Goal: Task Accomplishment & Management: Use online tool/utility

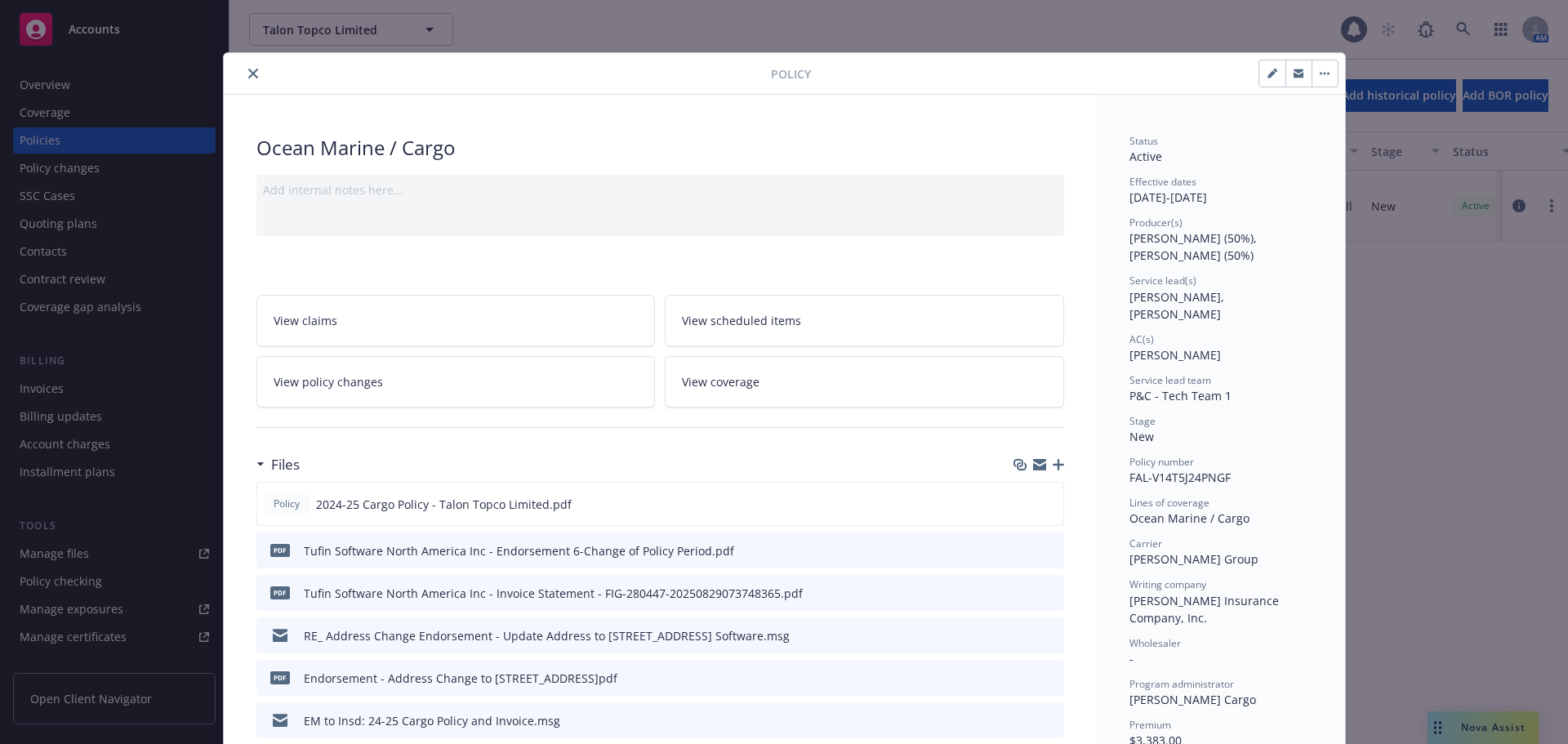
click at [249, 73] on icon "close" at bounding box center [254, 74] width 10 height 10
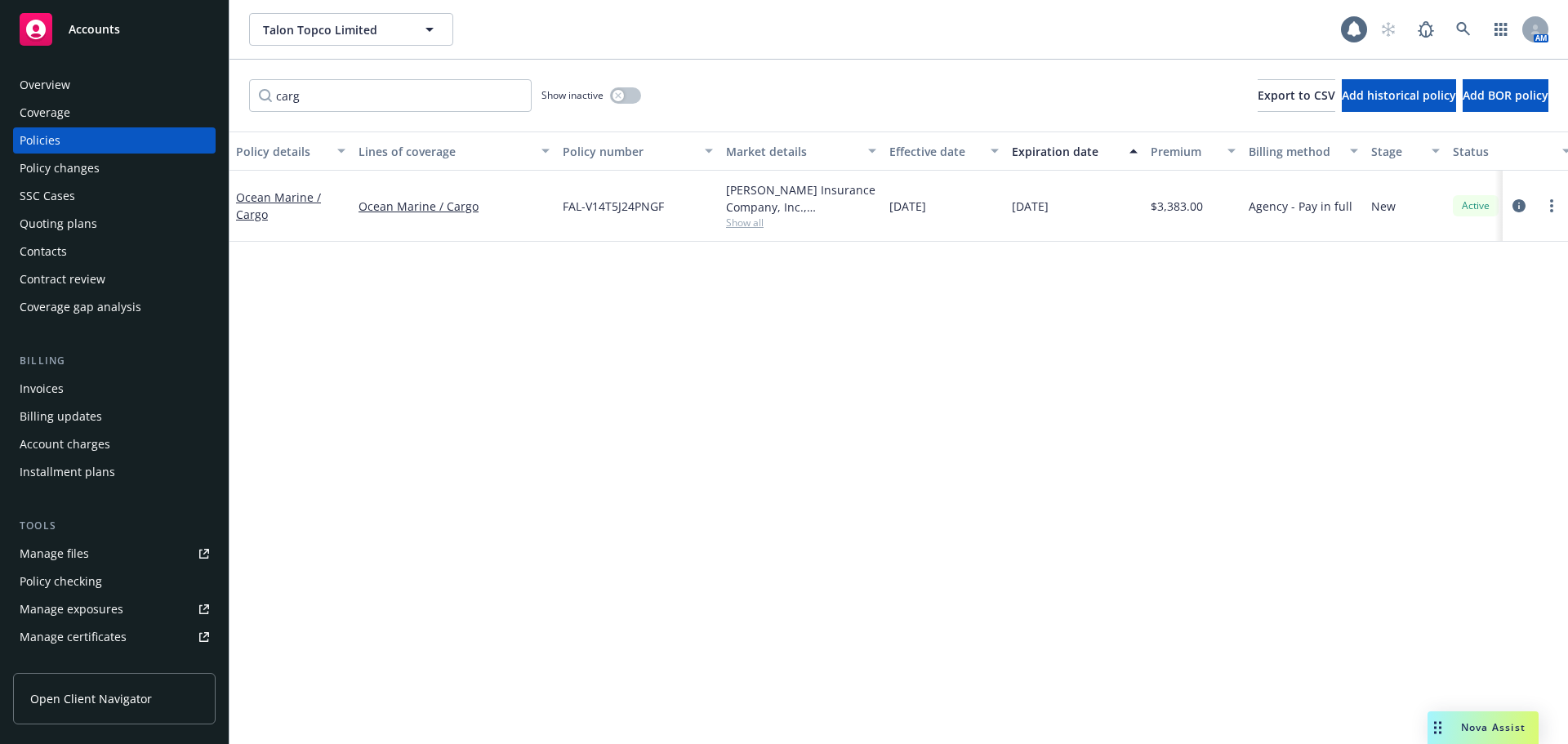
click at [186, 34] on div "Accounts" at bounding box center [114, 30] width 190 height 33
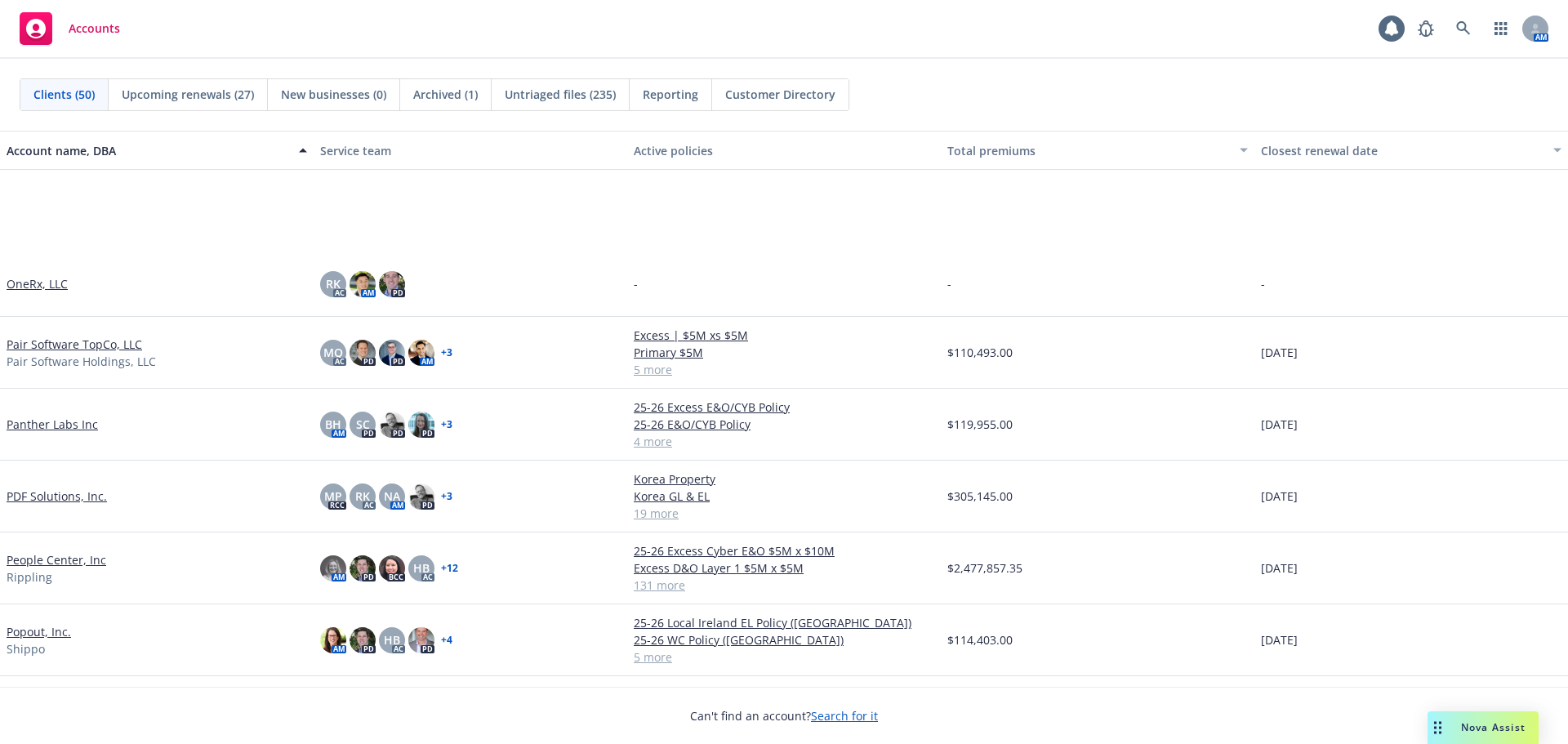
scroll to position [2041, 0]
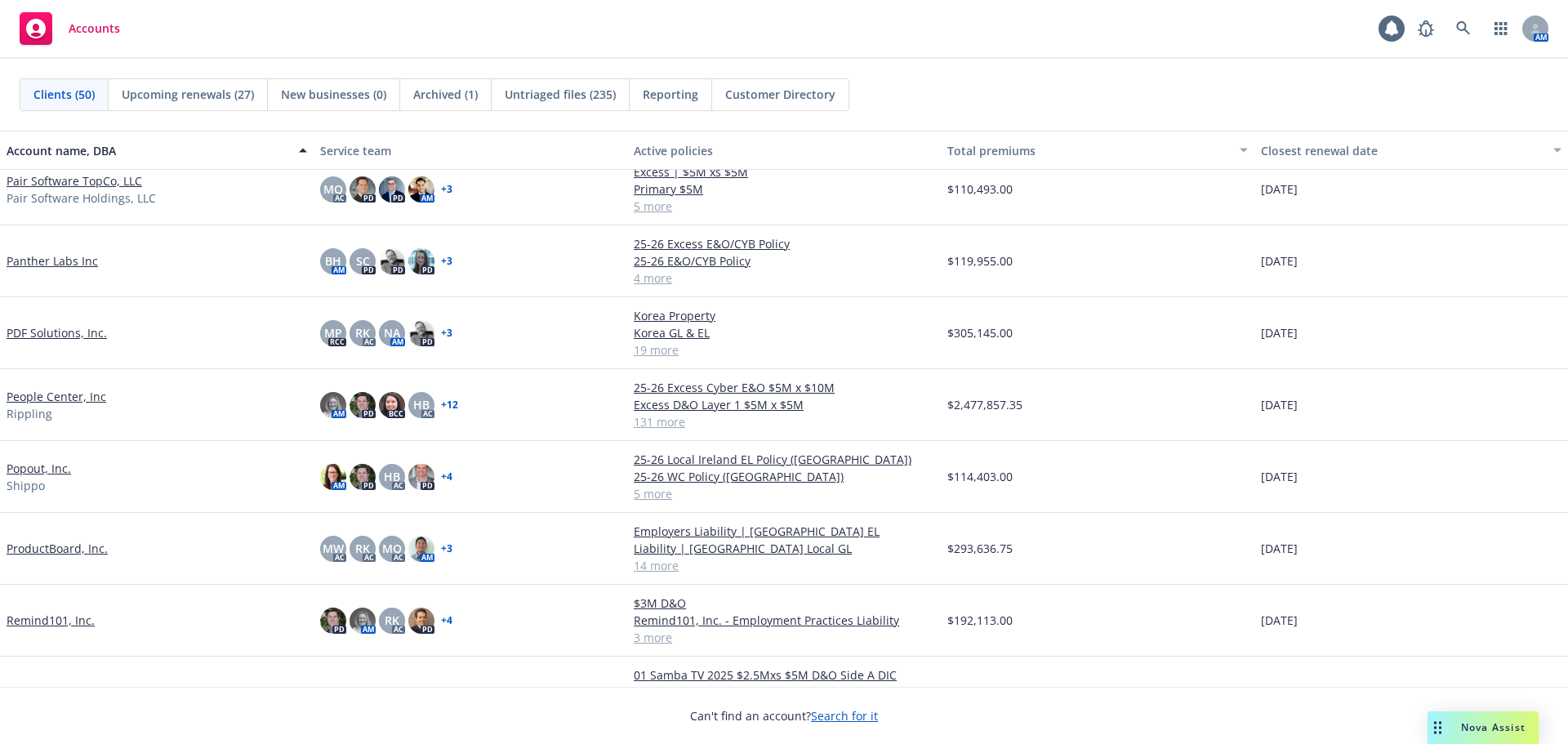
click at [81, 394] on link "People Center, Inc" at bounding box center [56, 396] width 99 height 17
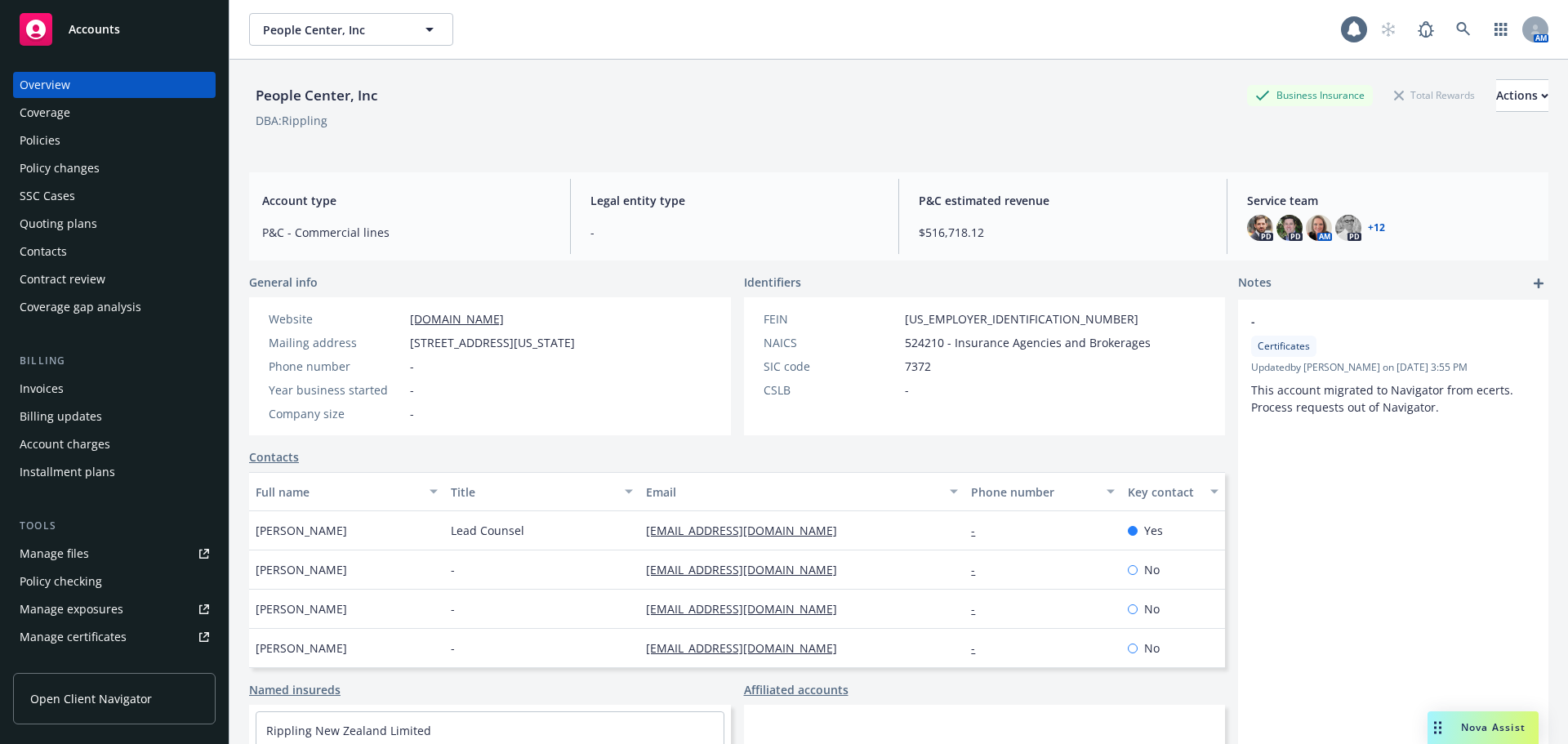
click at [113, 141] on div "Policies" at bounding box center [114, 140] width 190 height 26
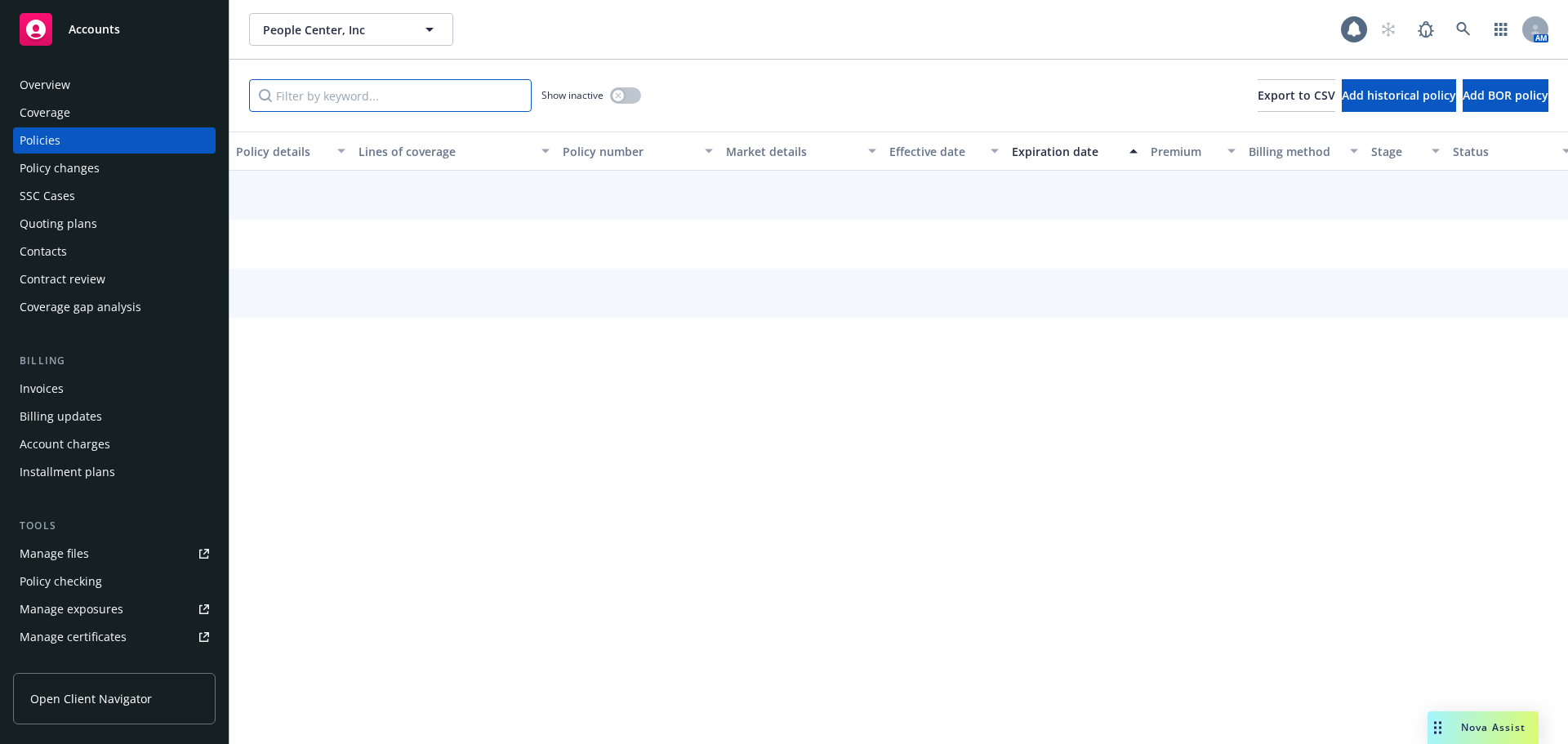
click at [347, 89] on input "Filter by keyword..." at bounding box center [391, 96] width 282 height 33
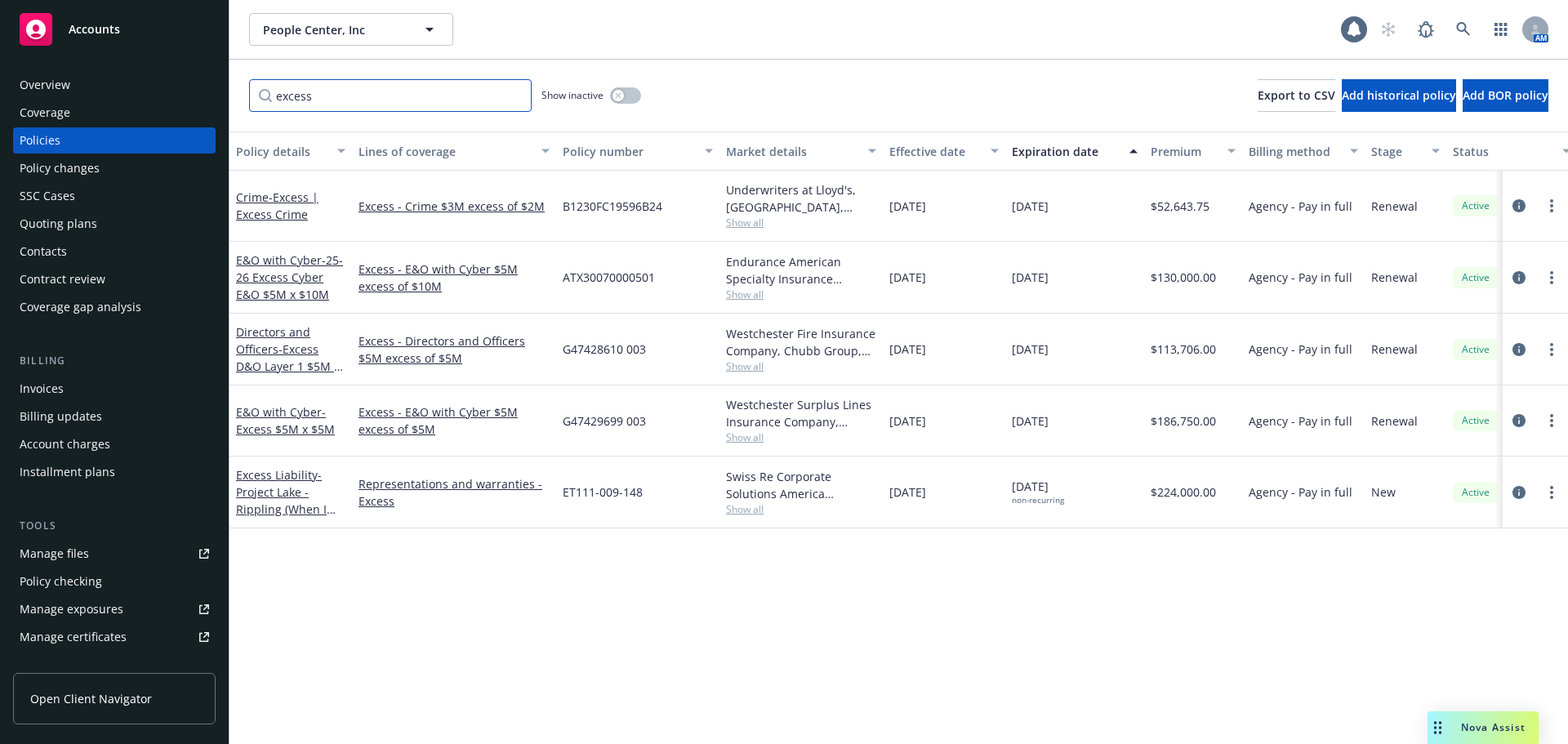
drag, startPoint x: 290, startPoint y: 103, endPoint x: 278, endPoint y: 108, distance: 13.0
click at [278, 108] on input "excess" at bounding box center [391, 96] width 282 height 33
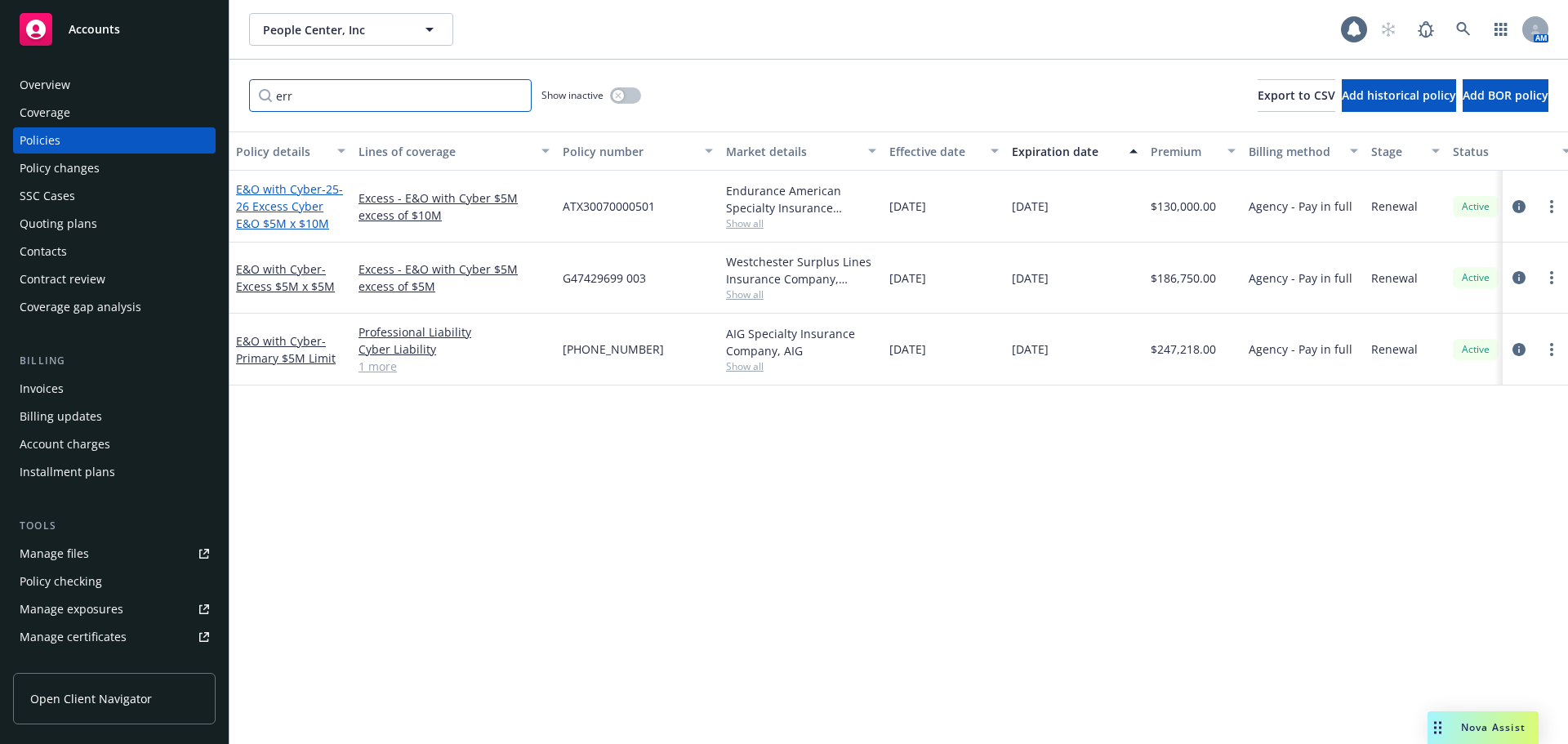
type input "err"
click at [323, 212] on span "- 25-26 Excess Cyber E&O $5M x $10M" at bounding box center [290, 206] width 107 height 50
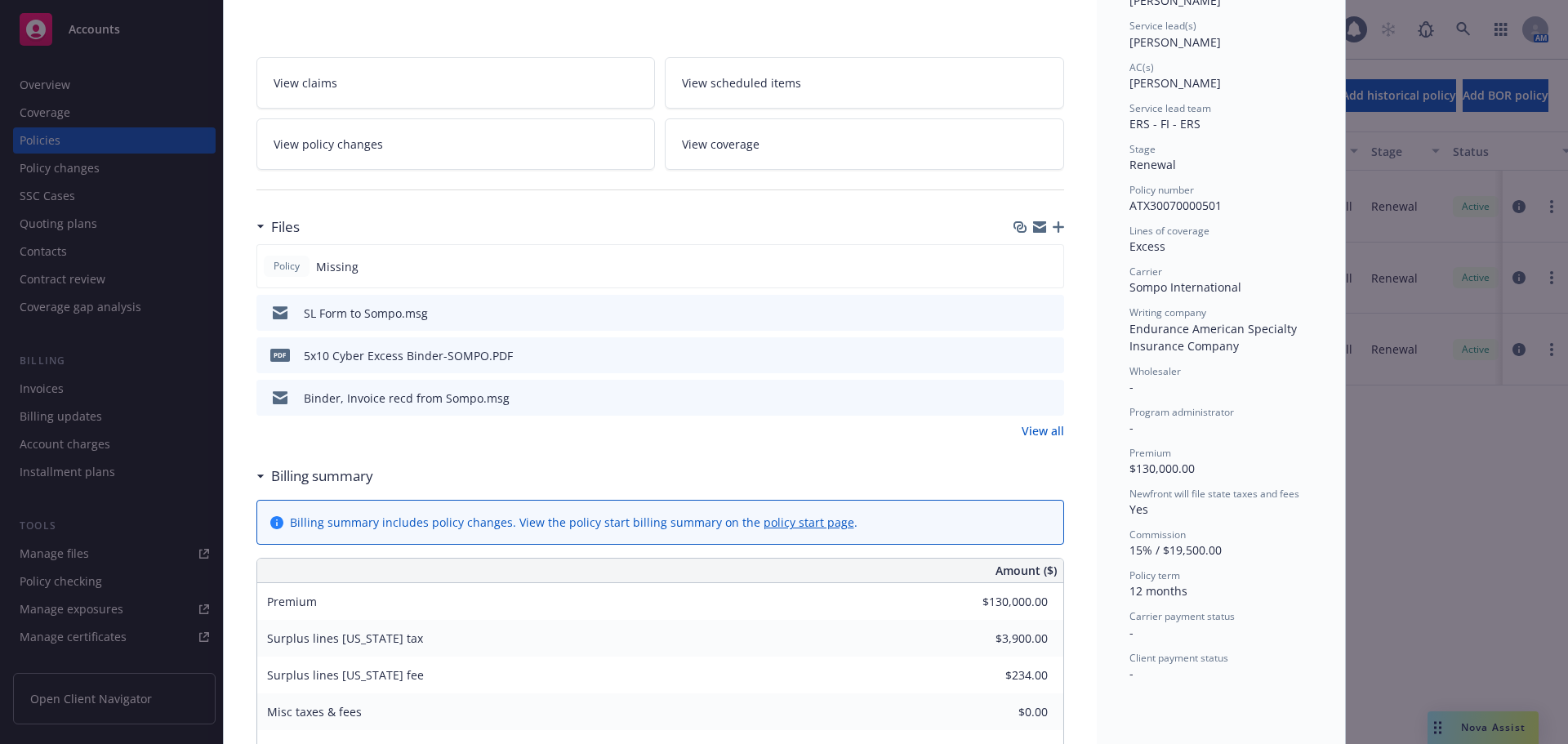
scroll to position [163, 0]
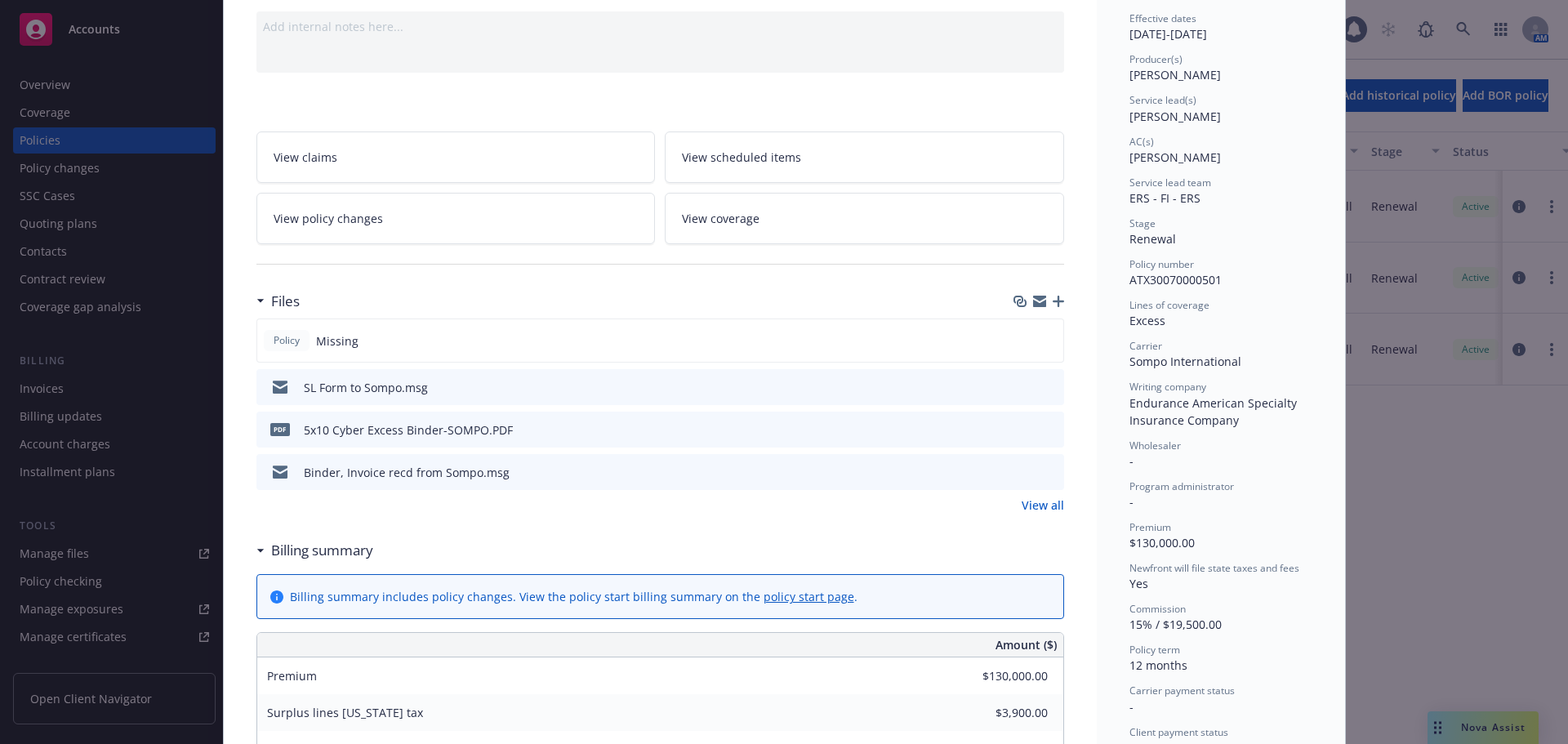
click at [1045, 431] on icon "preview file" at bounding box center [1049, 429] width 15 height 11
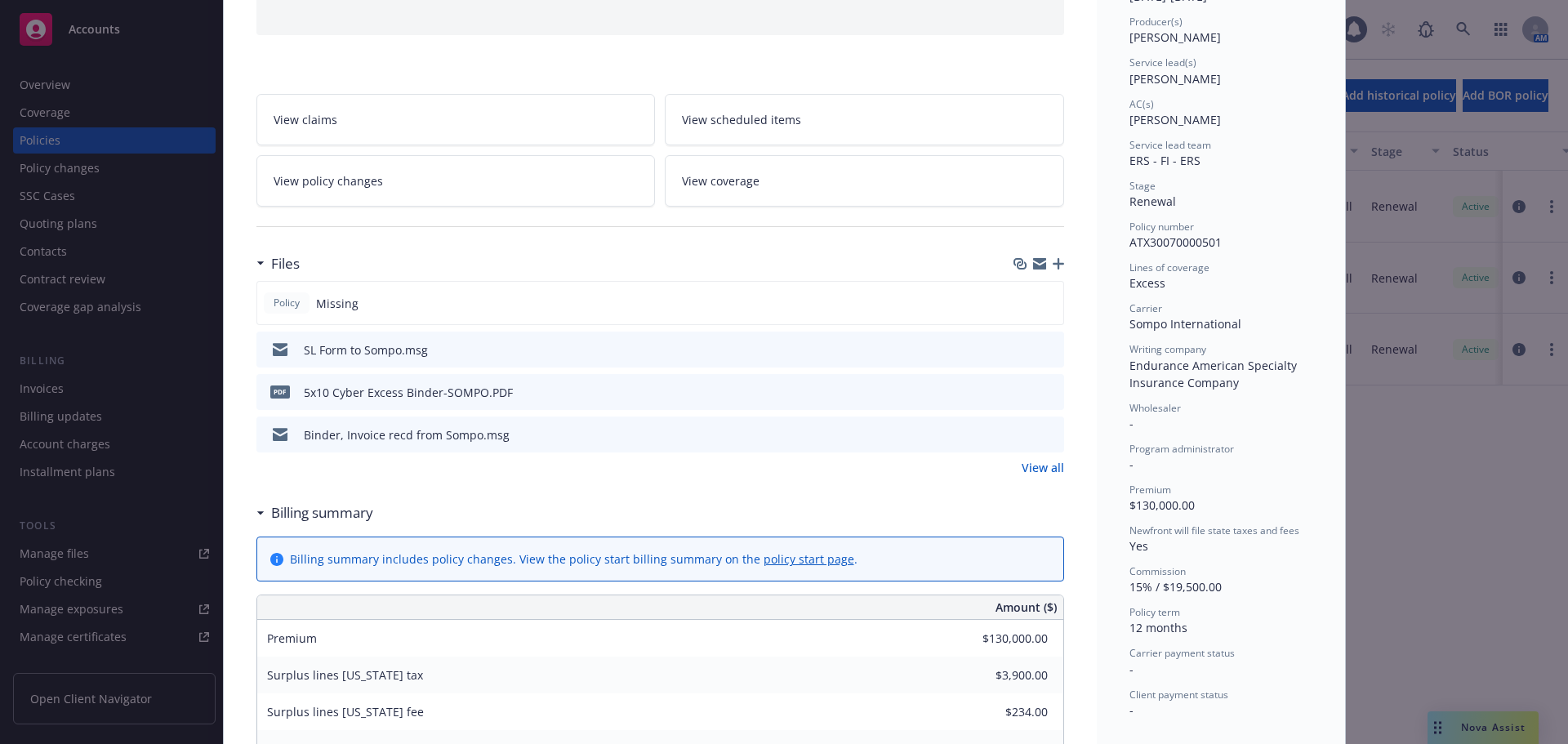
scroll to position [0, 0]
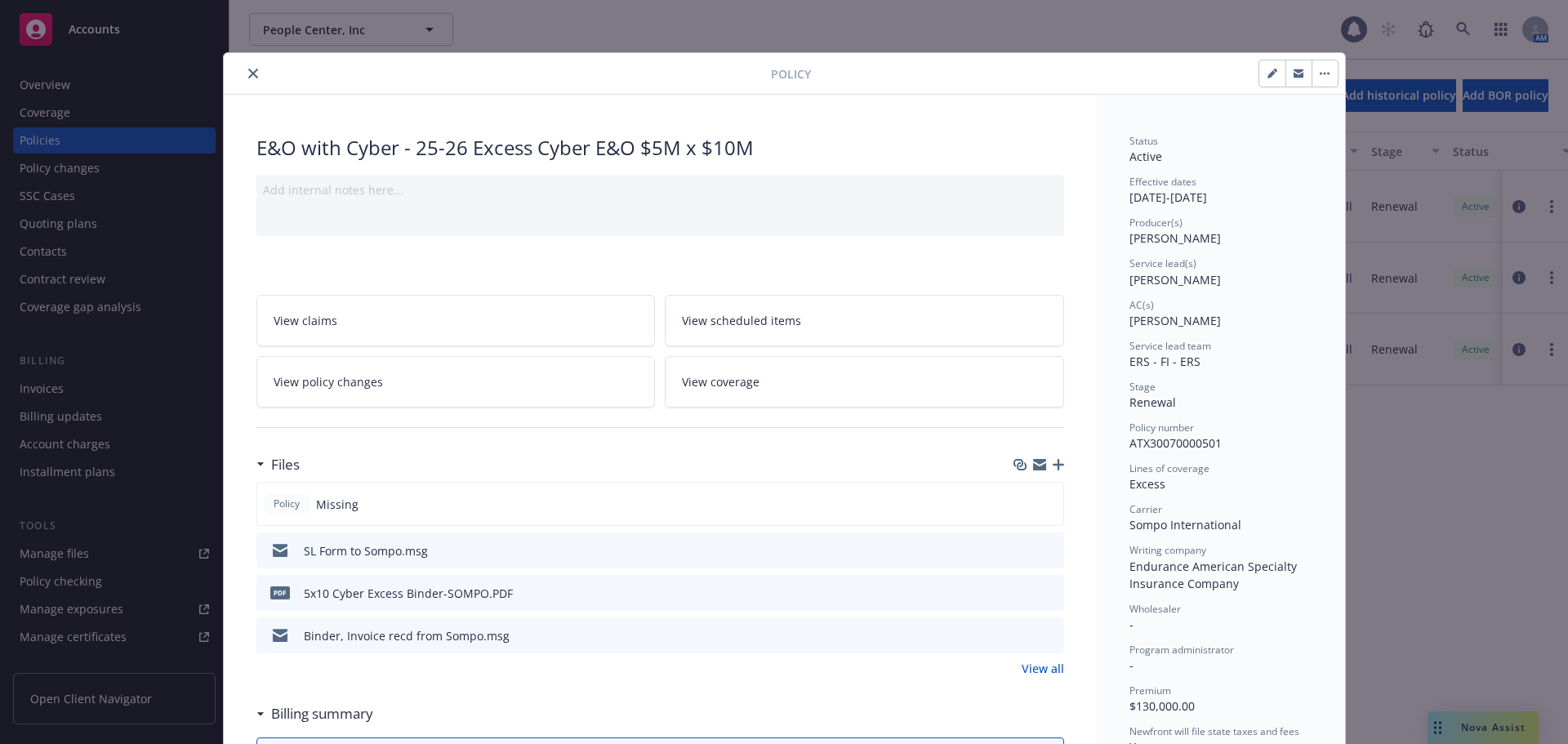
click at [245, 66] on button "close" at bounding box center [254, 74] width 20 height 20
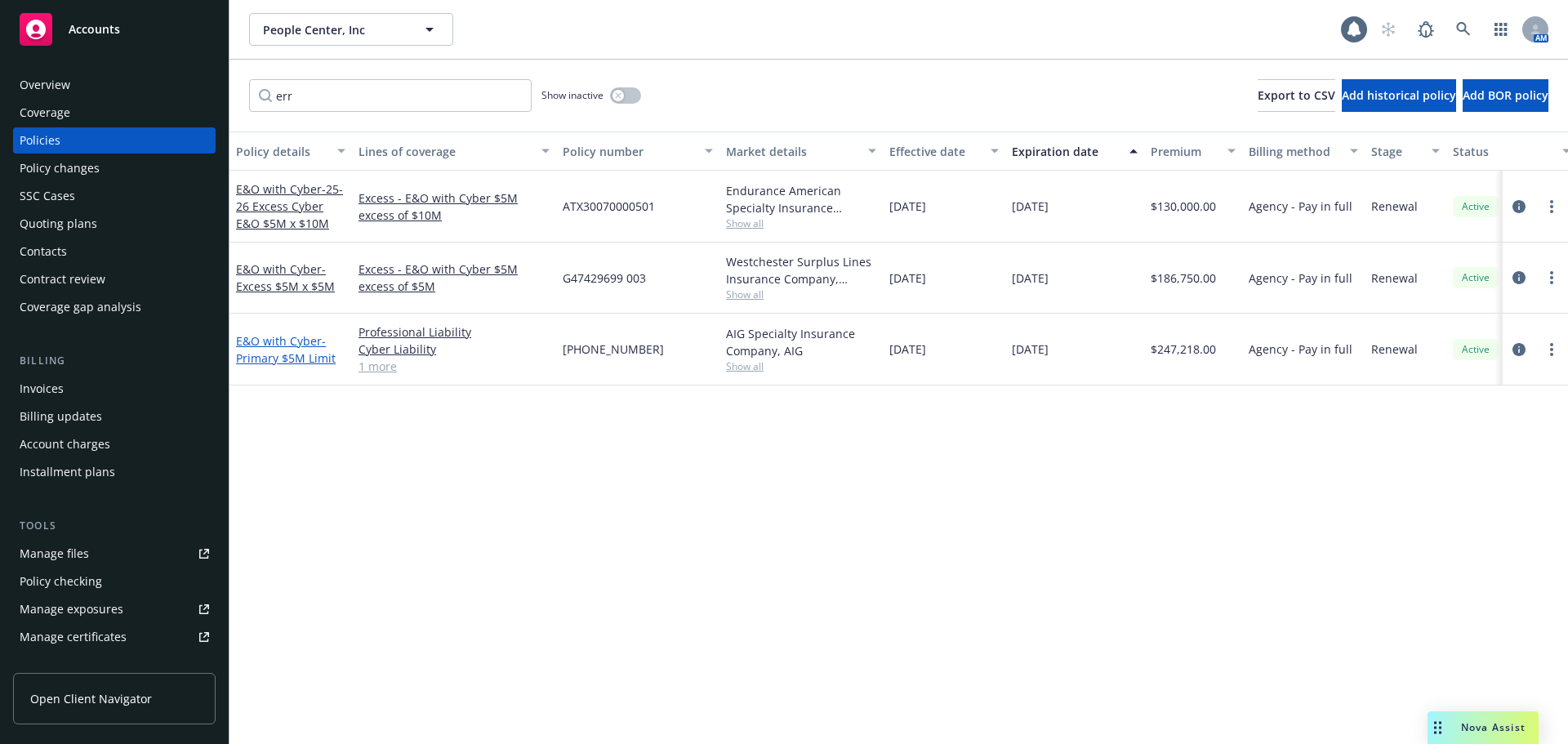
click at [304, 353] on span "- Primary $5M Limit" at bounding box center [286, 349] width 99 height 33
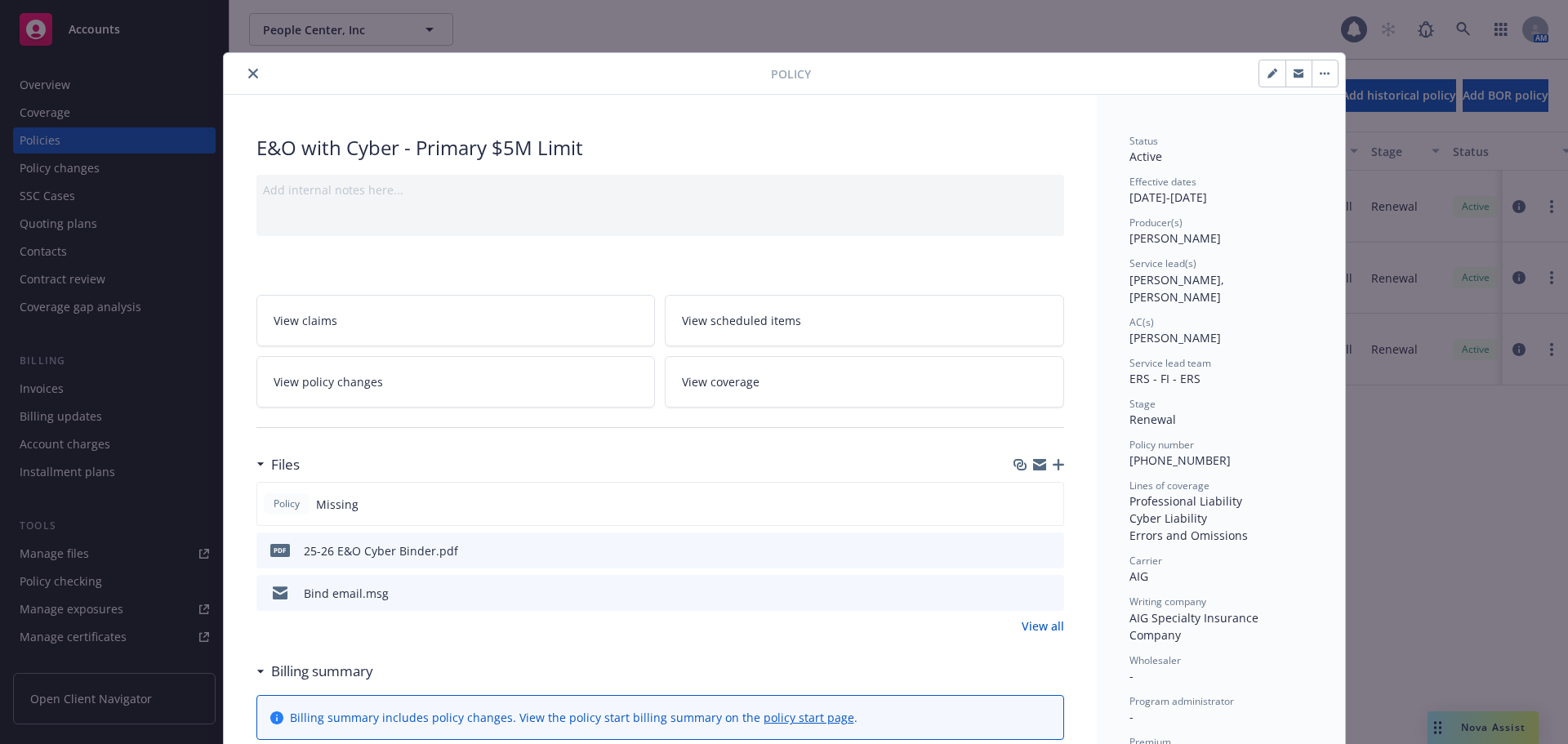
click at [1049, 550] on button "preview file" at bounding box center [1049, 550] width 18 height 15
click at [249, 76] on icon "close" at bounding box center [254, 74] width 10 height 10
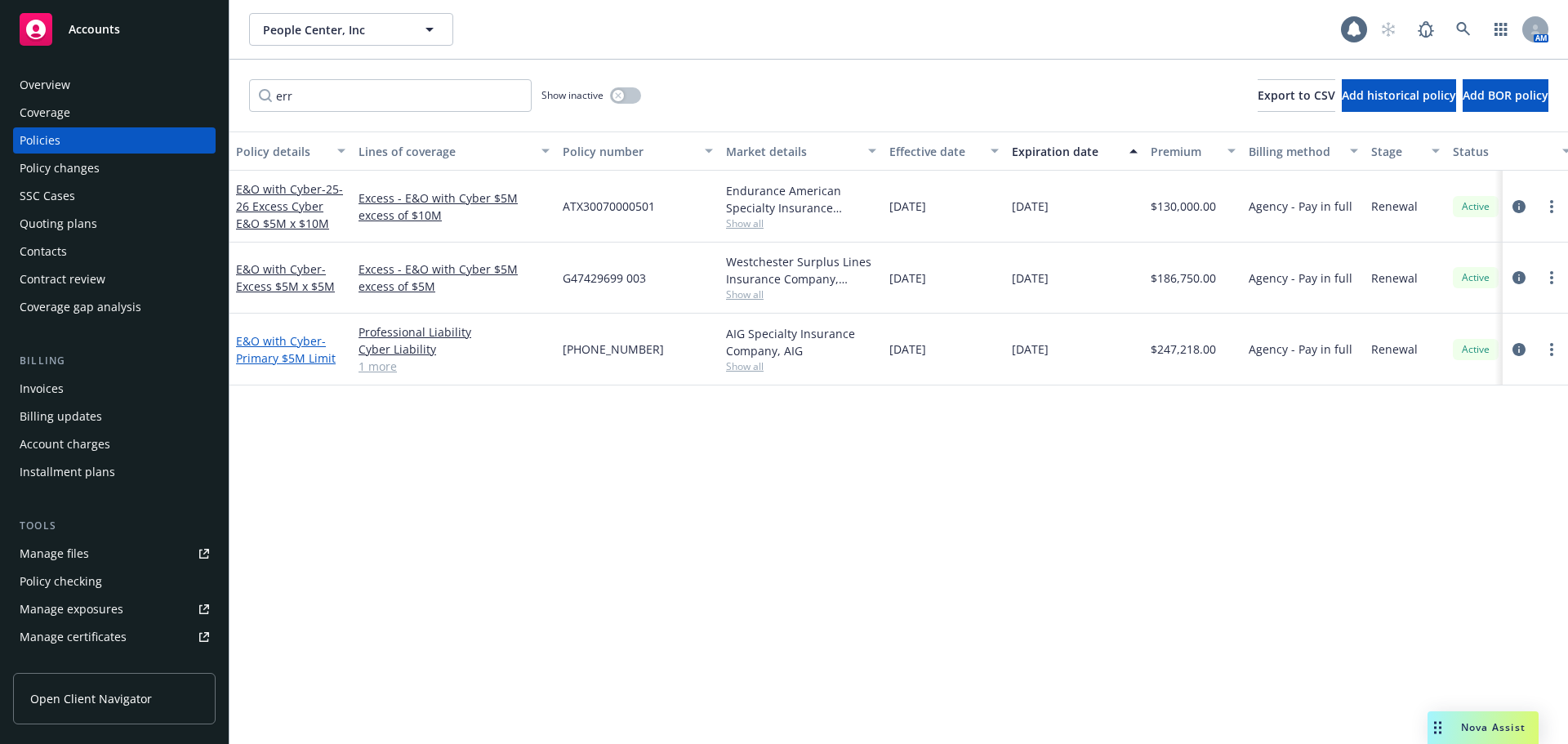
click at [292, 340] on link "E&O with Cyber - Primary $5M Limit" at bounding box center [286, 349] width 99 height 33
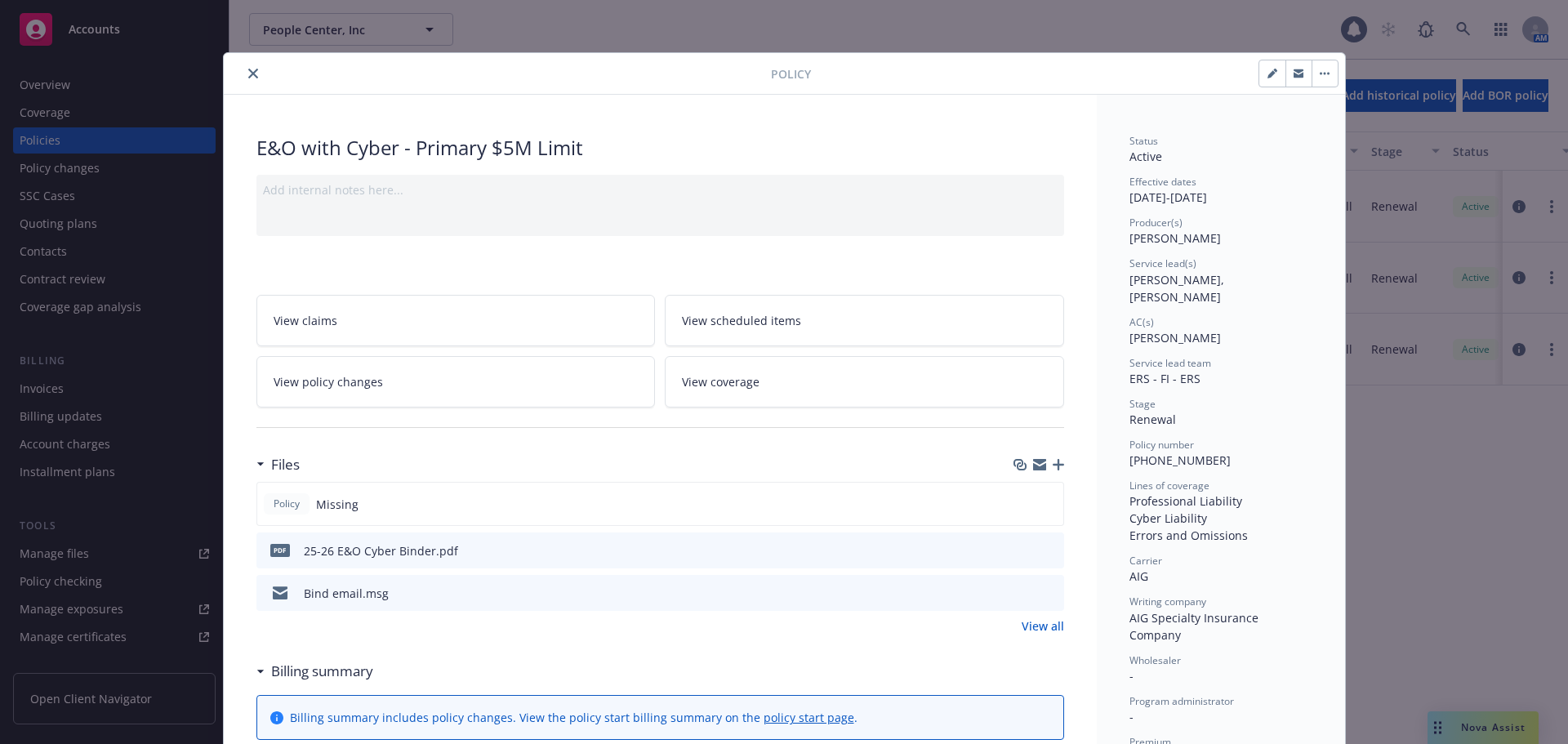
click at [249, 69] on icon "close" at bounding box center [254, 74] width 10 height 10
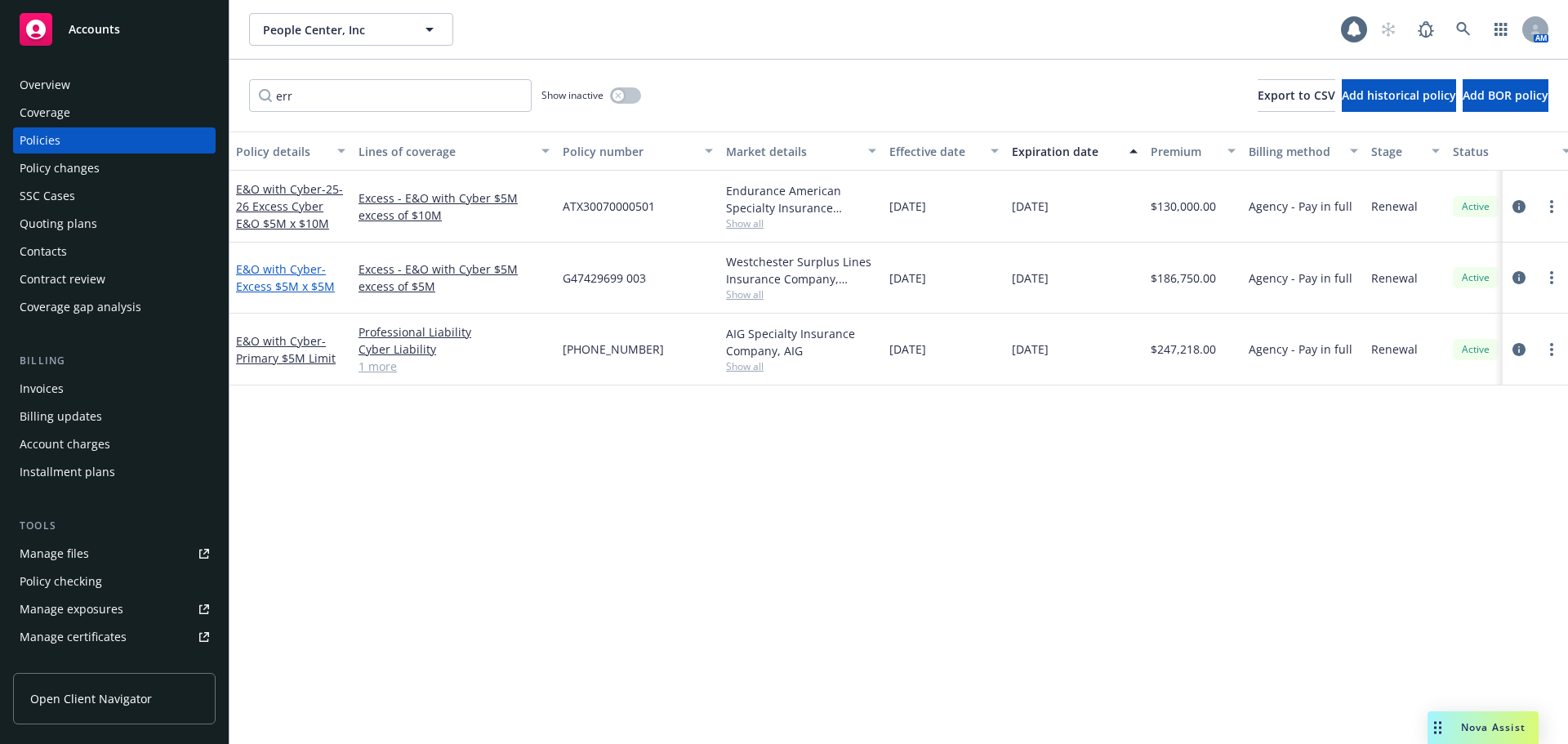
click at [314, 273] on link "E&O with Cyber - Excess $5M x $5M" at bounding box center [286, 278] width 98 height 33
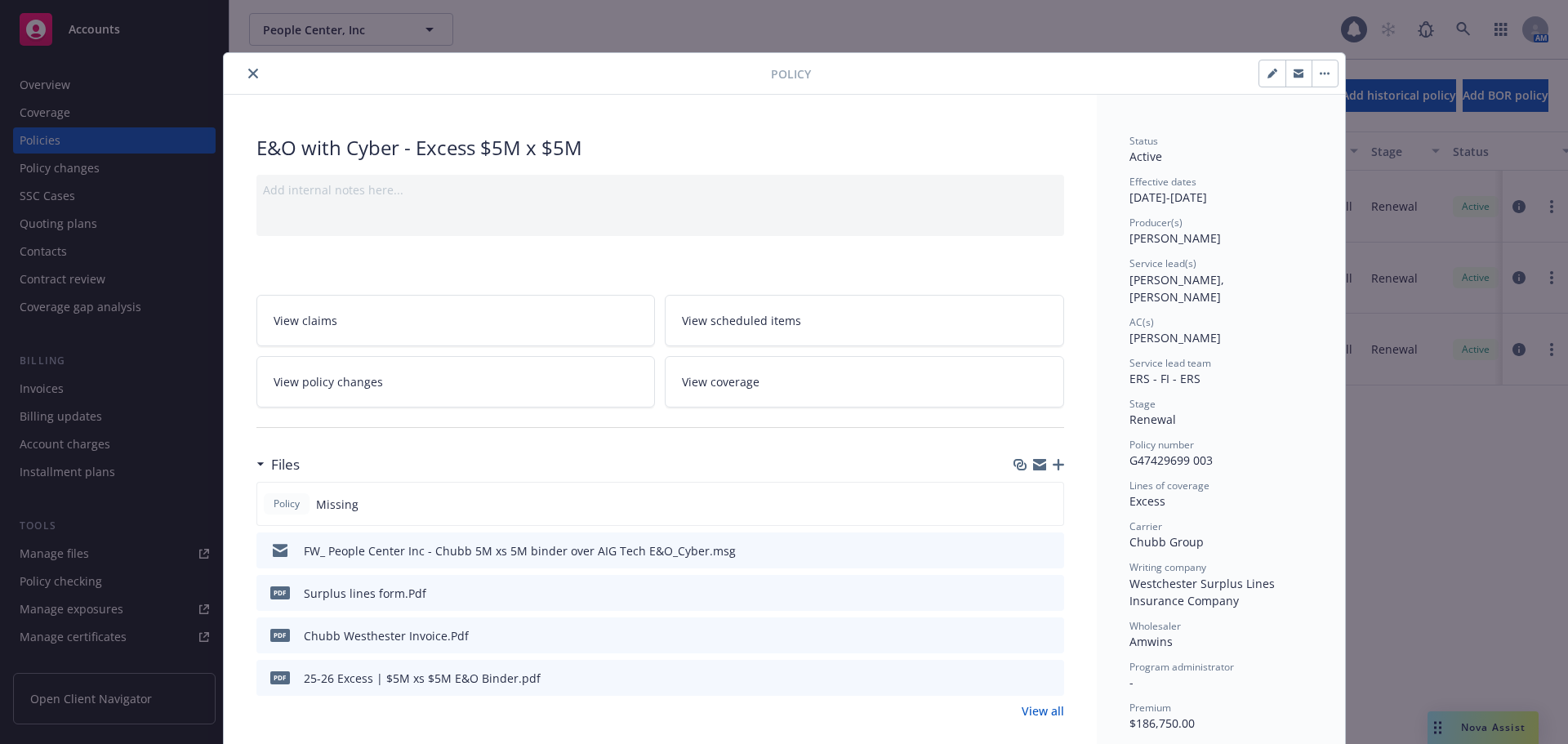
click at [1047, 676] on icon "preview file" at bounding box center [1049, 677] width 15 height 11
click at [236, 56] on div "Policy" at bounding box center [784, 74] width 1122 height 42
click at [249, 75] on icon "close" at bounding box center [254, 74] width 10 height 10
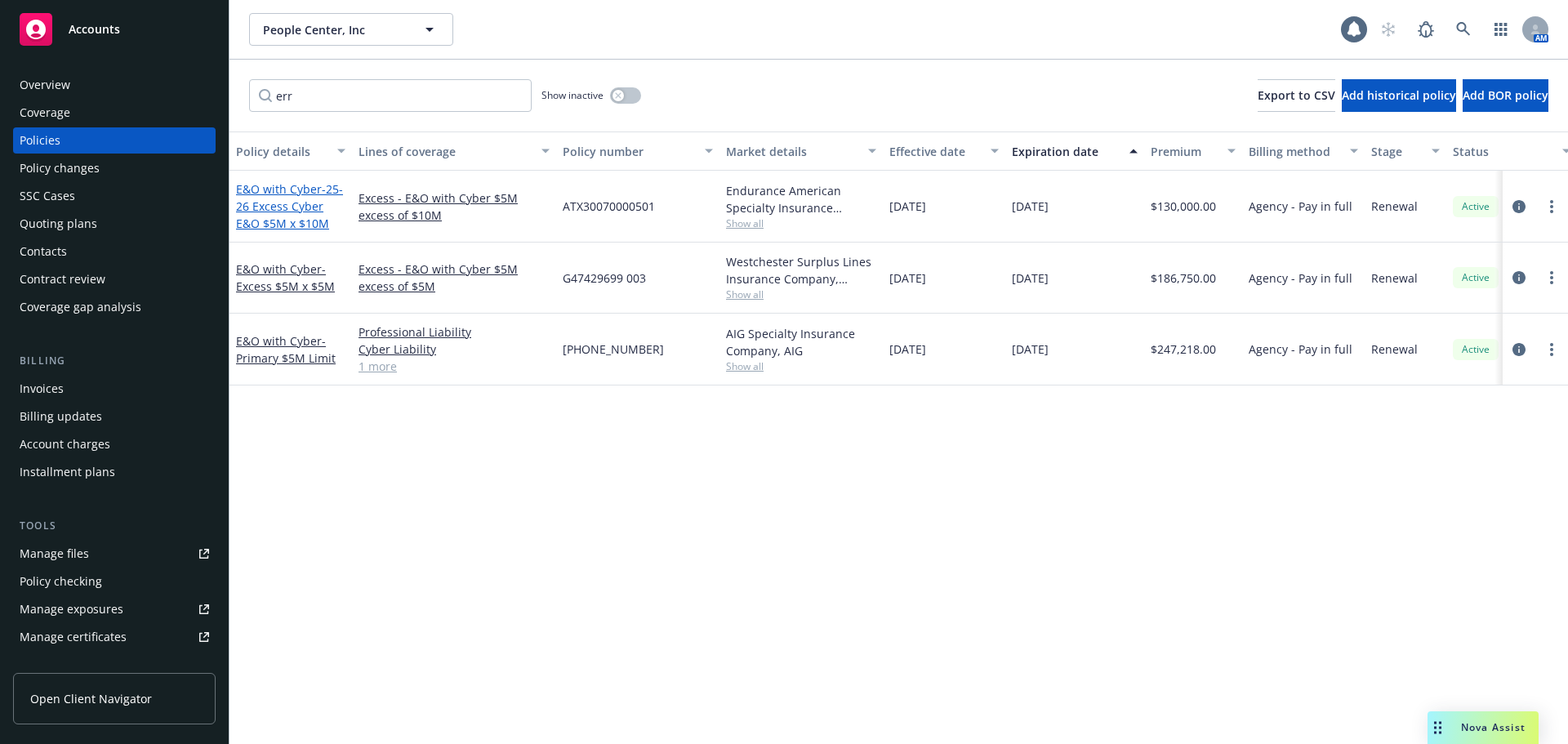
click at [294, 205] on span "- 25-26 Excess Cyber E&O $5M x $10M" at bounding box center [290, 206] width 107 height 50
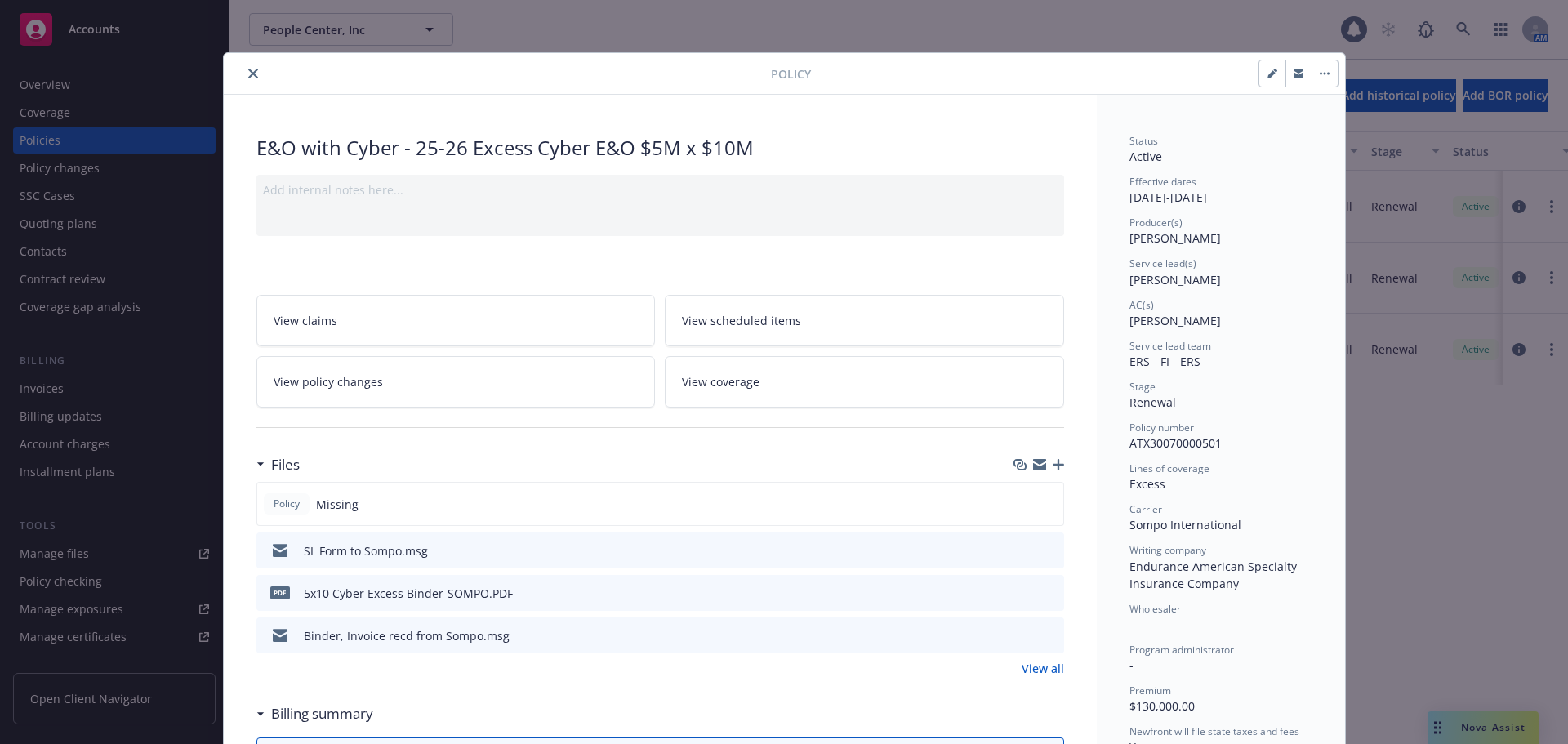
click at [251, 74] on icon "close" at bounding box center [254, 74] width 10 height 10
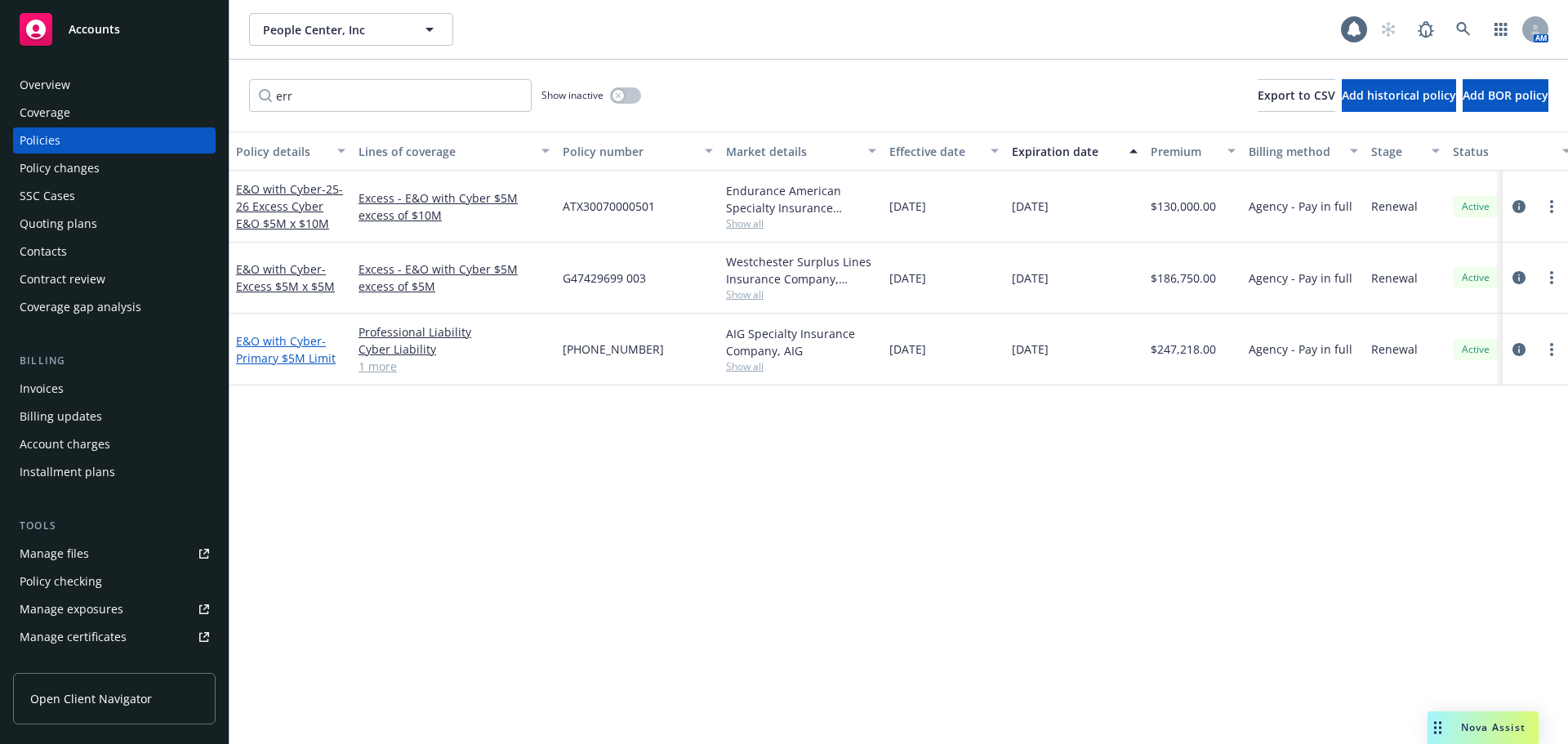
click at [272, 358] on span "- Primary $5M Limit" at bounding box center [286, 349] width 99 height 33
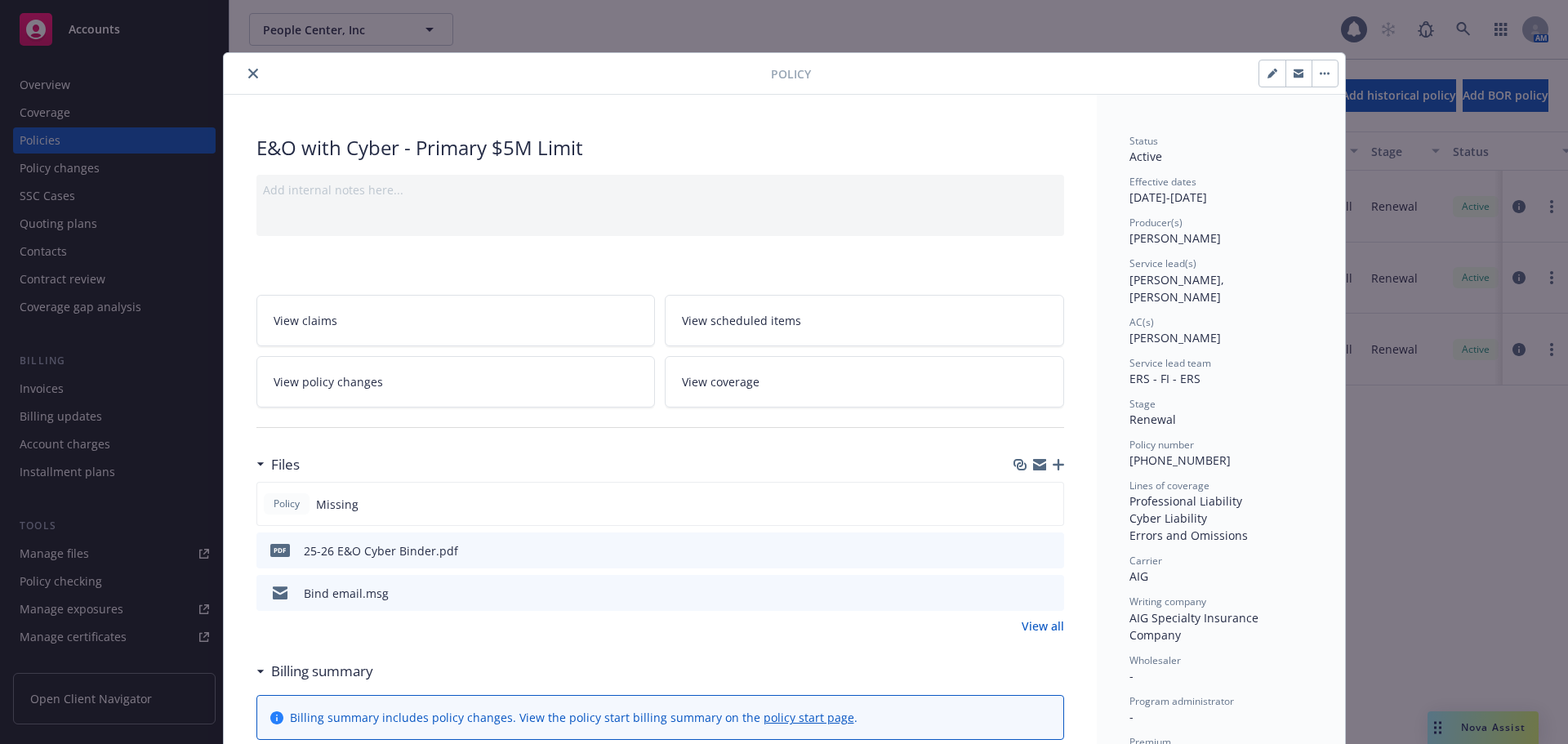
click at [250, 71] on icon "close" at bounding box center [254, 74] width 10 height 10
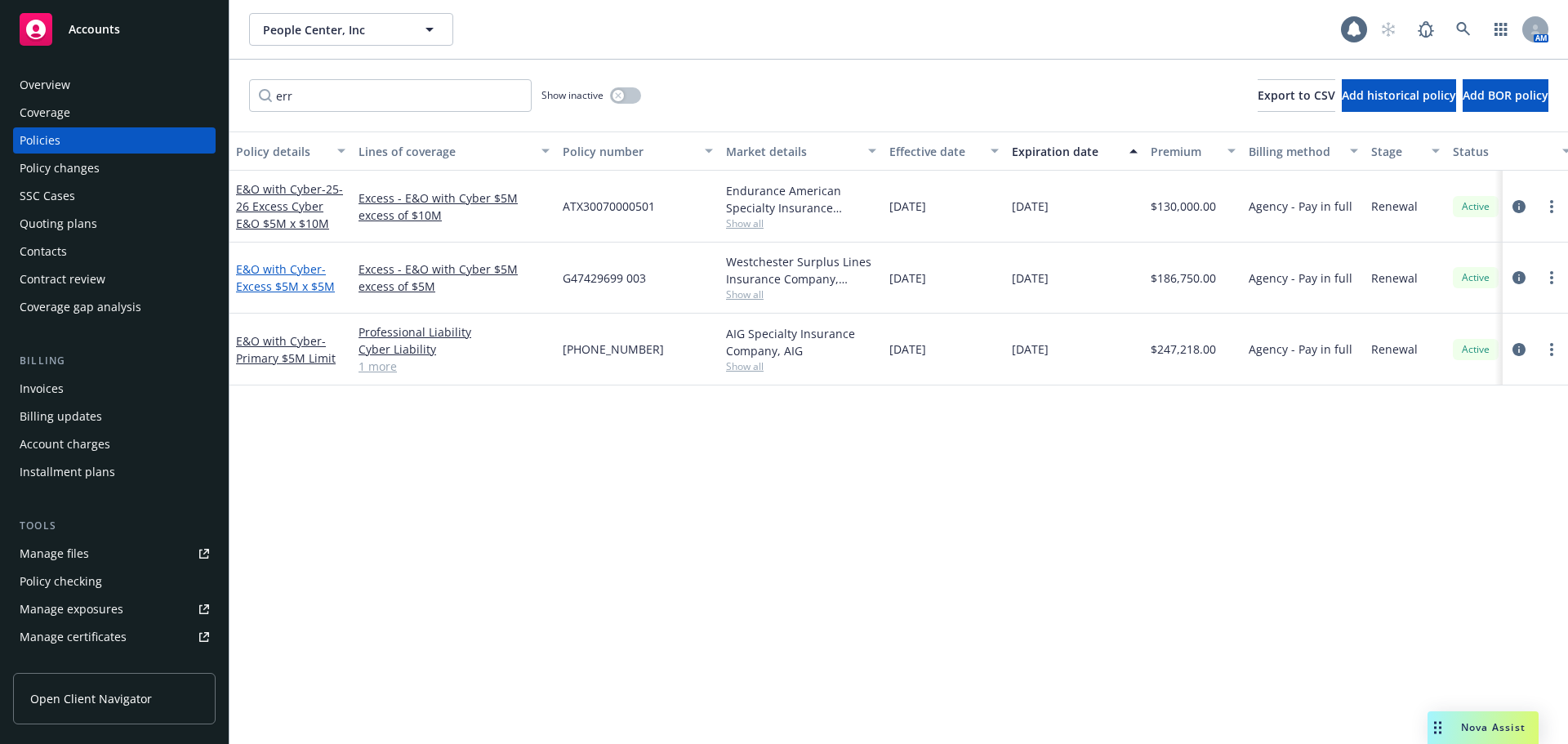
click at [299, 269] on link "E&O with Cyber - Excess $5M x $5M" at bounding box center [286, 278] width 98 height 33
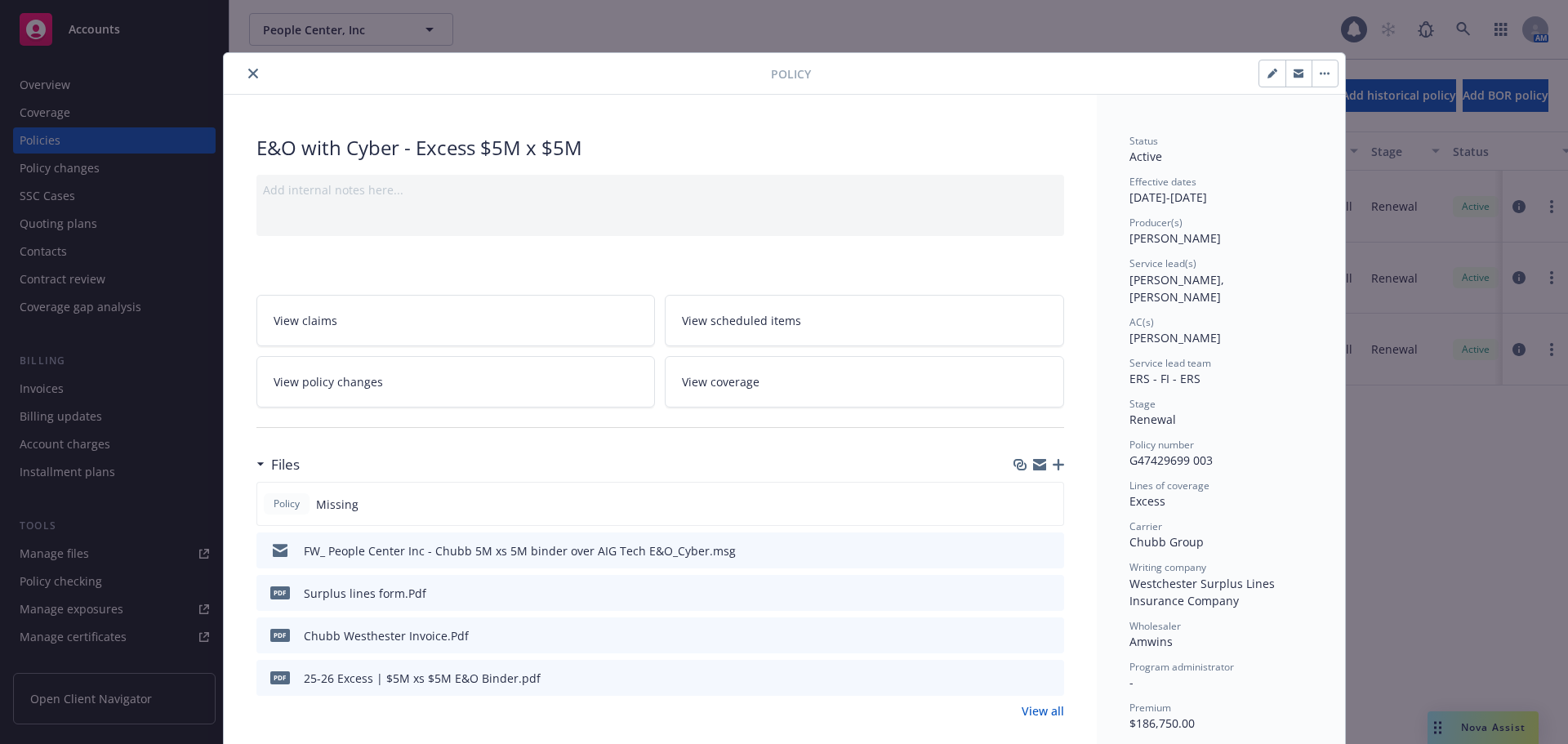
click at [244, 66] on button "close" at bounding box center [254, 74] width 20 height 20
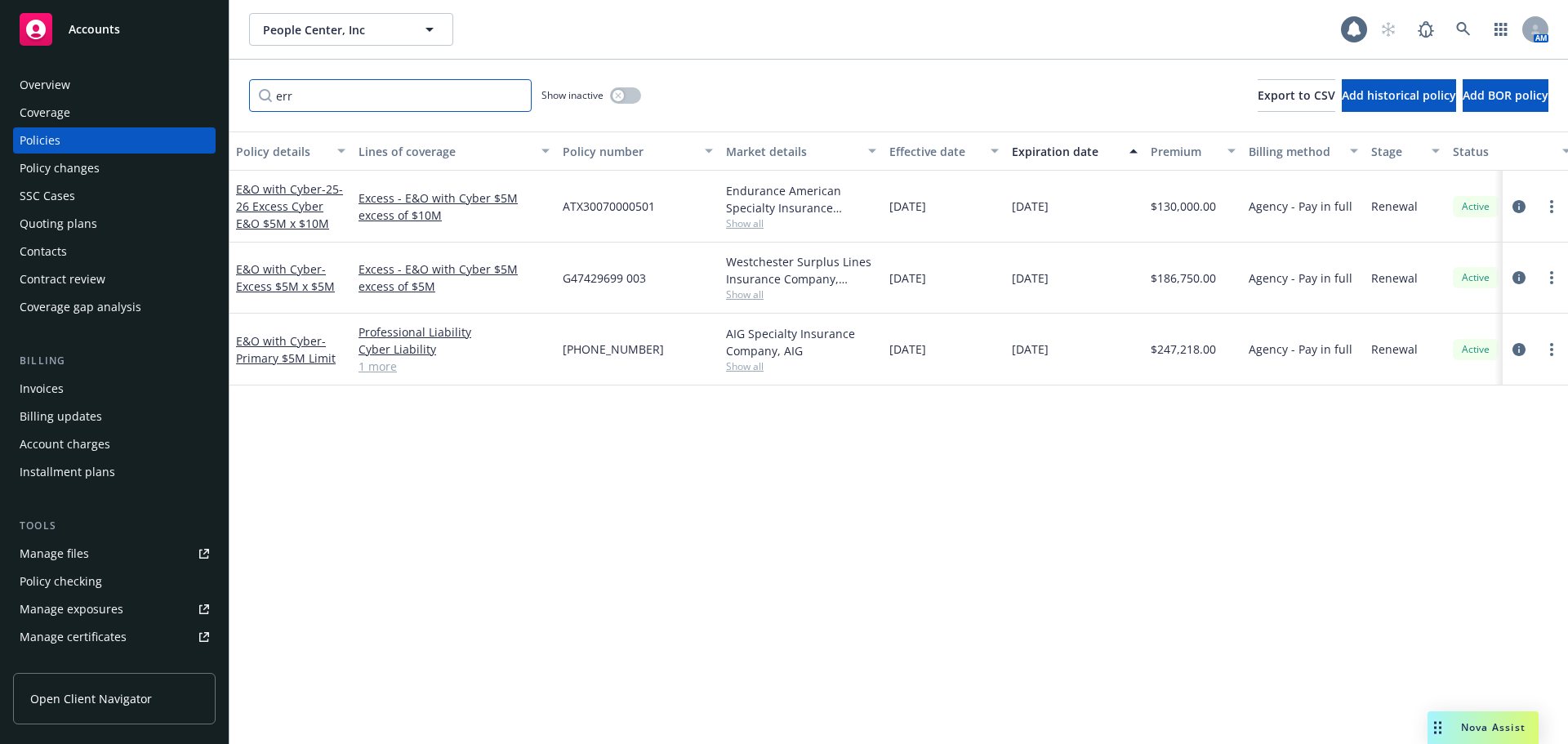
click at [518, 93] on input "err" at bounding box center [391, 96] width 282 height 33
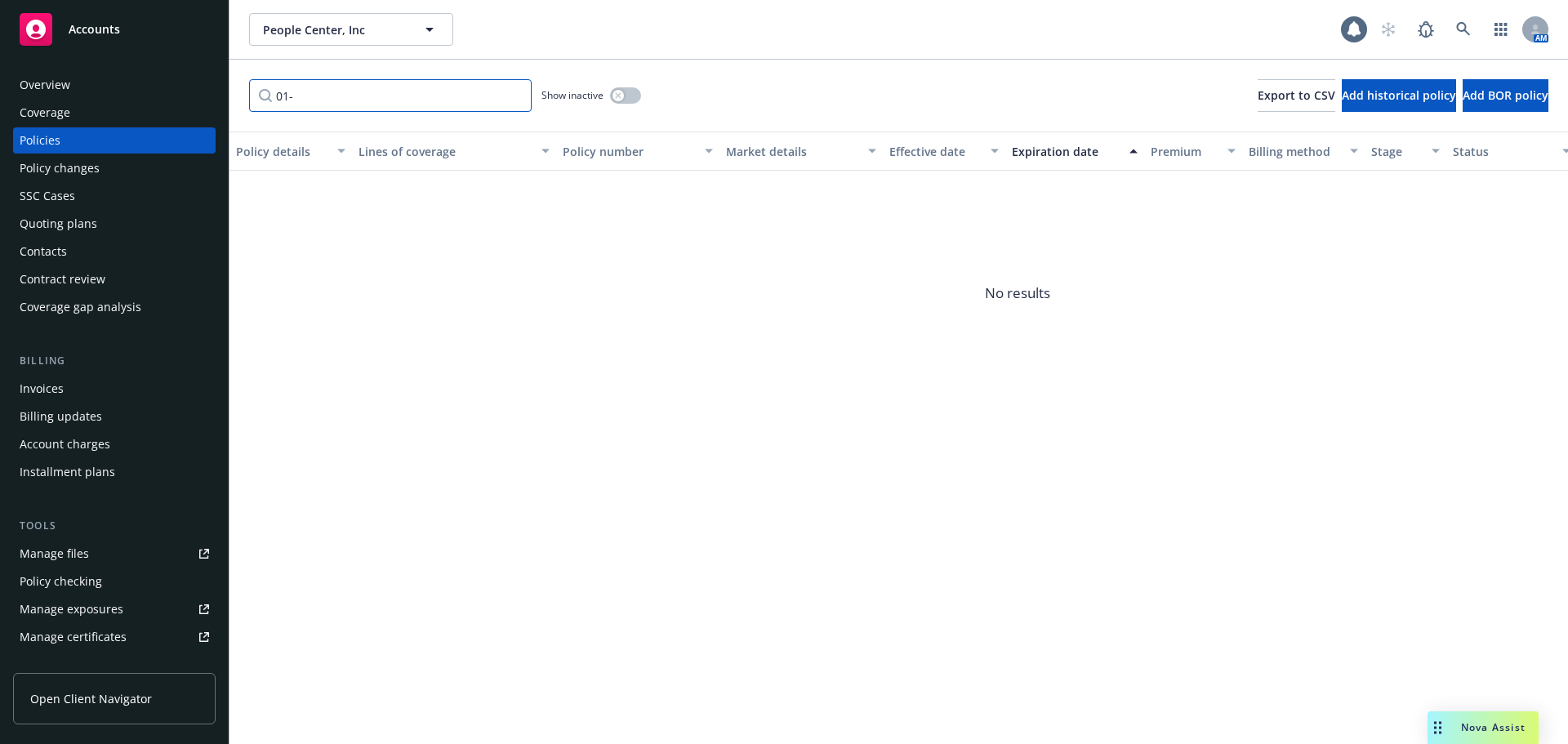
drag, startPoint x: 339, startPoint y: 91, endPoint x: 256, endPoint y: 119, distance: 87.6
click at [256, 119] on div "01- Show inactive Export to CSV Add historical policy Add BOR policy" at bounding box center [898, 96] width 1338 height 72
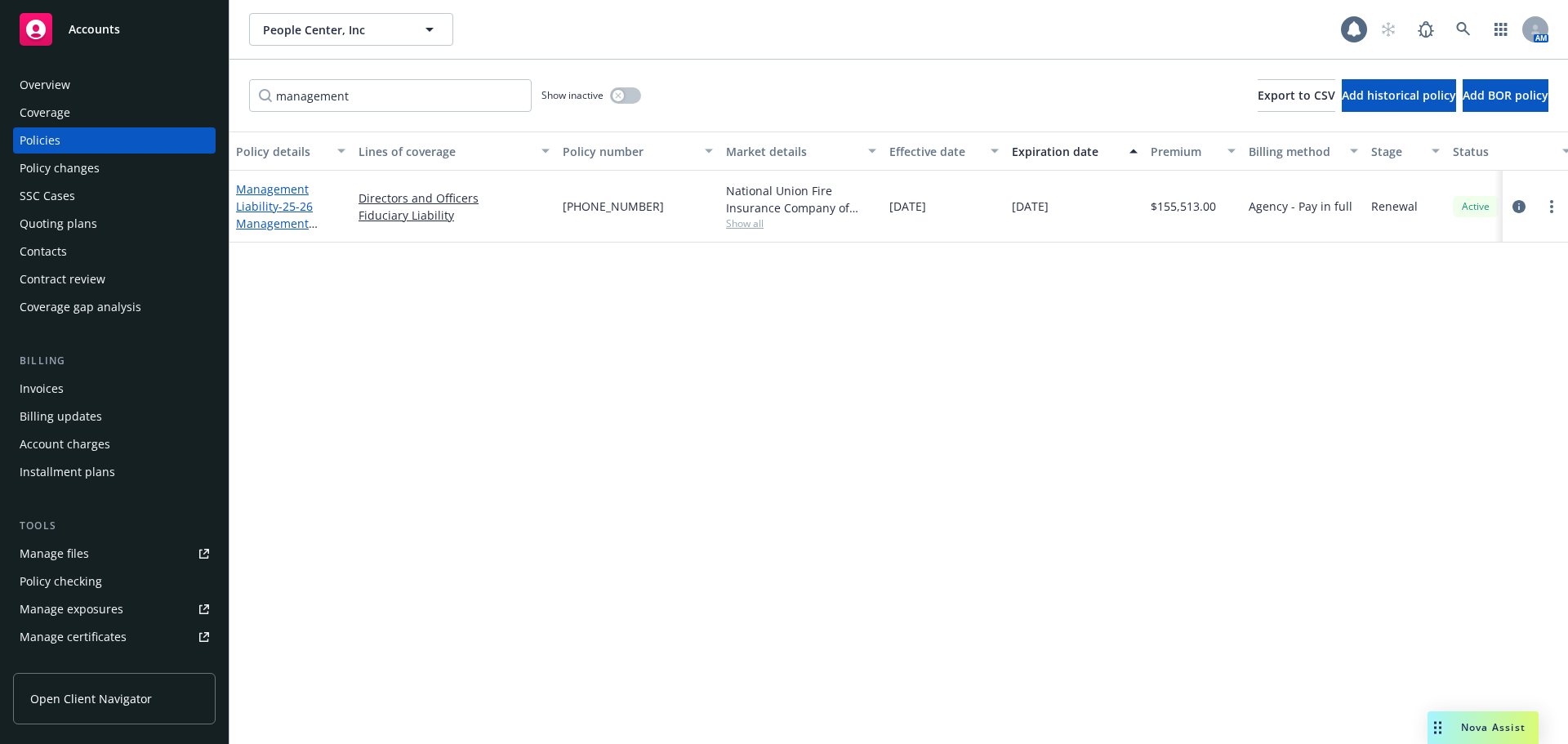
click at [292, 205] on span "- 25-26 Management Liability (D&O/Fid)" at bounding box center [285, 223] width 98 height 50
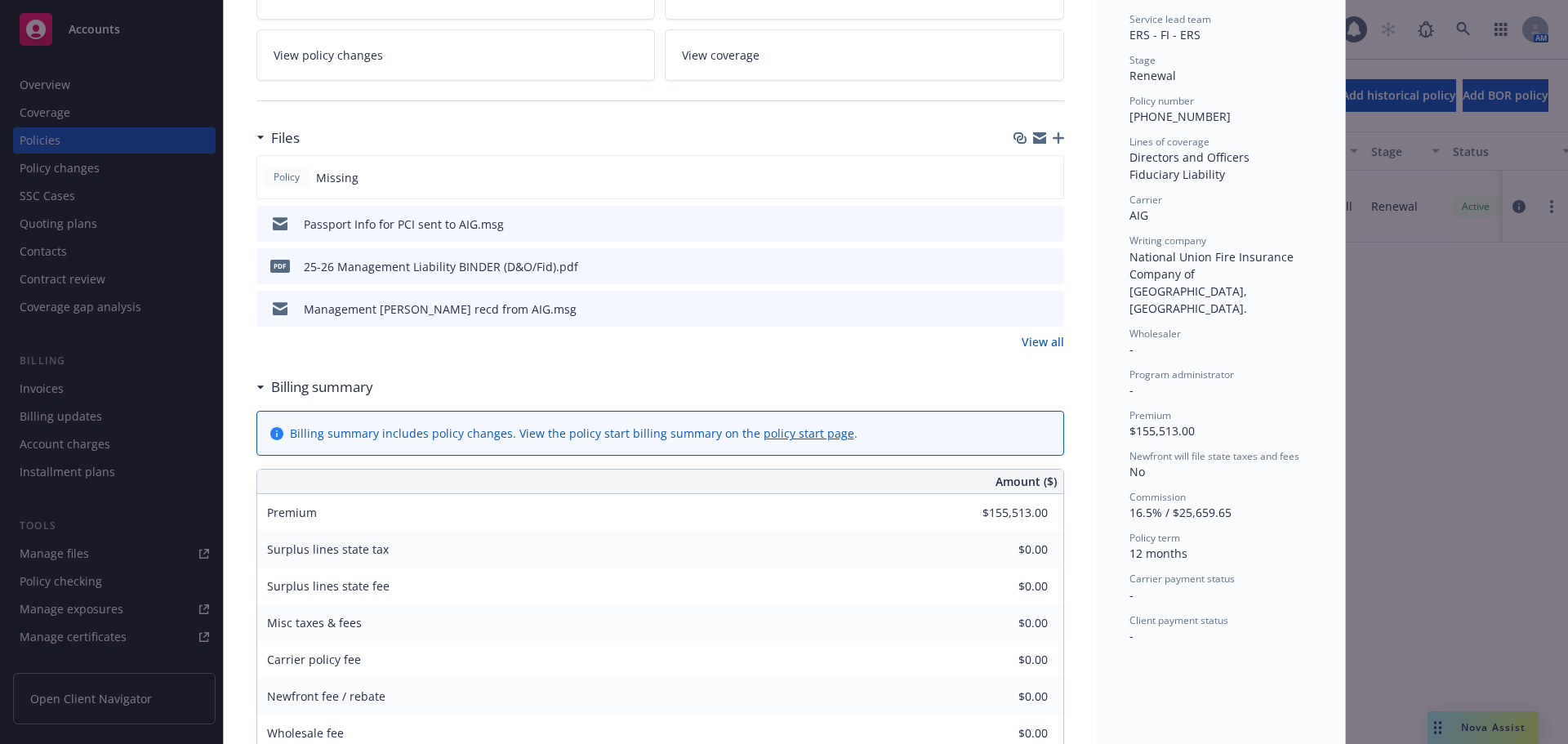
scroll to position [245, 0]
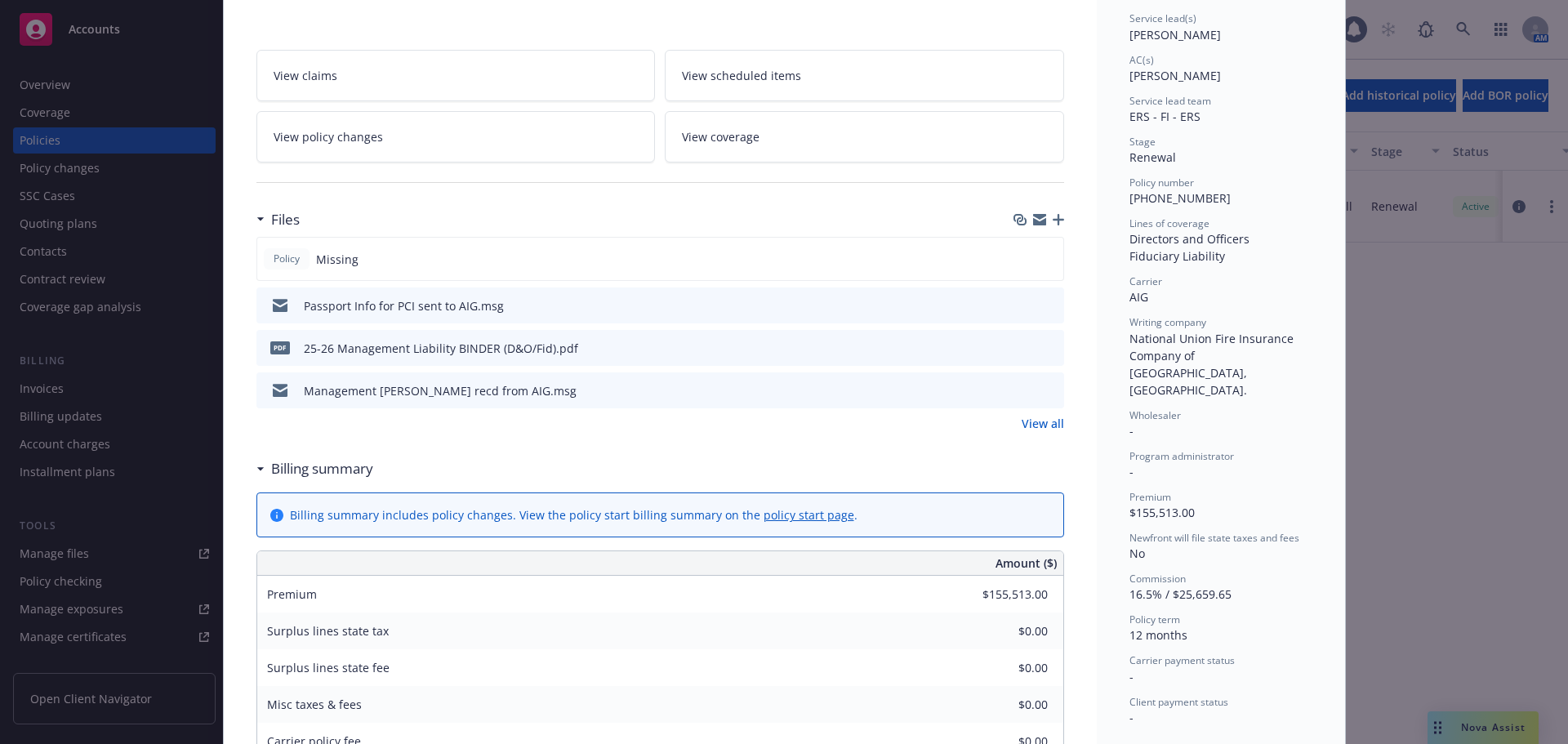
click at [1145, 193] on span "[PHONE_NUMBER]" at bounding box center [1180, 198] width 101 height 16
copy span "[PHONE_NUMBER]"
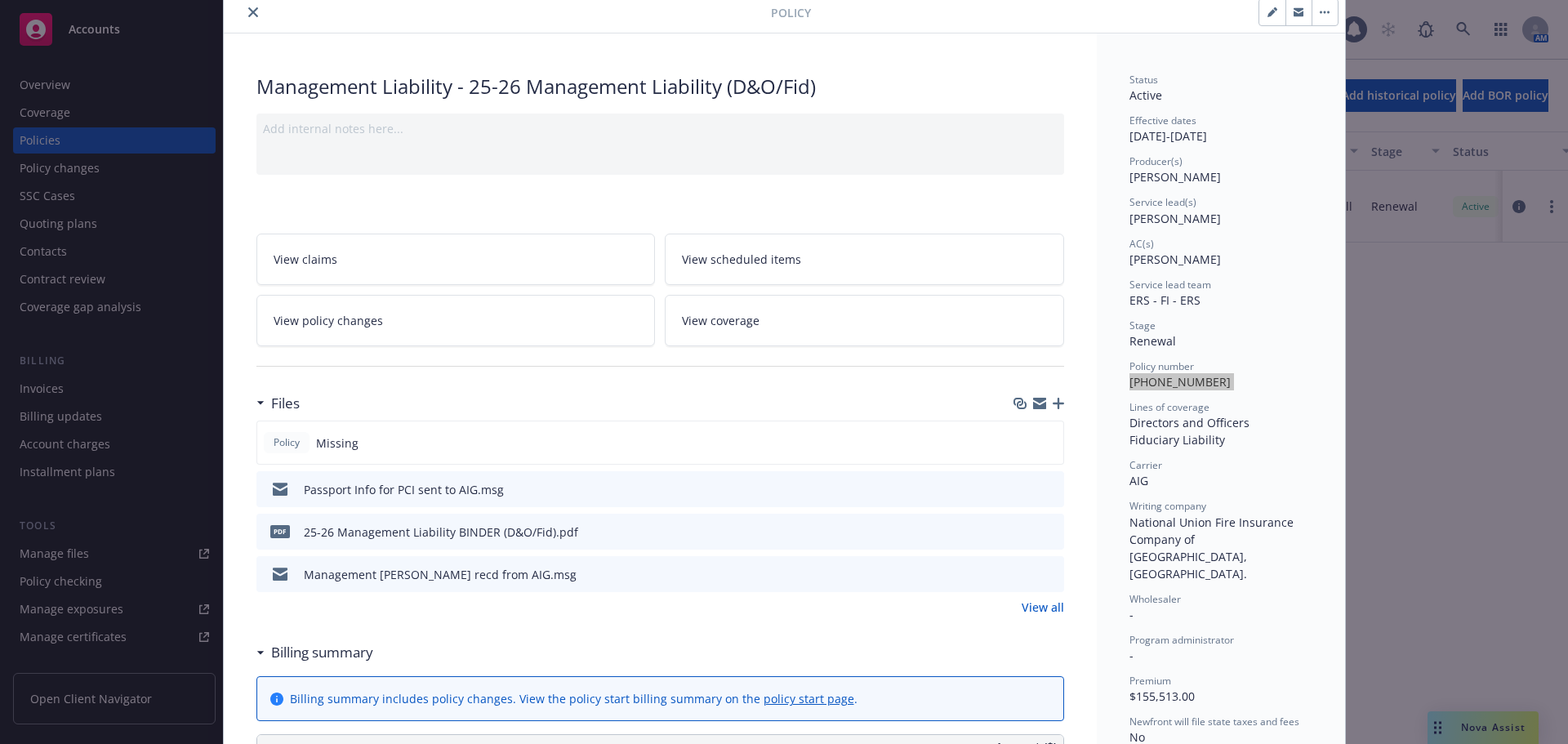
scroll to position [0, 0]
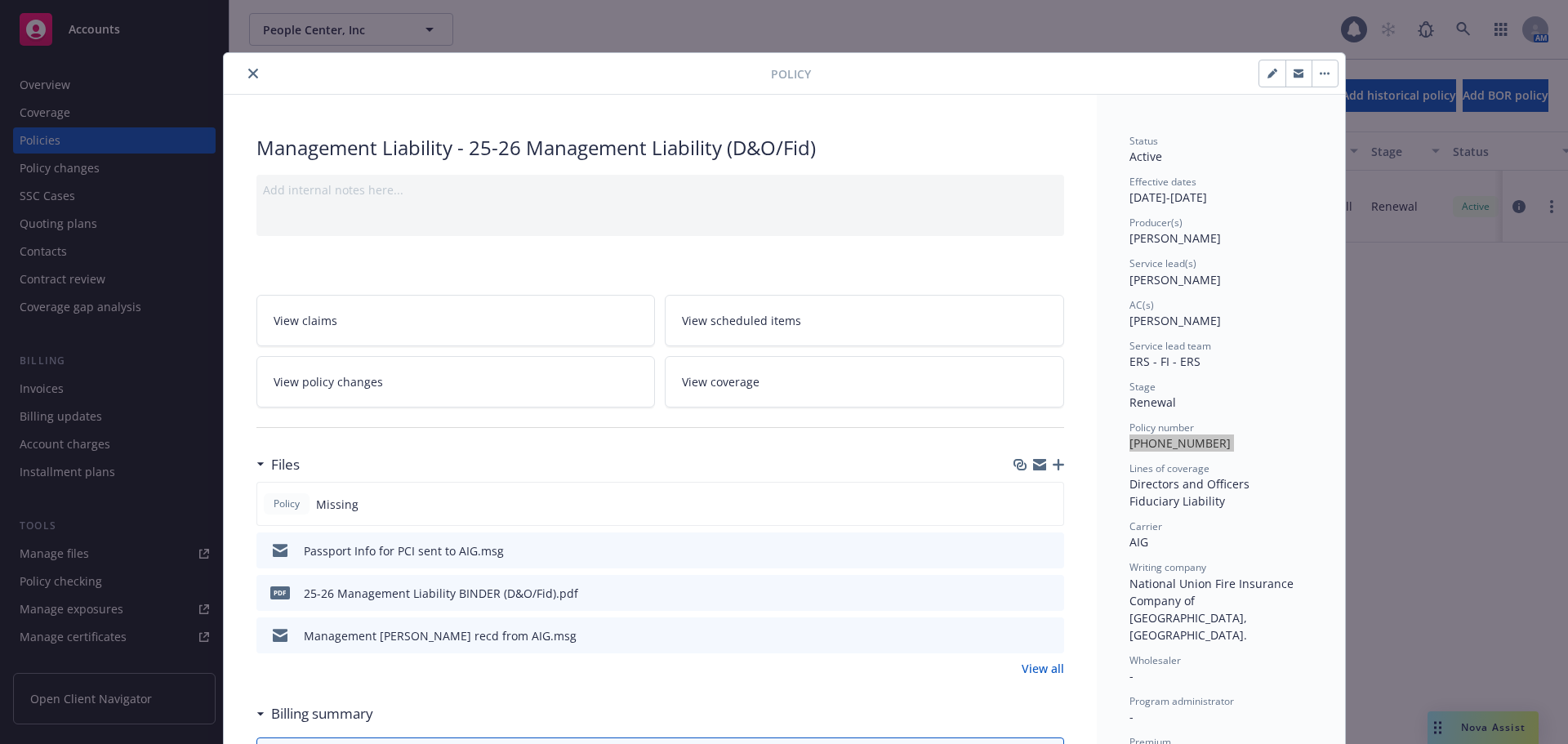
click at [249, 77] on icon "close" at bounding box center [254, 74] width 10 height 10
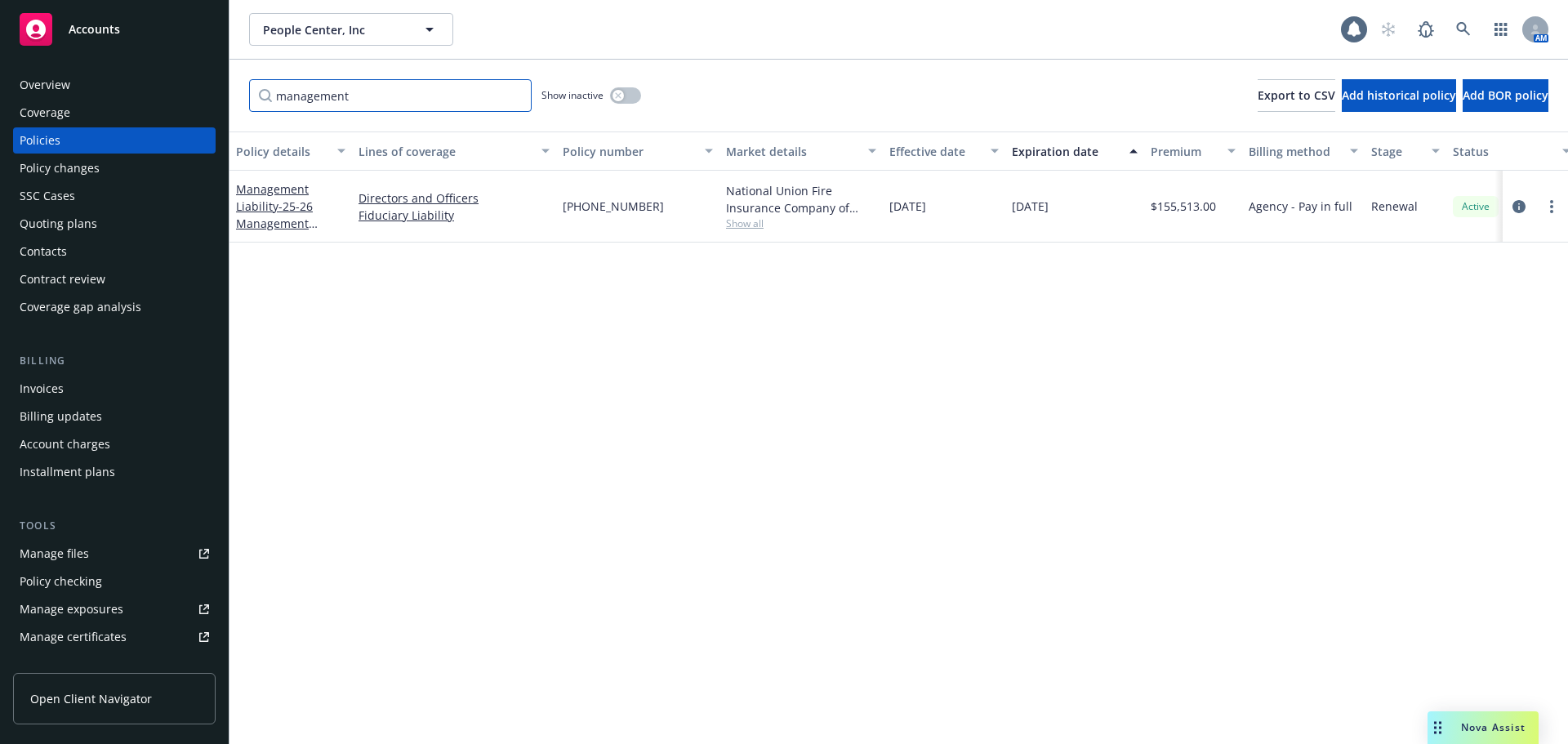
drag, startPoint x: 308, startPoint y: 103, endPoint x: 255, endPoint y: 103, distance: 53.0
click at [255, 103] on input "management" at bounding box center [391, 96] width 282 height 33
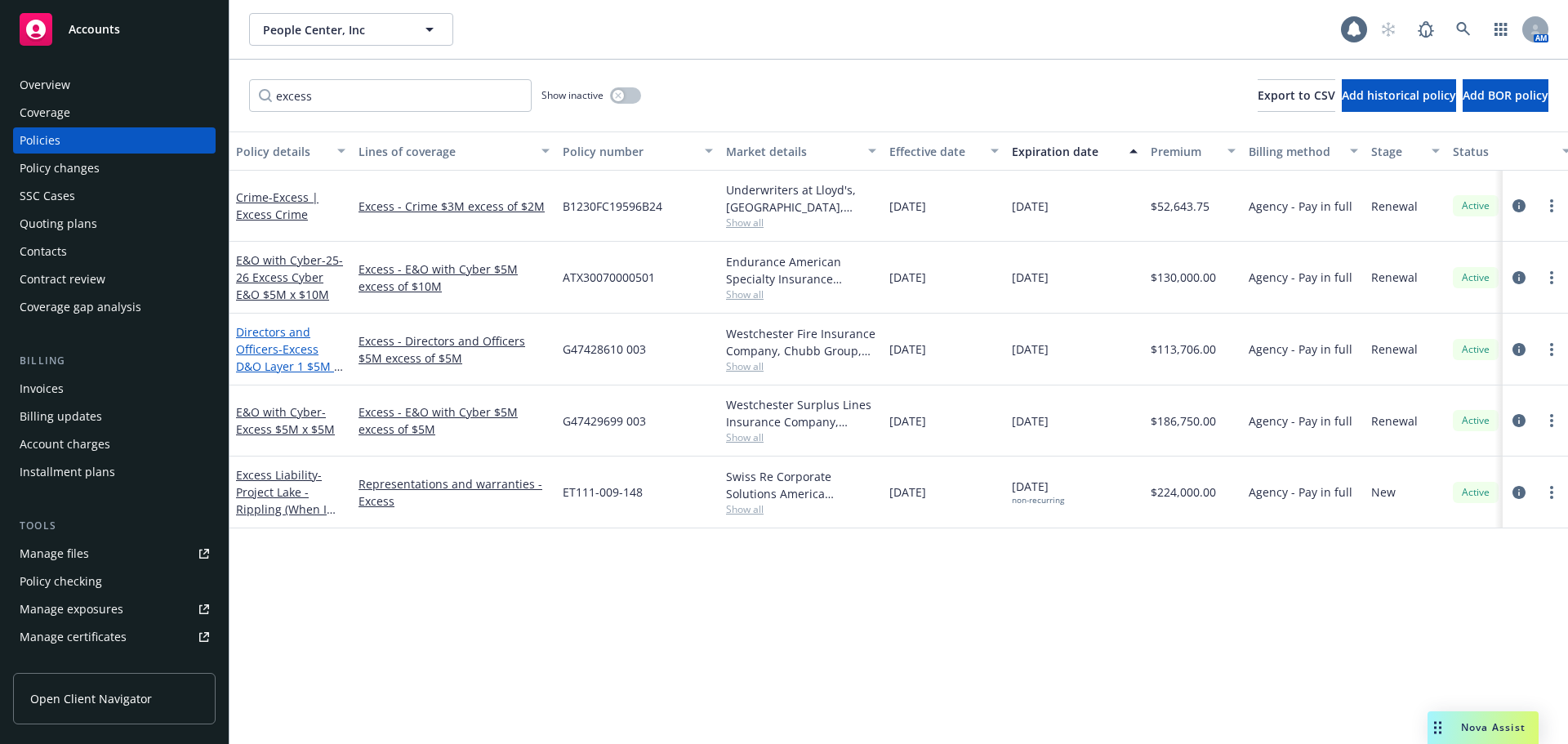
click at [295, 349] on span "- Excess D&O Layer 1 $5M x $5M" at bounding box center [290, 366] width 107 height 50
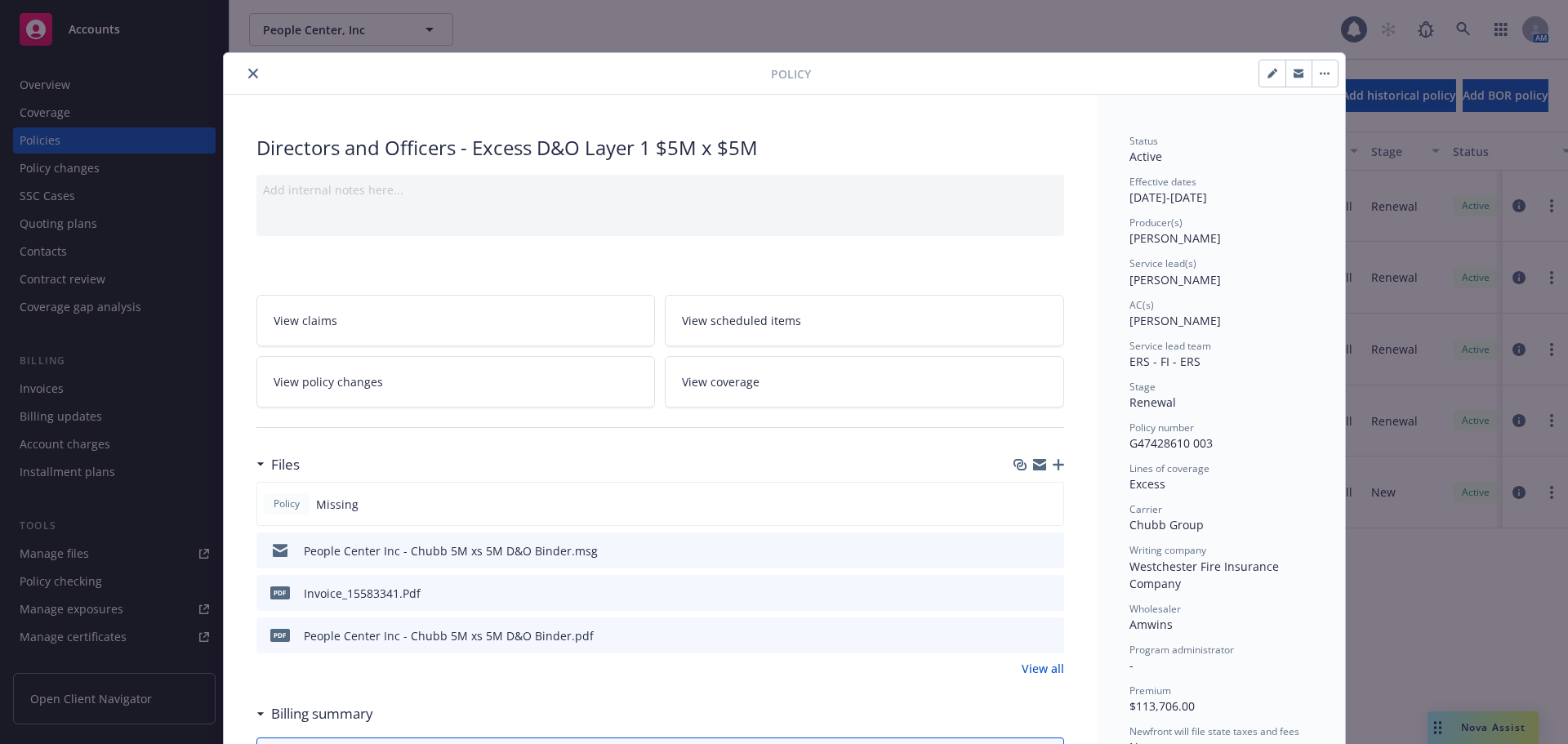
click at [249, 74] on icon "close" at bounding box center [254, 74] width 10 height 10
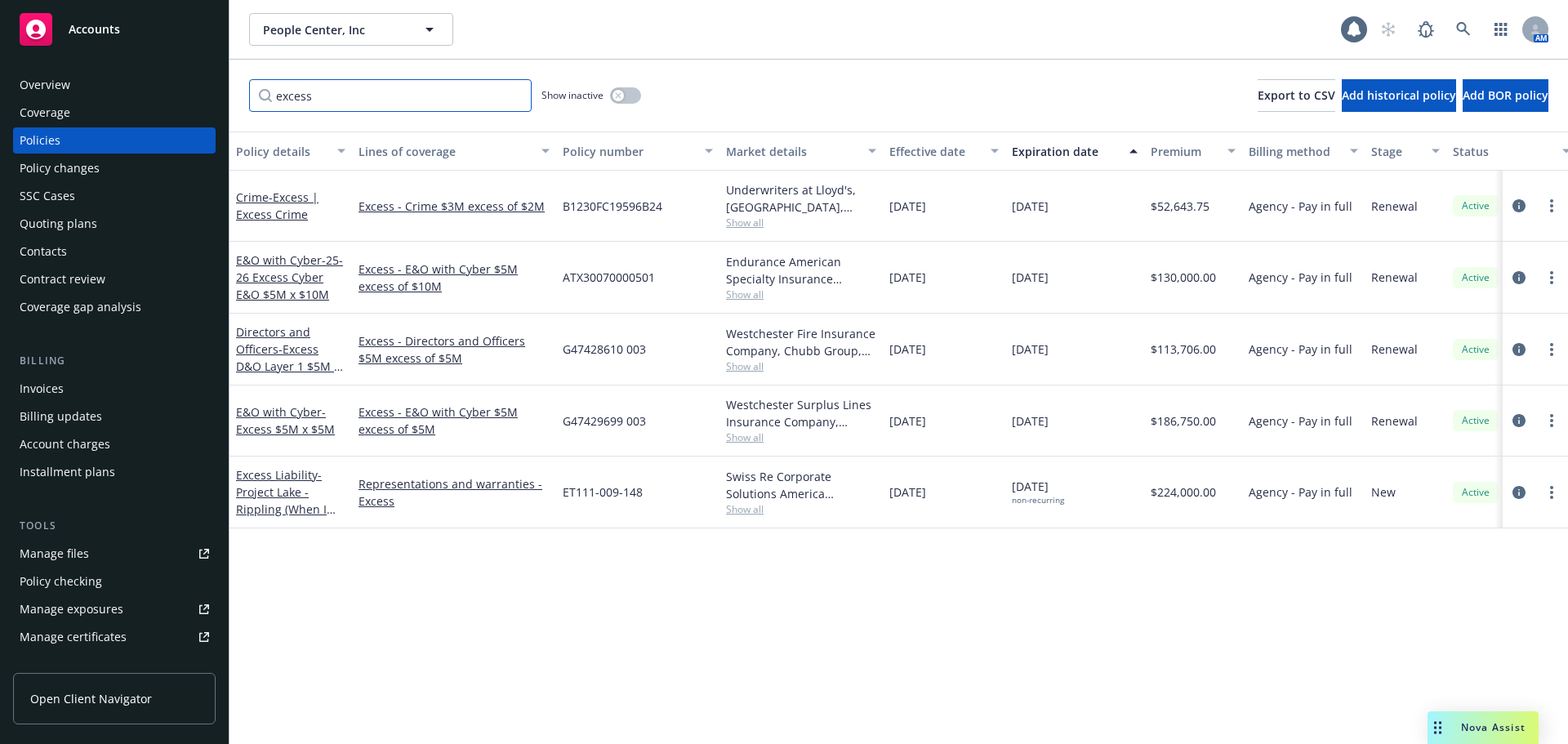
drag, startPoint x: 320, startPoint y: 94, endPoint x: 277, endPoint y: 96, distance: 43.0
click at [277, 96] on input "excess" at bounding box center [391, 96] width 282 height 33
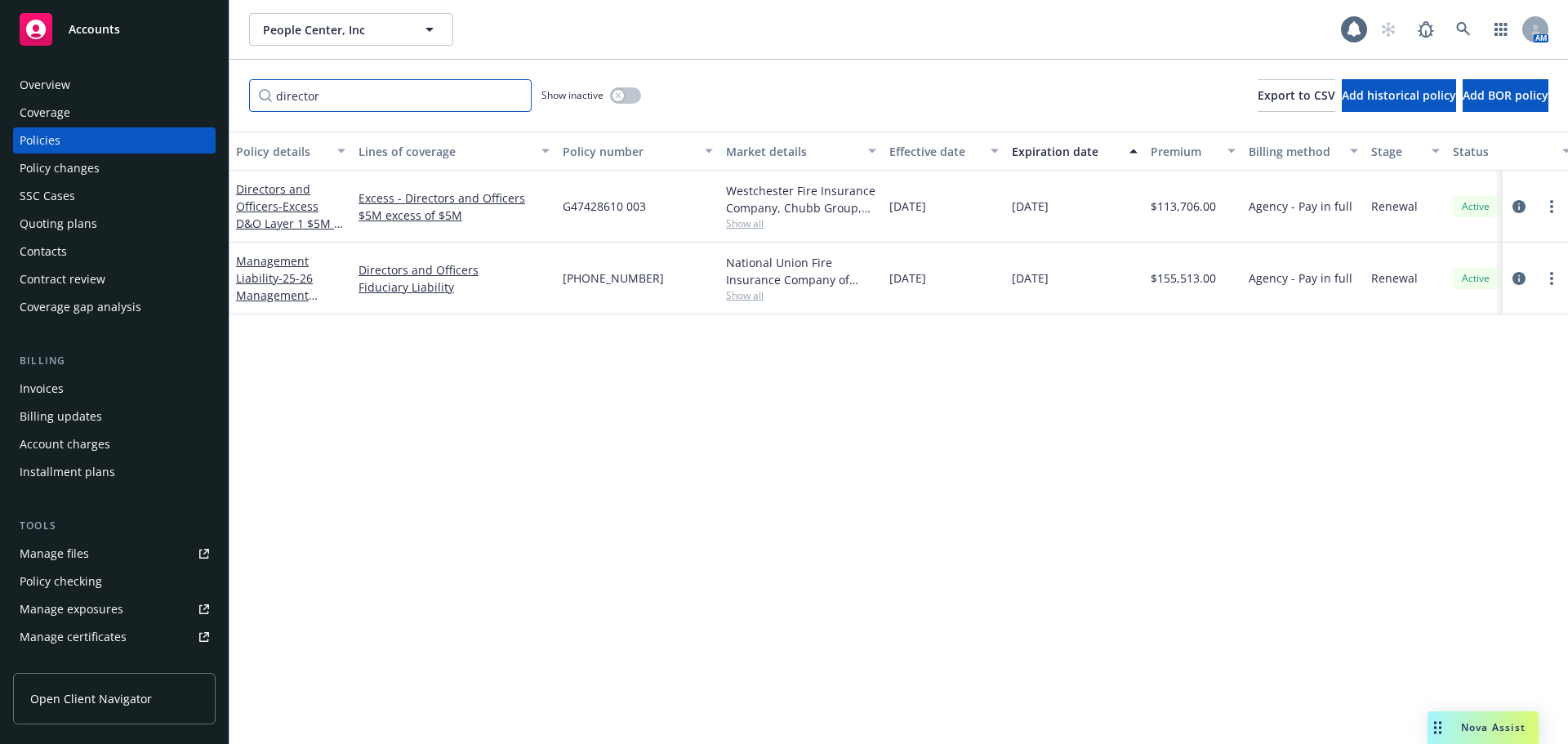
type input "director"
click at [92, 386] on div "Invoices" at bounding box center [114, 389] width 190 height 26
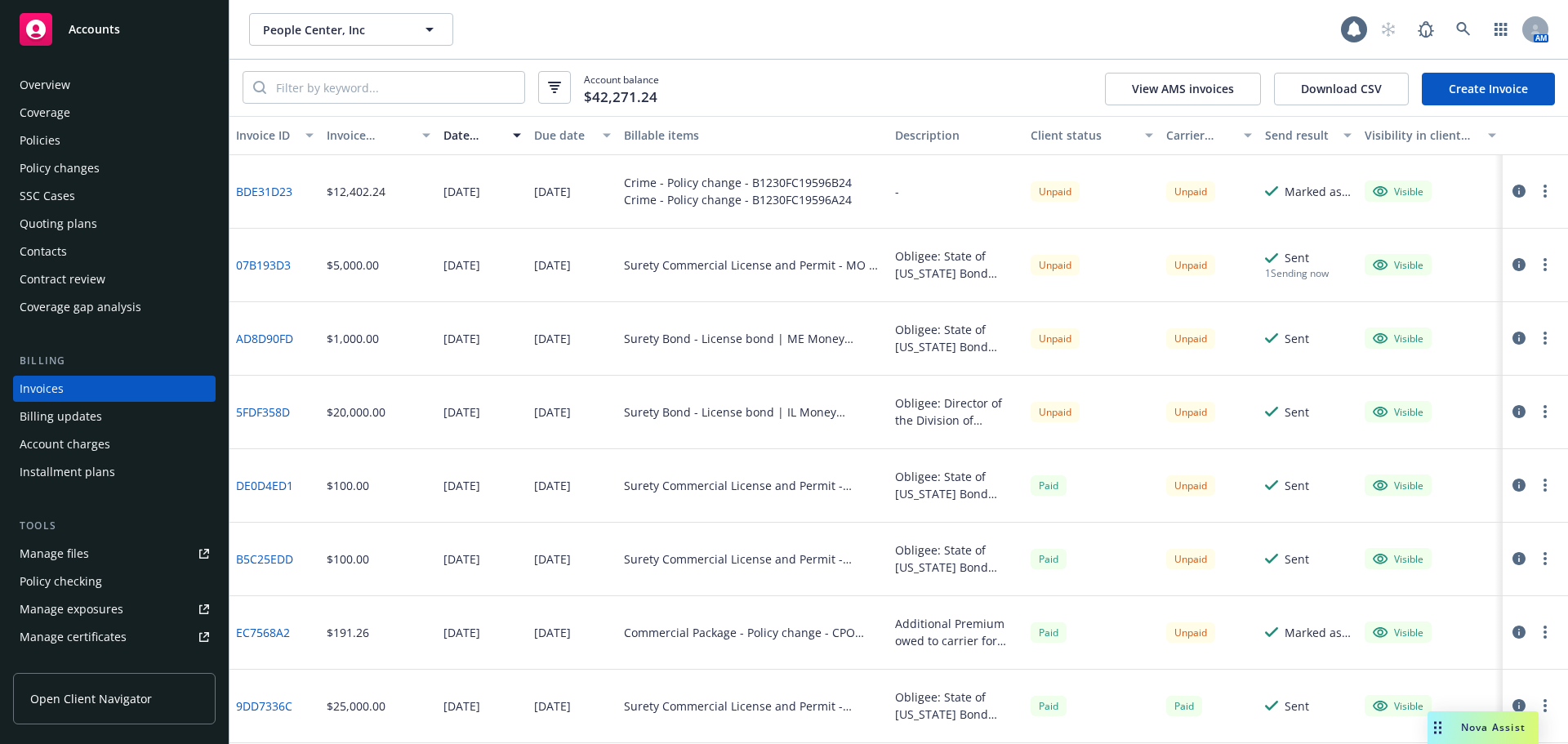
click at [85, 452] on div "Account charges" at bounding box center [65, 445] width 90 height 26
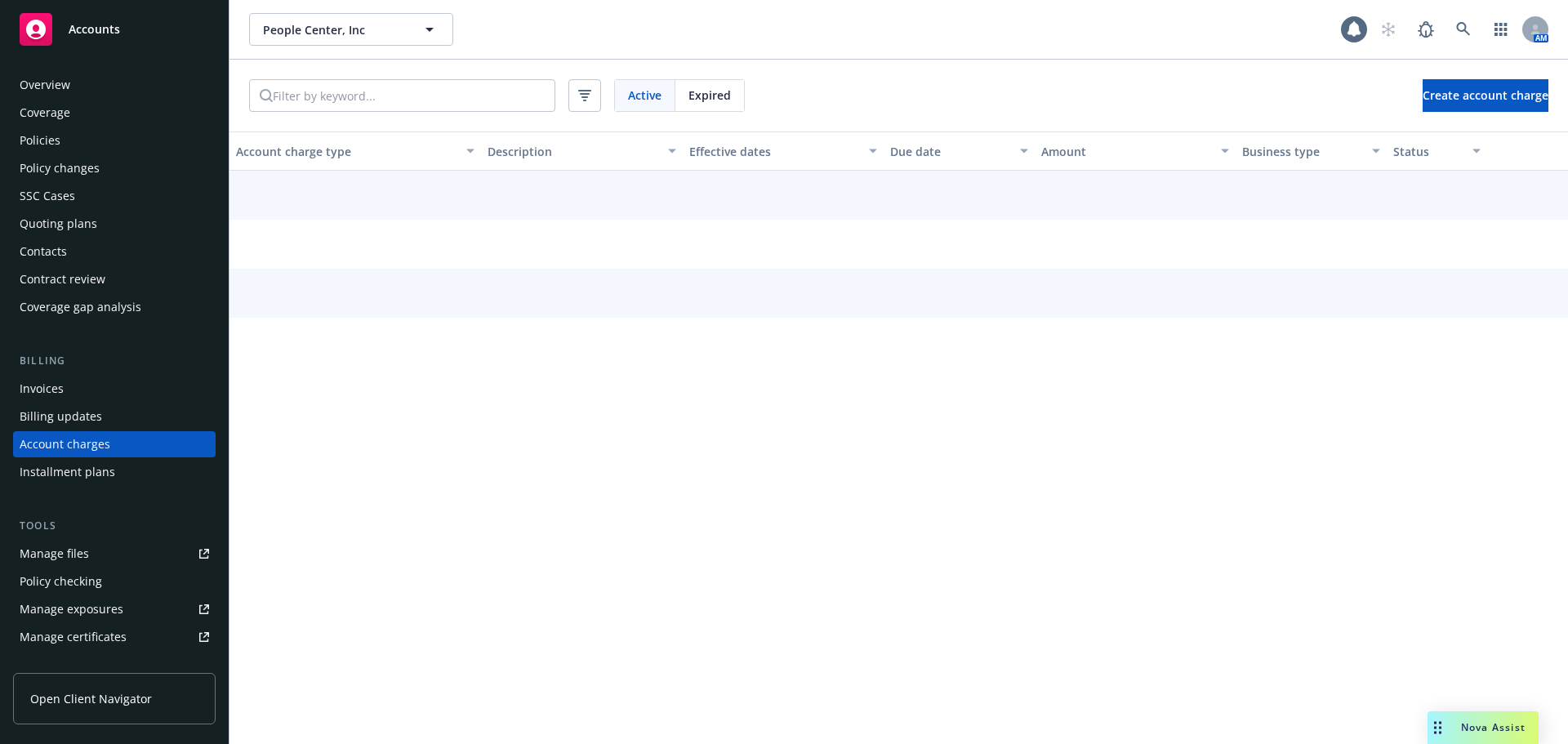
scroll to position [47, 0]
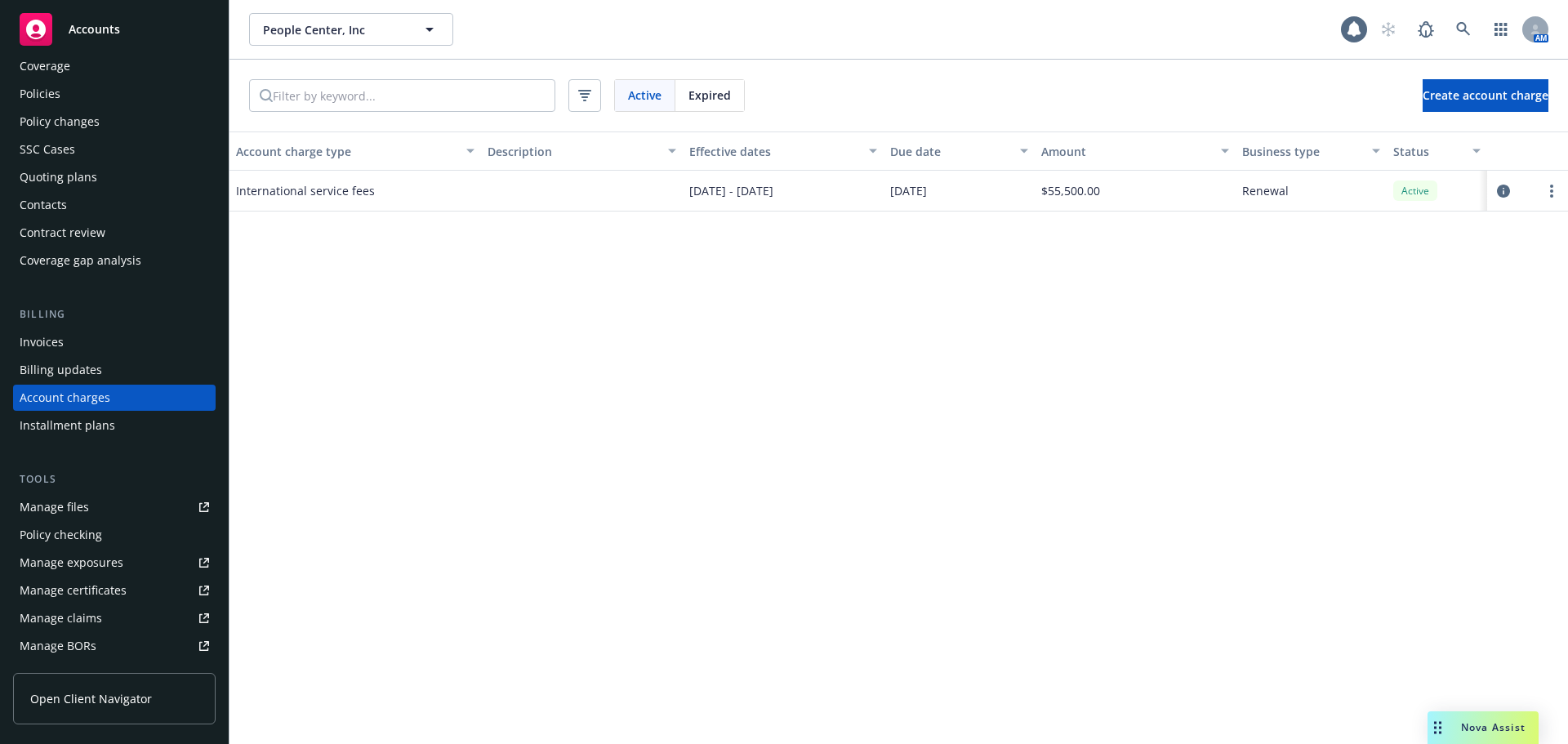
click at [114, 339] on div "Invoices" at bounding box center [114, 342] width 190 height 26
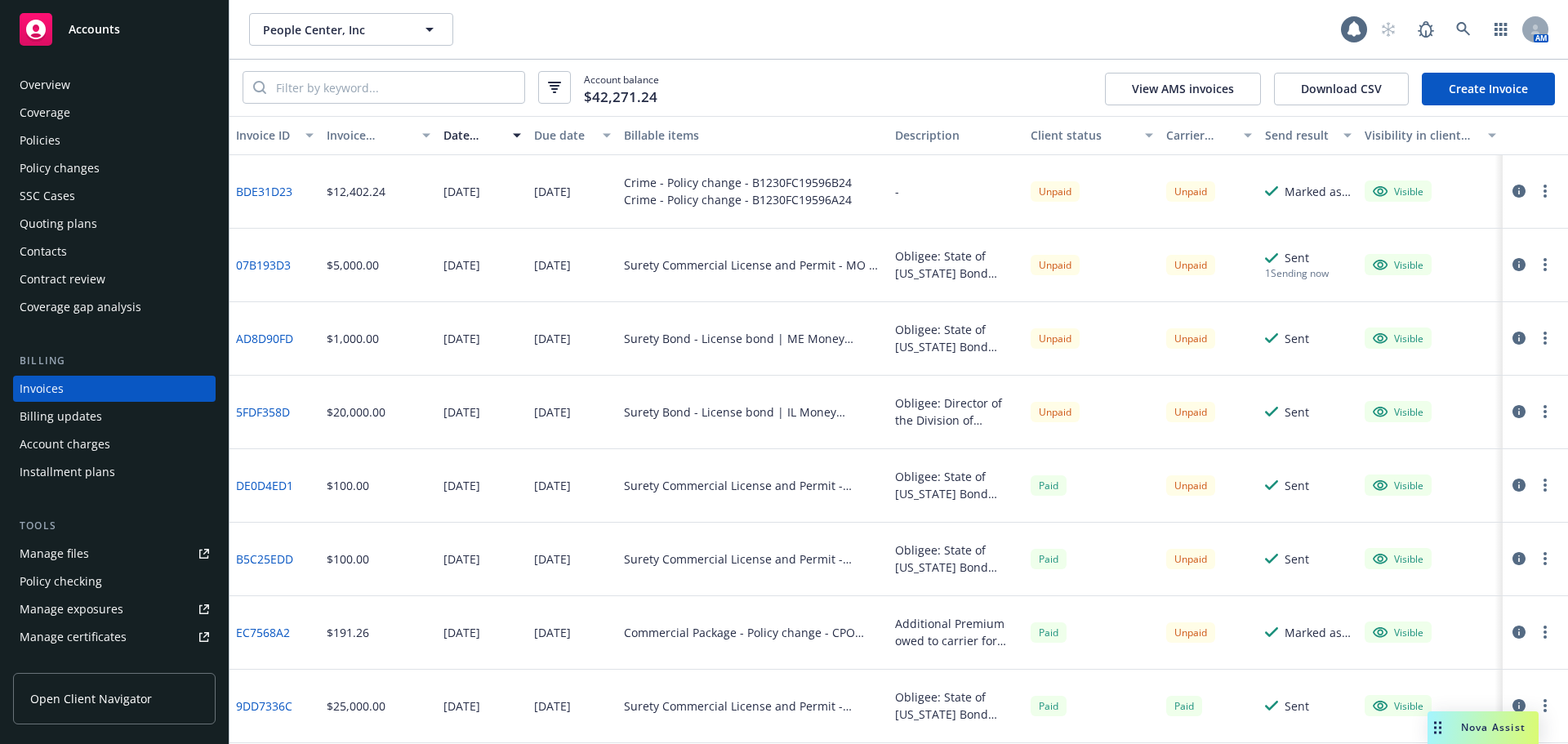
click at [1464, 84] on link "Create Invoice" at bounding box center [1488, 89] width 133 height 33
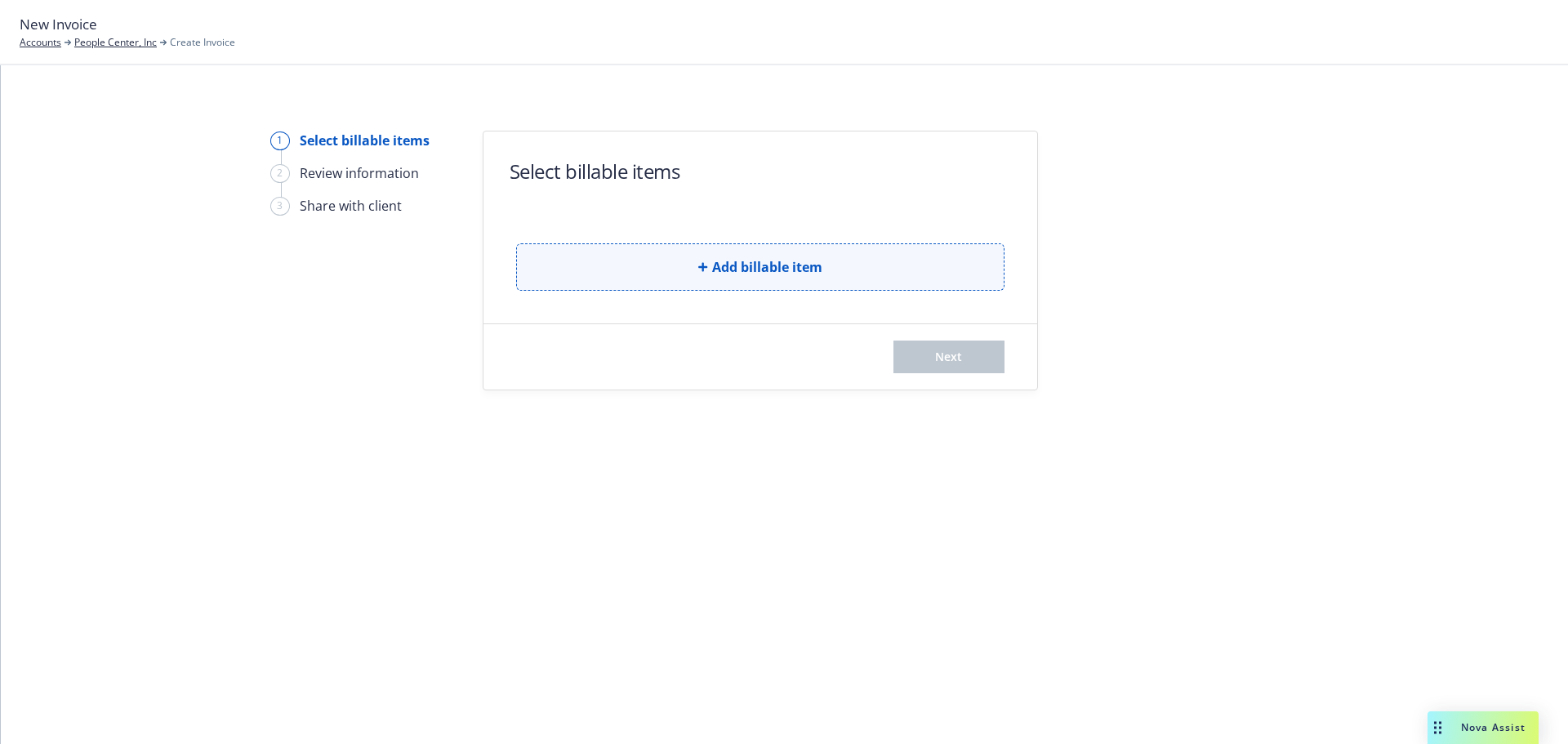
click at [702, 278] on button "Add billable item" at bounding box center [760, 267] width 488 height 48
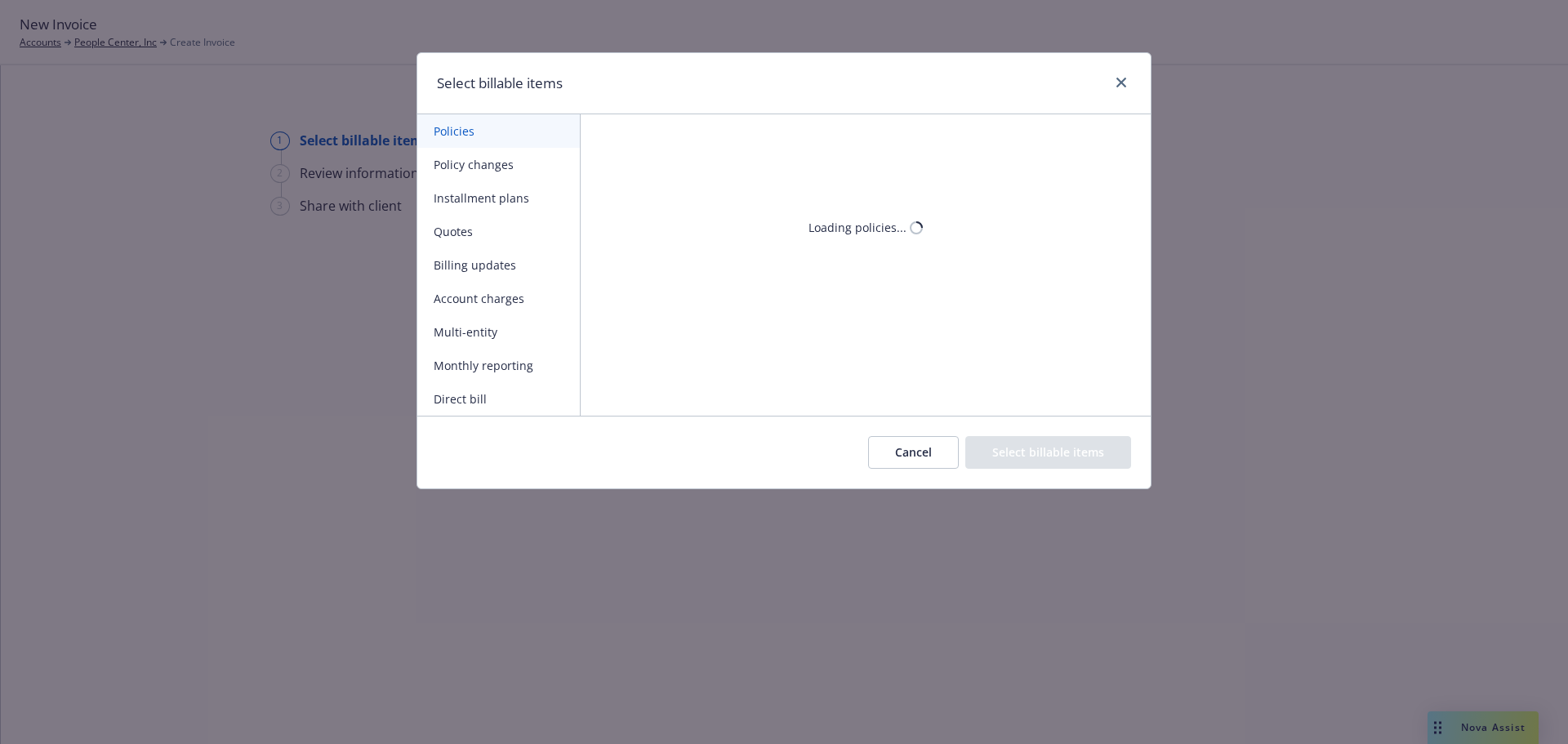
click at [508, 303] on button "Account charges" at bounding box center [499, 298] width 162 height 34
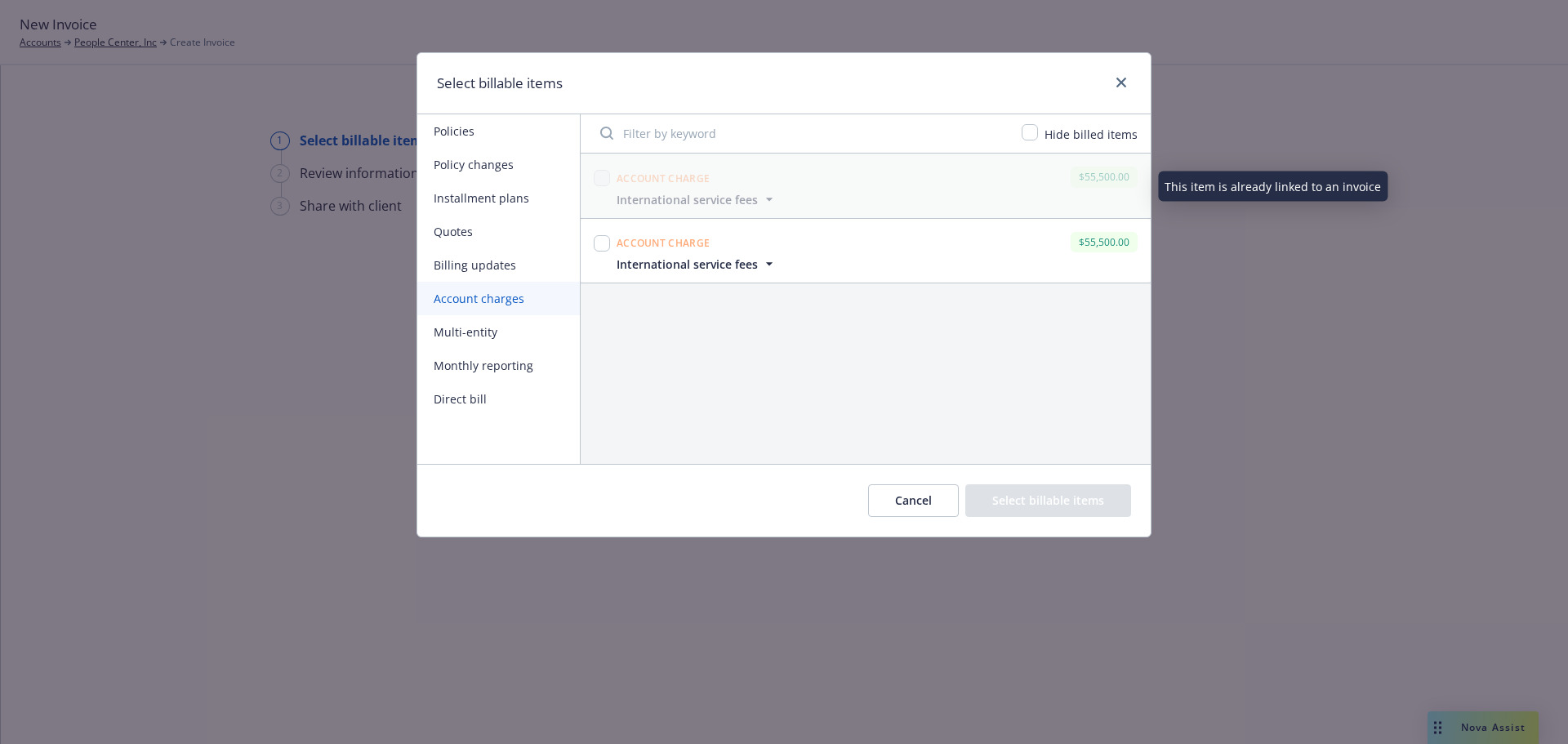
click at [704, 203] on span "International service fees" at bounding box center [687, 199] width 141 height 17
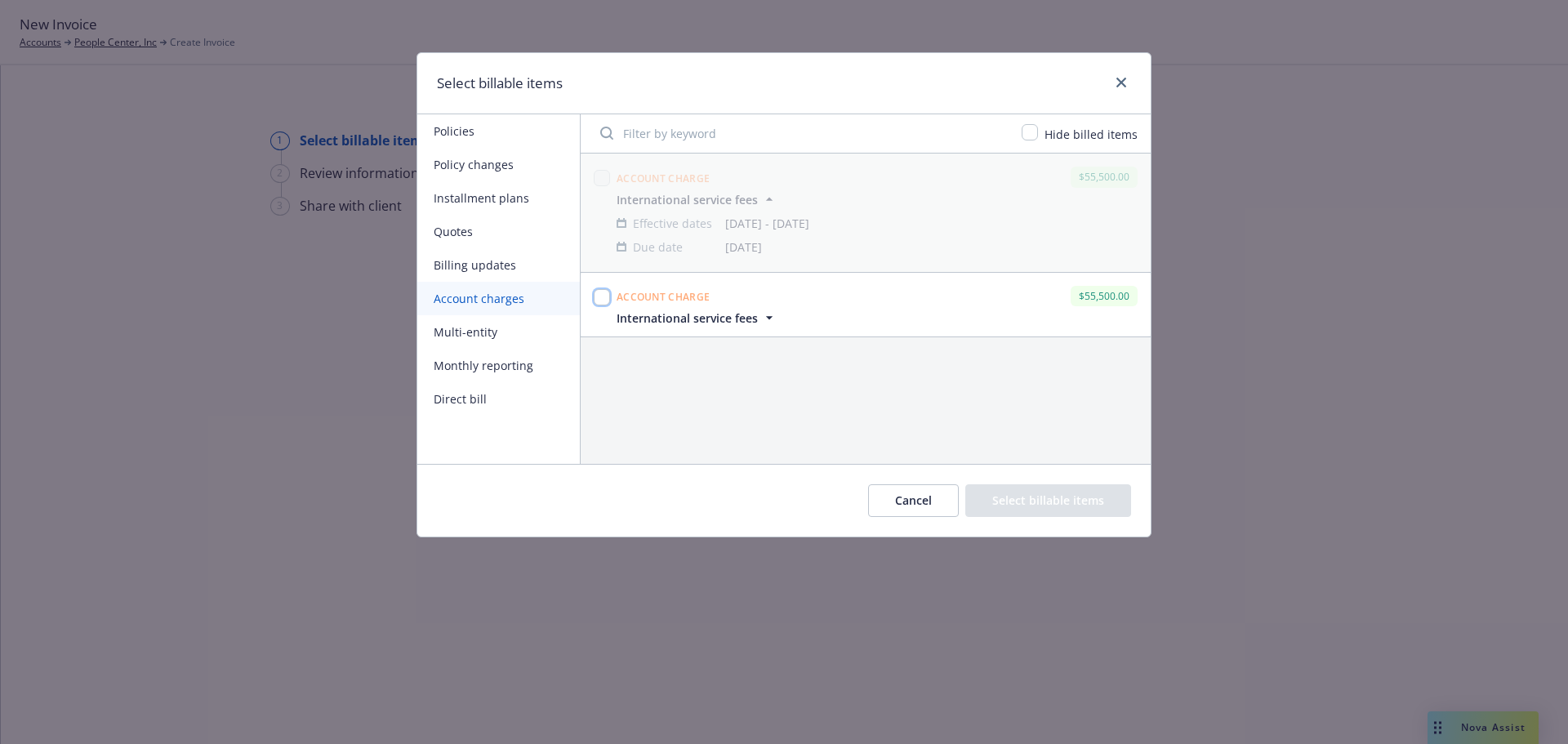
click at [605, 295] on input "checkbox" at bounding box center [602, 297] width 16 height 16
checkbox input "true"
click at [1053, 495] on button "Select billable items" at bounding box center [1048, 500] width 166 height 33
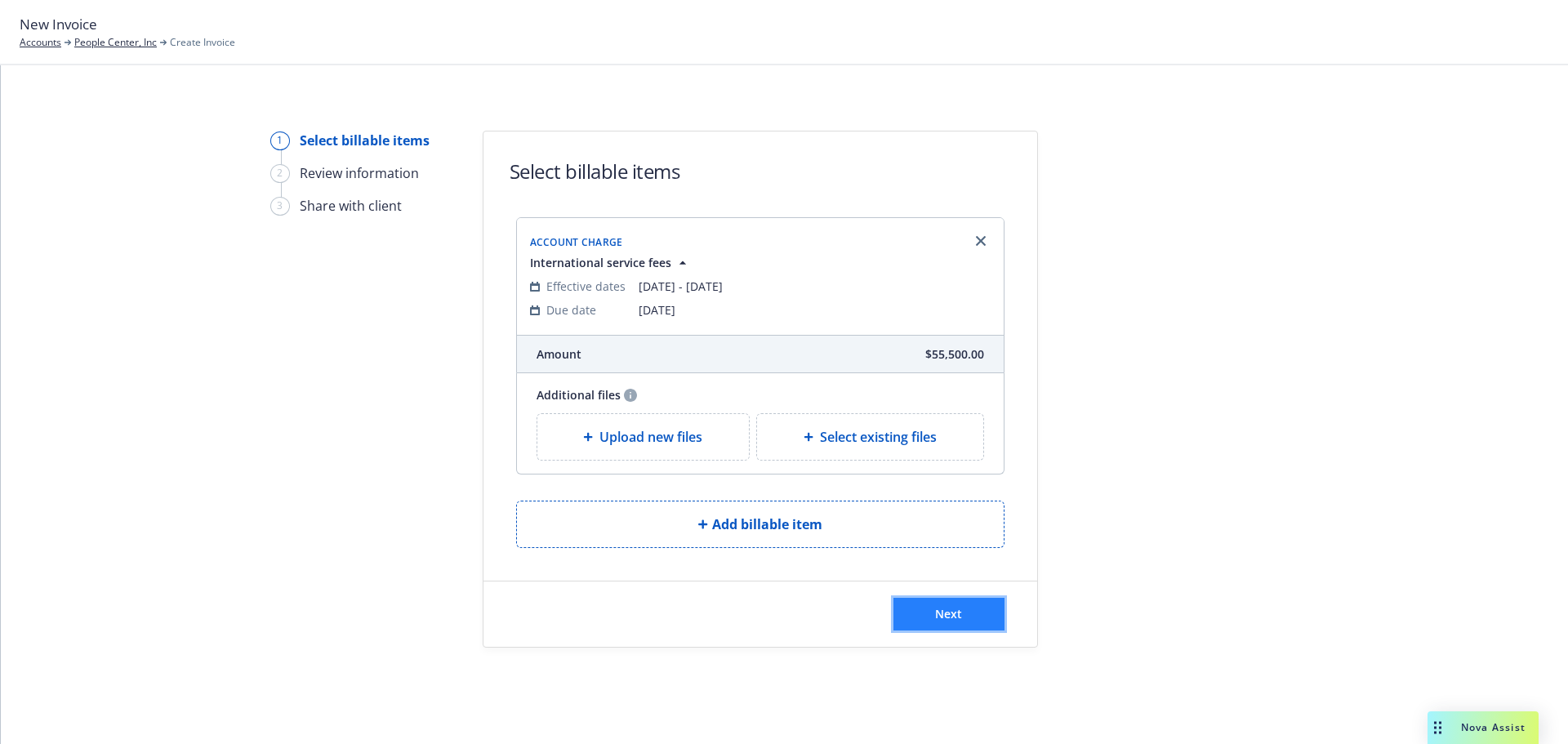
click at [980, 610] on button "Next" at bounding box center [949, 614] width 111 height 33
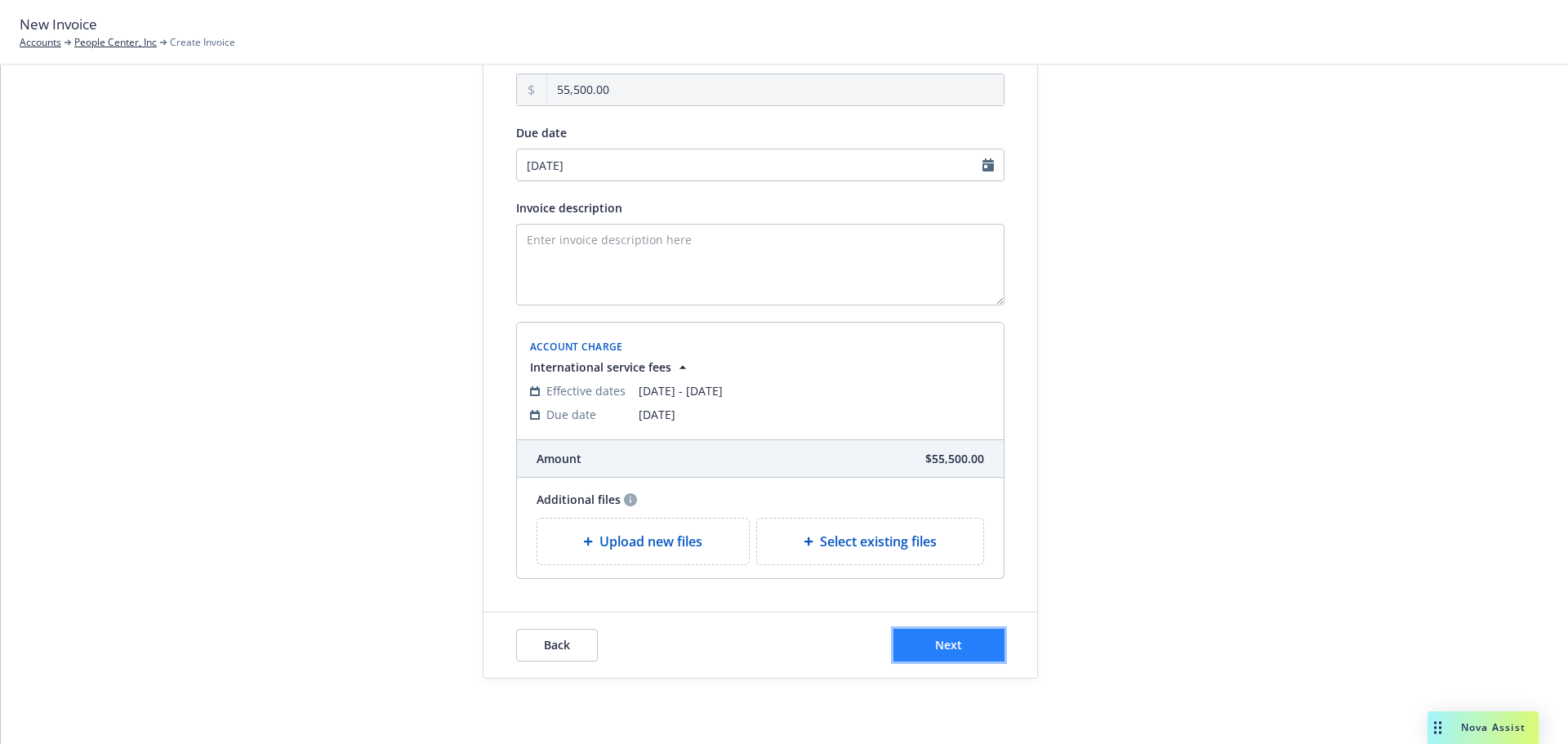
click at [985, 649] on button "Next" at bounding box center [949, 645] width 111 height 33
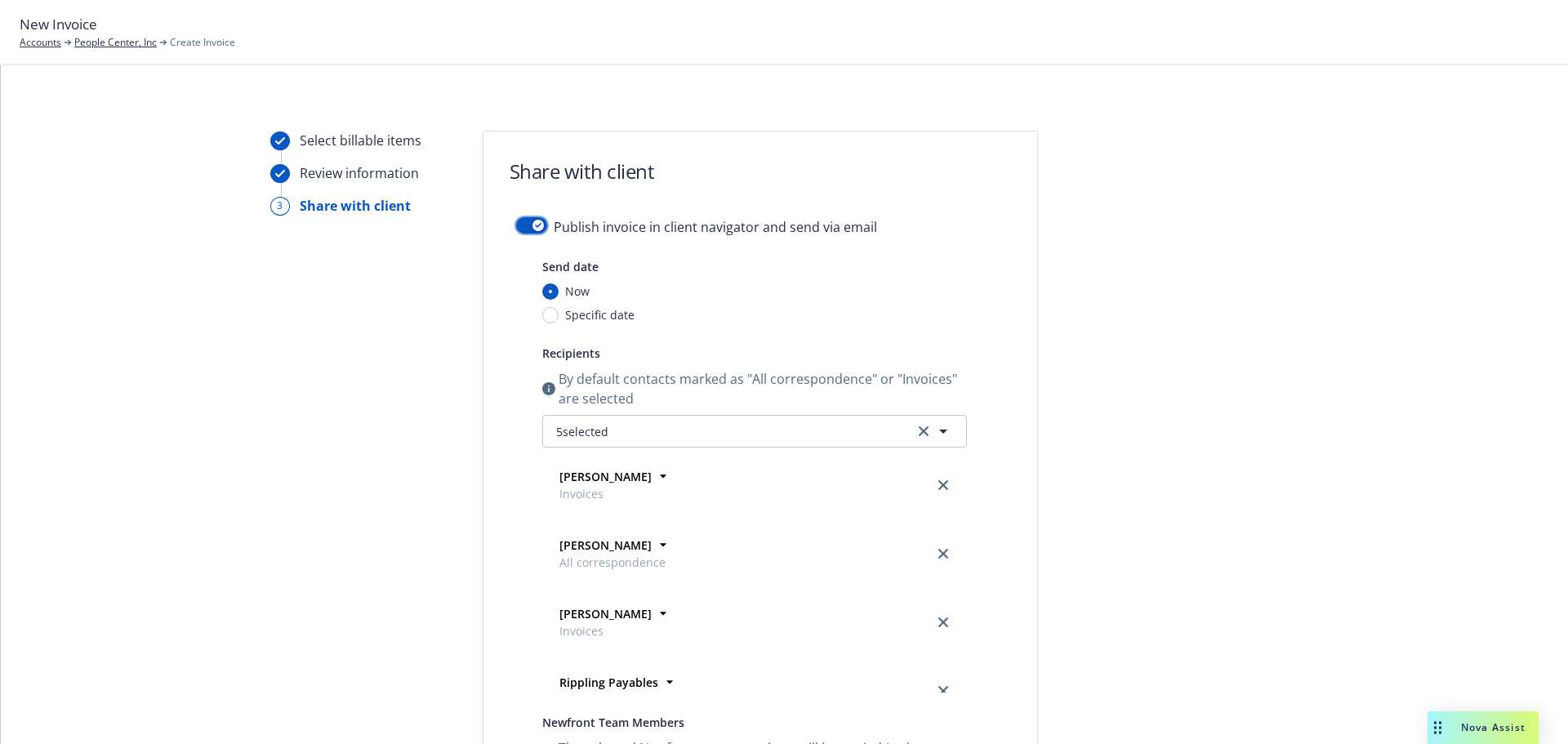
click at [524, 217] on button "button" at bounding box center [532, 226] width 31 height 16
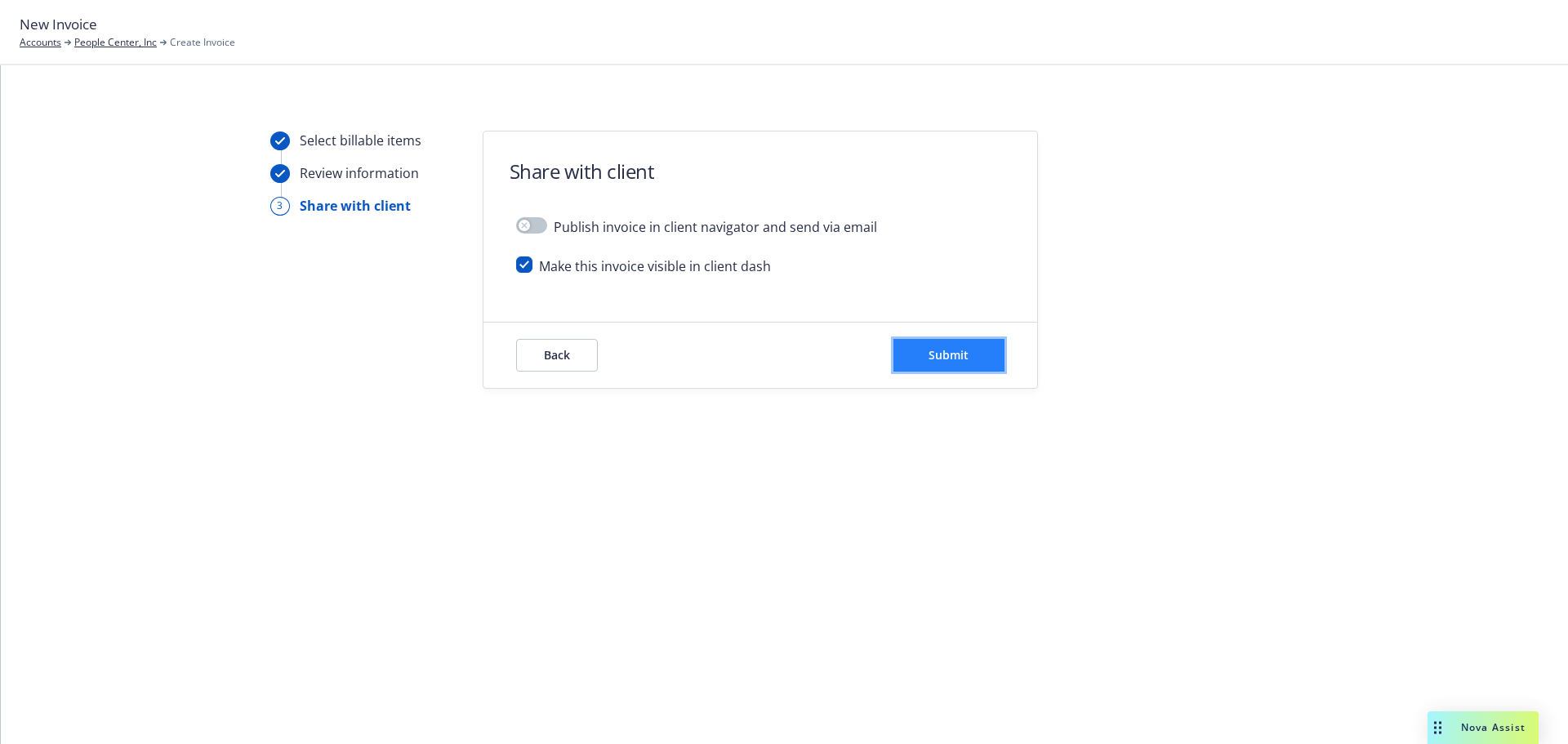
click at [940, 355] on span "Submit" at bounding box center [949, 354] width 40 height 16
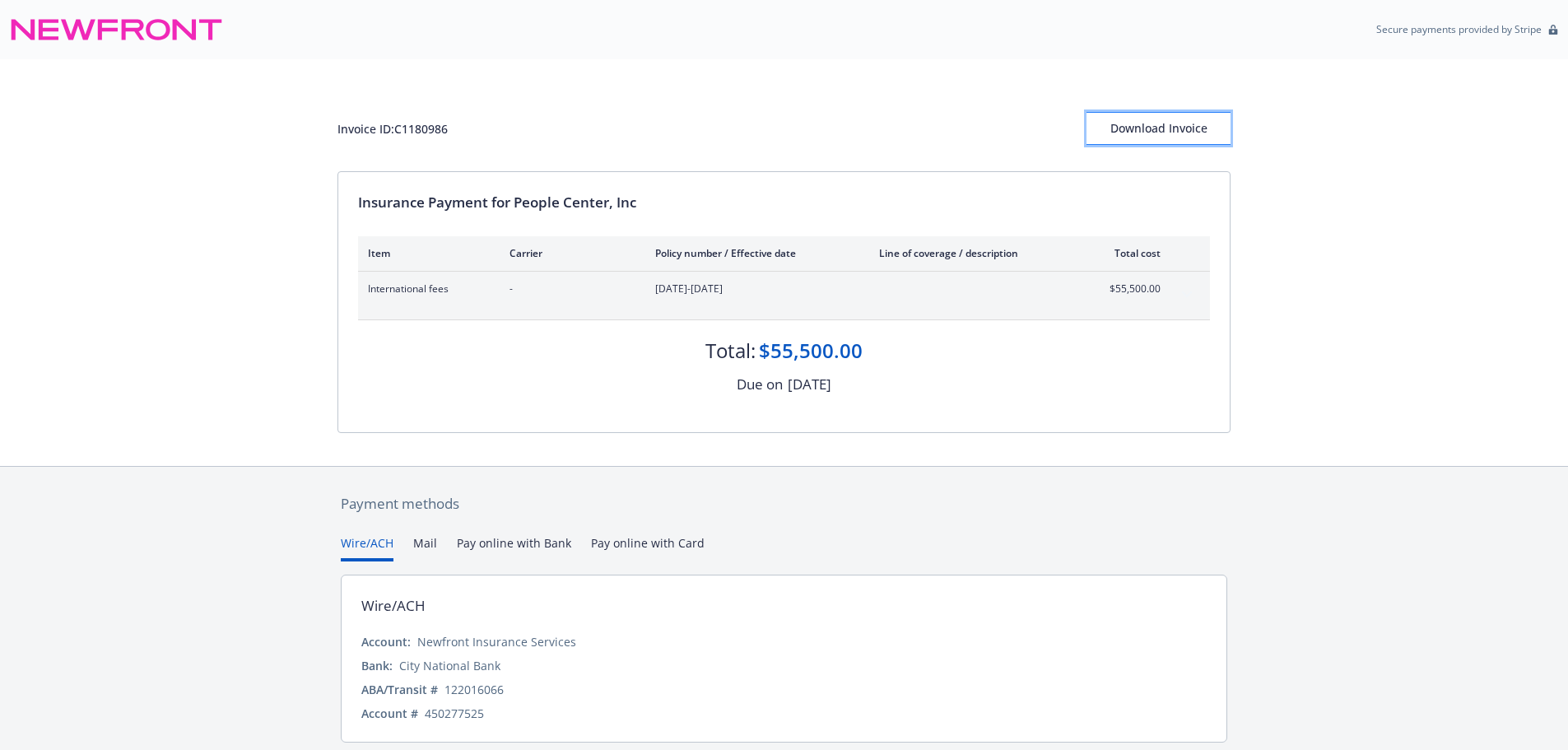
click at [1182, 132] on div "Download Invoice" at bounding box center [1159, 128] width 144 height 31
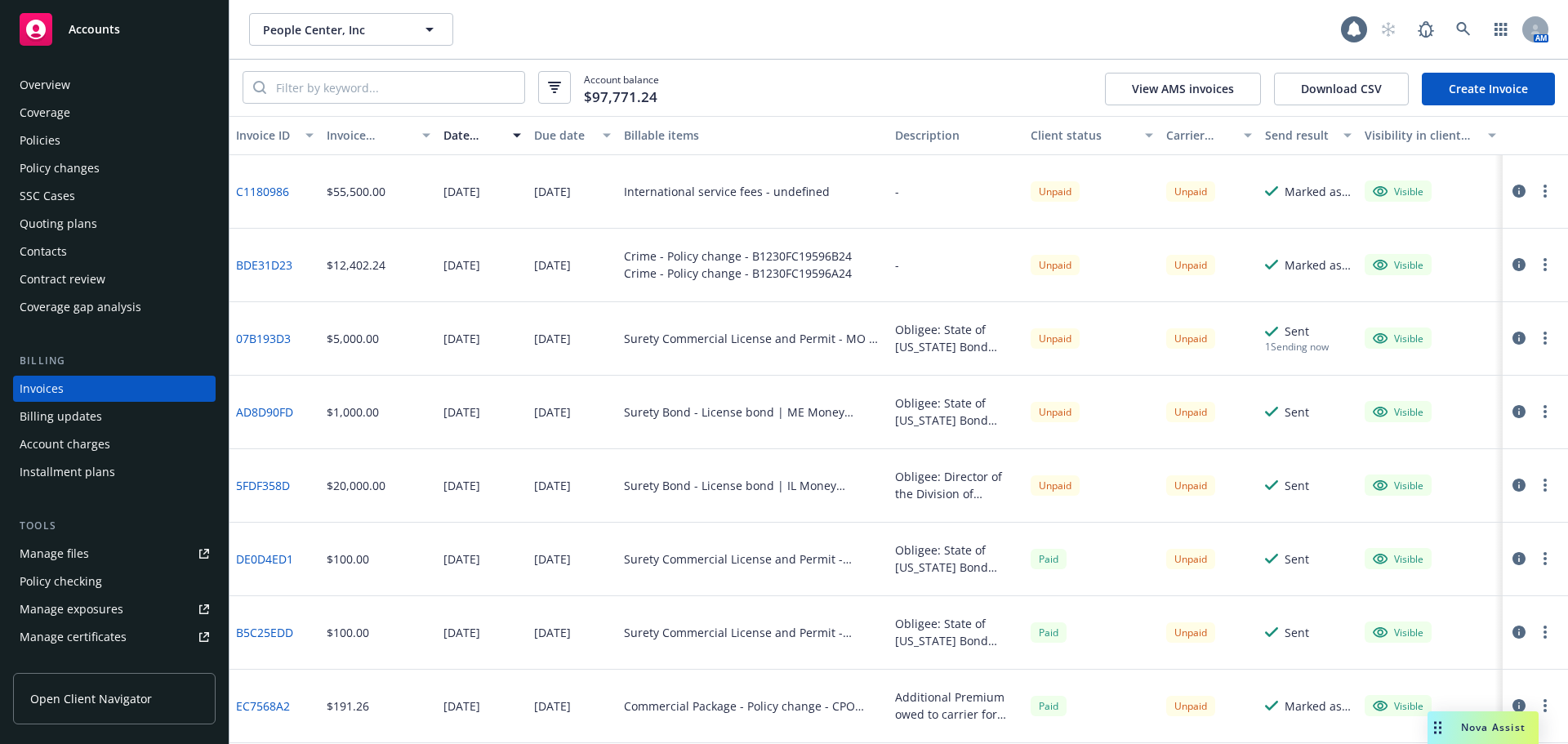
click at [80, 472] on div "Installment plans" at bounding box center [67, 472] width 95 height 26
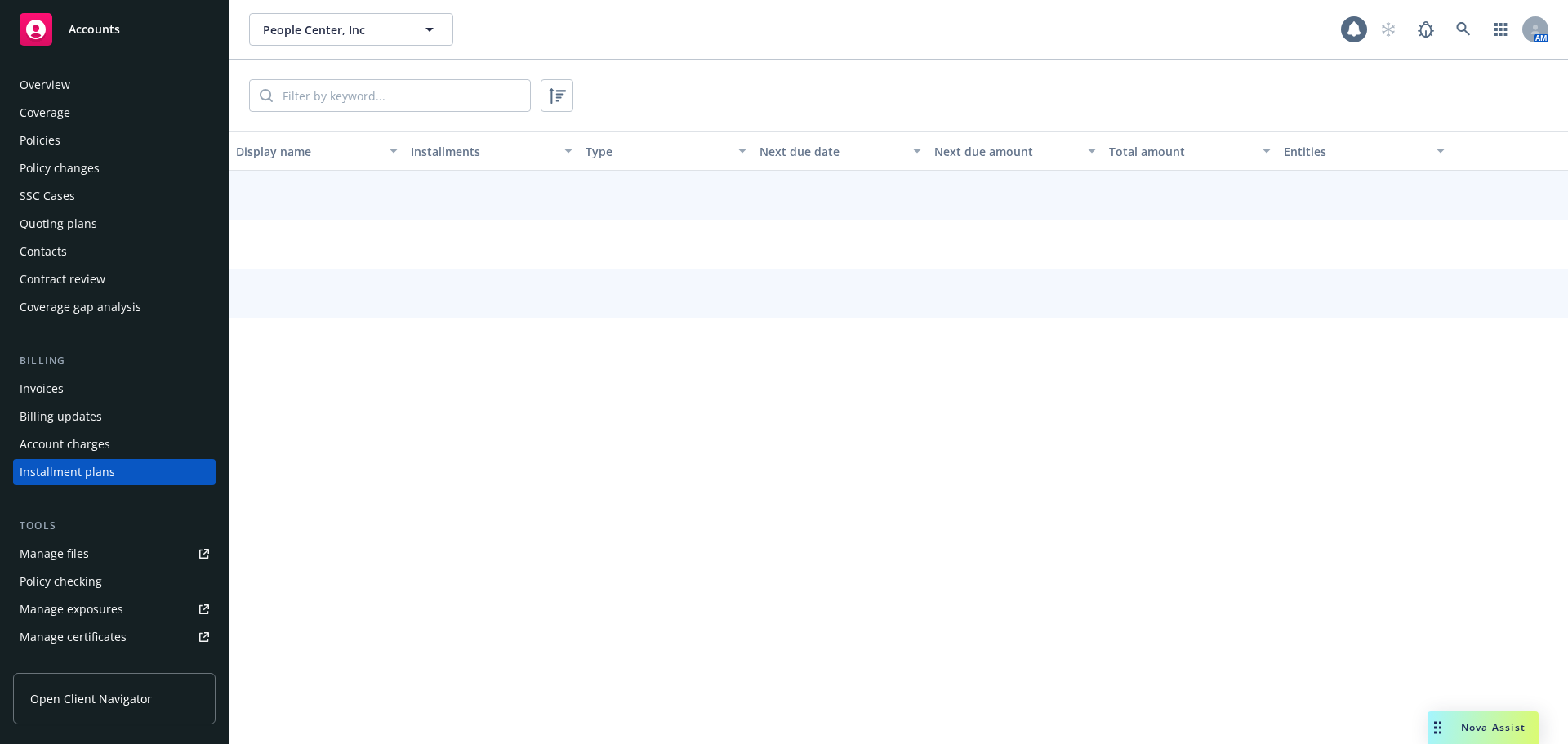
scroll to position [75, 0]
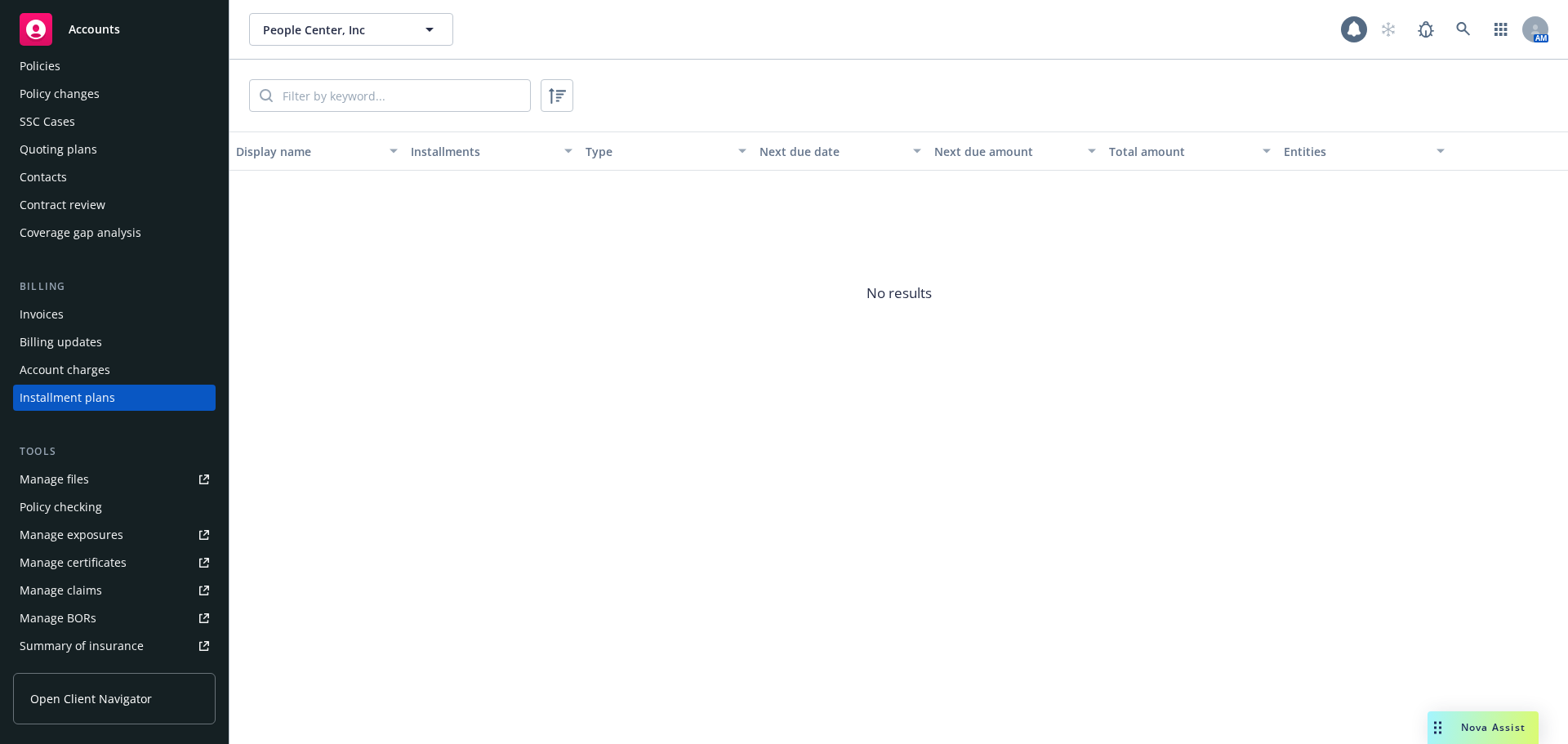
click at [139, 305] on div "Invoices" at bounding box center [114, 314] width 190 height 26
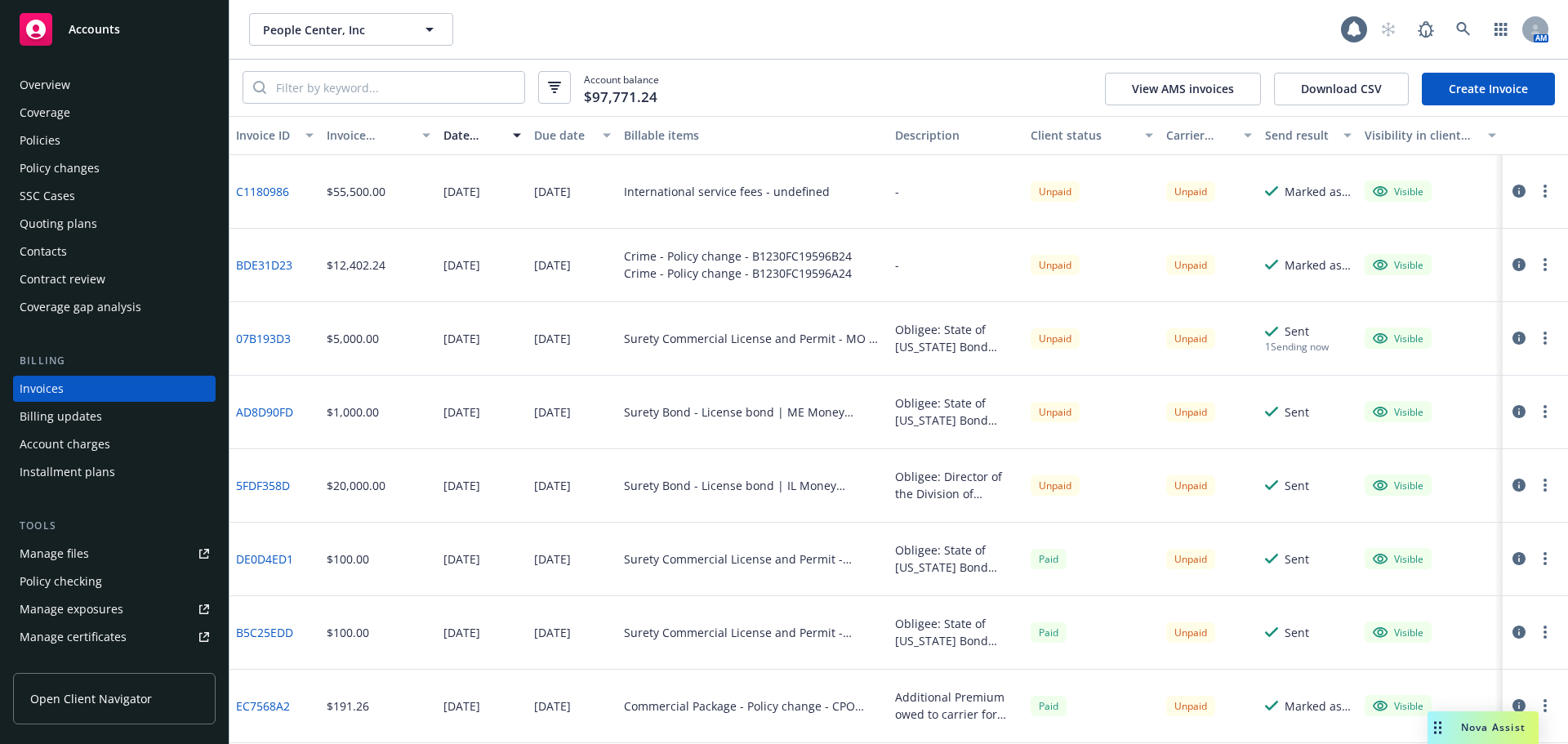
click at [1473, 86] on link "Create Invoice" at bounding box center [1488, 89] width 133 height 33
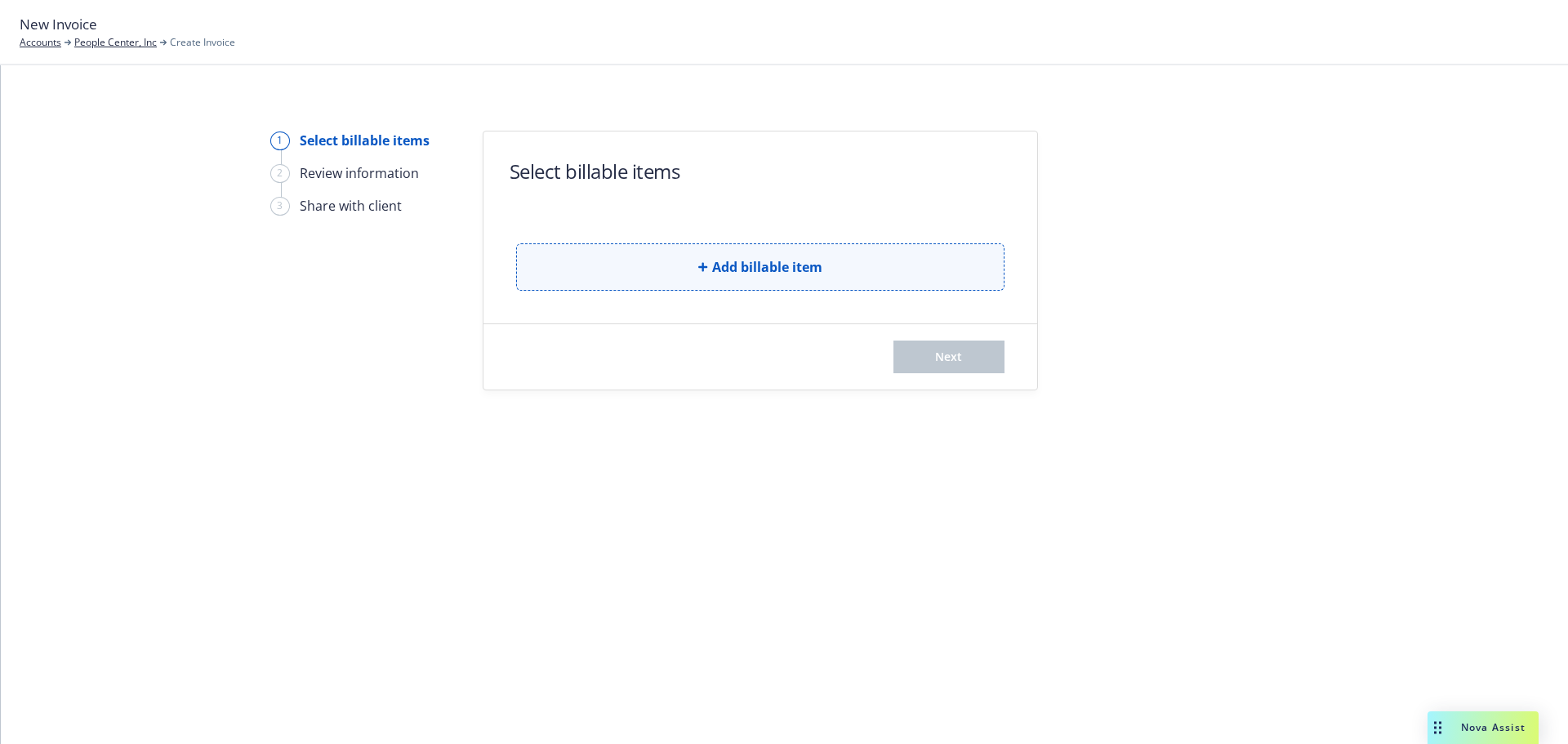
click at [588, 258] on button "Add billable item" at bounding box center [760, 267] width 488 height 48
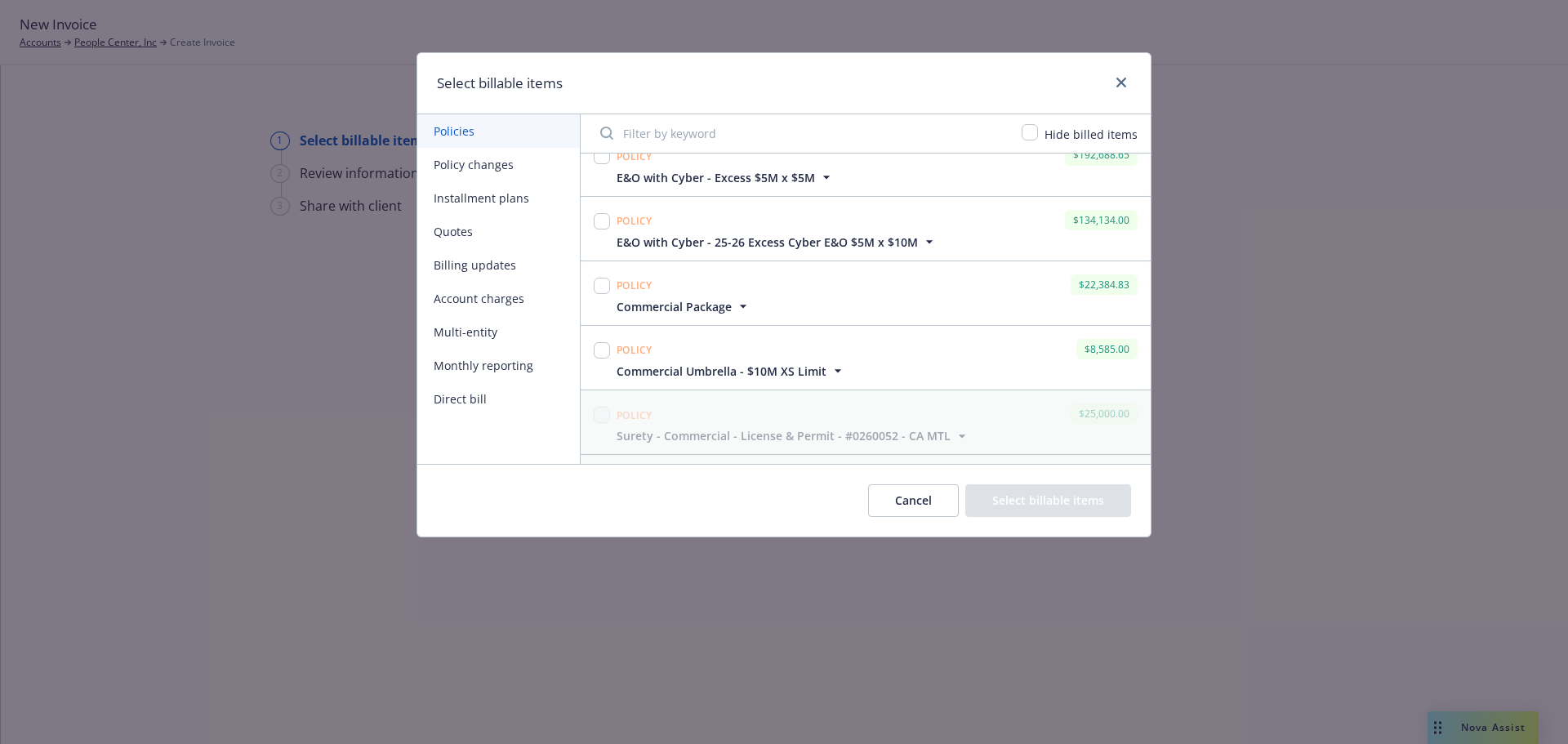
scroll to position [572, 0]
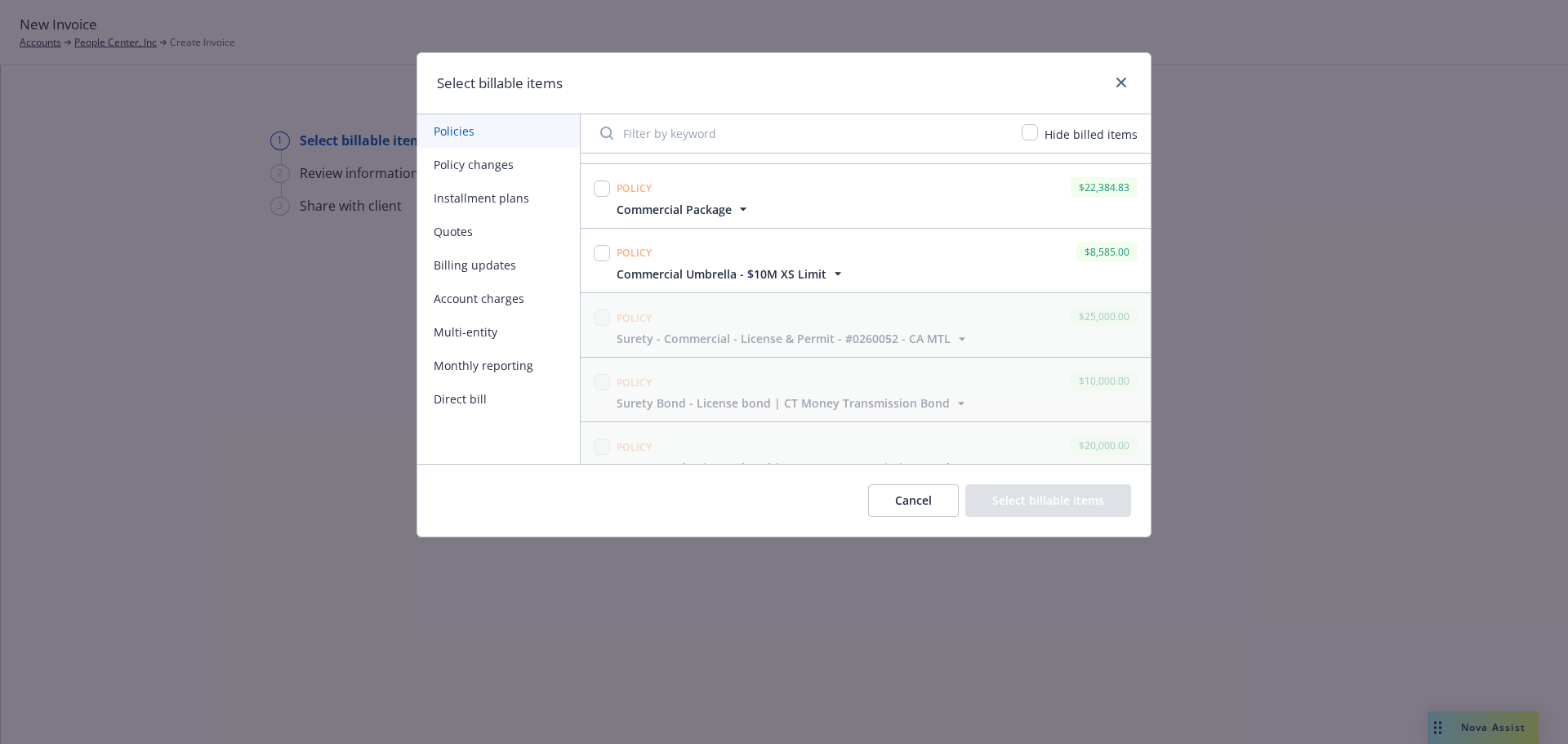
click at [729, 214] on span "Commercial Package" at bounding box center [674, 209] width 115 height 17
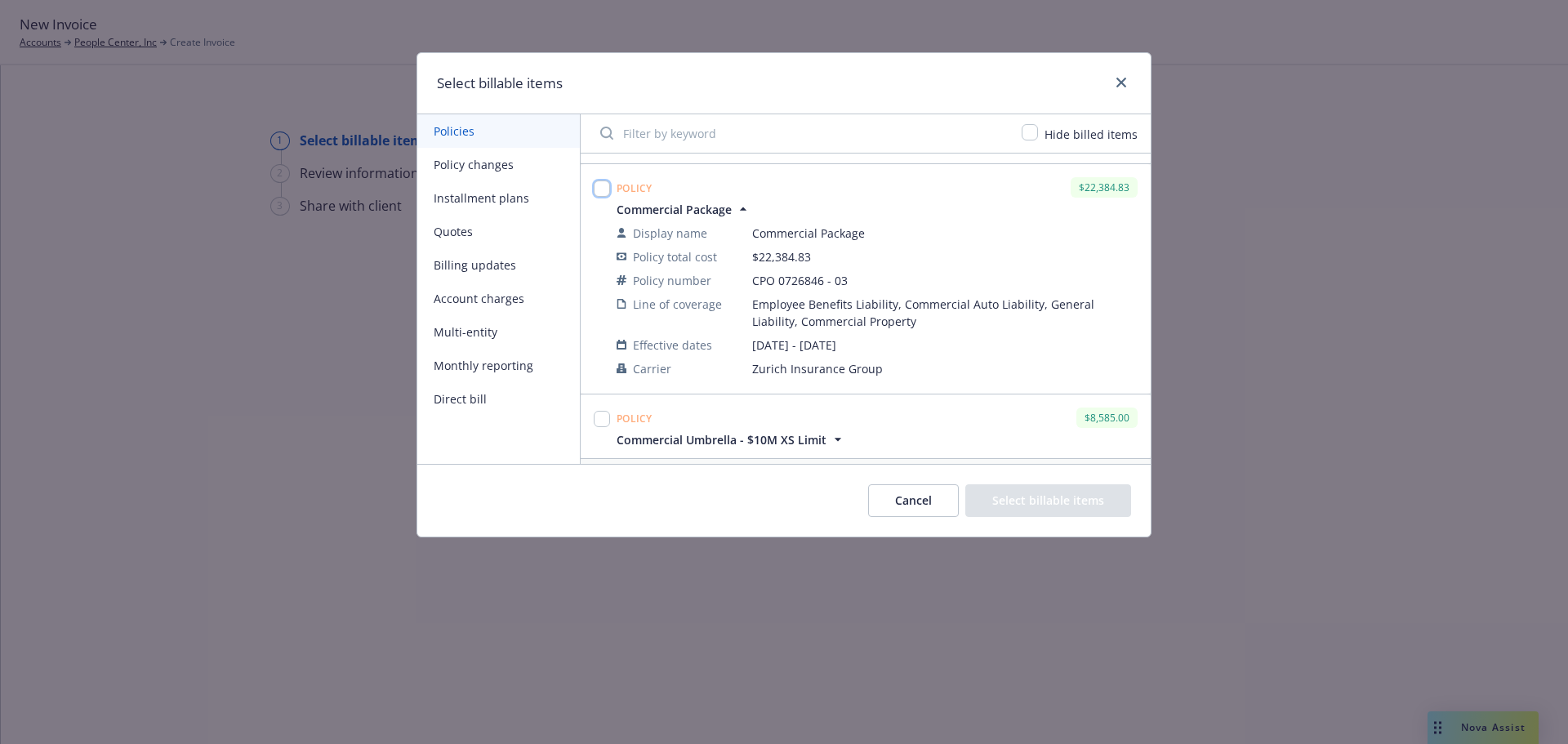
click at [606, 185] on input "checkbox" at bounding box center [602, 189] width 16 height 16
checkbox input "true"
click at [992, 504] on button "Select billable items" at bounding box center [1048, 500] width 166 height 33
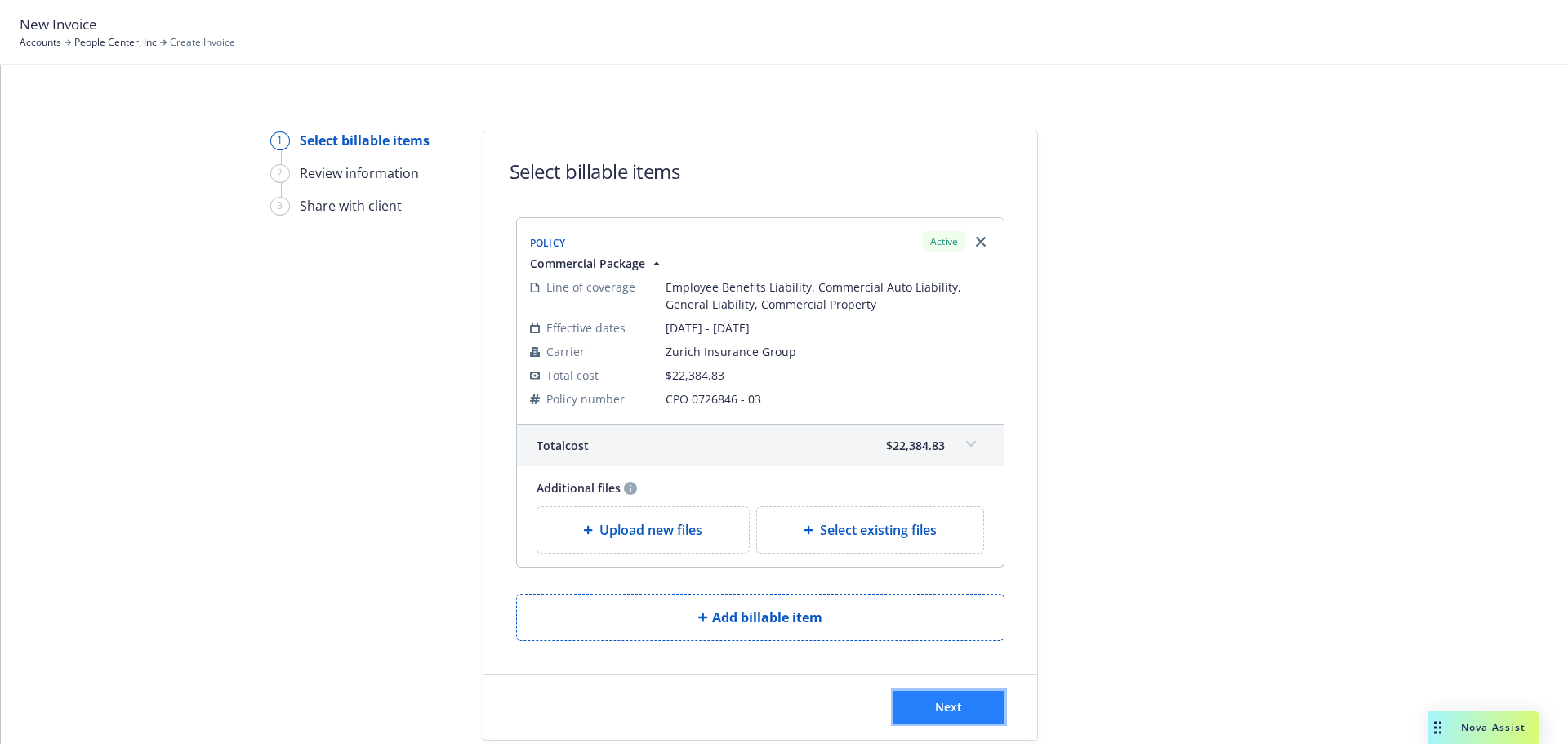
click at [959, 709] on button "Next" at bounding box center [949, 707] width 111 height 33
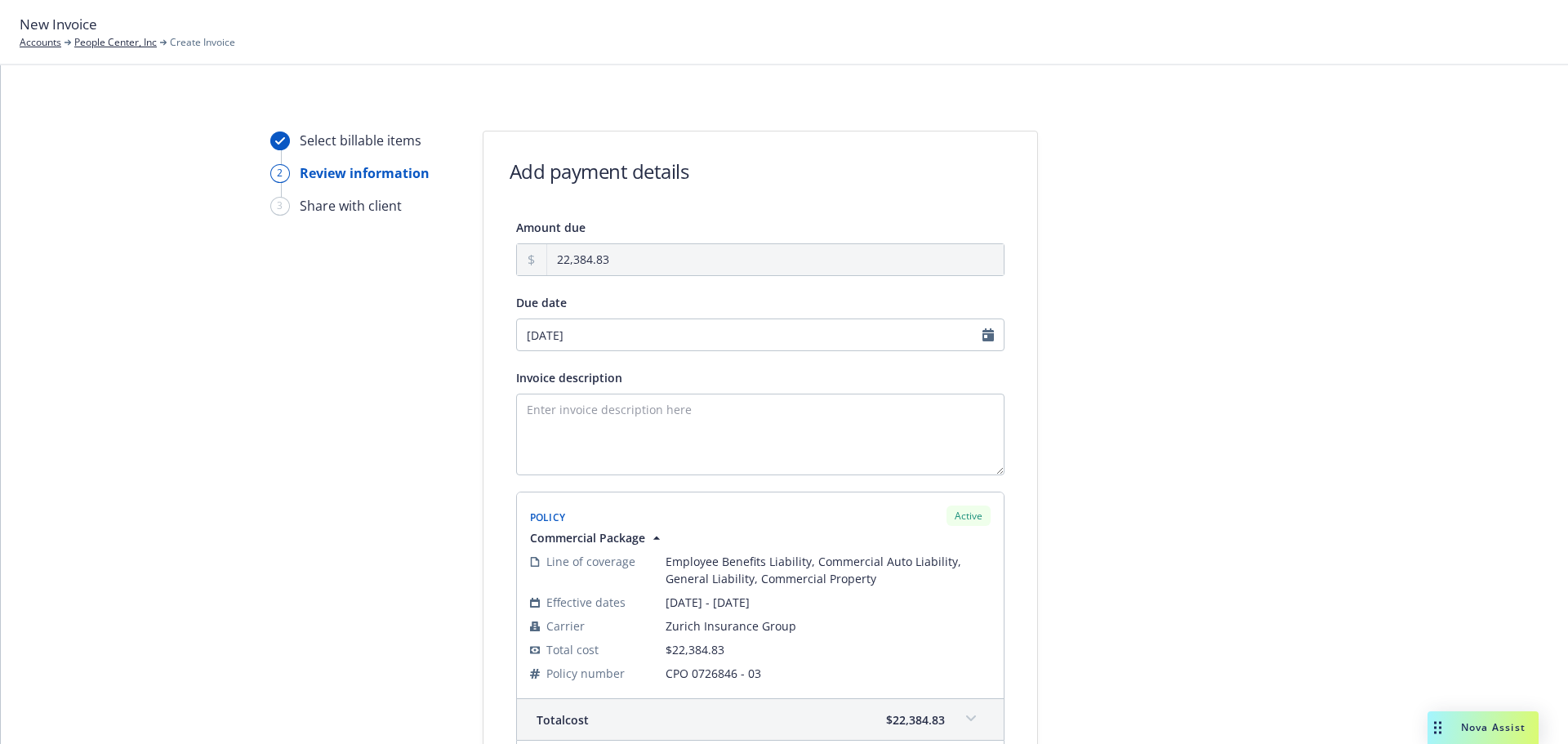
scroll to position [262, 0]
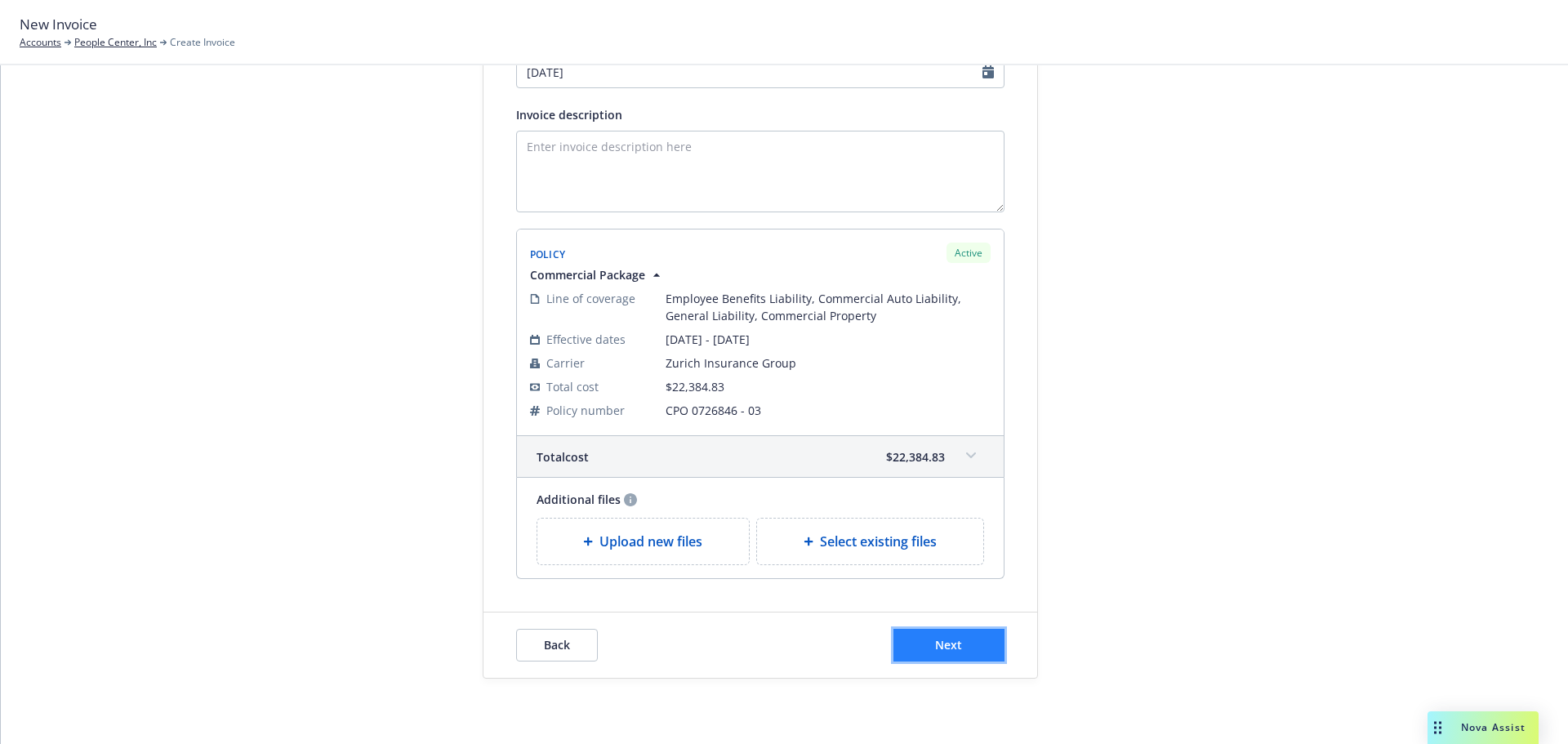
click at [951, 635] on button "Next" at bounding box center [949, 645] width 111 height 33
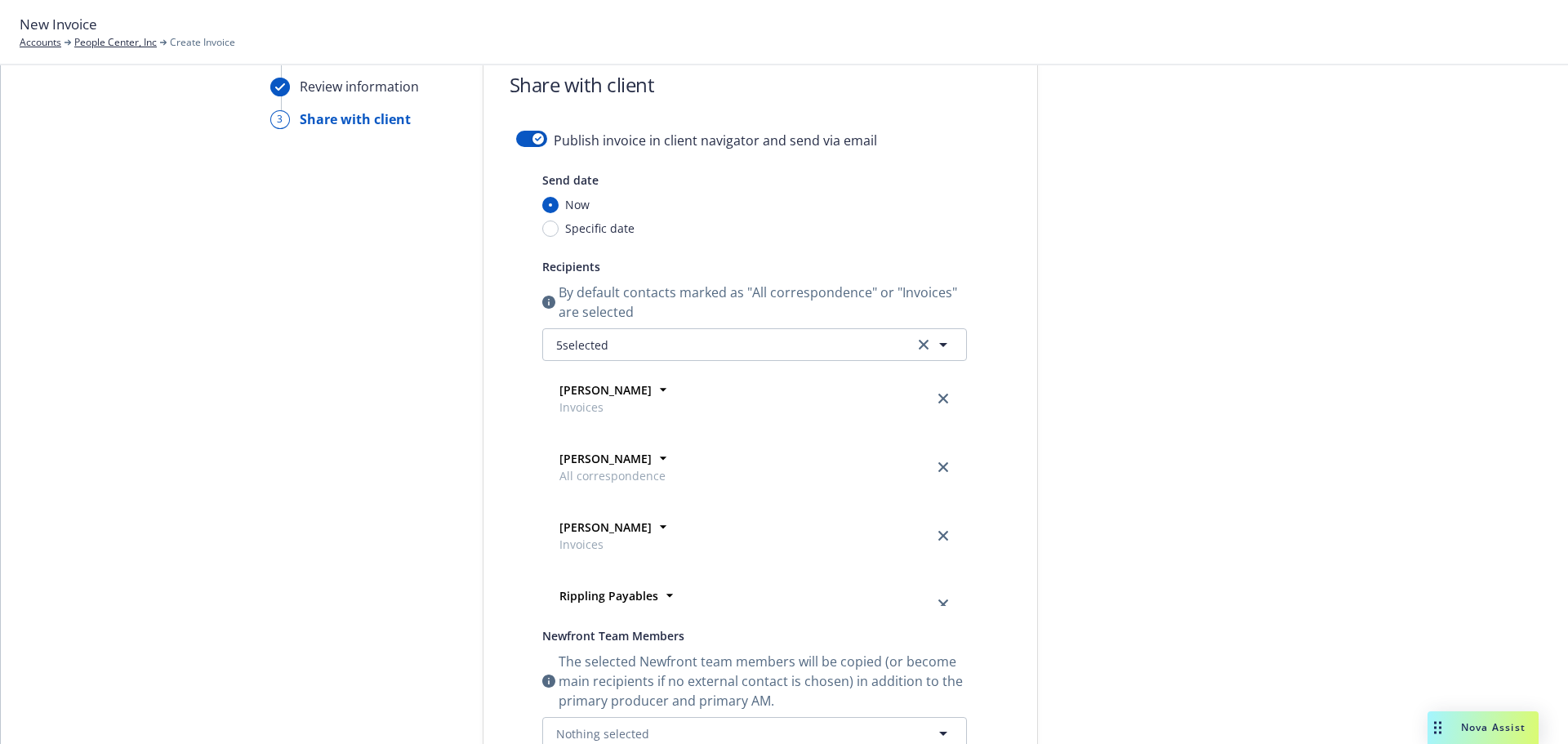
scroll to position [0, 0]
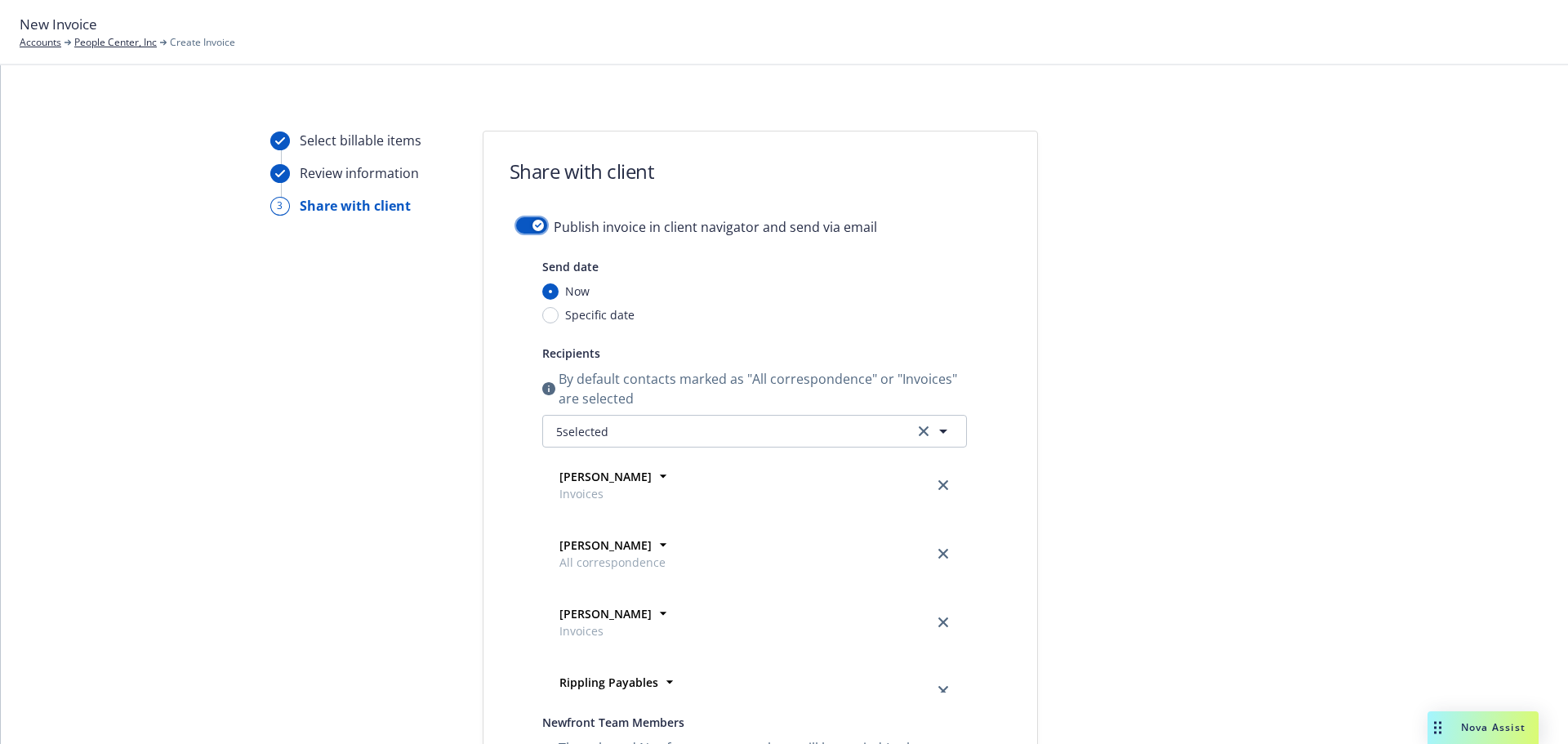
click at [521, 226] on button "button" at bounding box center [532, 226] width 31 height 16
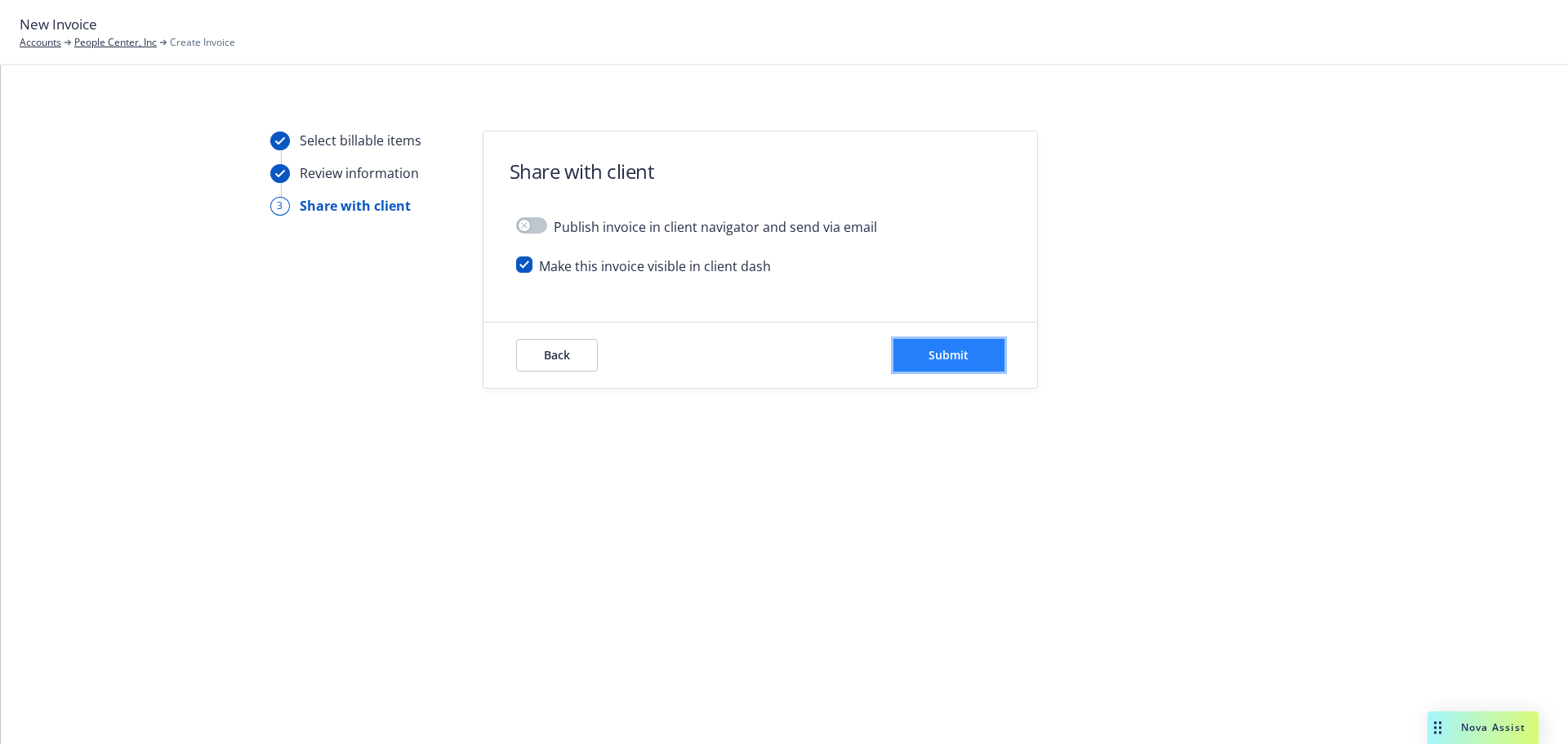
click at [928, 349] on button "Submit" at bounding box center [949, 355] width 111 height 33
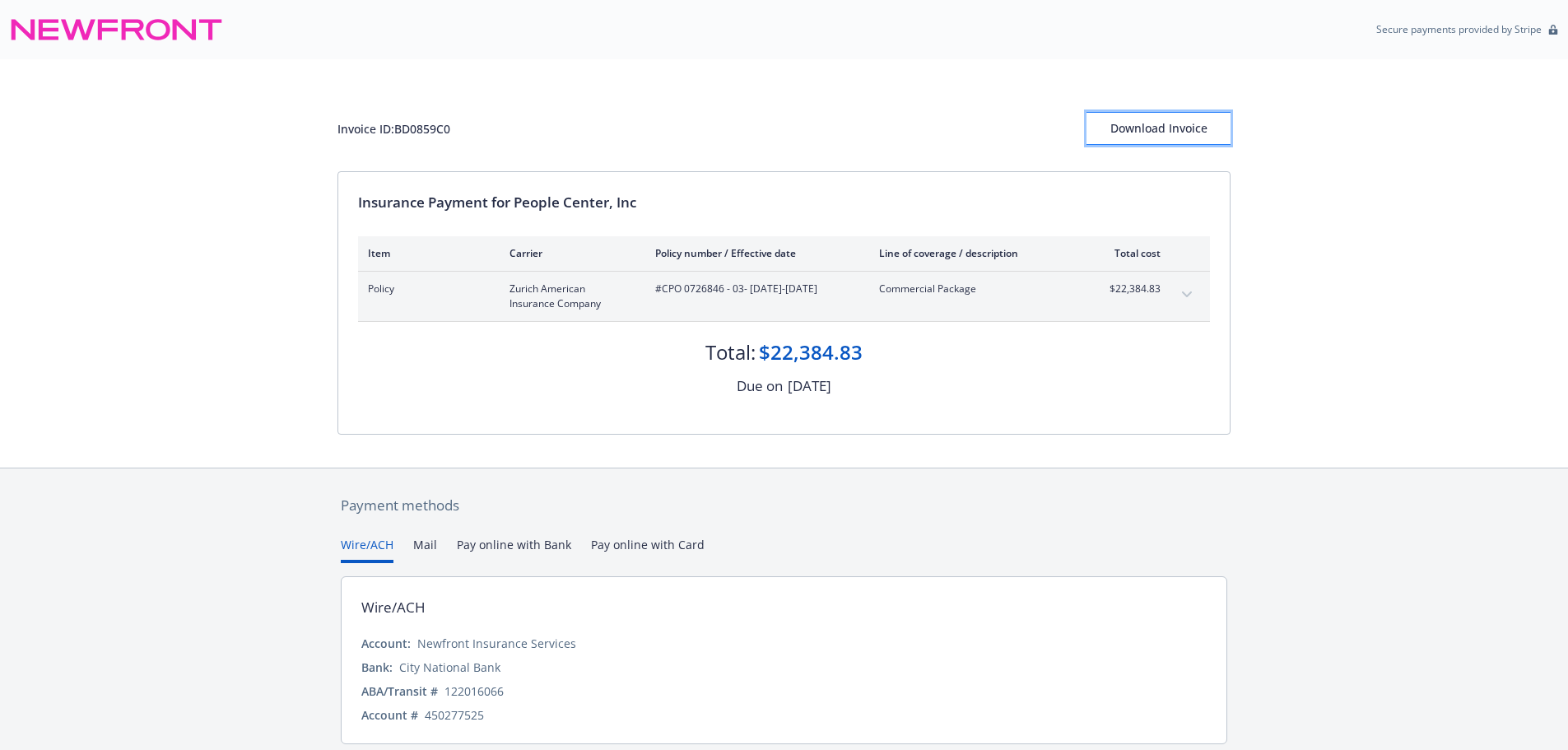
click at [1135, 134] on div "Download Invoice" at bounding box center [1159, 128] width 144 height 31
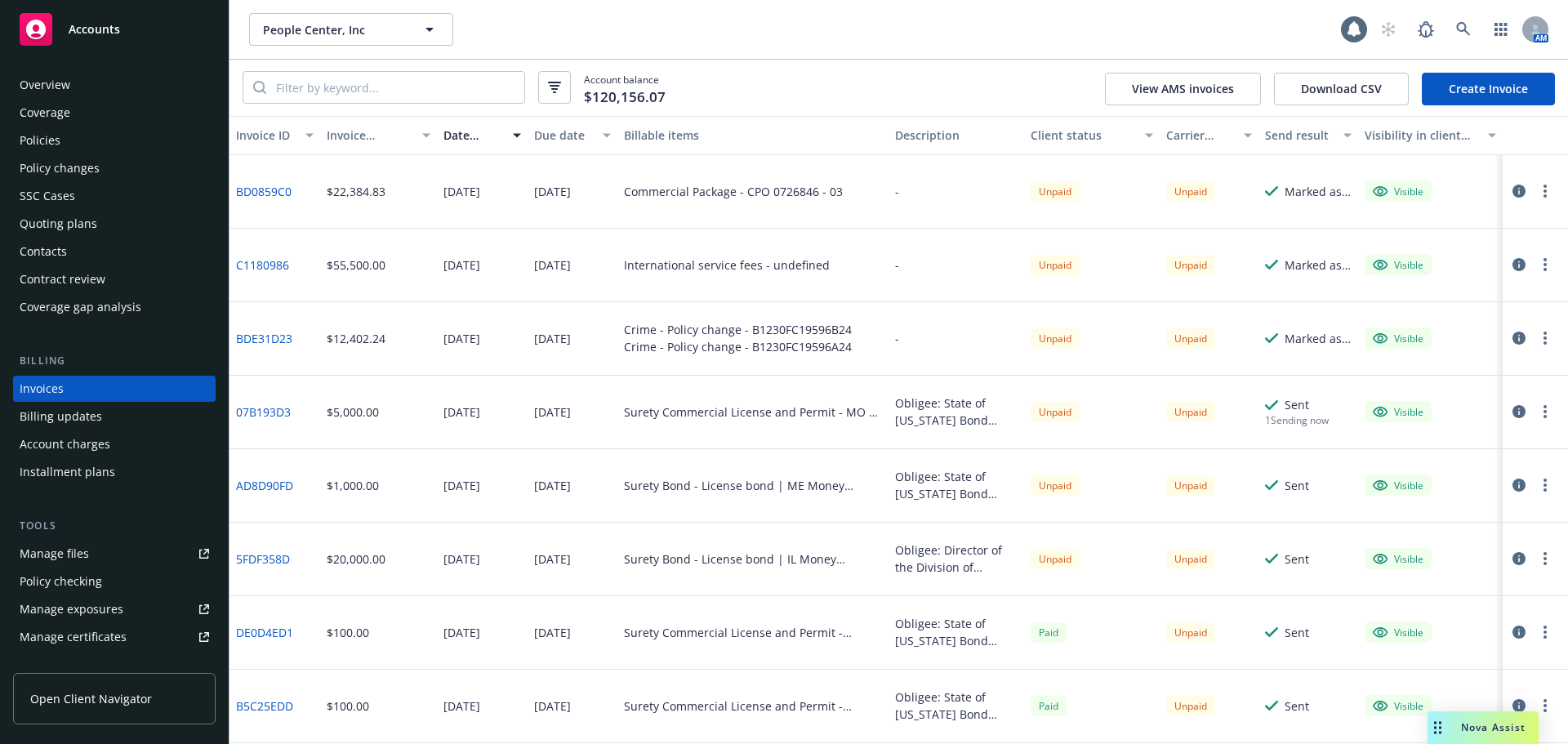
click at [1513, 92] on link "Create Invoice" at bounding box center [1488, 89] width 133 height 33
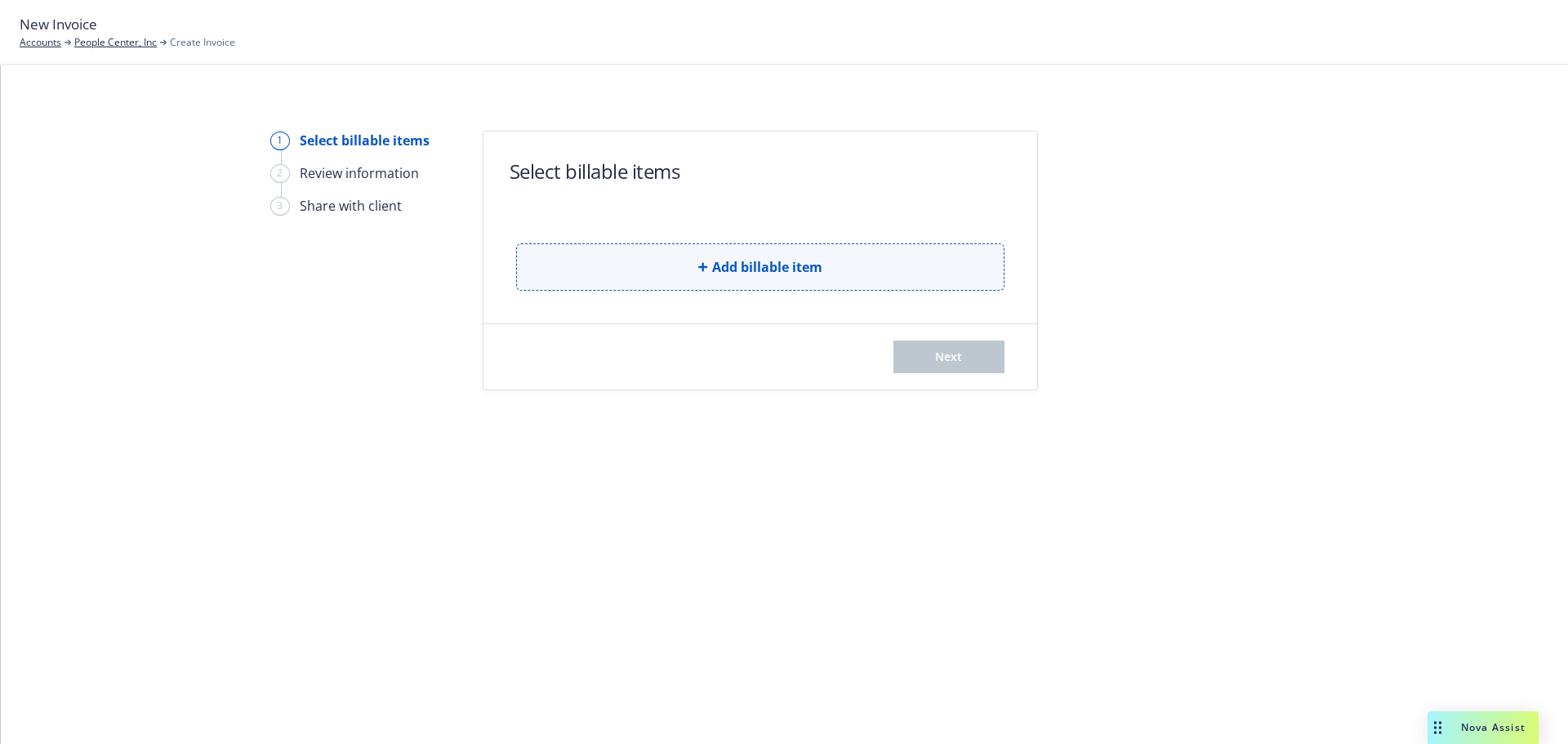
click at [842, 281] on button "Add billable item" at bounding box center [760, 267] width 488 height 48
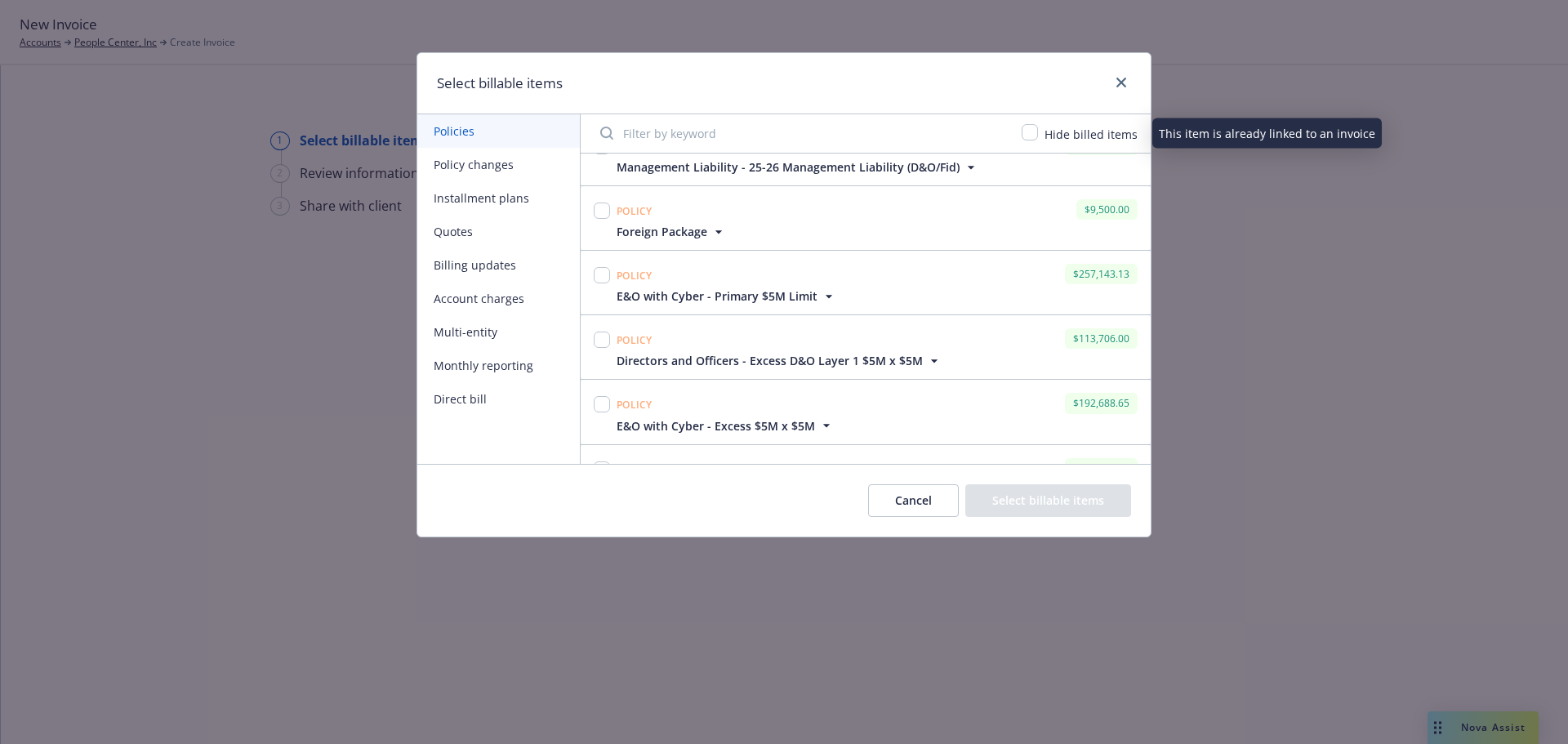
scroll to position [245, 0]
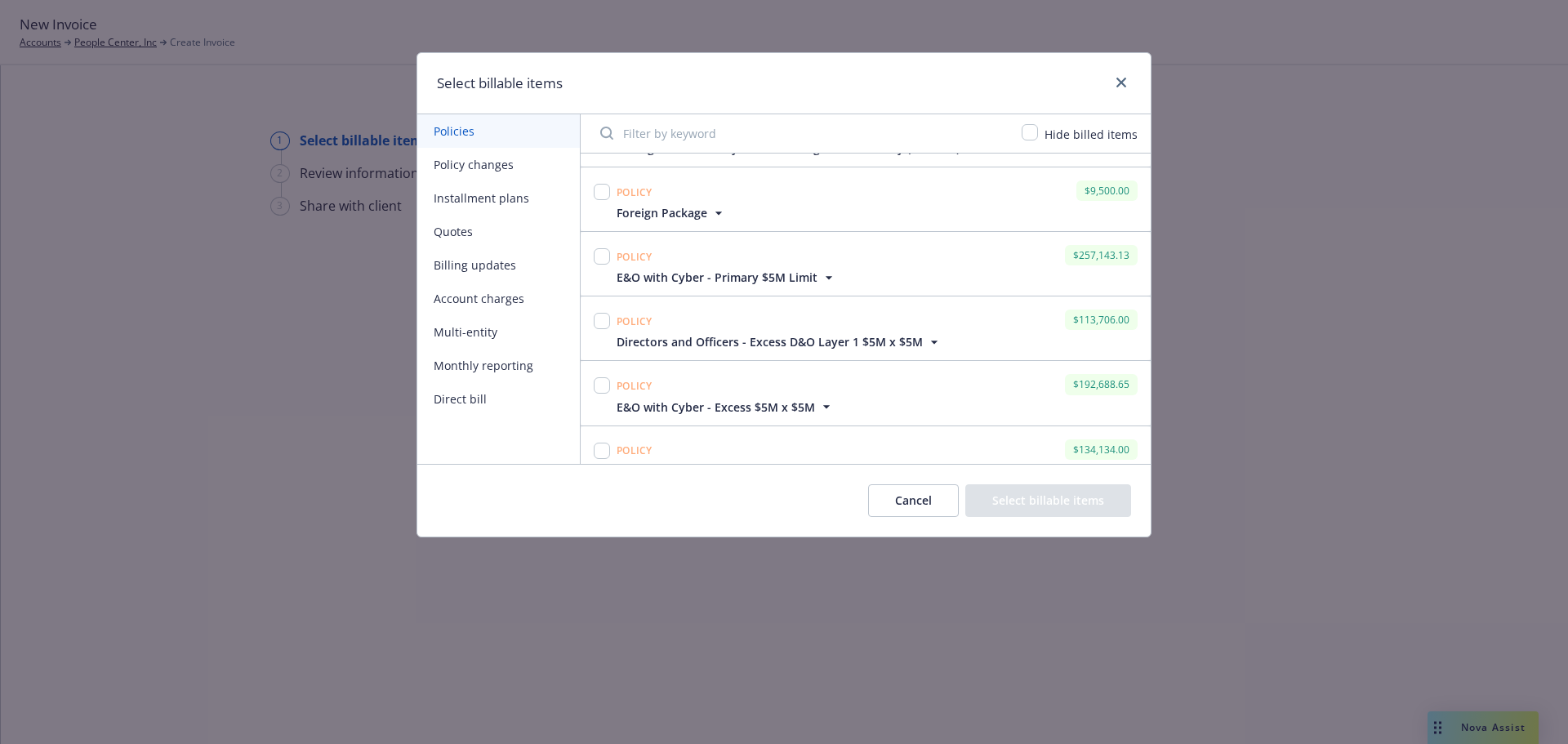
click at [716, 211] on icon "button" at bounding box center [719, 213] width 16 height 16
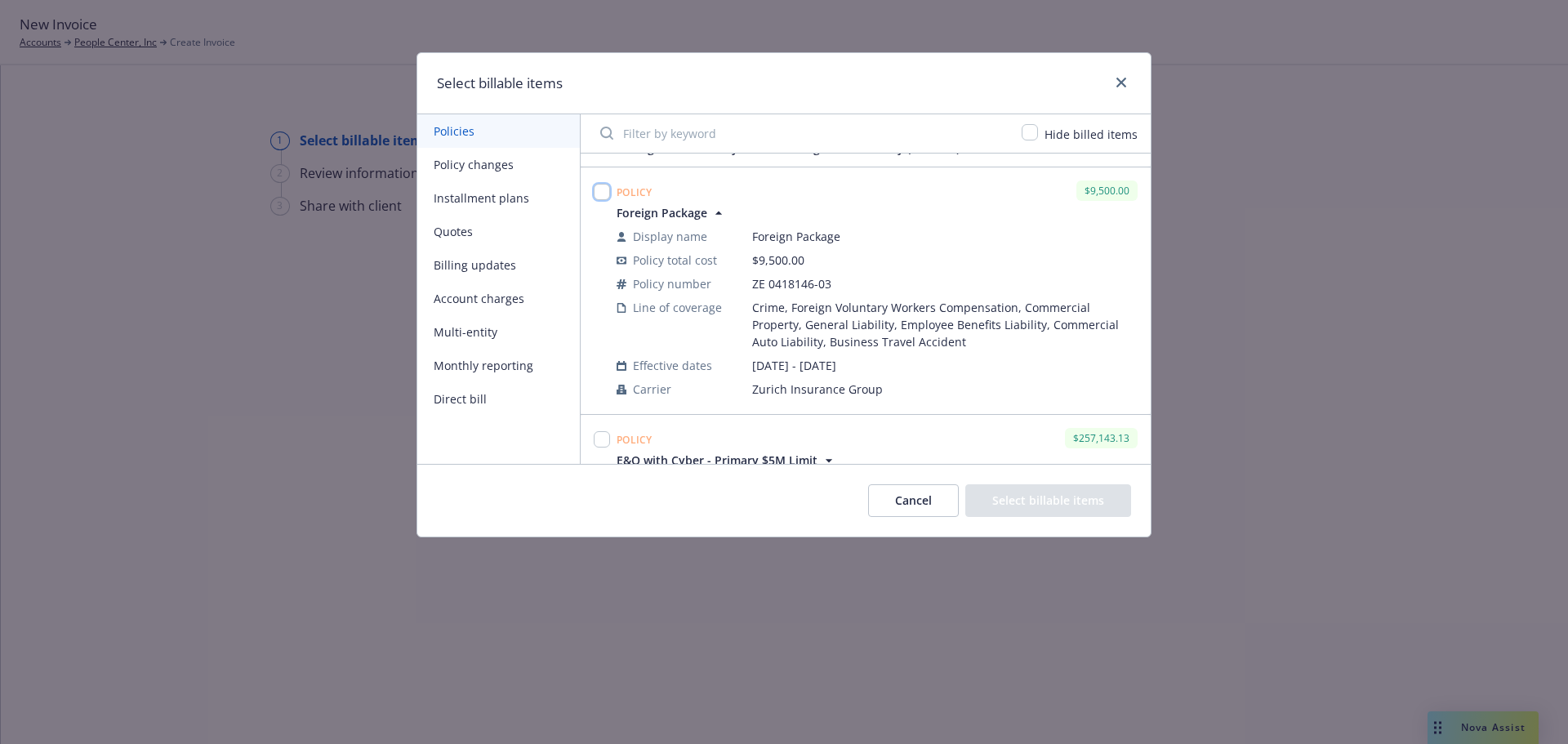
click at [606, 193] on input "checkbox" at bounding box center [602, 192] width 16 height 16
checkbox input "true"
click at [1040, 503] on button "Select billable items" at bounding box center [1048, 500] width 166 height 33
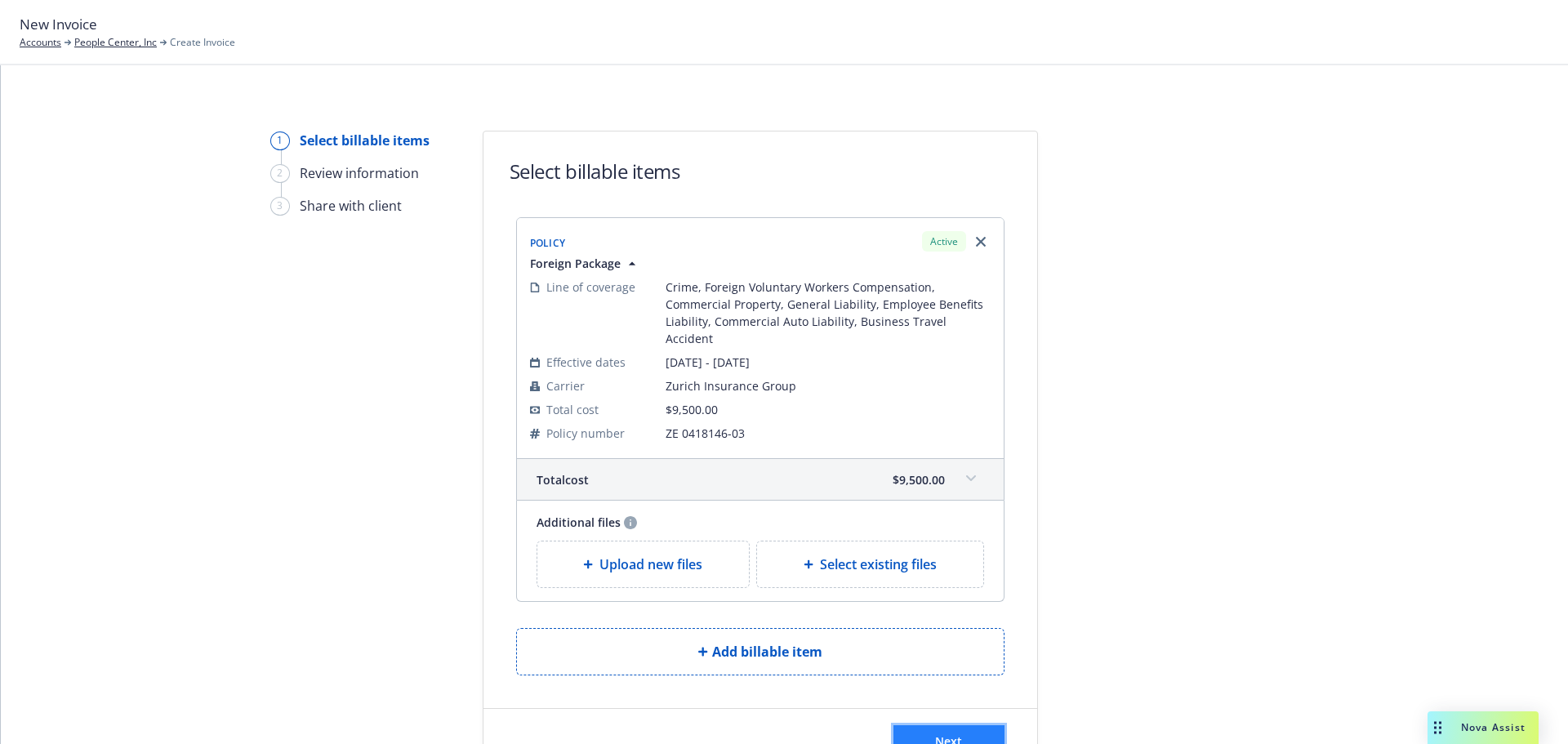
click at [953, 733] on span "Next" at bounding box center [949, 741] width 27 height 16
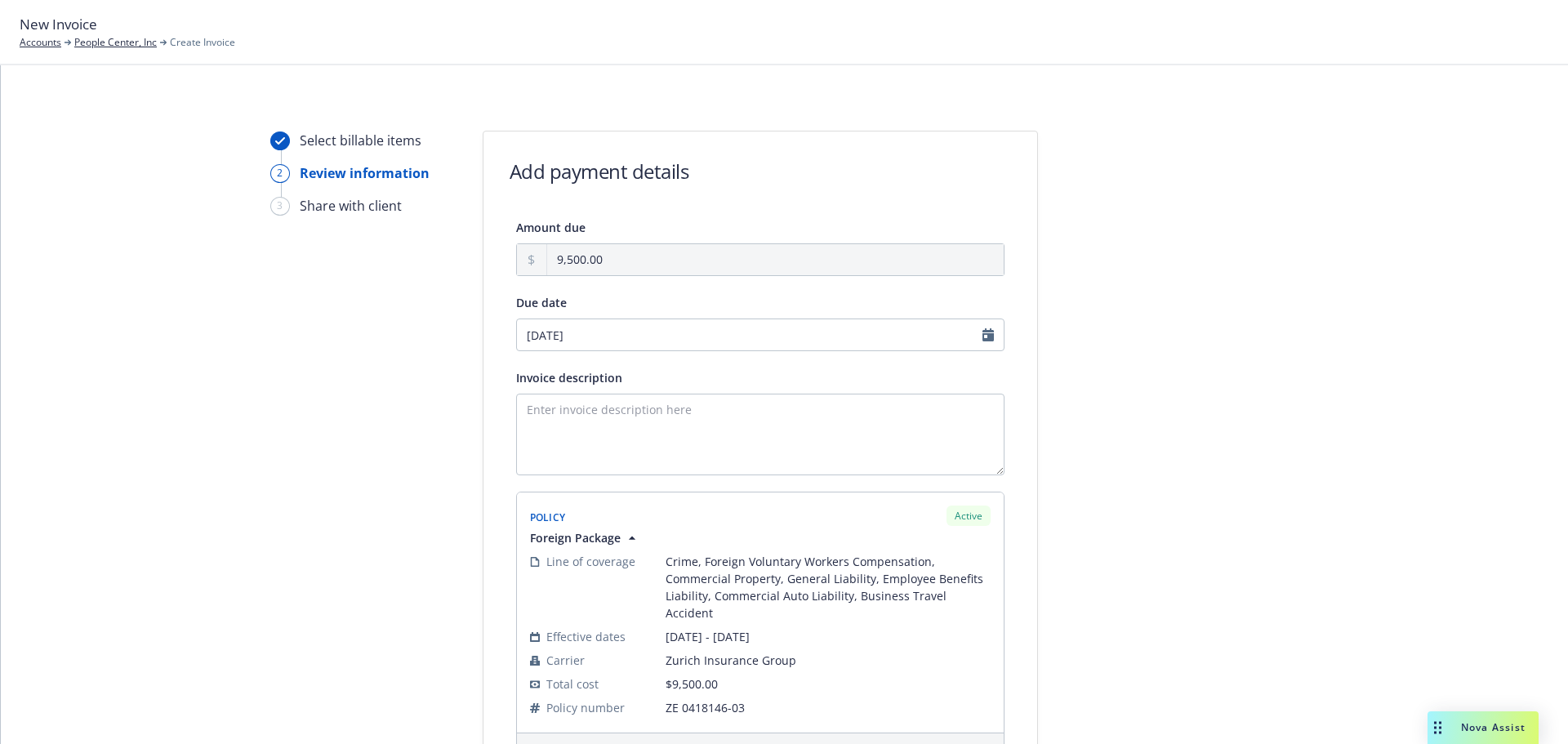
scroll to position [280, 0]
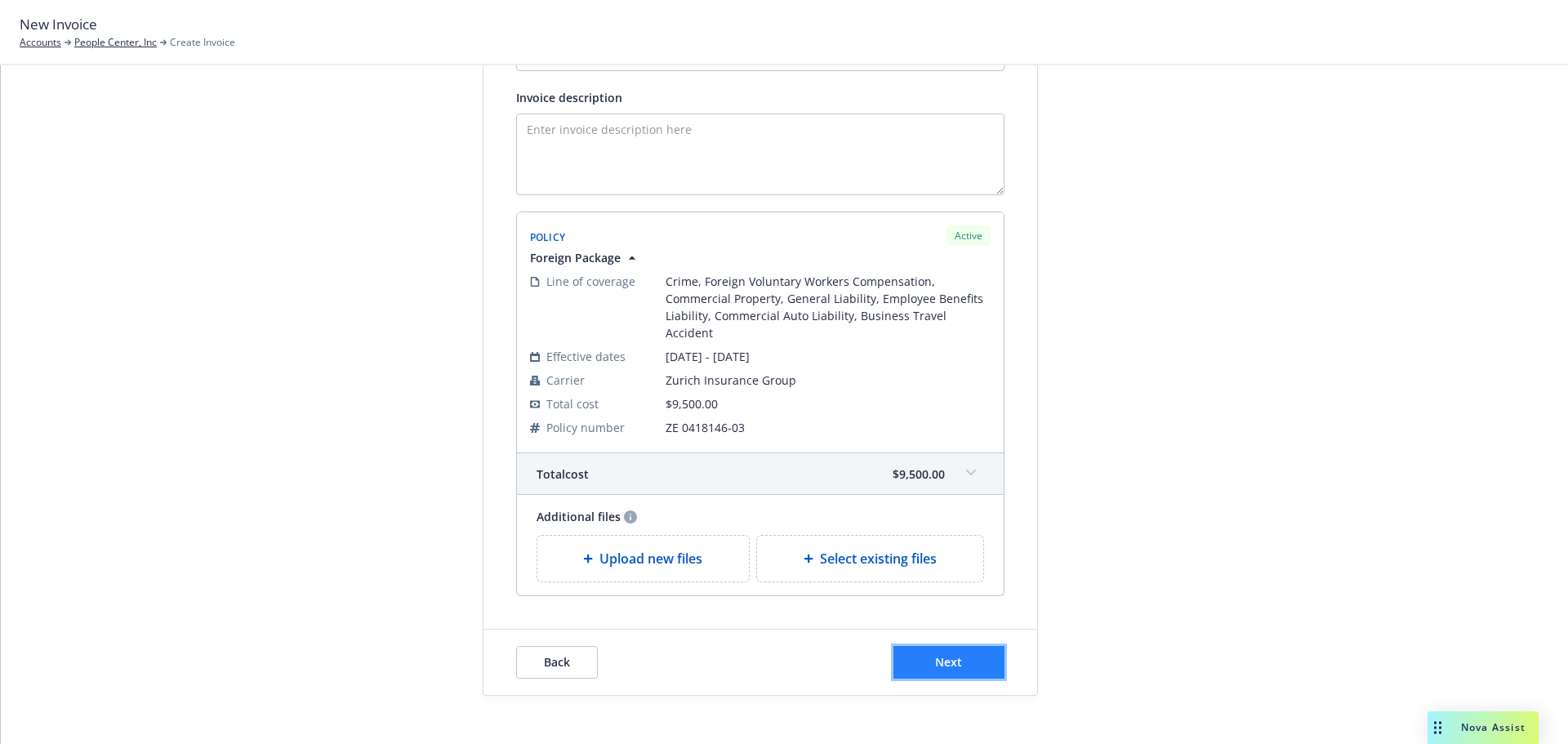
click at [965, 646] on button "Next" at bounding box center [949, 662] width 111 height 33
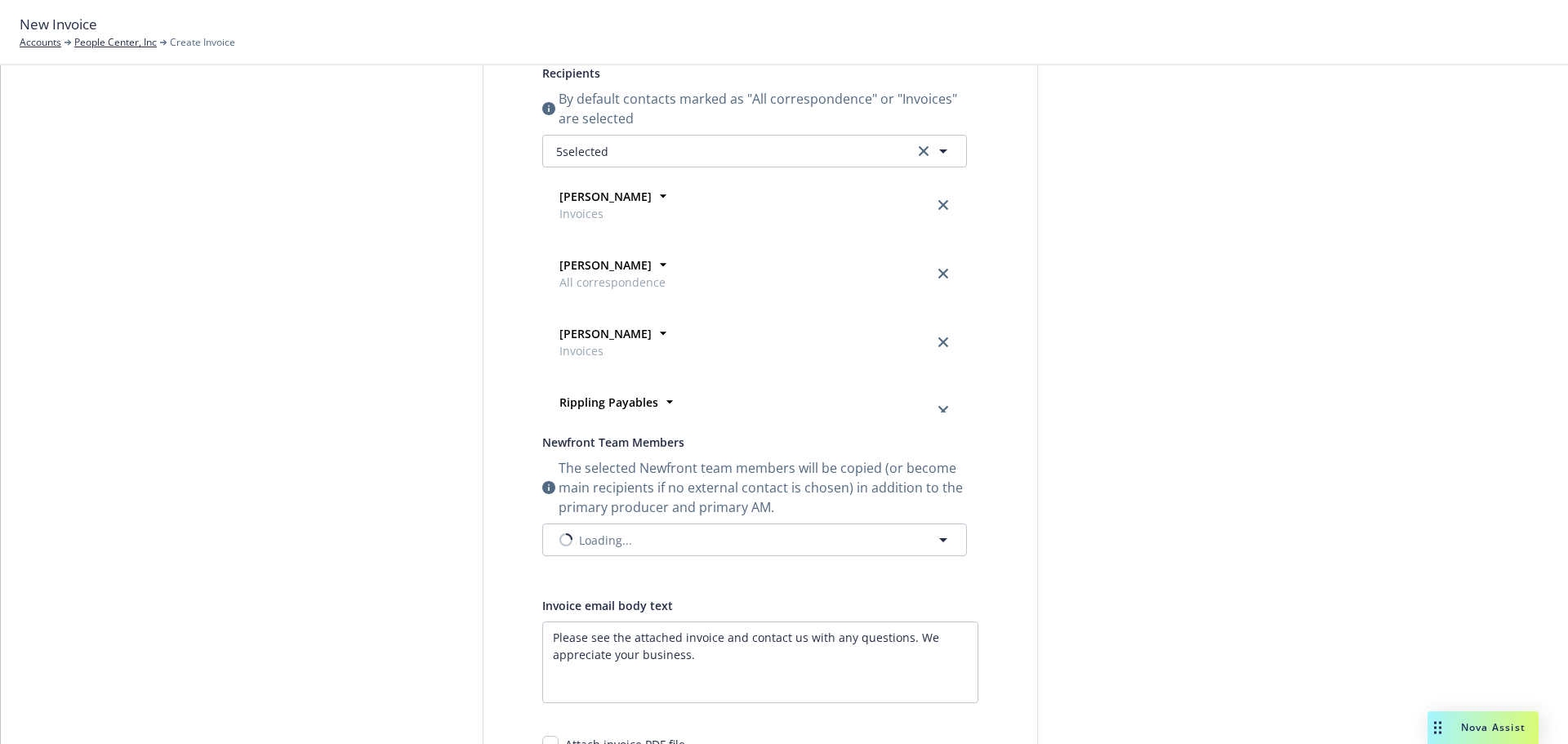
scroll to position [0, 0]
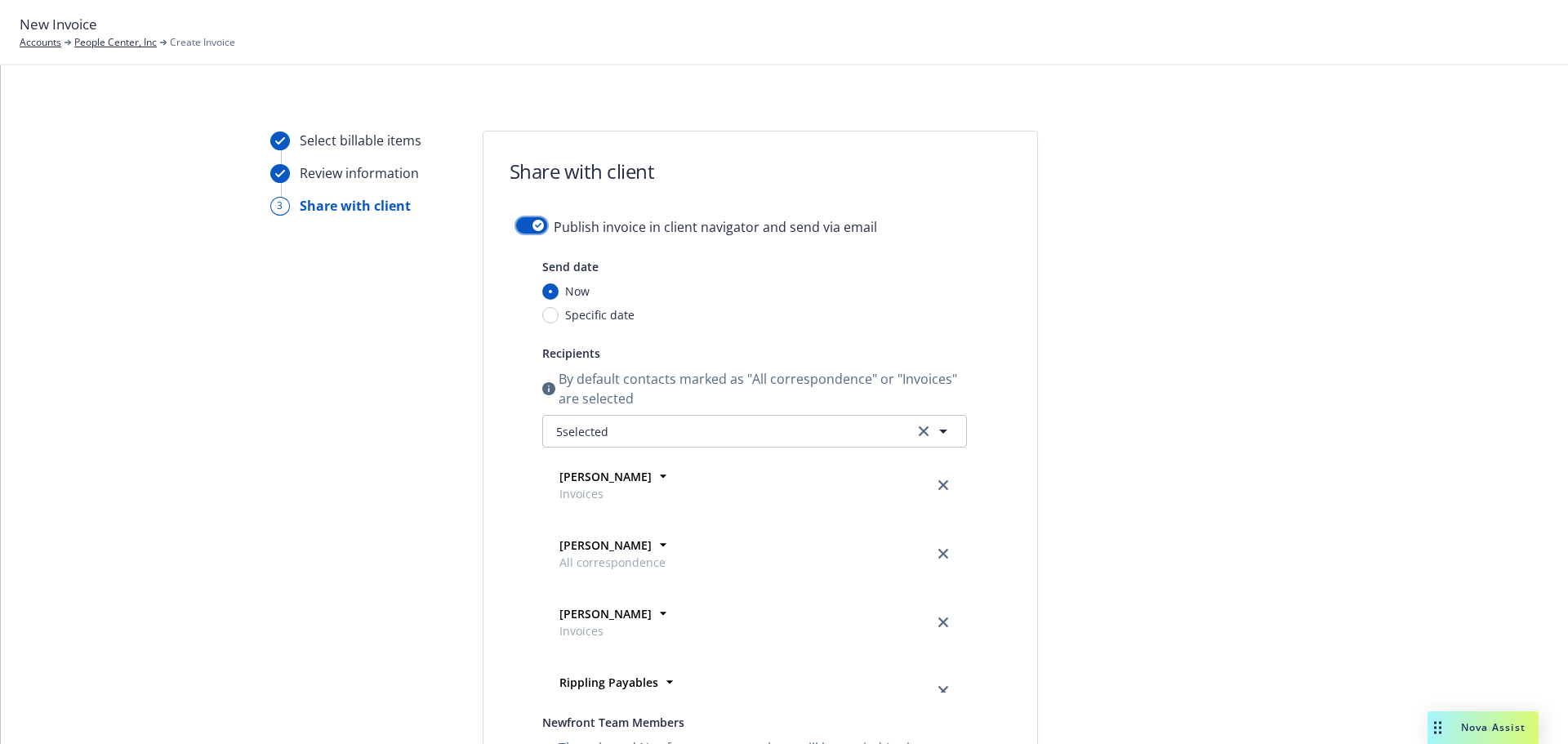
click at [533, 220] on div "button" at bounding box center [538, 226] width 11 height 11
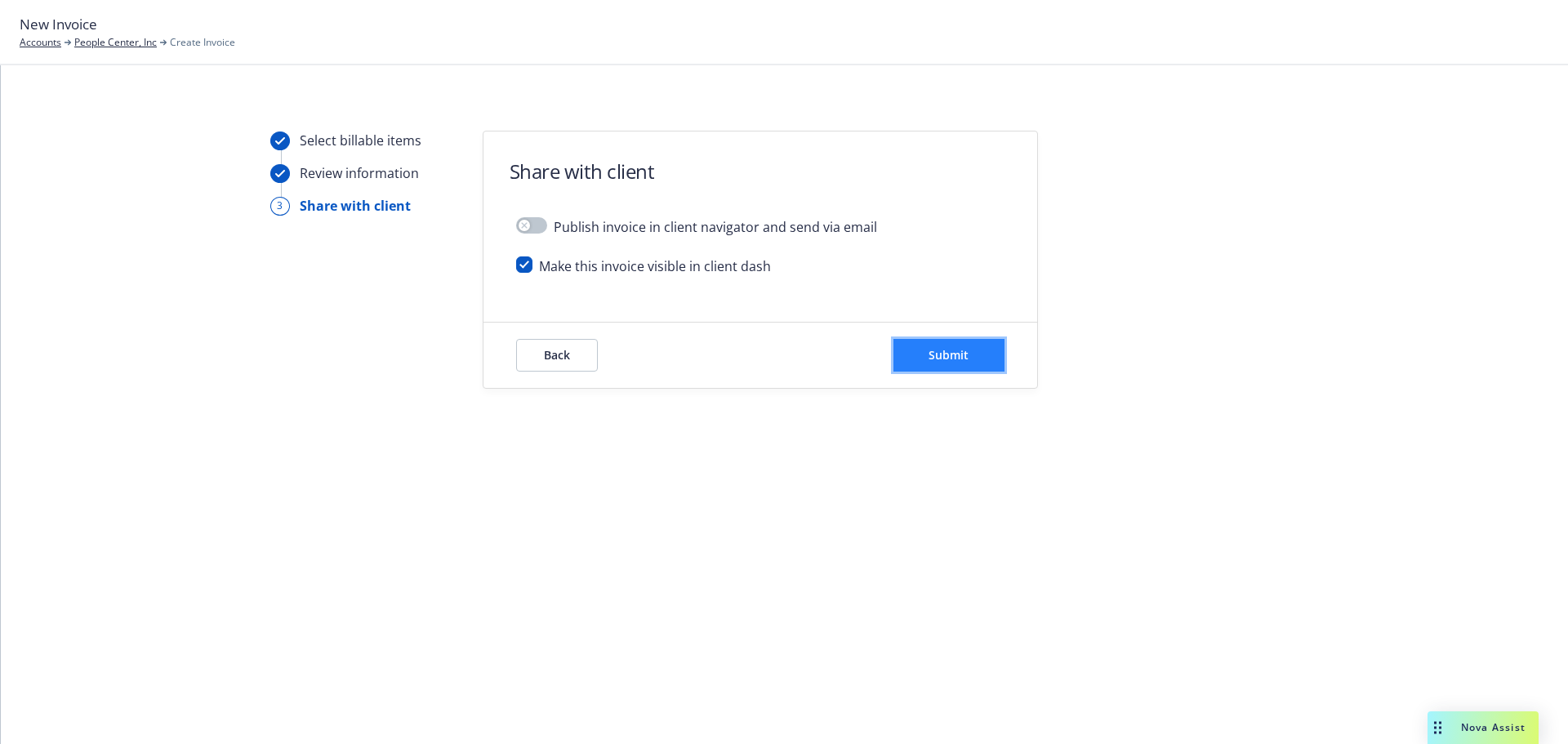
click at [942, 354] on span "Submit" at bounding box center [949, 354] width 40 height 16
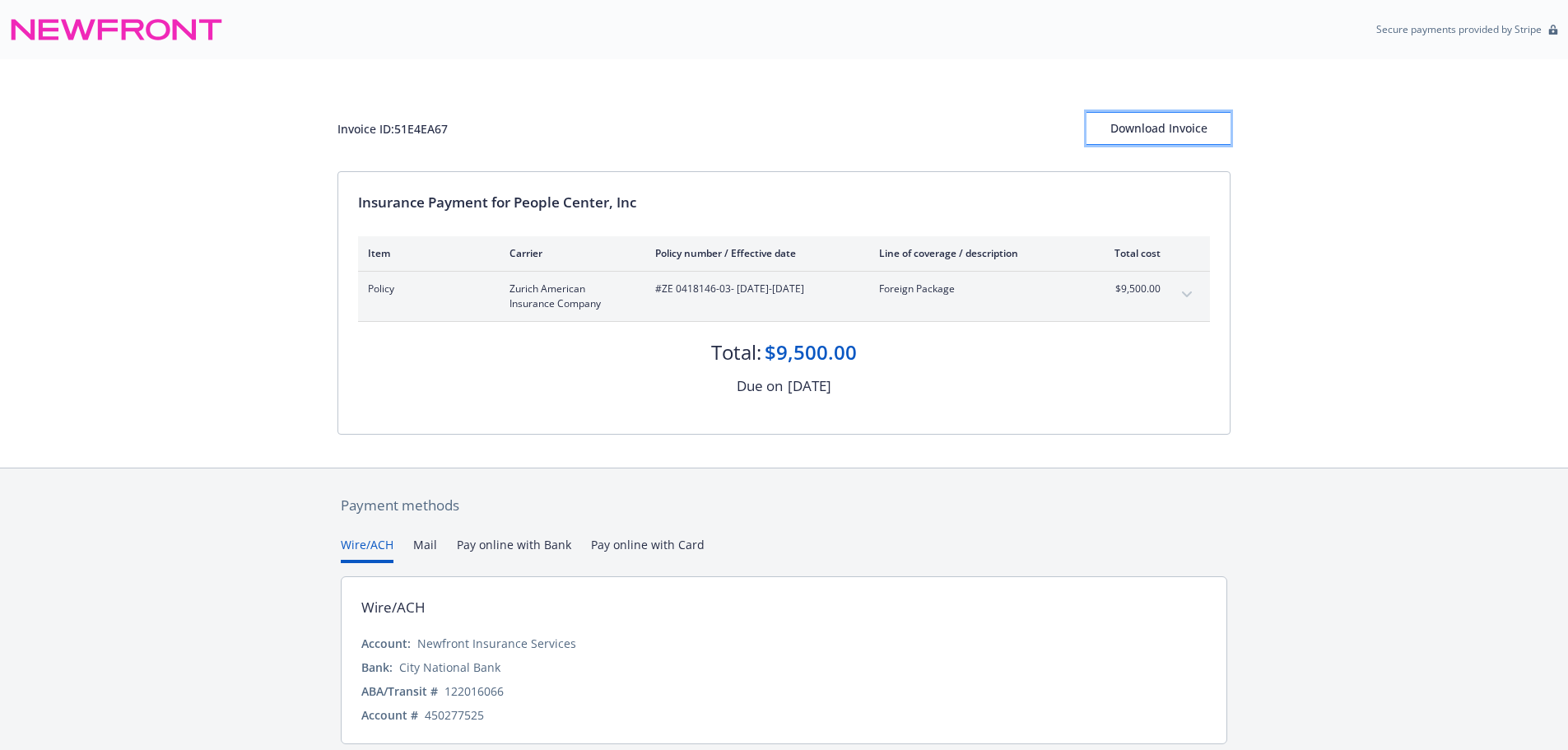
click at [1126, 134] on div "Download Invoice" at bounding box center [1159, 128] width 144 height 31
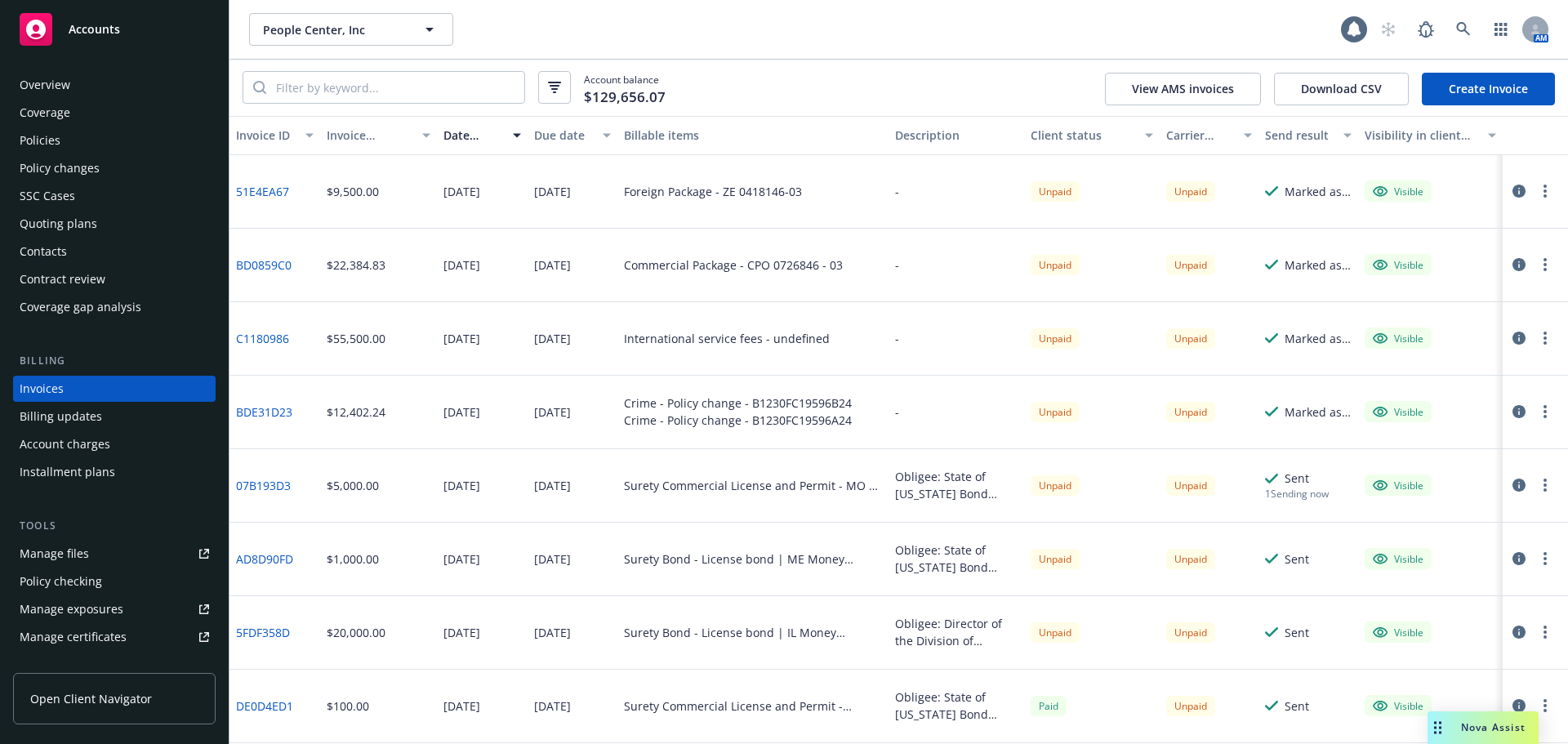
click at [1462, 101] on link "Create Invoice" at bounding box center [1488, 89] width 133 height 33
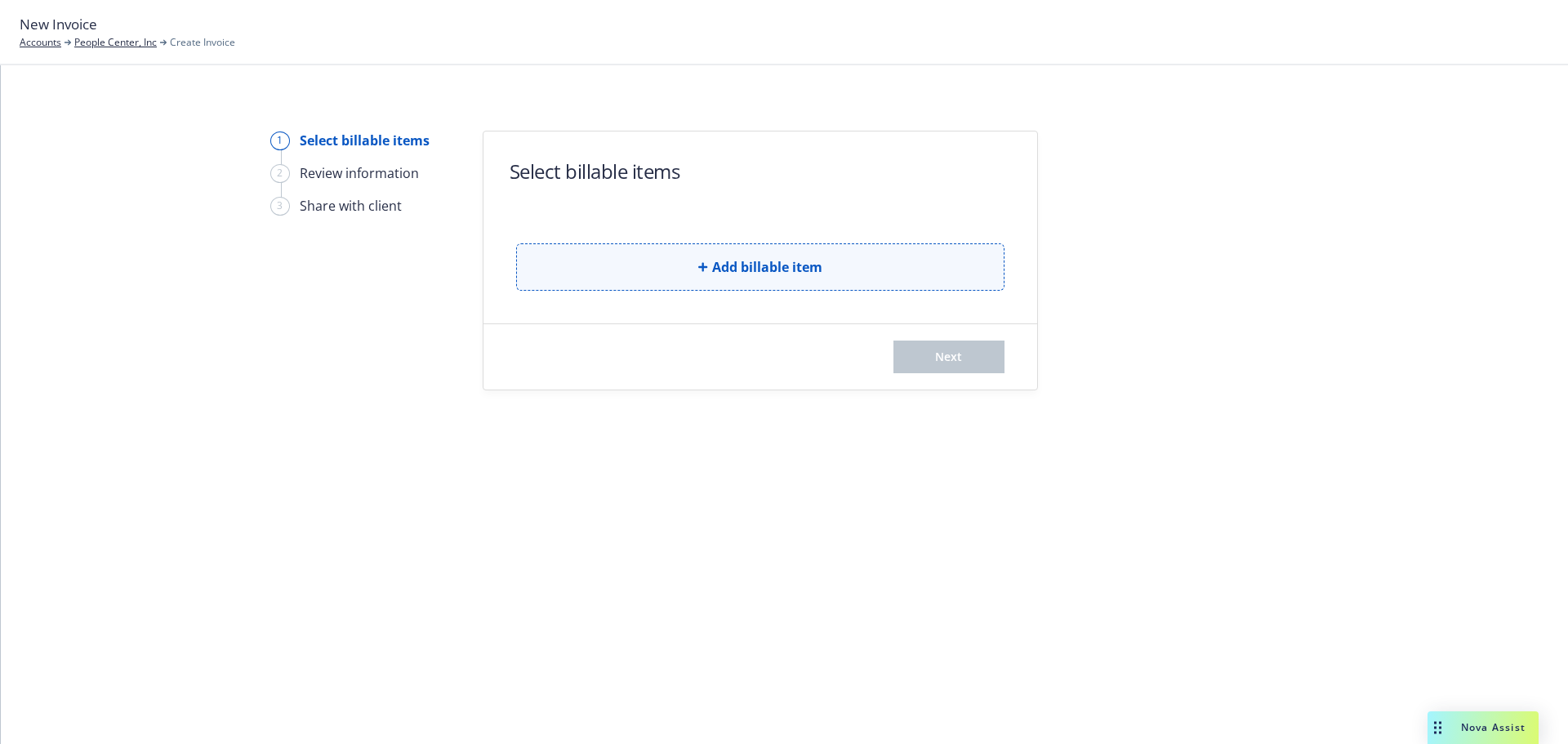
click at [756, 278] on button "Add billable item" at bounding box center [760, 267] width 488 height 48
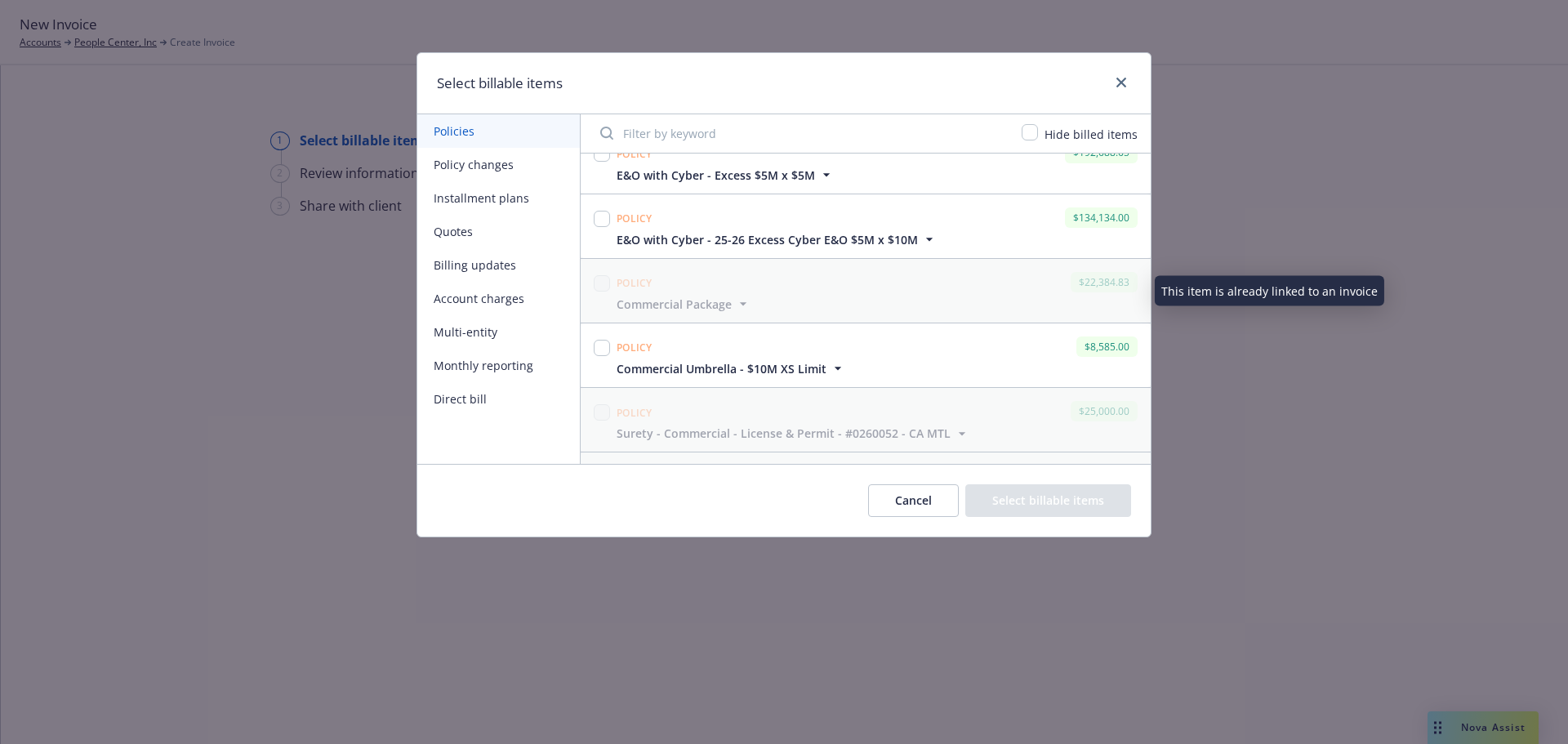
scroll to position [490, 0]
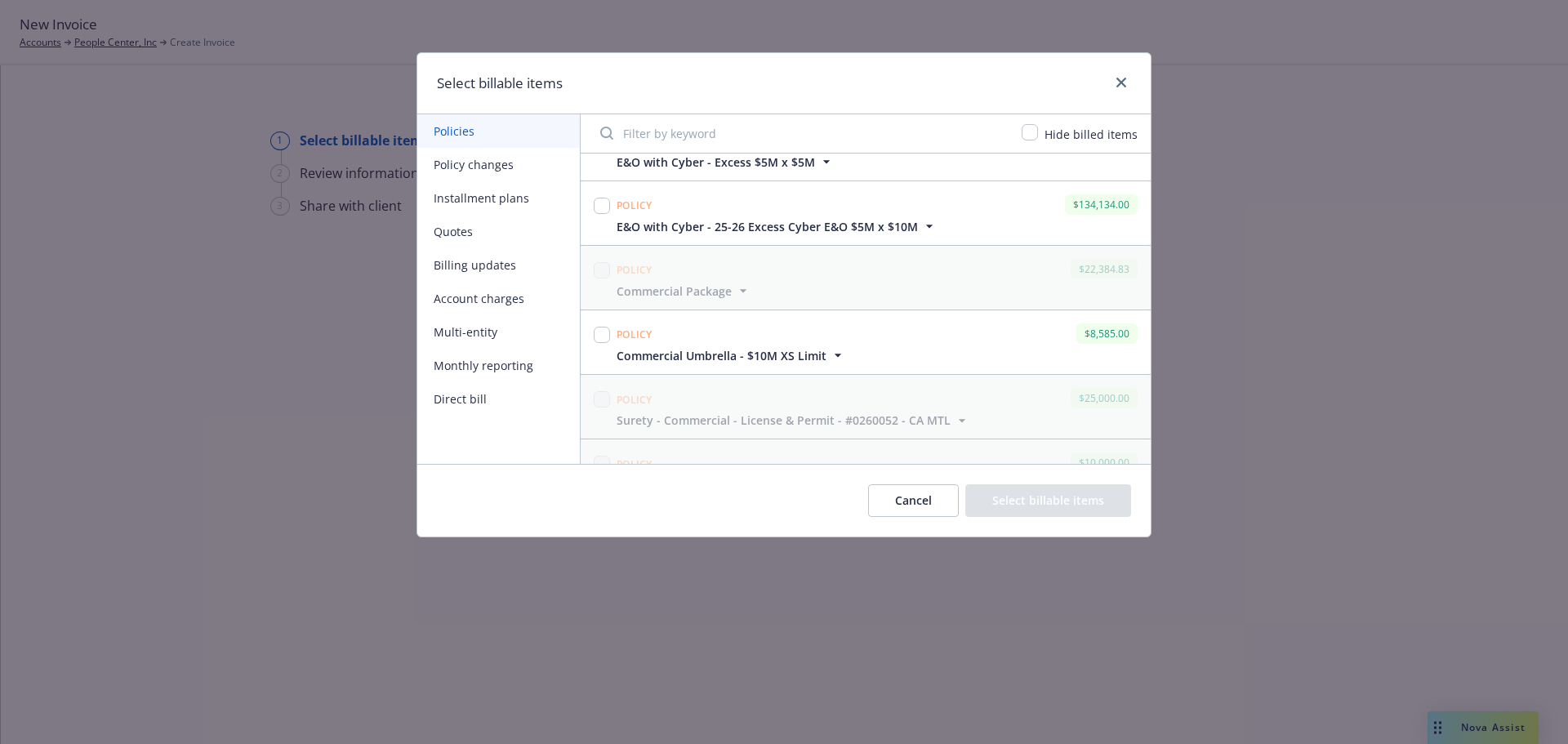
click at [830, 357] on icon "button" at bounding box center [838, 355] width 16 height 16
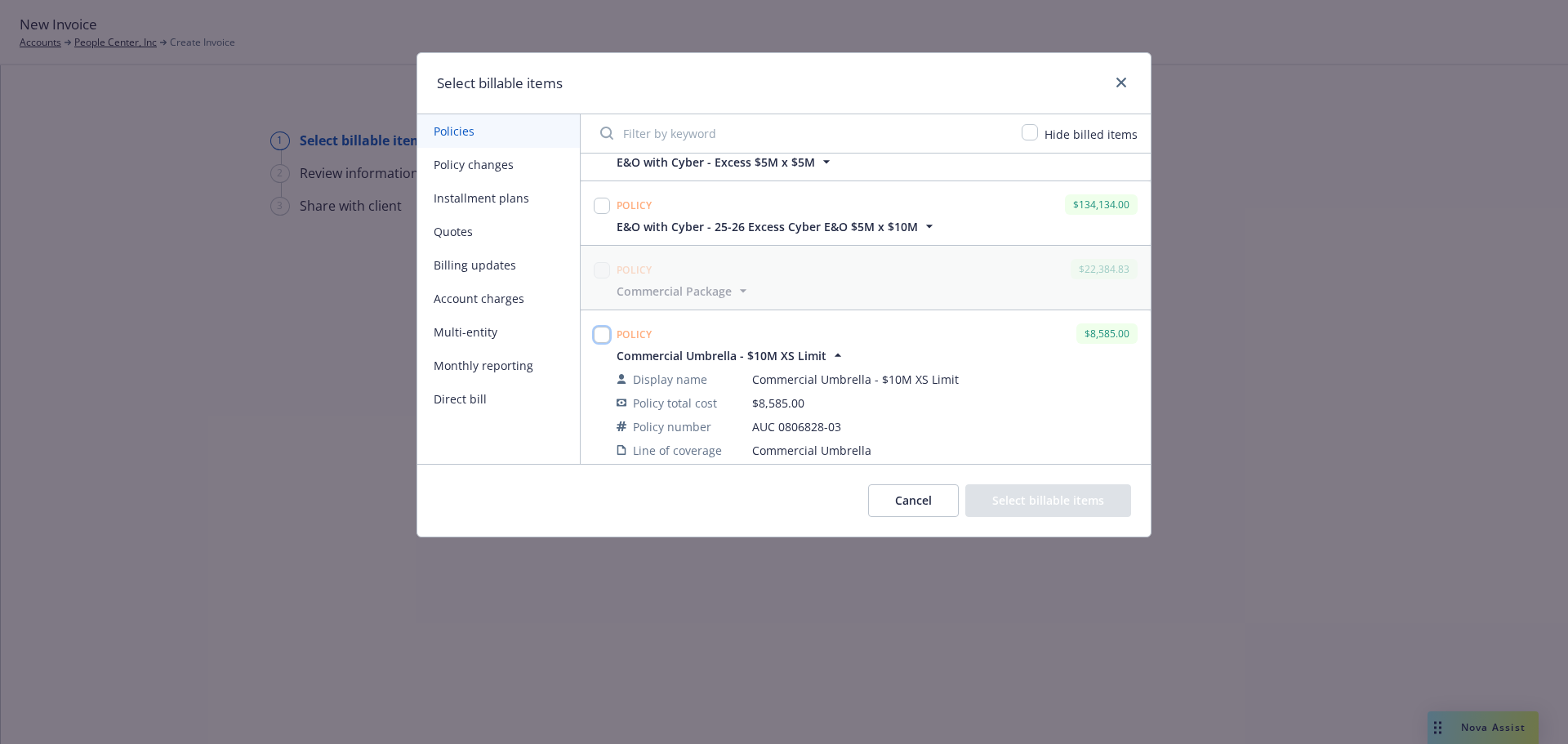
click at [599, 332] on input "checkbox" at bounding box center [602, 335] width 16 height 16
checkbox input "true"
click at [1030, 492] on button "Select billable items" at bounding box center [1048, 500] width 166 height 33
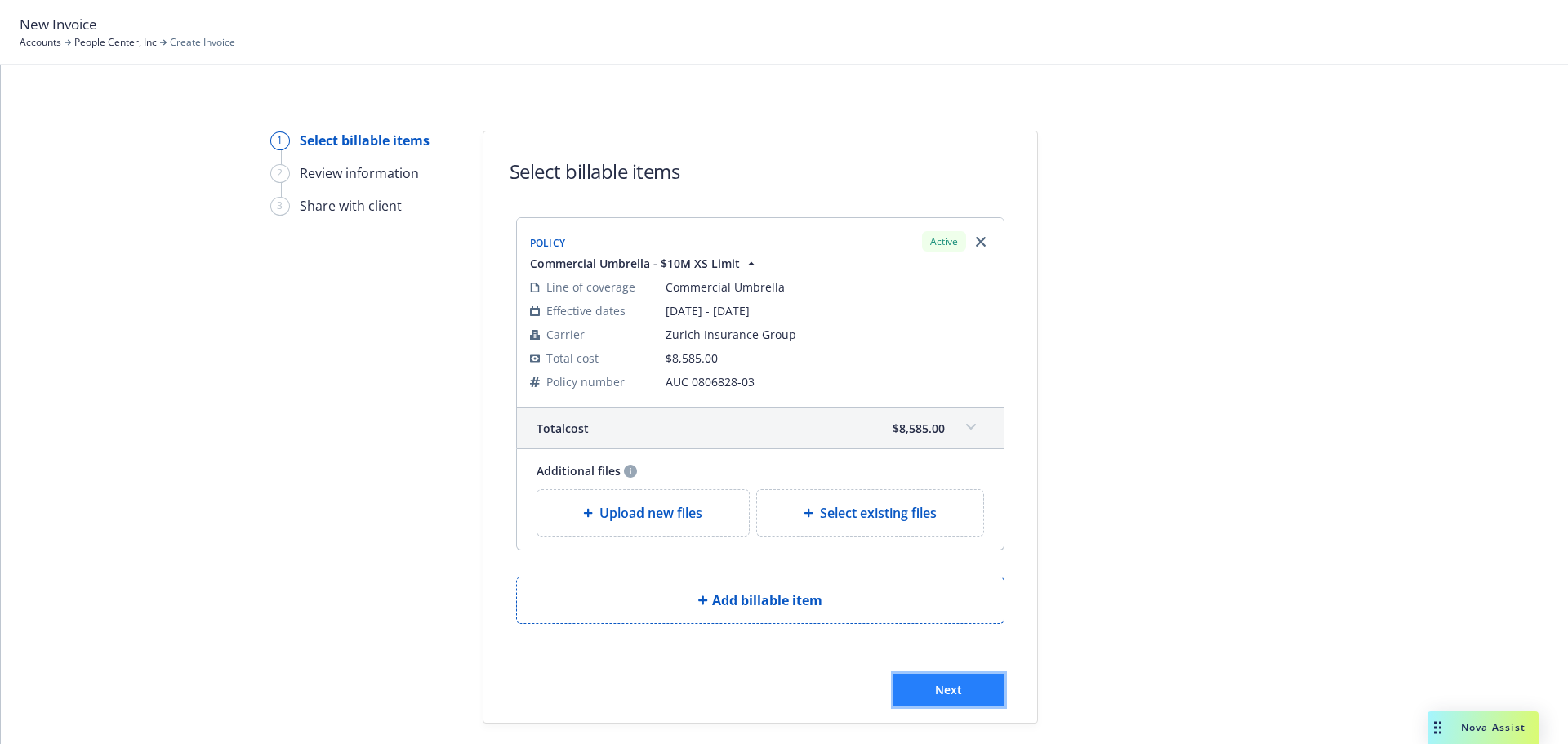
click at [935, 687] on span "Next" at bounding box center [949, 689] width 27 height 16
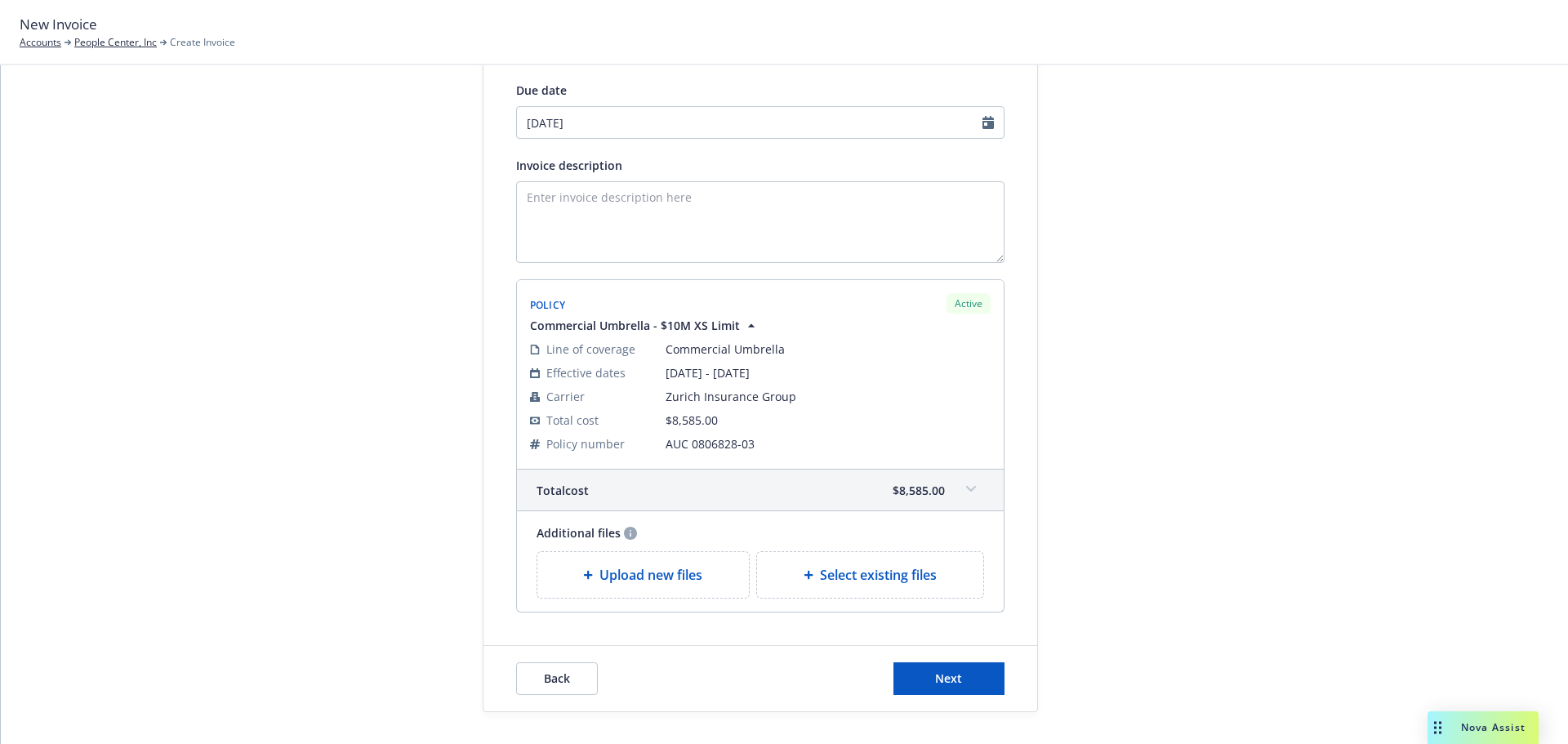
scroll to position [246, 0]
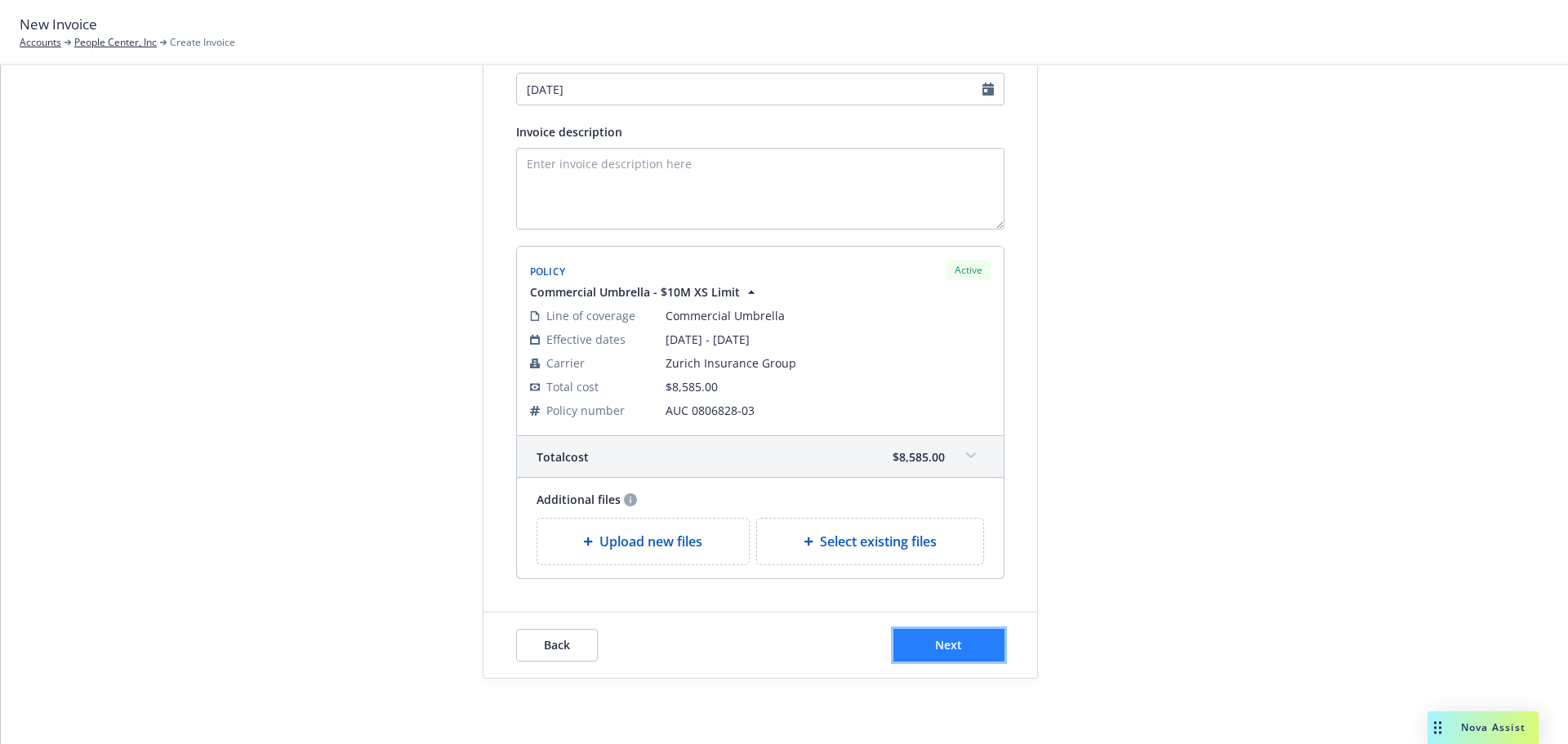
click at [966, 636] on button "Next" at bounding box center [949, 645] width 111 height 33
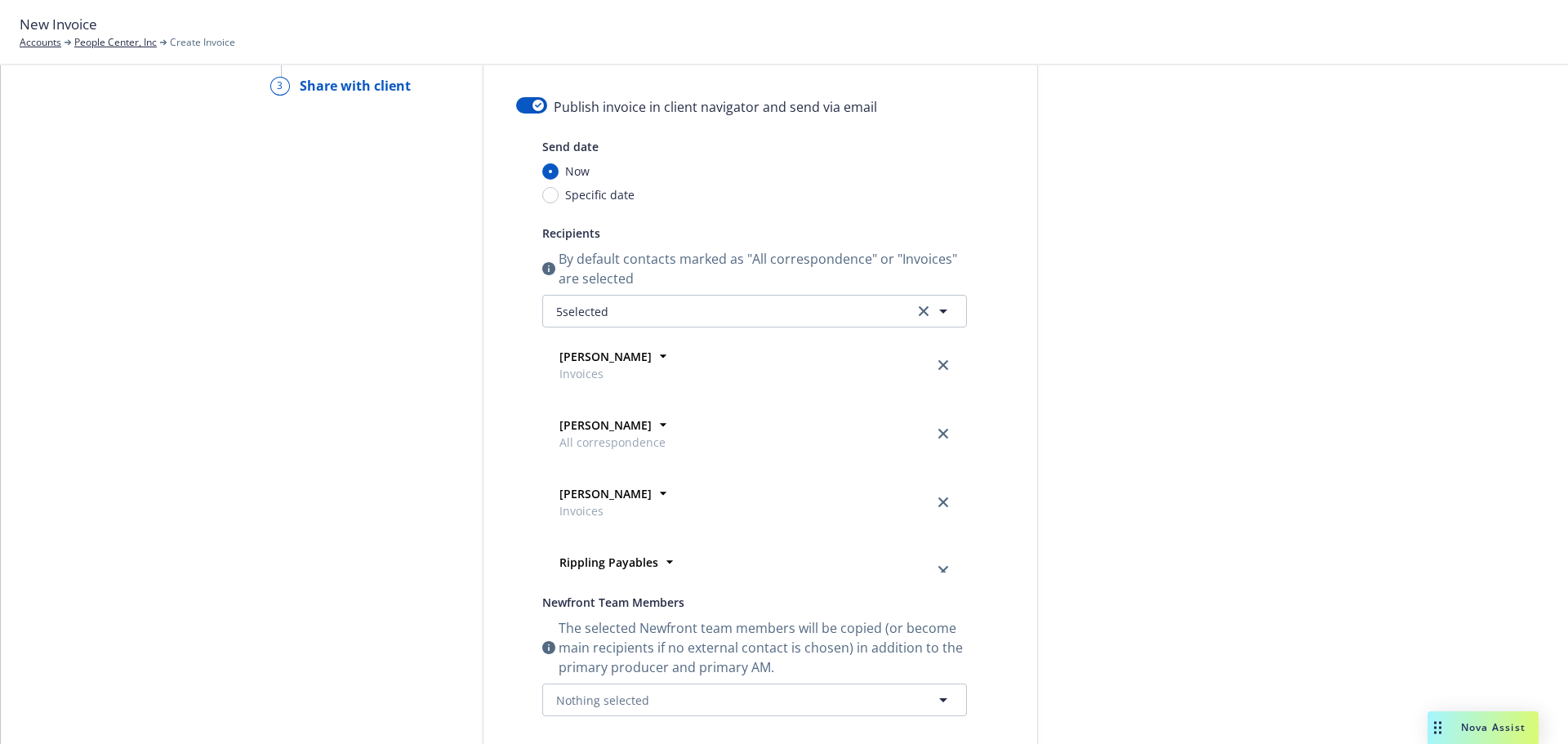
scroll to position [0, 0]
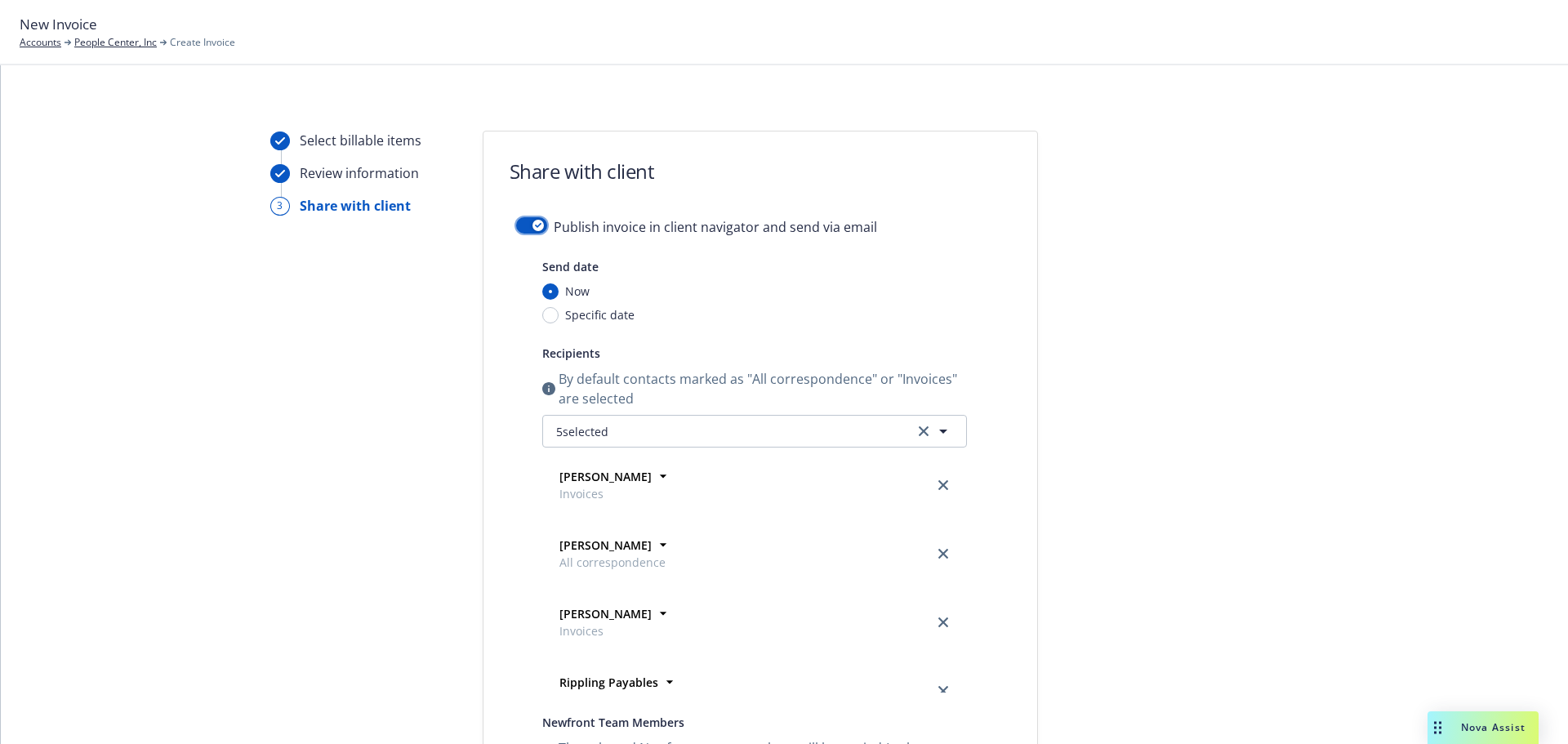
click at [535, 226] on icon "button" at bounding box center [538, 226] width 7 height 5
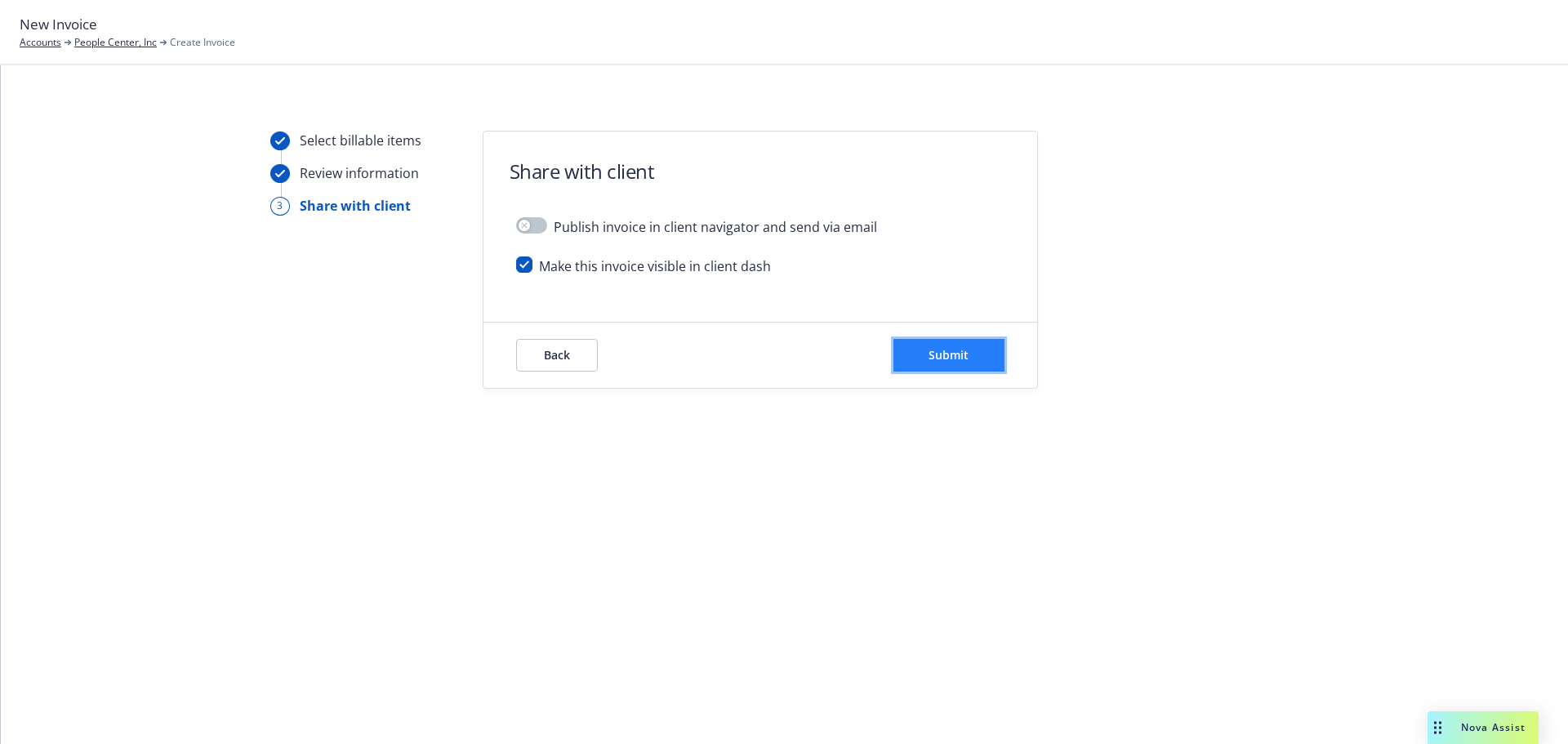
click at [992, 357] on button "Submit" at bounding box center [949, 355] width 111 height 33
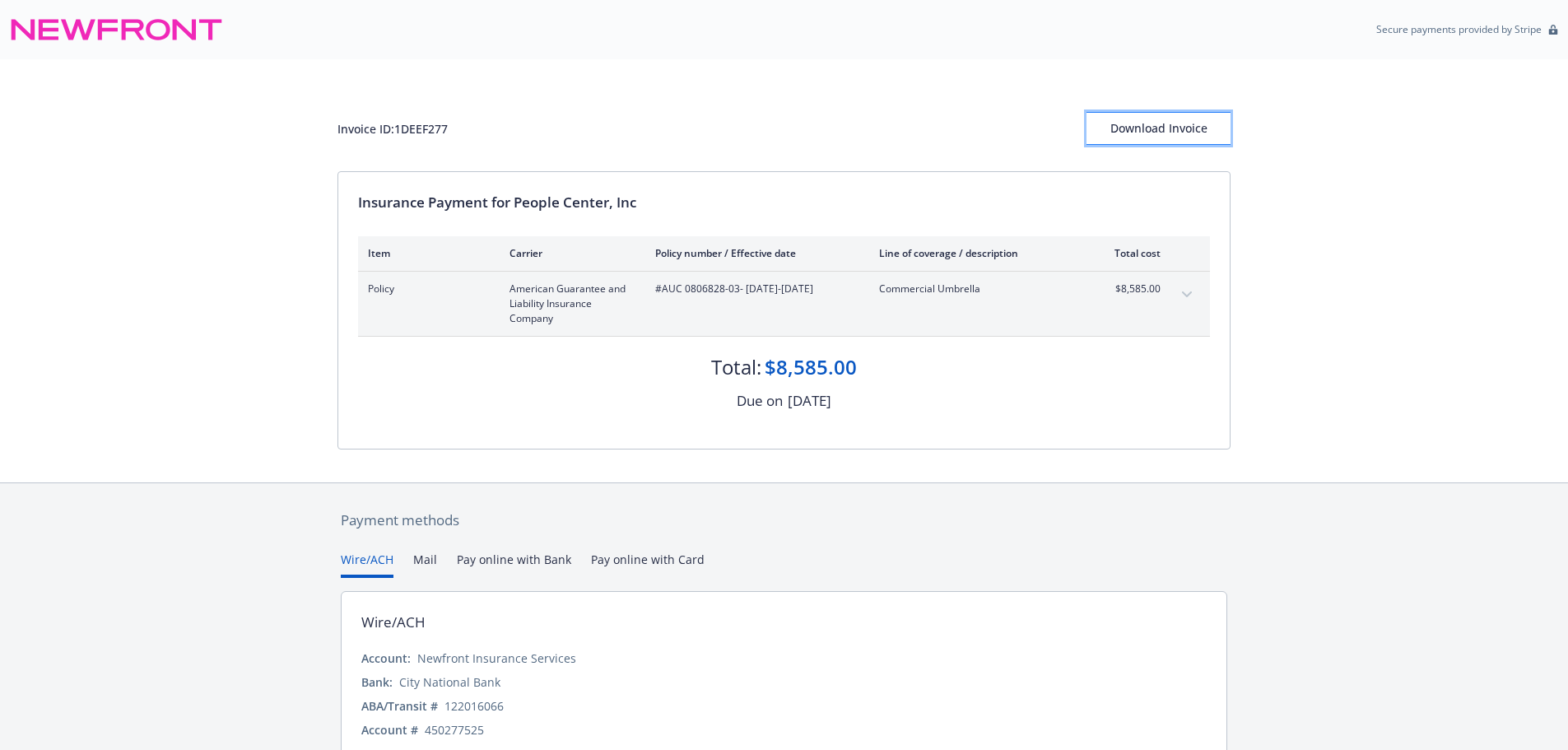
click at [1143, 128] on div "Download Invoice" at bounding box center [1159, 128] width 144 height 31
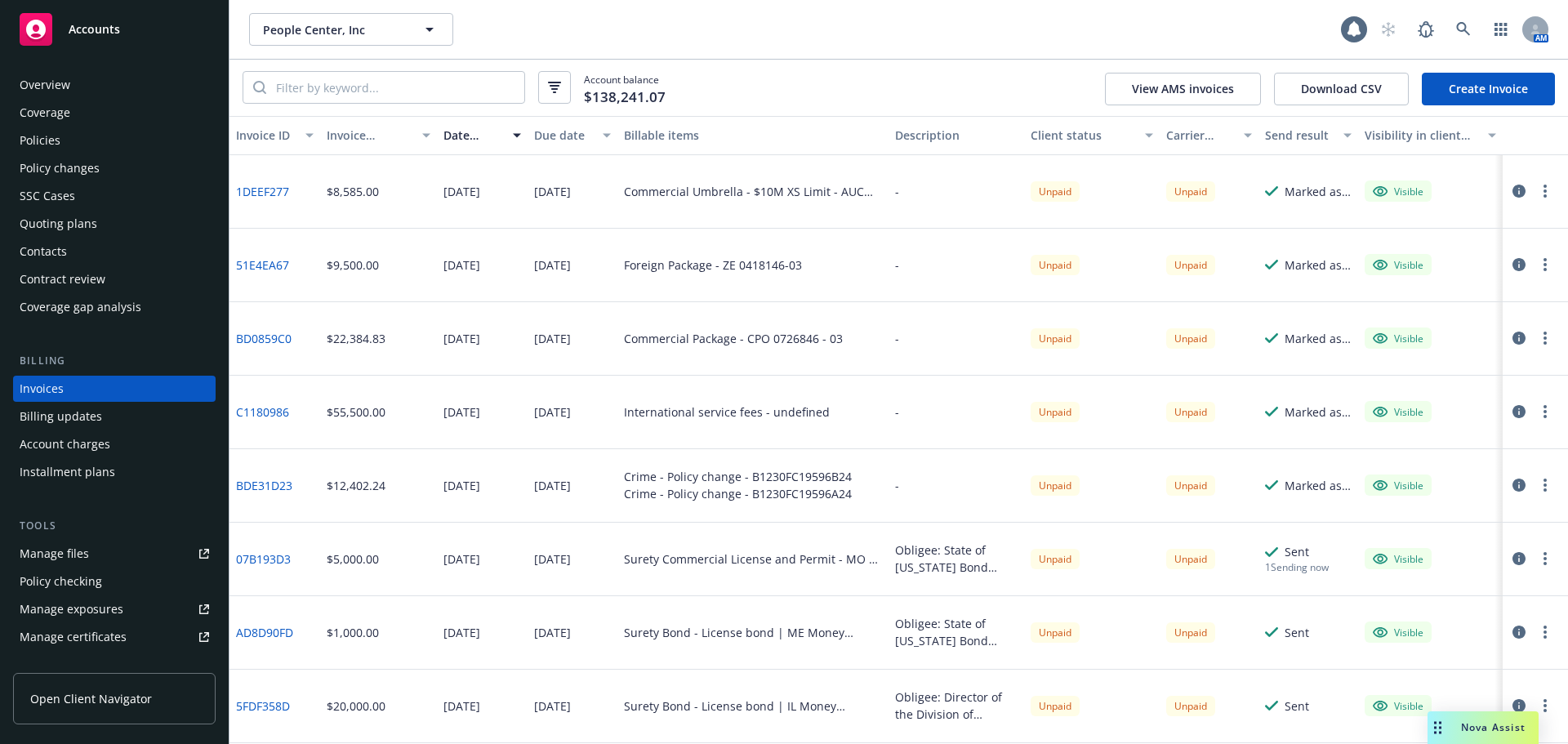
click at [1494, 94] on link "Create Invoice" at bounding box center [1488, 89] width 133 height 33
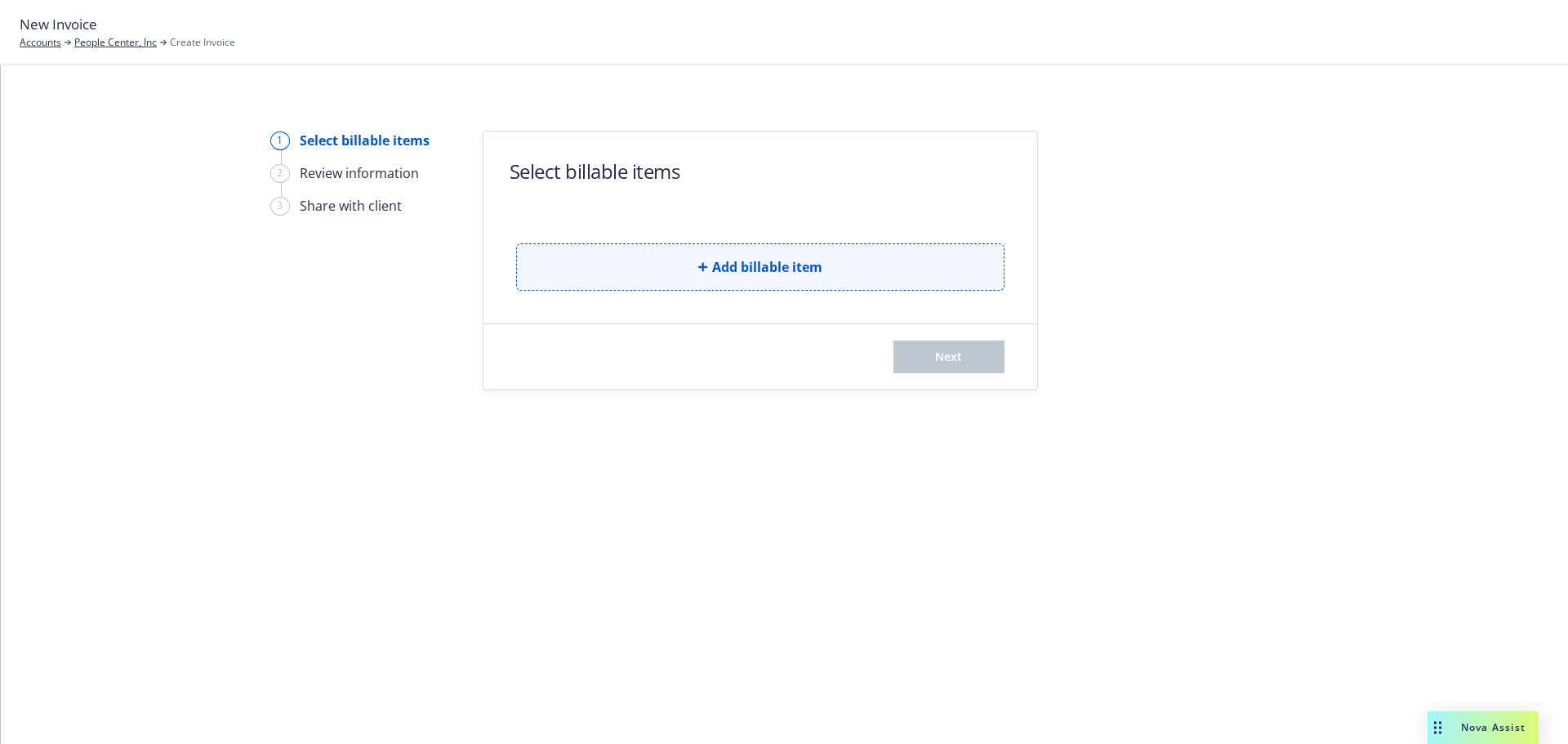
click at [825, 272] on button "Add billable item" at bounding box center [760, 267] width 488 height 48
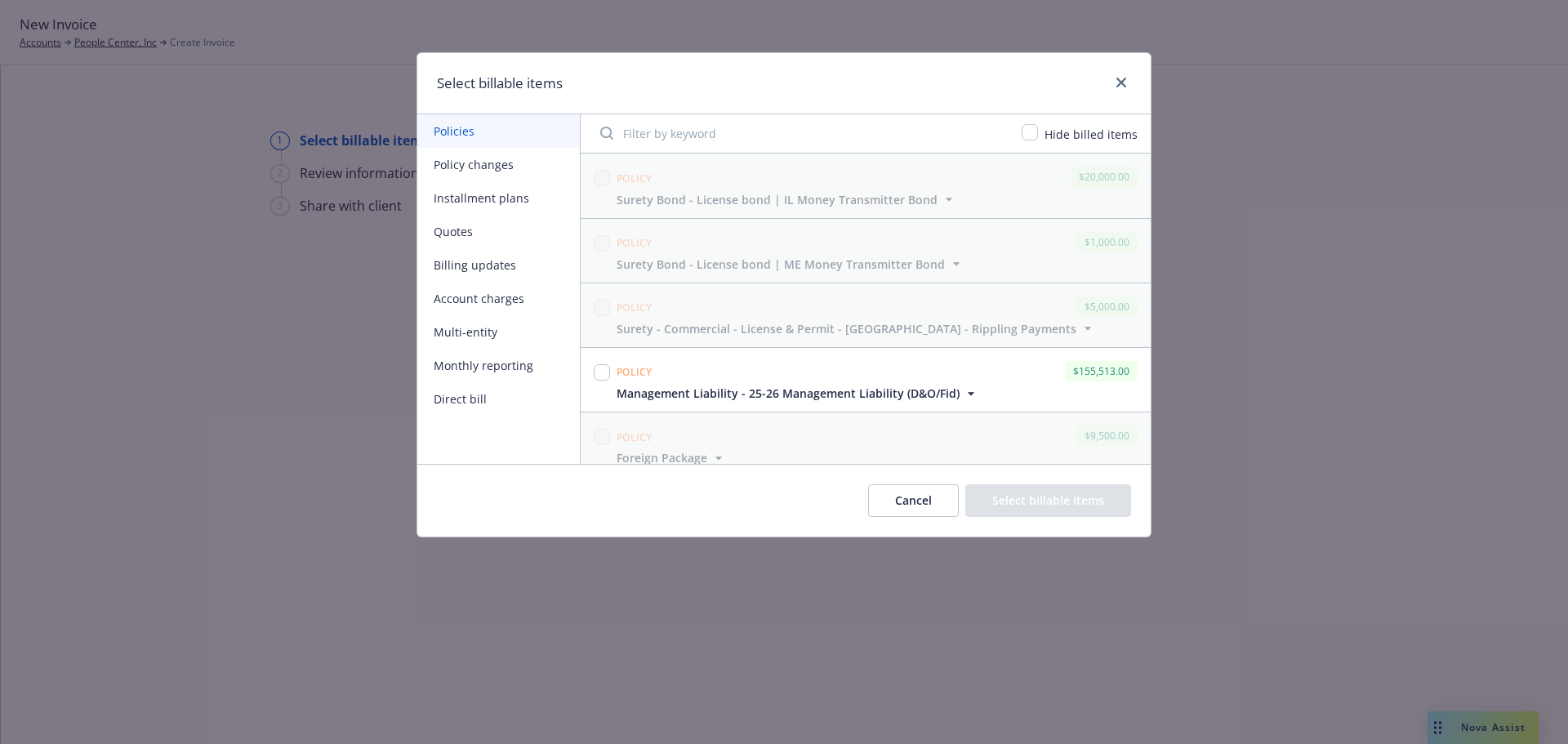
scroll to position [326, 0]
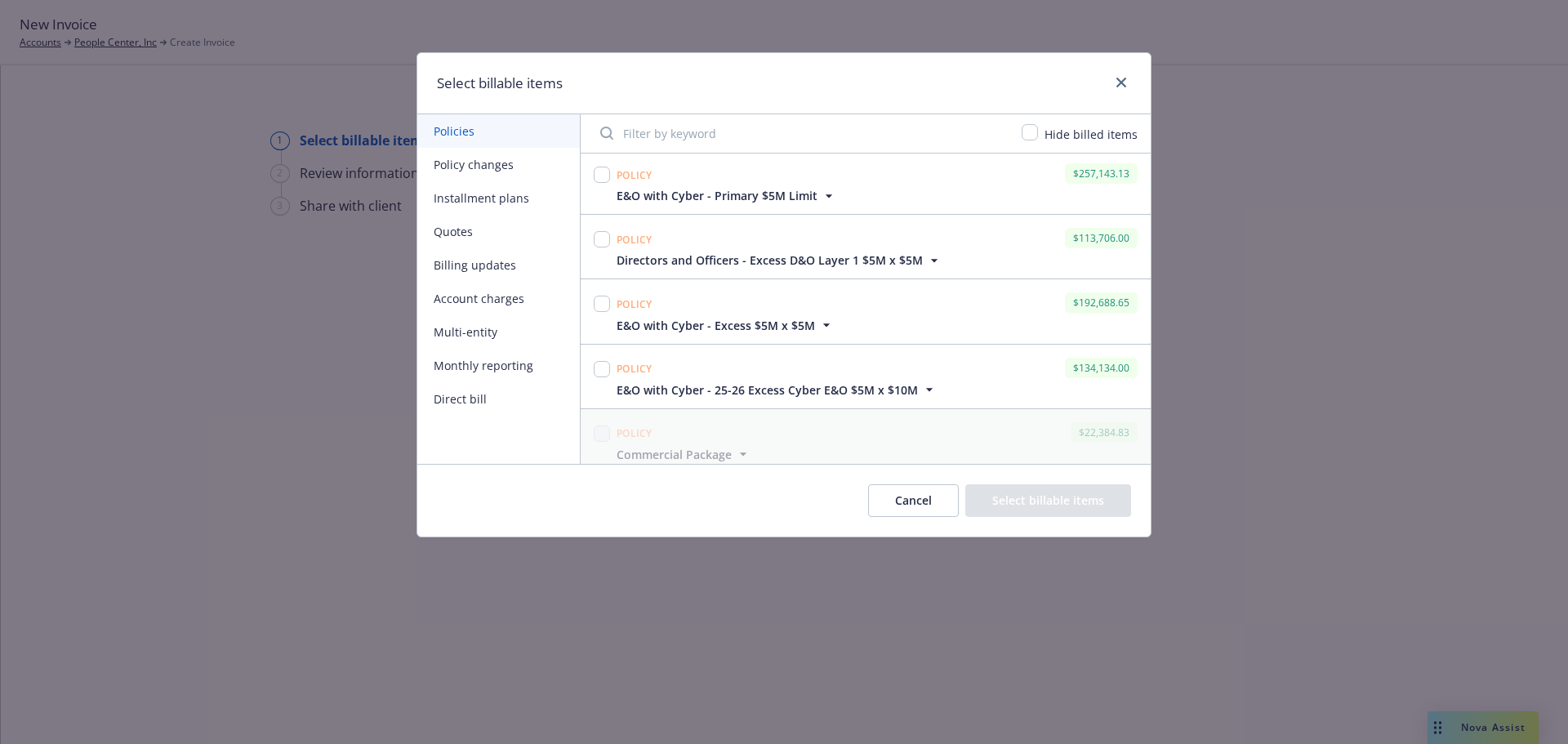
click at [751, 196] on span "E&O with Cyber - Primary $5M Limit" at bounding box center [716, 195] width 201 height 17
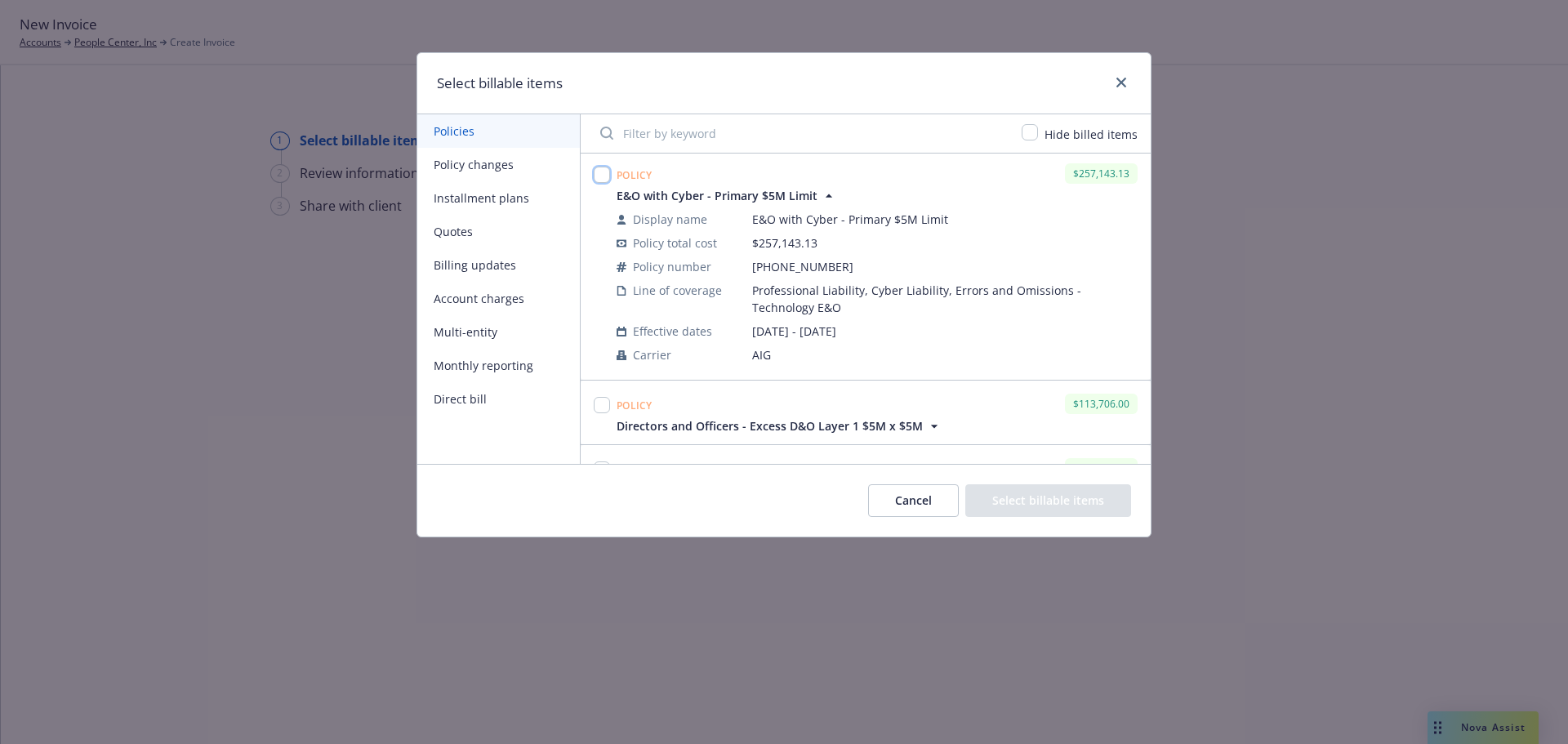
click at [602, 172] on input "checkbox" at bounding box center [602, 175] width 16 height 16
checkbox input "true"
click at [1008, 506] on button "Select billable items" at bounding box center [1048, 500] width 166 height 33
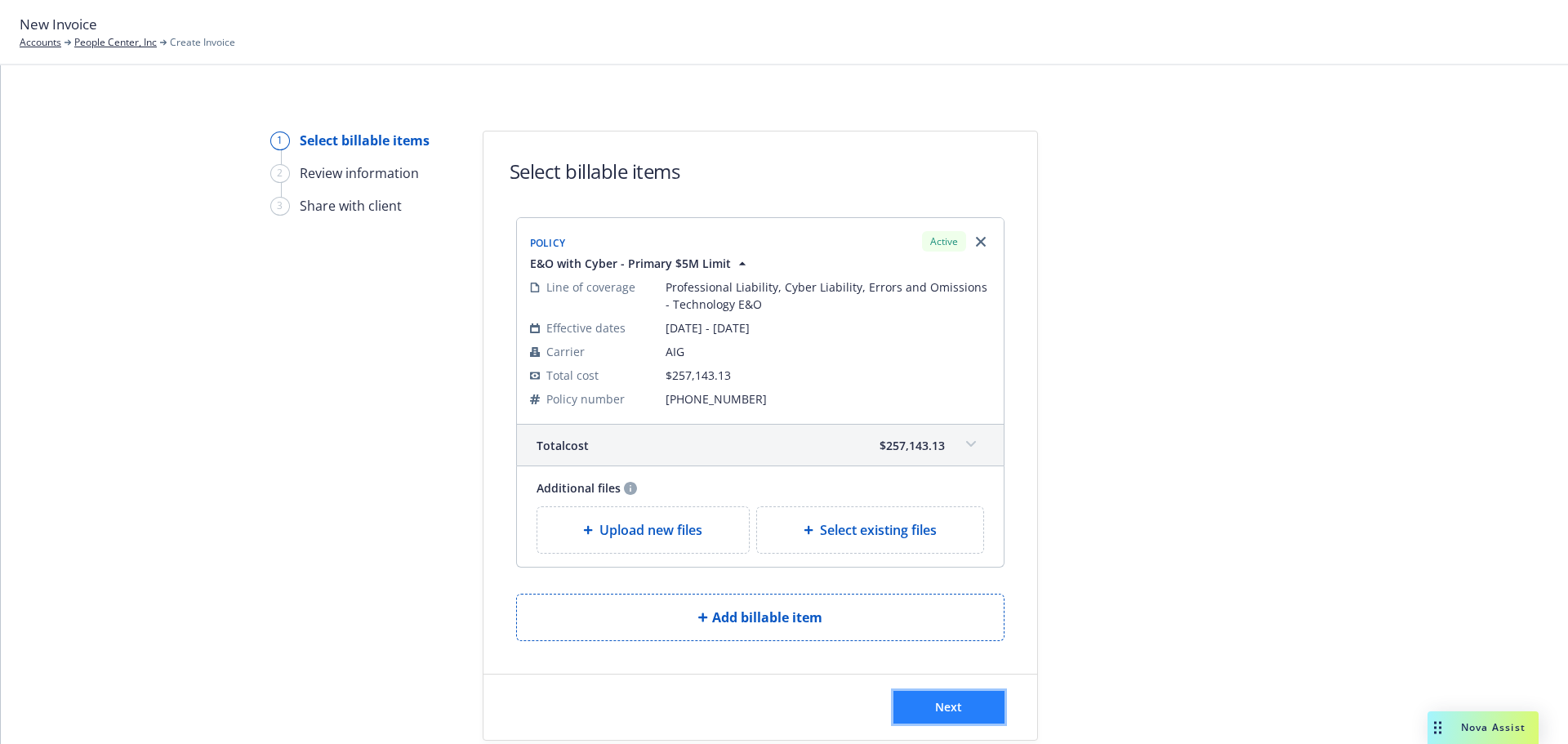
click at [960, 707] on button "Next" at bounding box center [949, 707] width 111 height 33
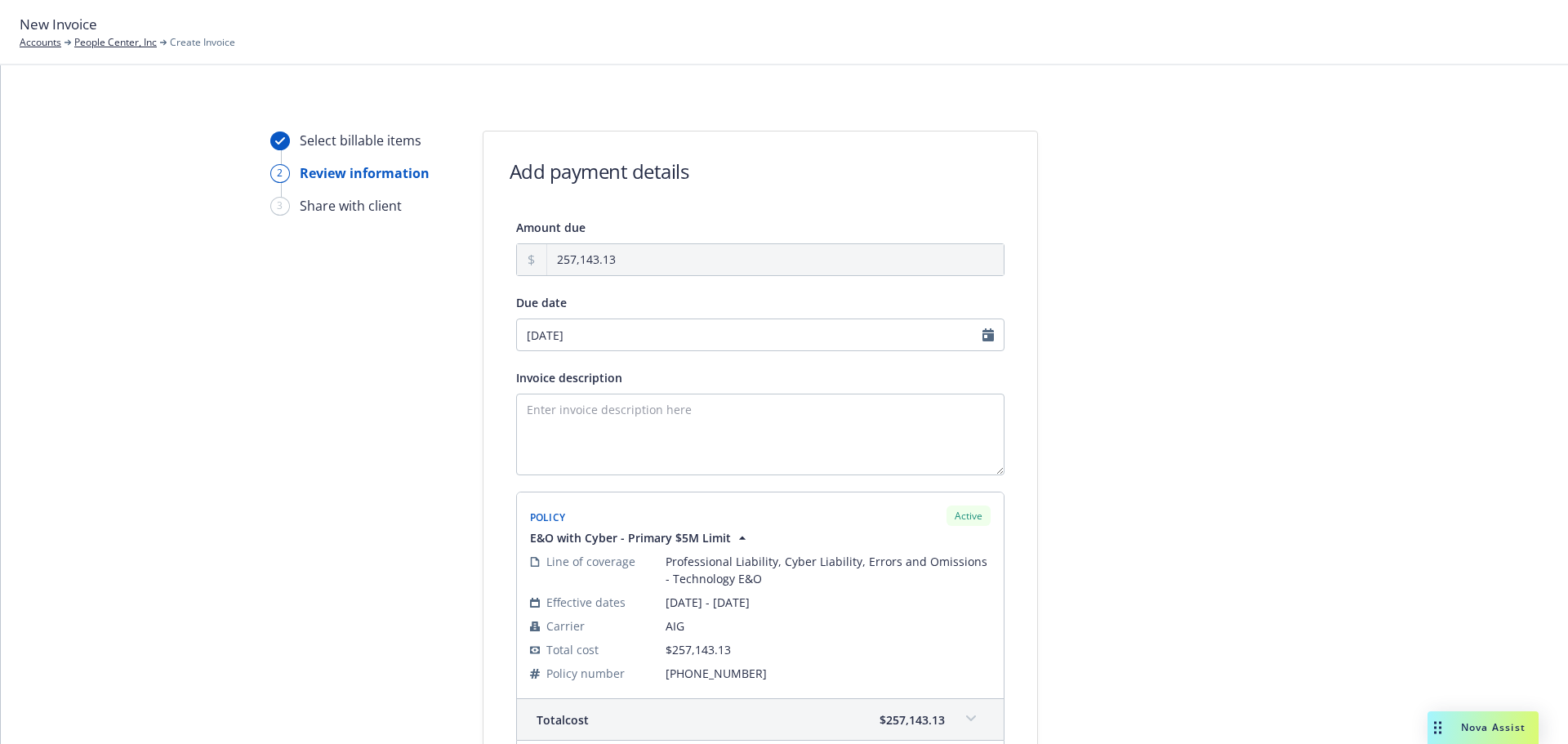
scroll to position [262, 0]
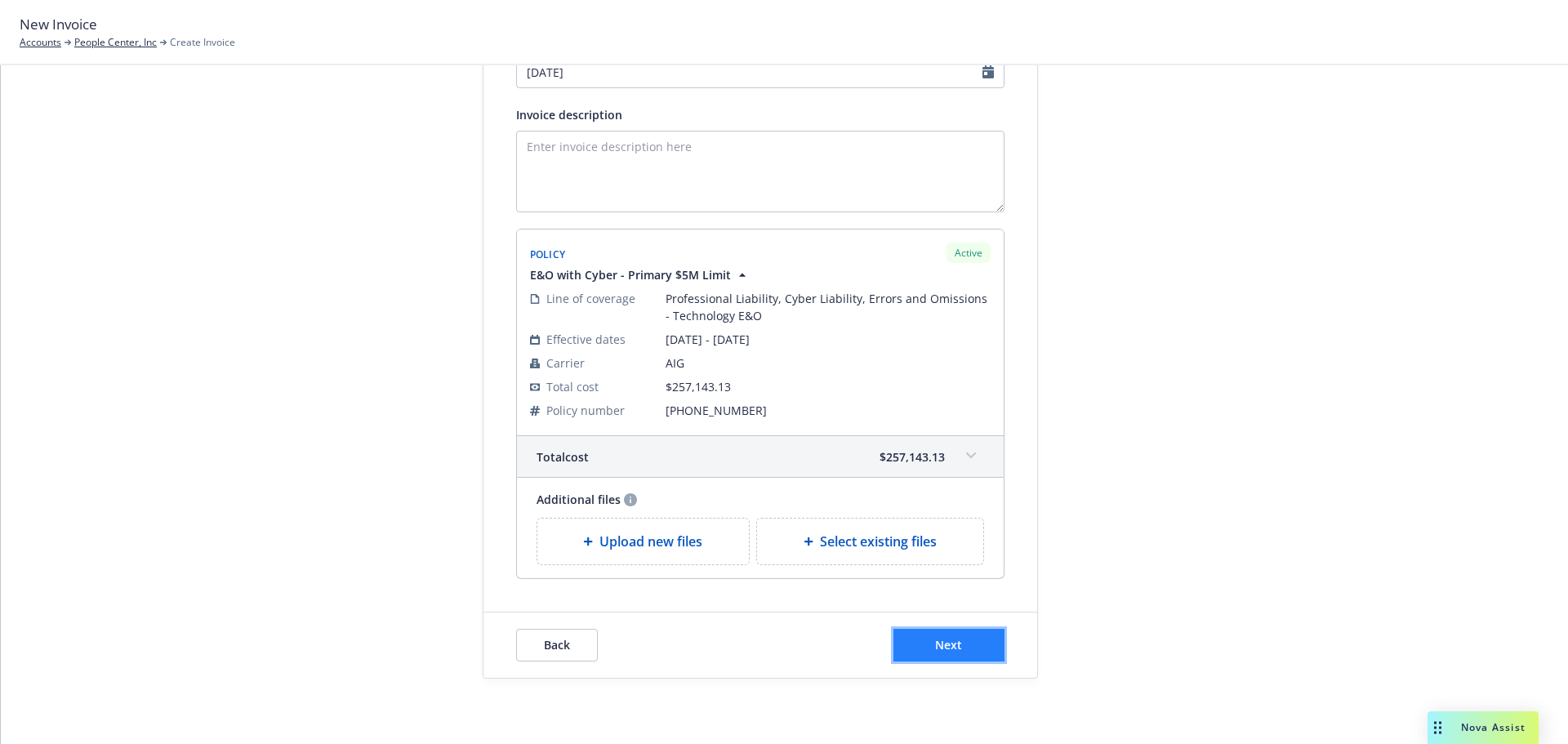
click at [975, 656] on button "Next" at bounding box center [949, 645] width 111 height 33
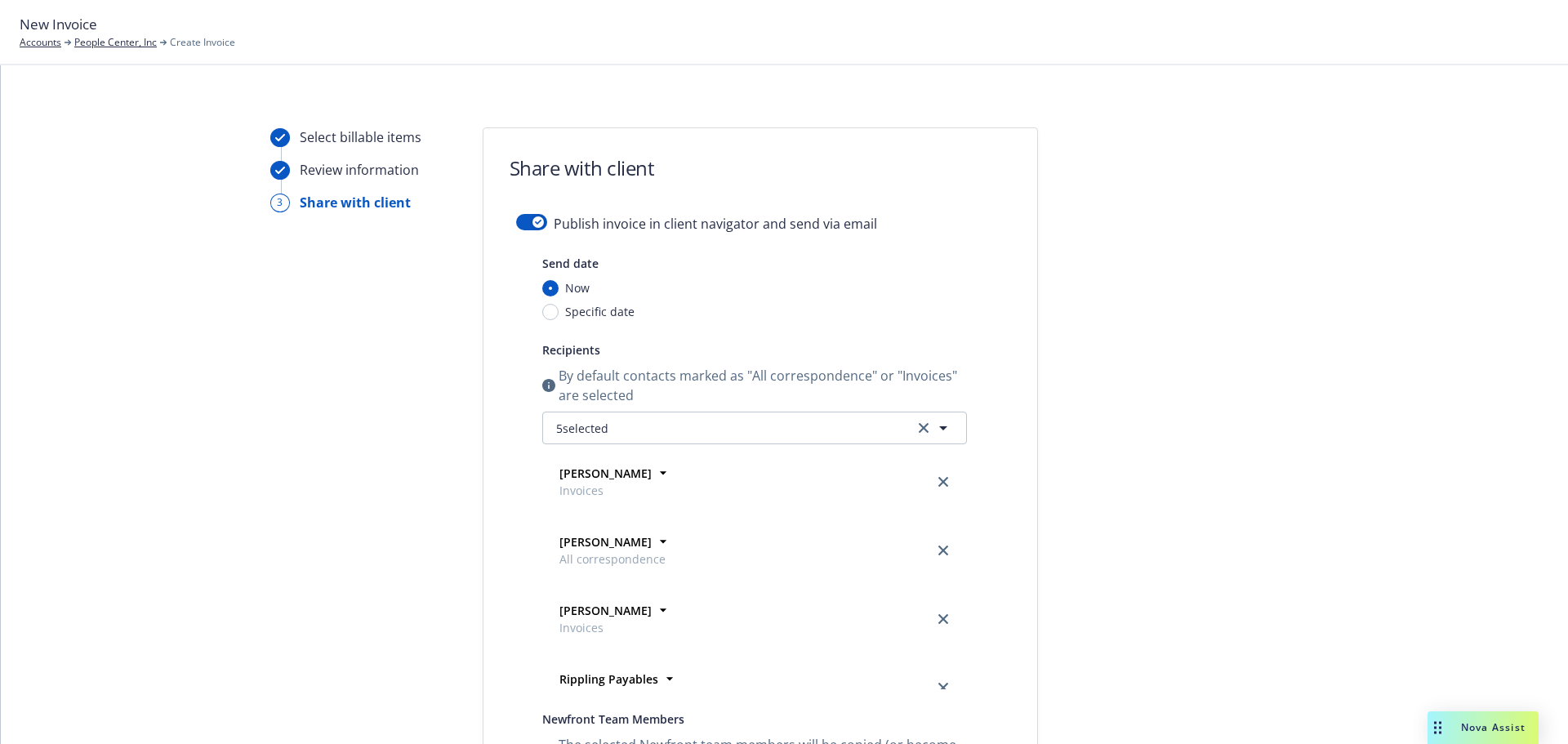
scroll to position [0, 0]
click at [523, 226] on button "button" at bounding box center [532, 226] width 31 height 16
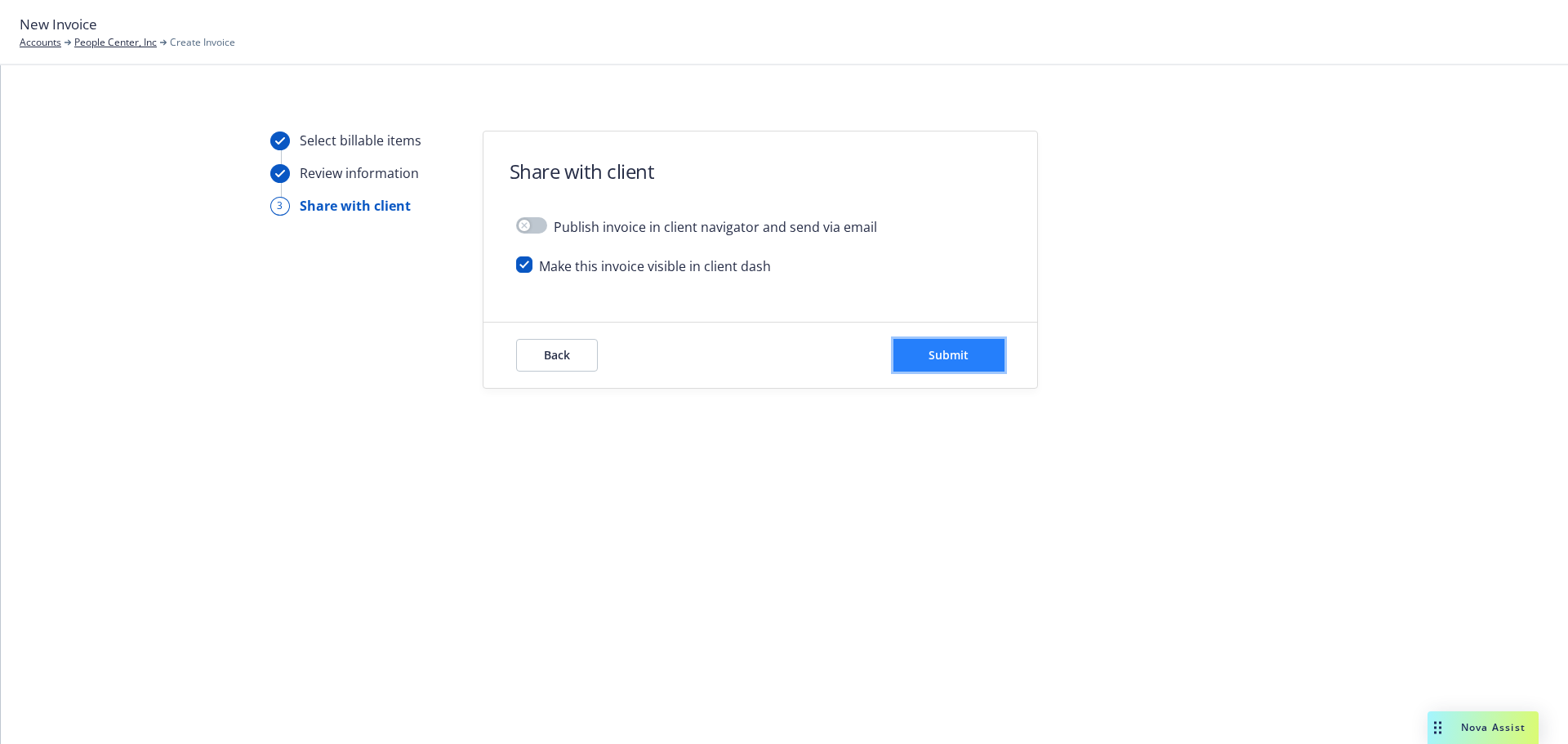
click at [981, 367] on button "Submit" at bounding box center [949, 355] width 111 height 33
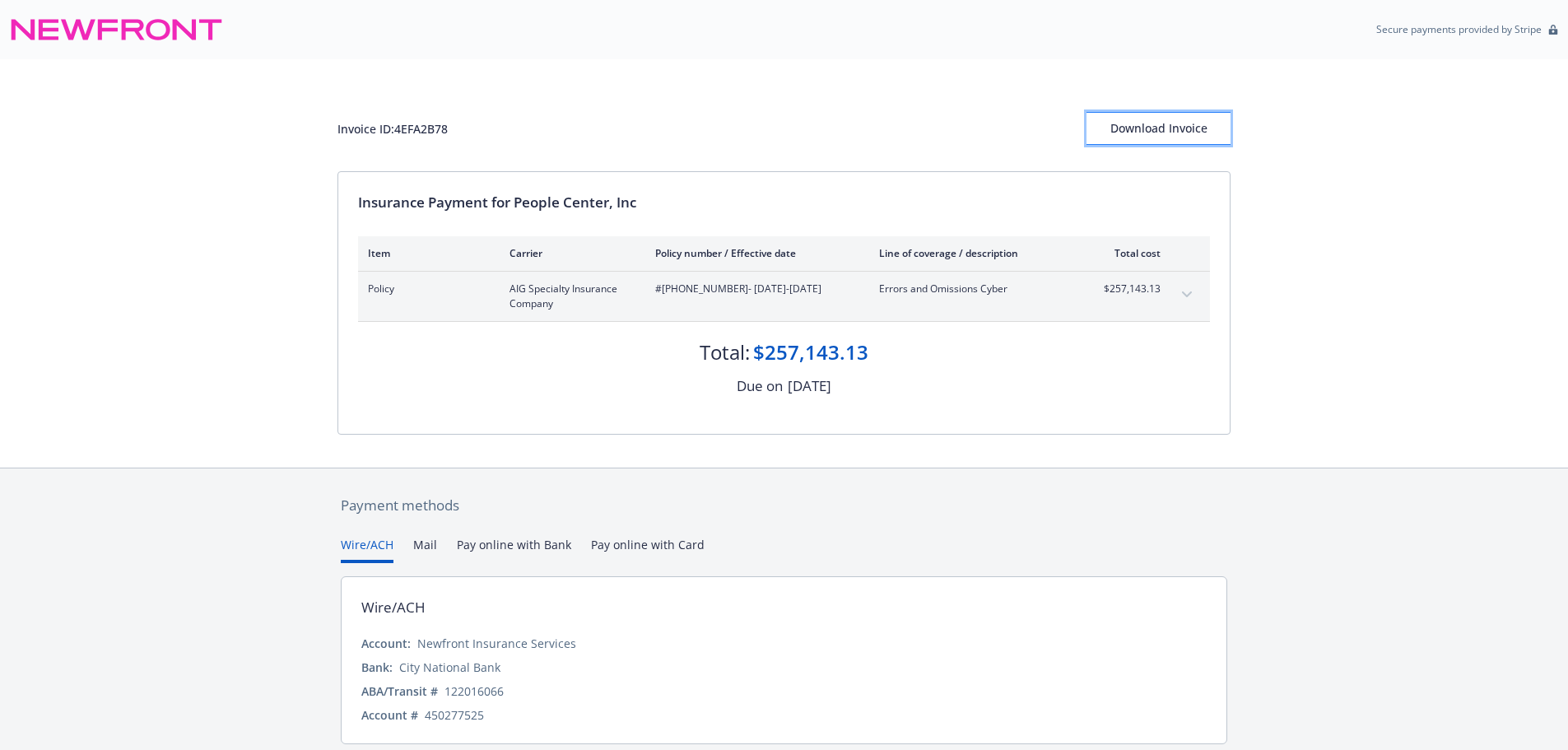
click at [1176, 136] on div "Download Invoice" at bounding box center [1159, 128] width 144 height 31
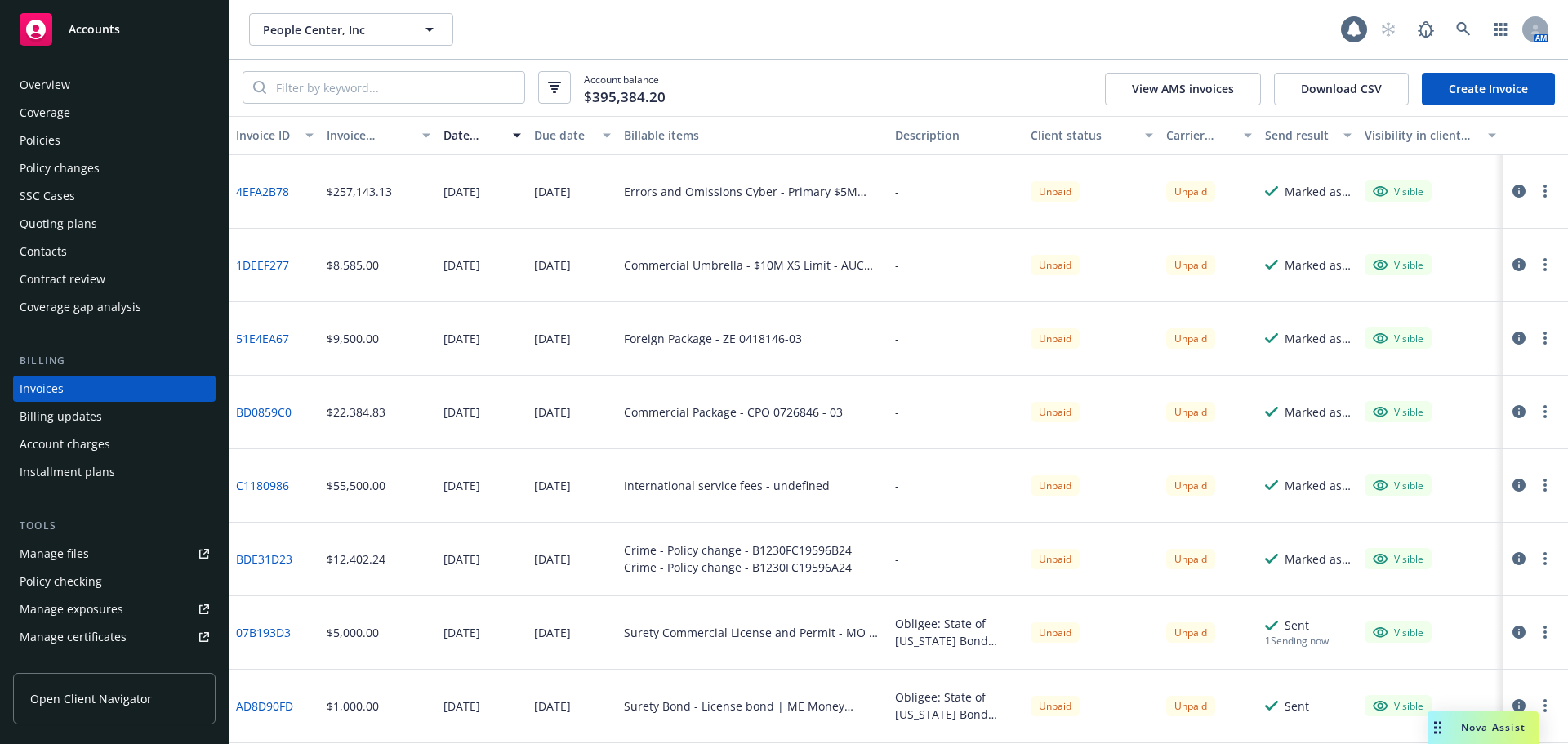
click at [1444, 91] on link "Create Invoice" at bounding box center [1488, 89] width 133 height 33
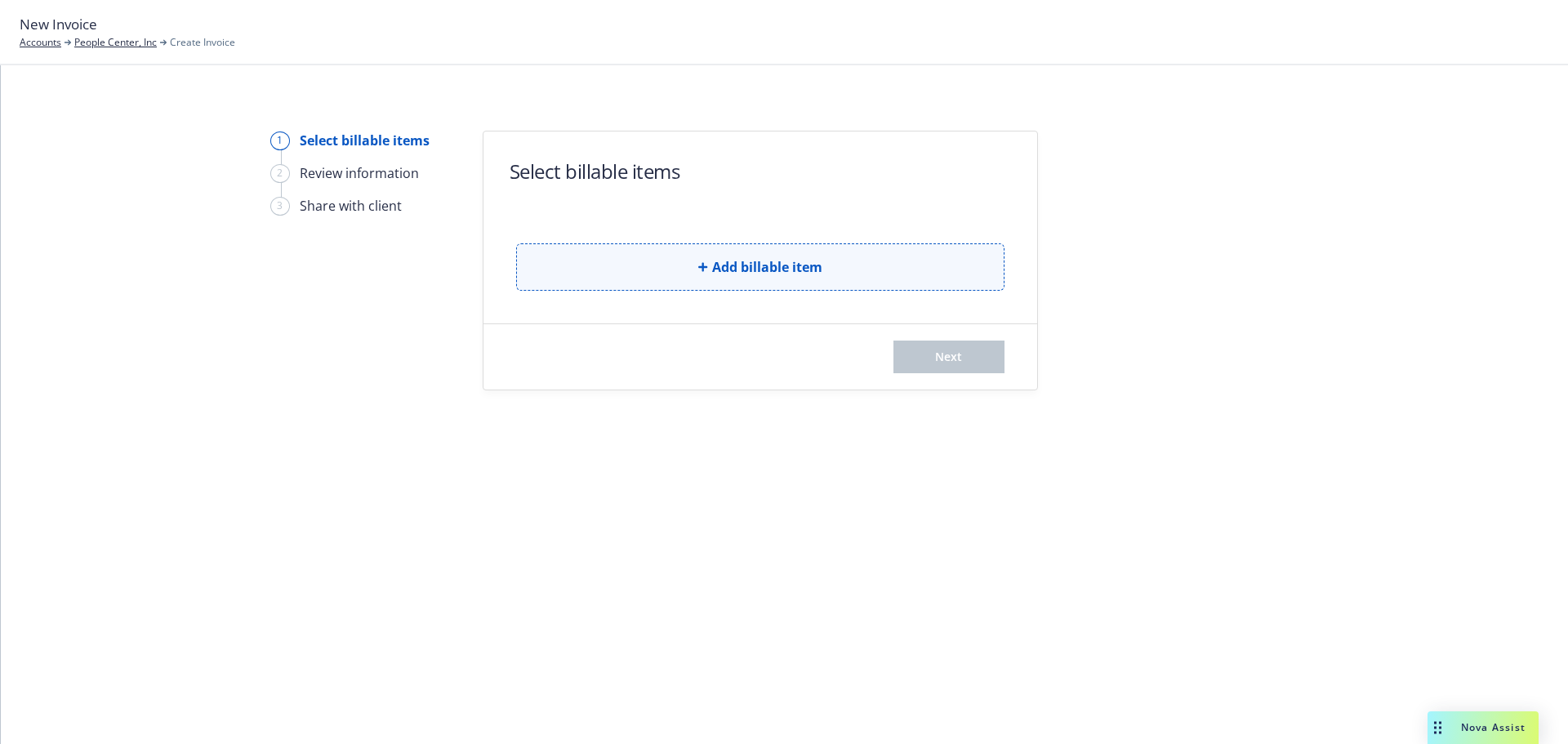
click at [861, 257] on button "Add billable item" at bounding box center [760, 267] width 488 height 48
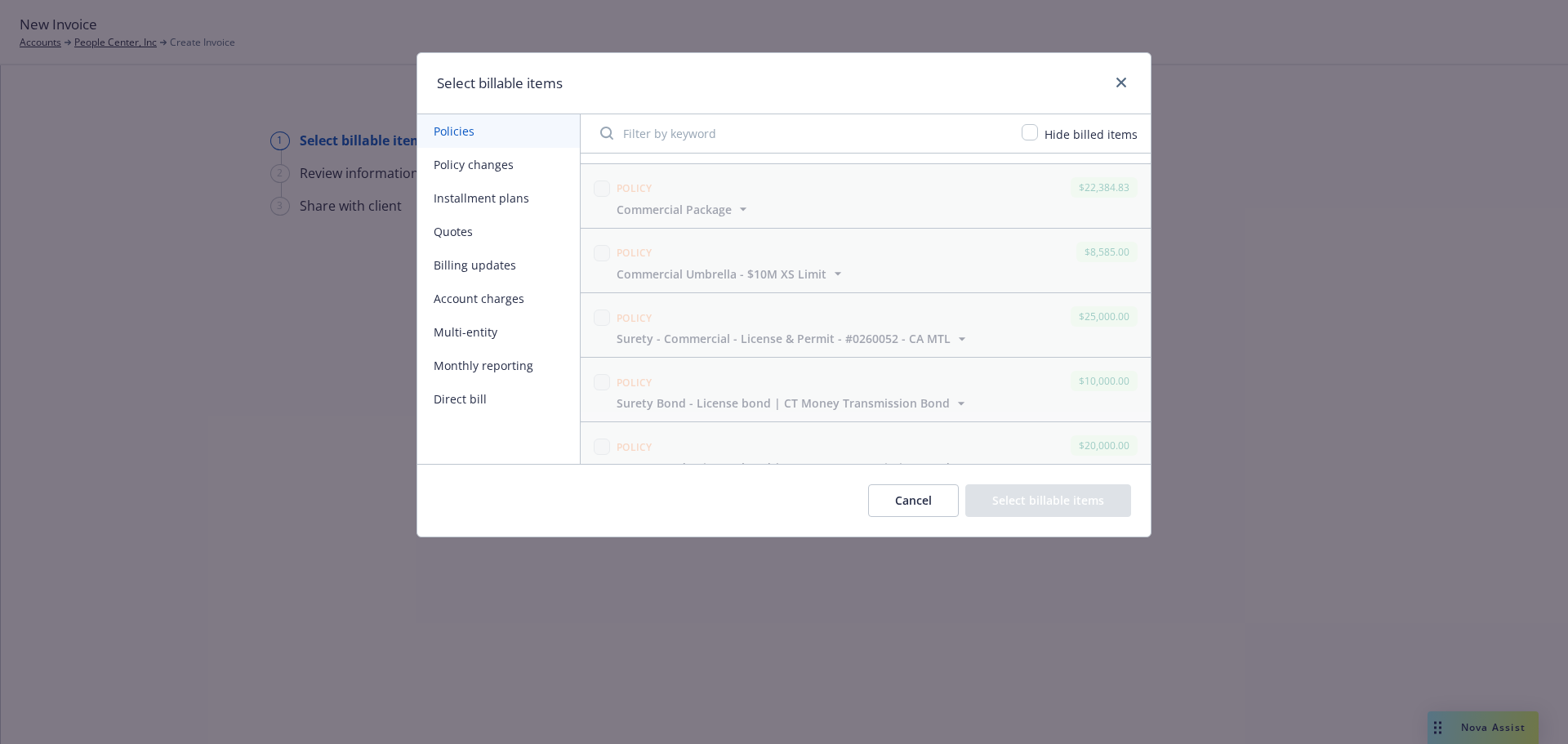
scroll to position [326, 0]
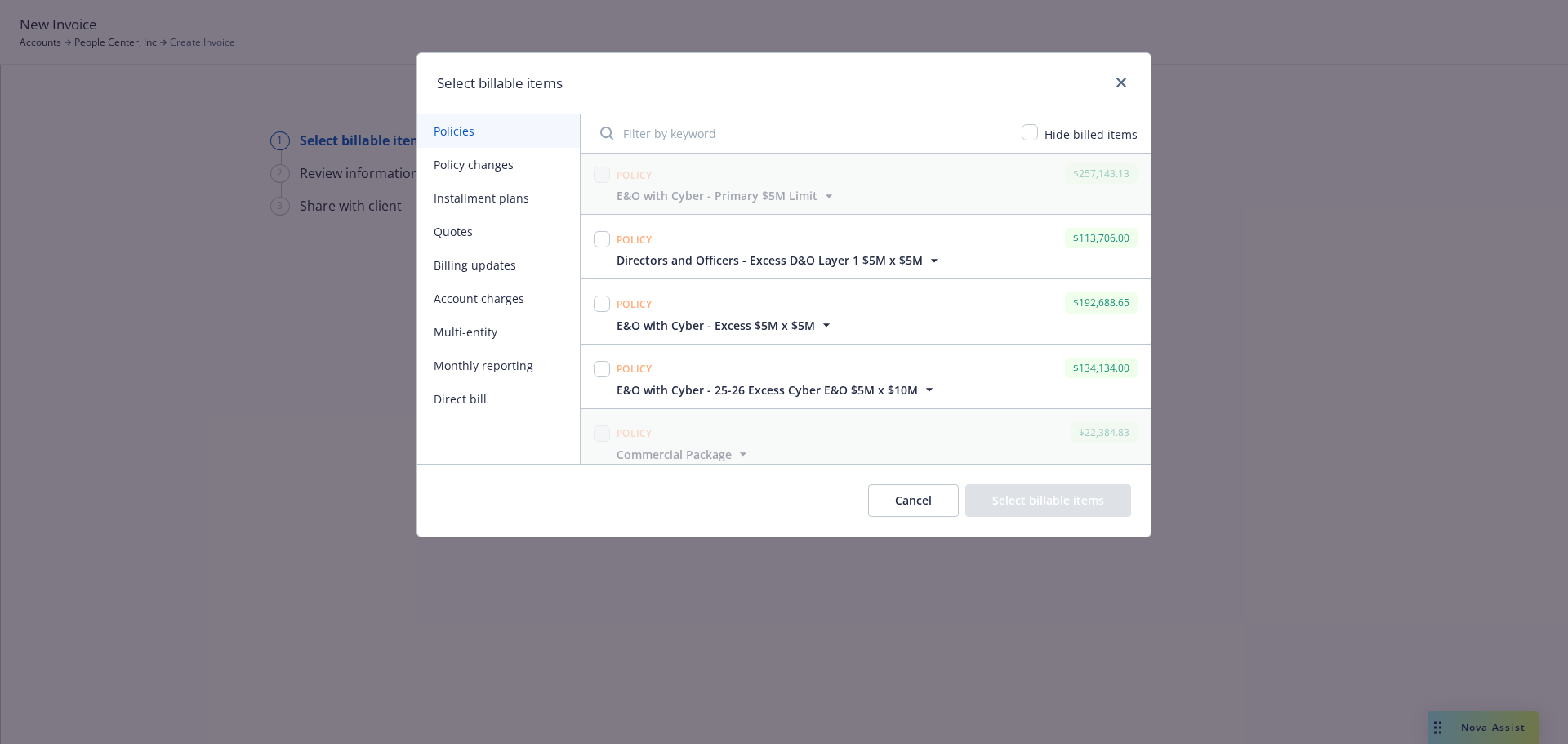
click at [819, 325] on icon "button" at bounding box center [826, 325] width 16 height 16
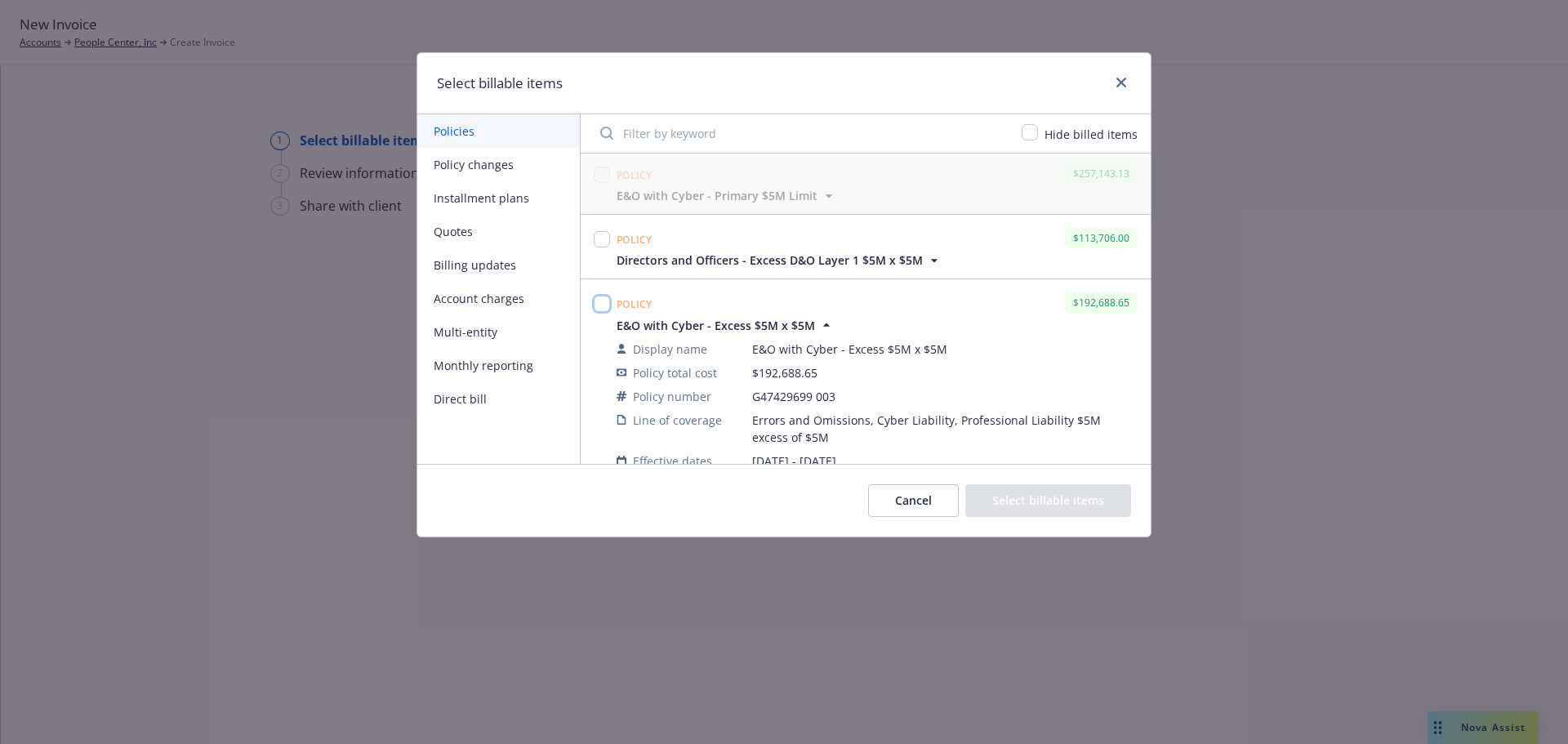
click at [601, 305] on input "checkbox" at bounding box center [602, 304] width 16 height 16
checkbox input "true"
click at [1095, 503] on button "Select billable items" at bounding box center [1048, 500] width 166 height 33
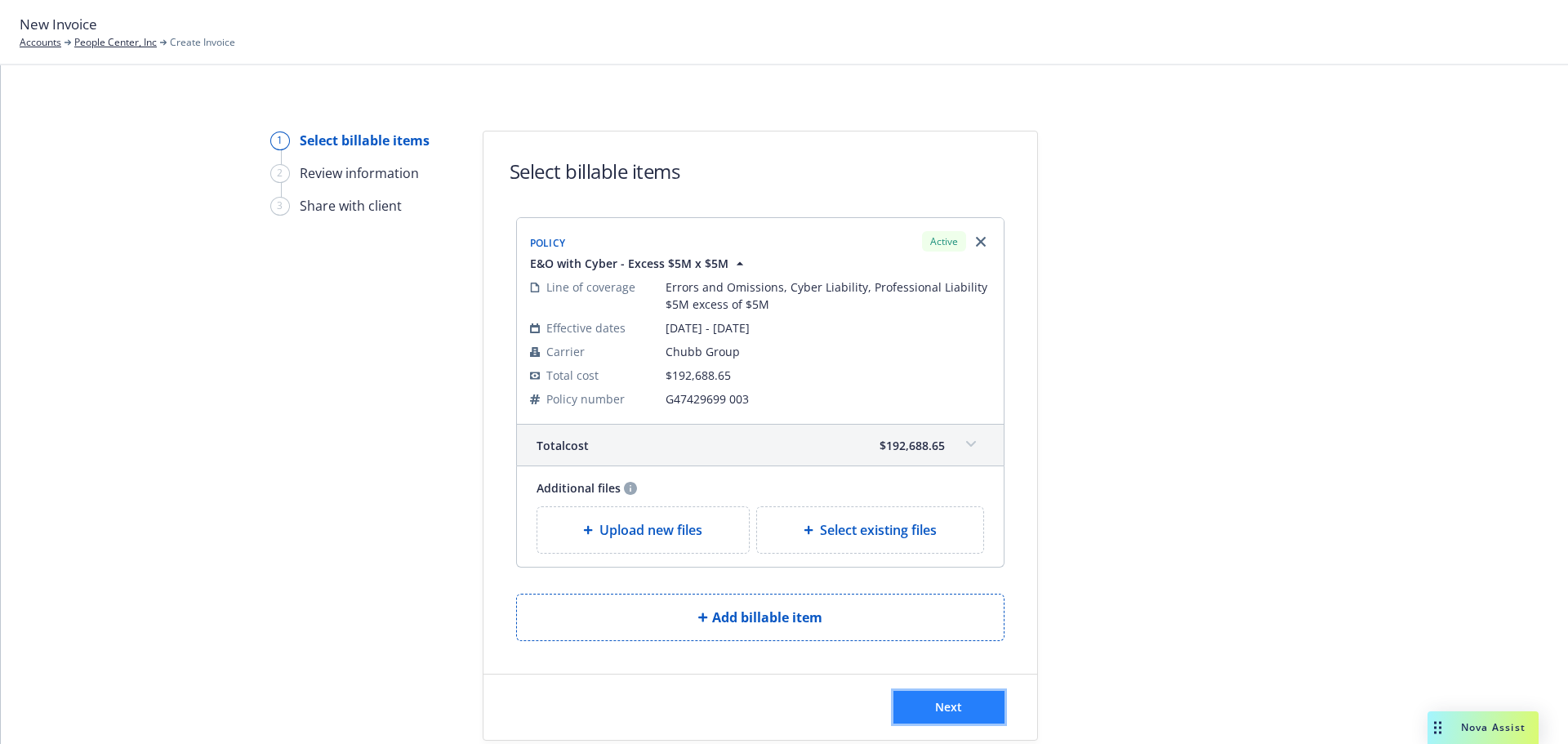
click at [962, 714] on button "Next" at bounding box center [949, 707] width 111 height 33
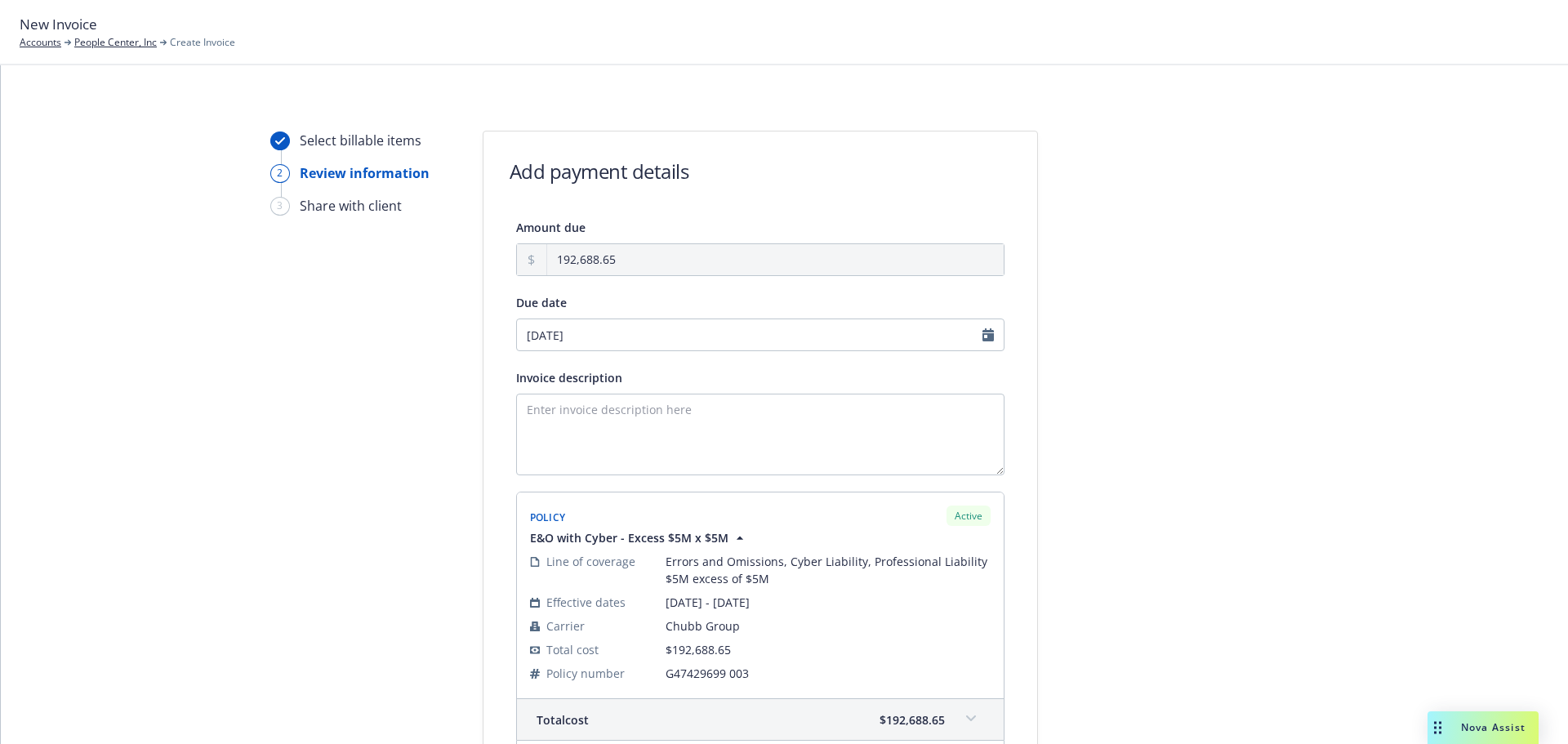
scroll to position [262, 0]
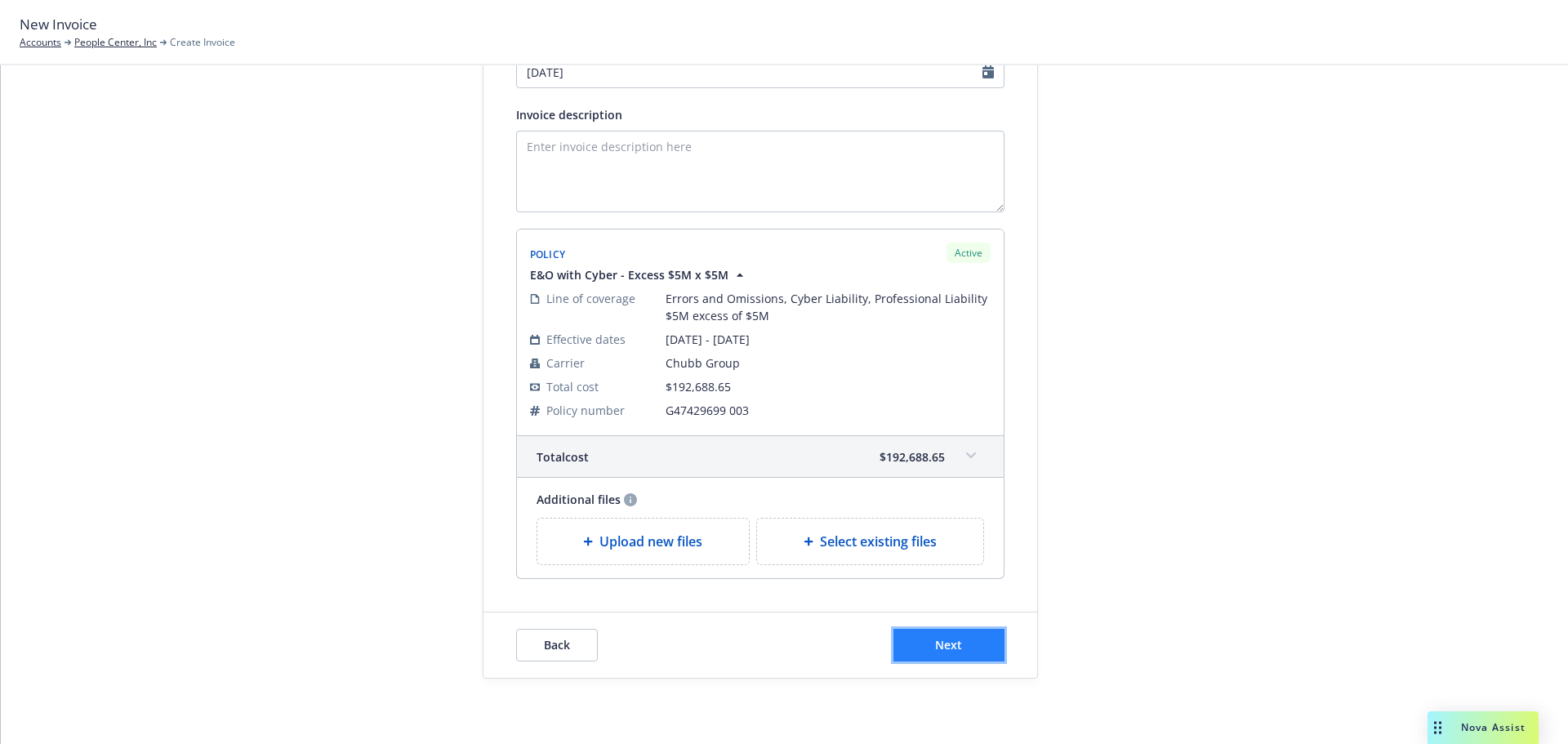
click at [980, 655] on button "Next" at bounding box center [949, 645] width 111 height 33
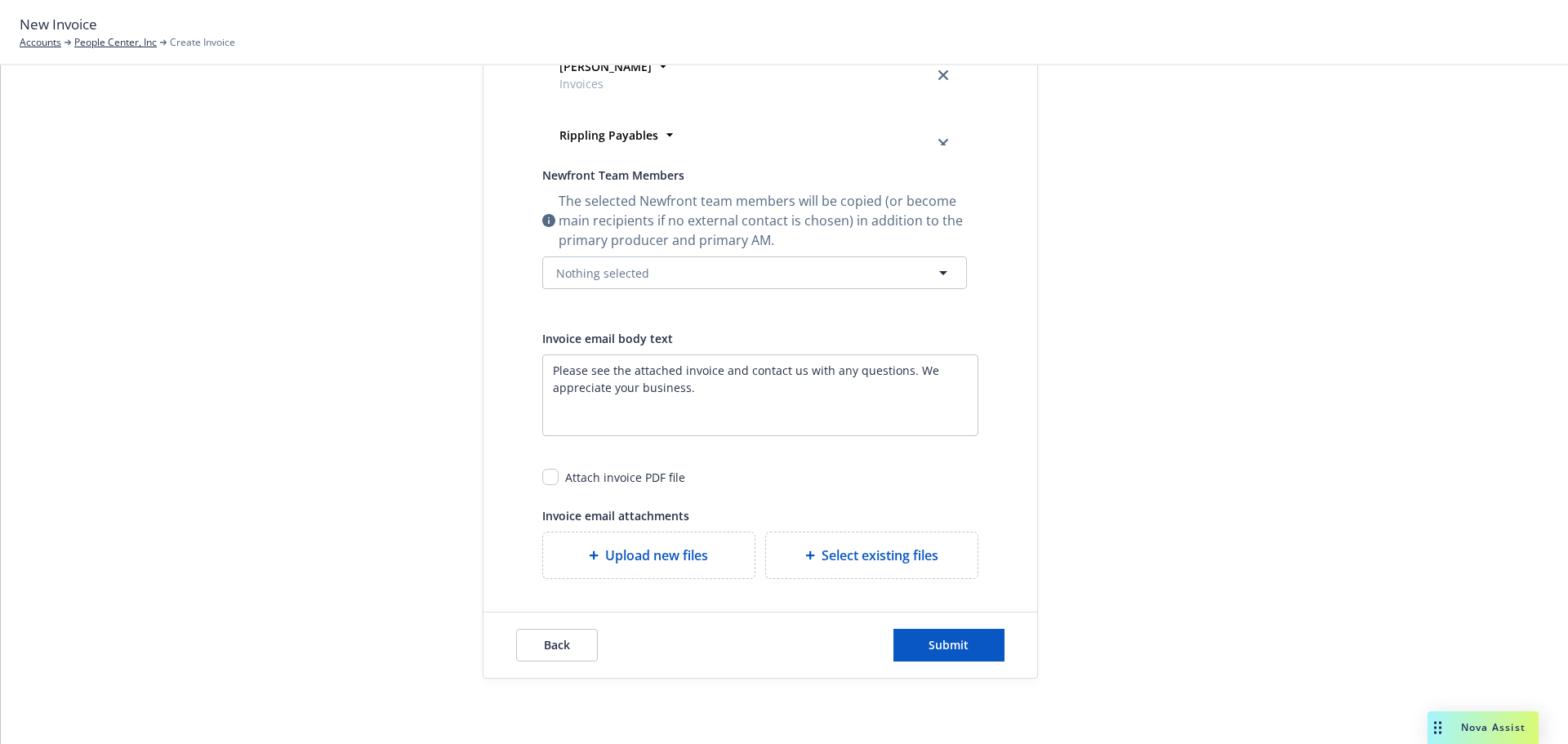
scroll to position [57, 0]
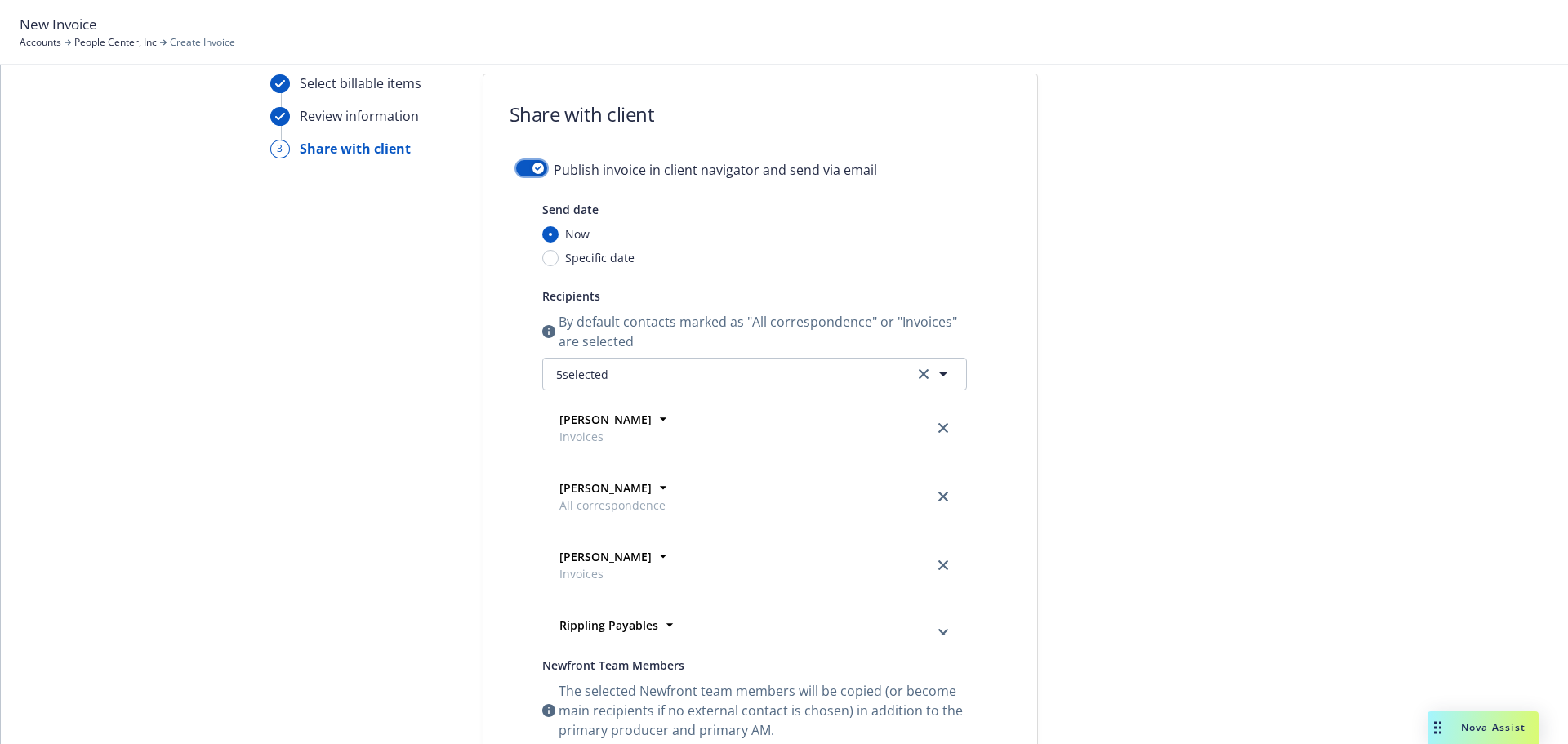
click at [521, 170] on button "button" at bounding box center [532, 168] width 31 height 16
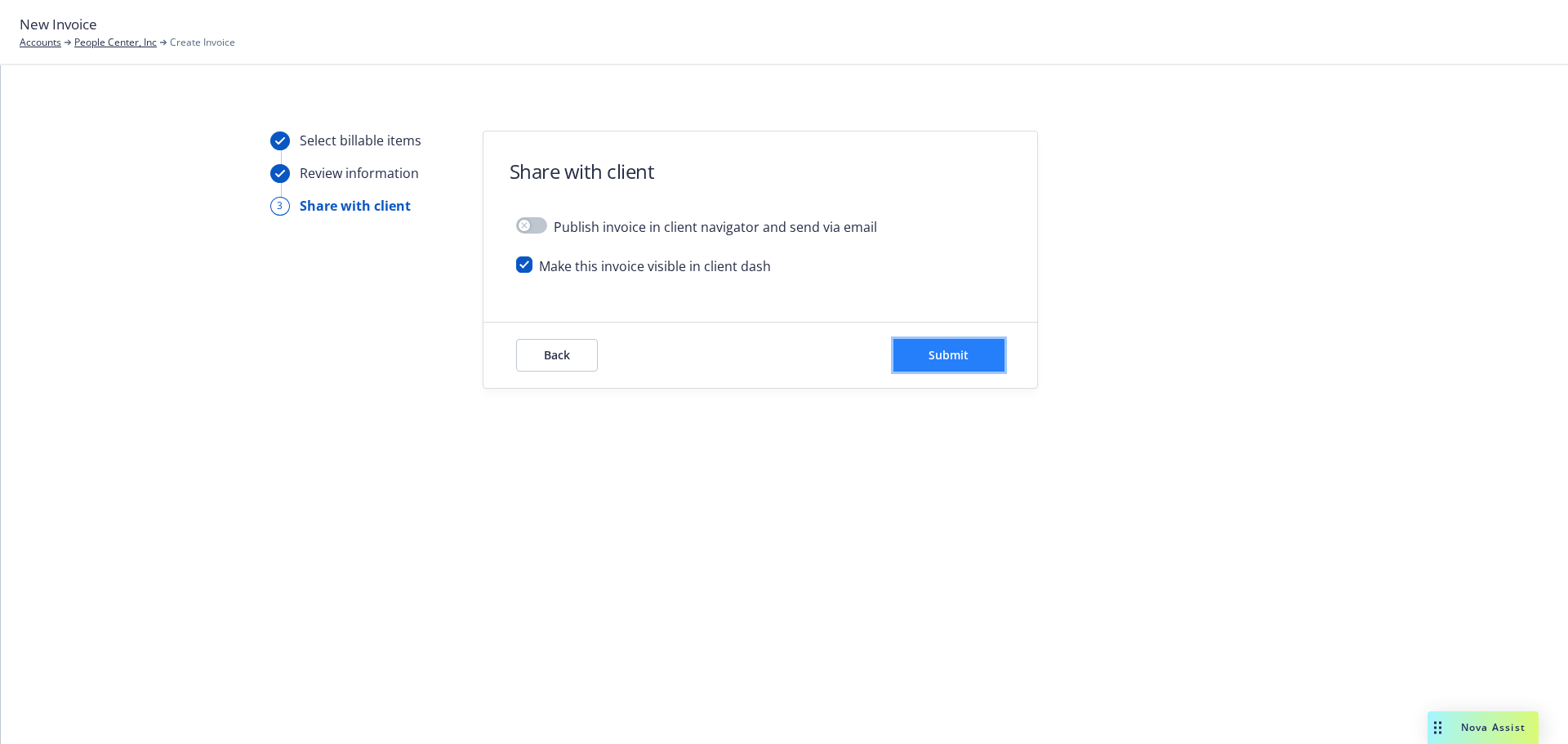
click at [981, 355] on button "Submit" at bounding box center [949, 355] width 111 height 33
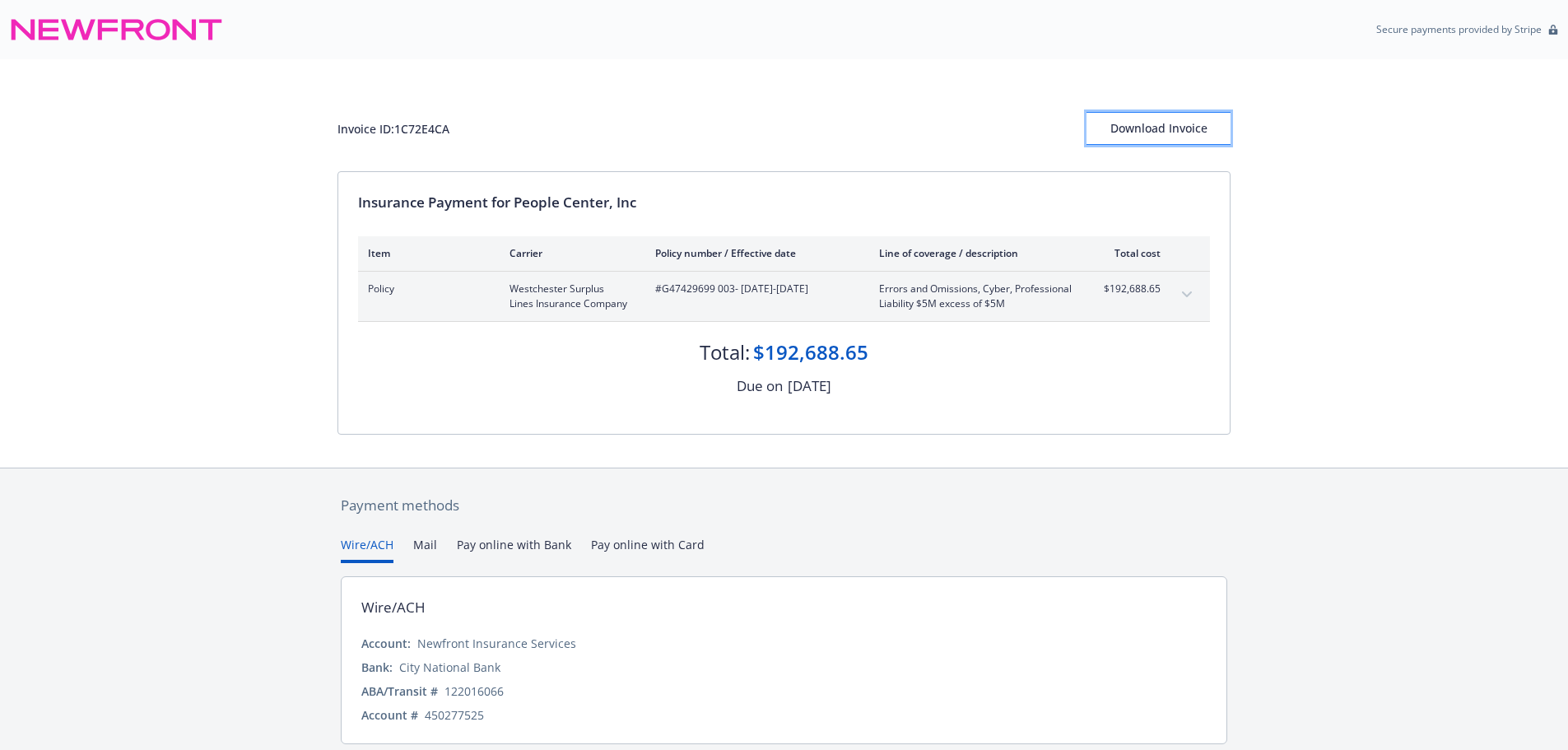
click at [1197, 137] on div "Download Invoice" at bounding box center [1159, 128] width 144 height 31
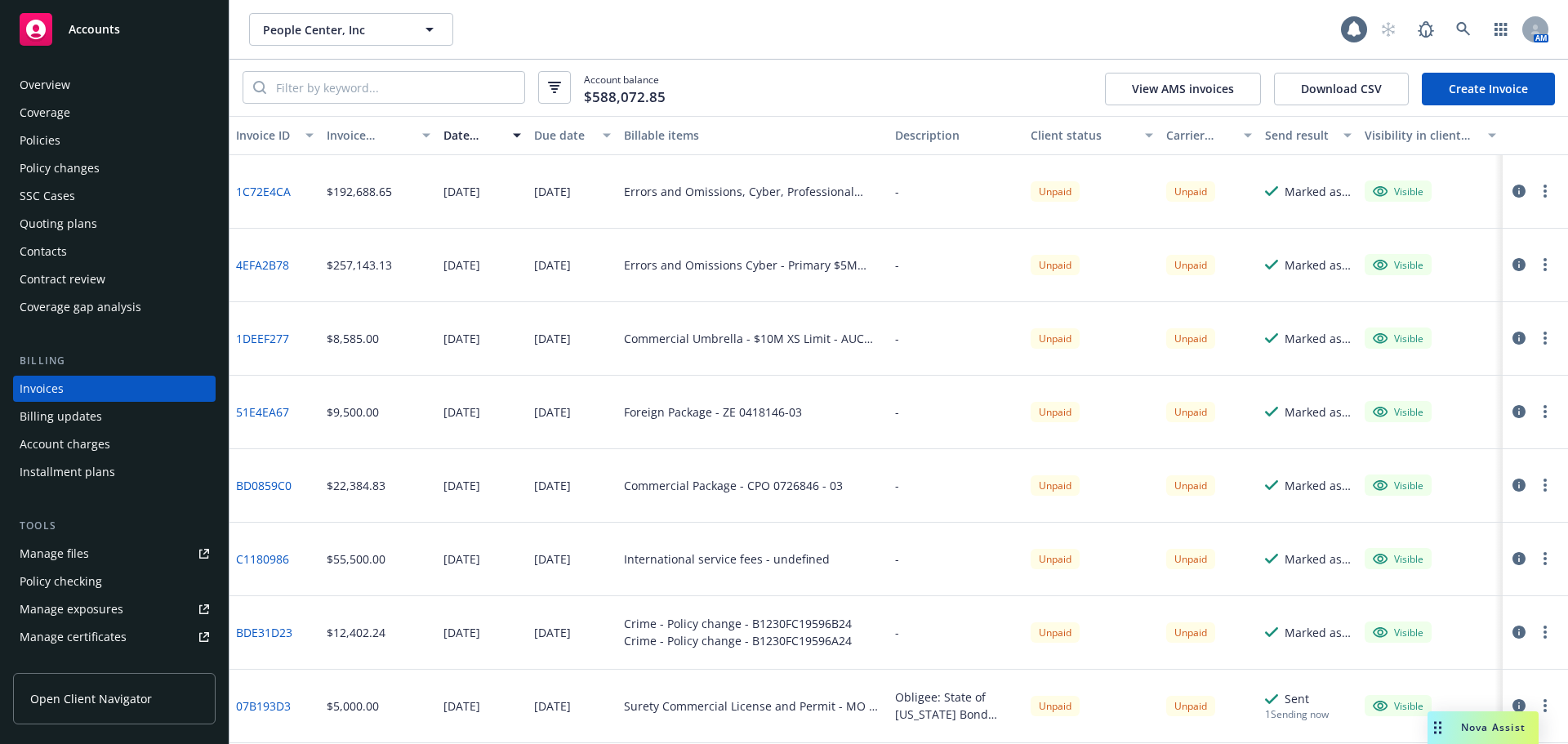
click at [1502, 89] on link "Create Invoice" at bounding box center [1488, 89] width 133 height 33
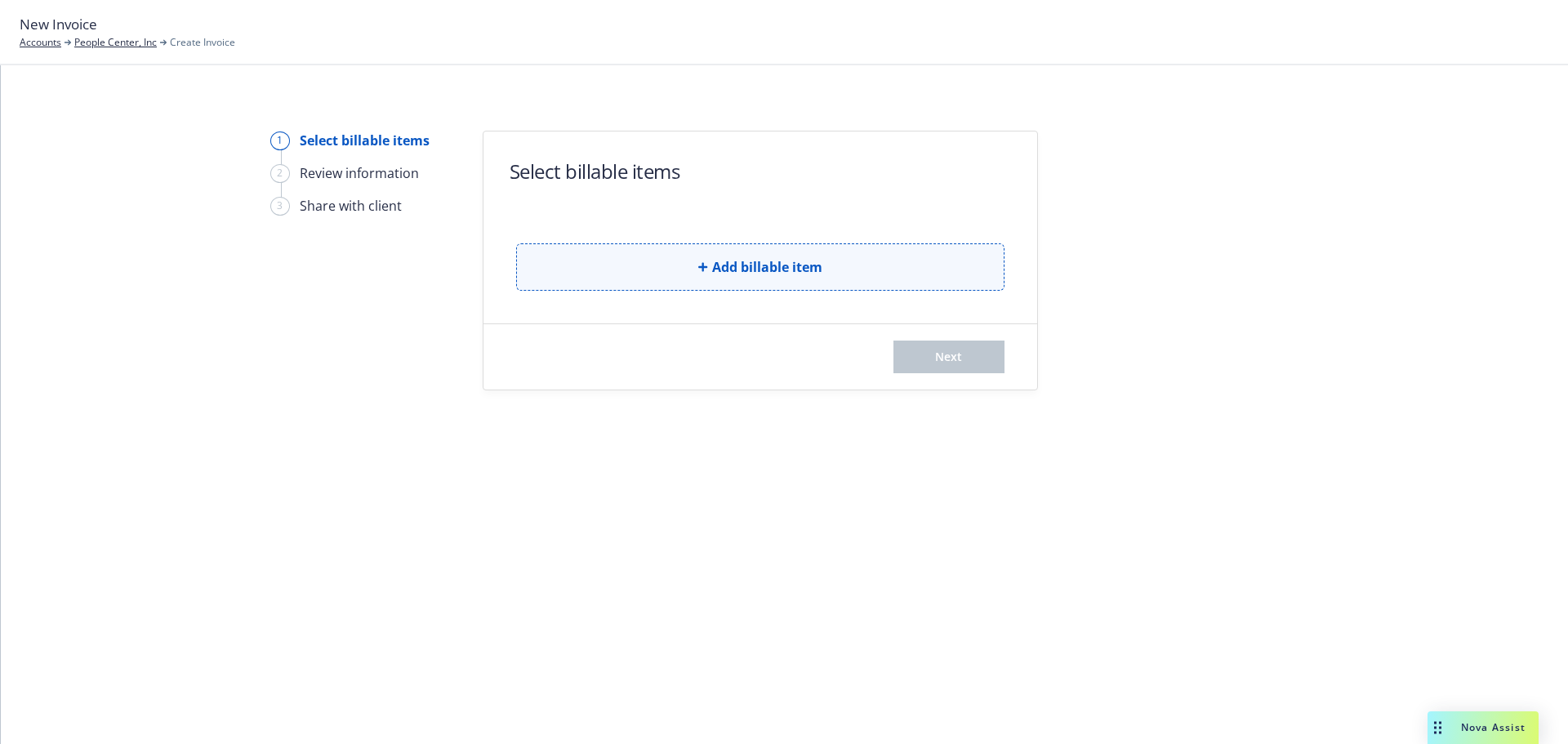
click at [921, 258] on button "Add billable item" at bounding box center [760, 267] width 488 height 48
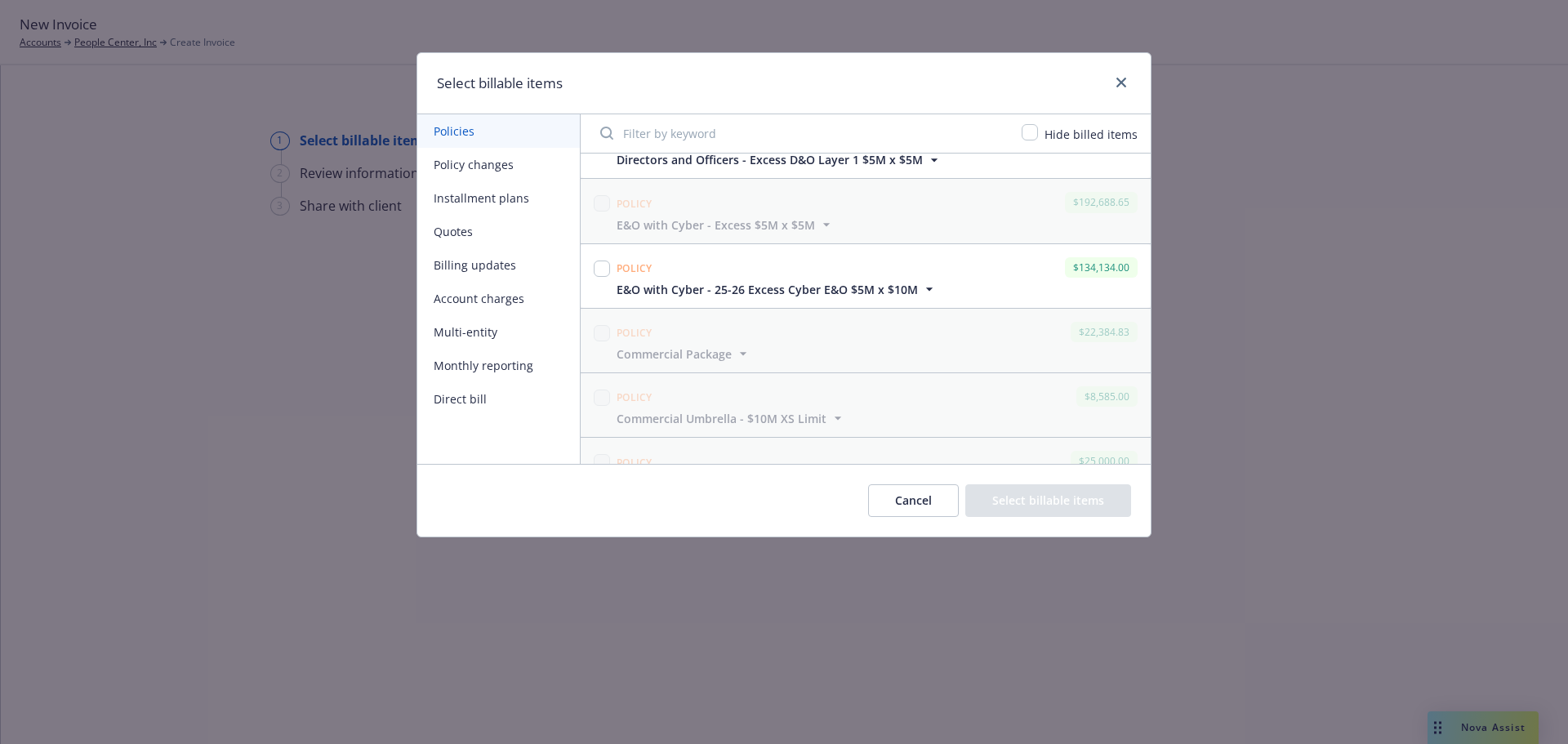
scroll to position [490, 0]
click at [604, 205] on input "checkbox" at bounding box center [602, 206] width 16 height 16
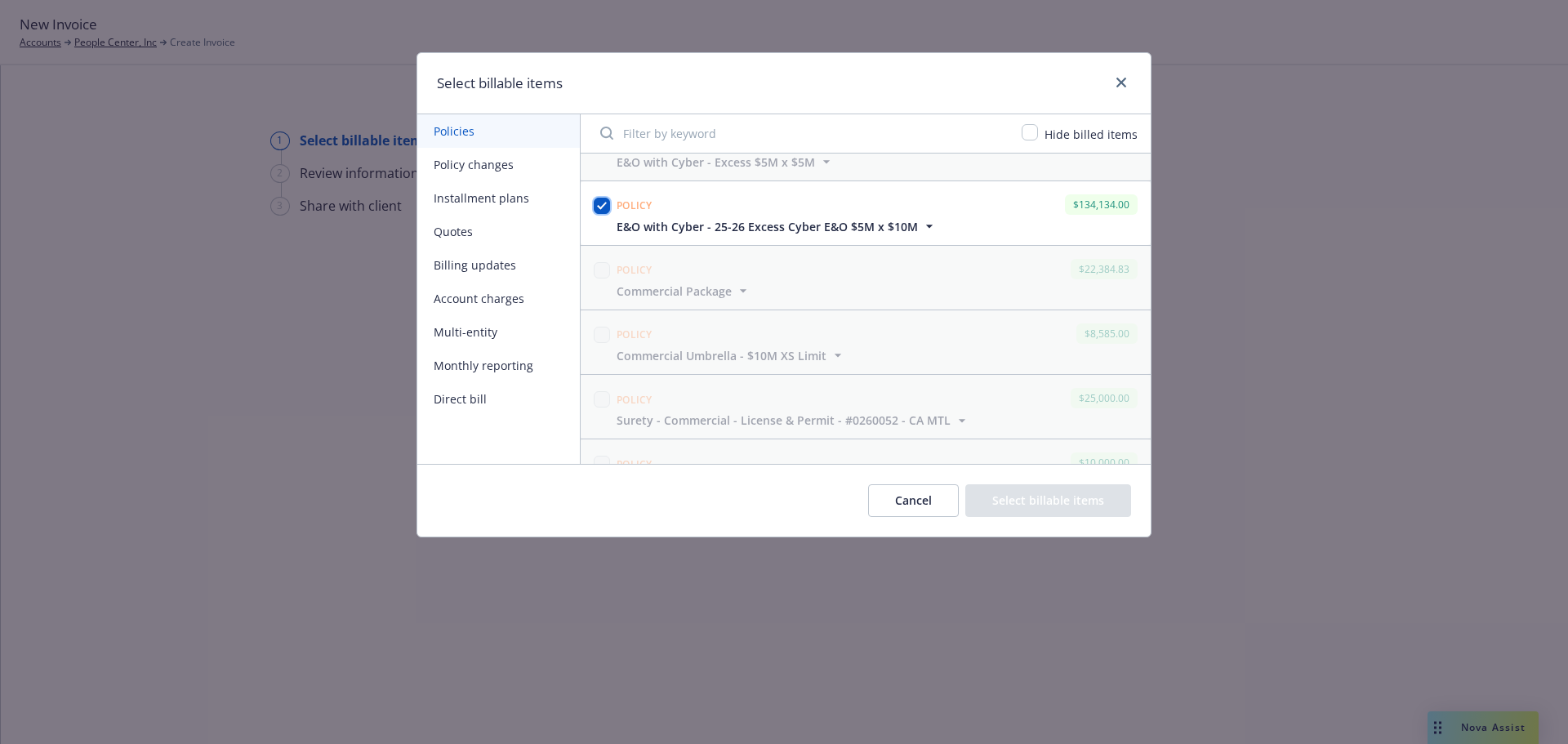
checkbox input "true"
click at [1067, 501] on button "Select billable items" at bounding box center [1048, 500] width 166 height 33
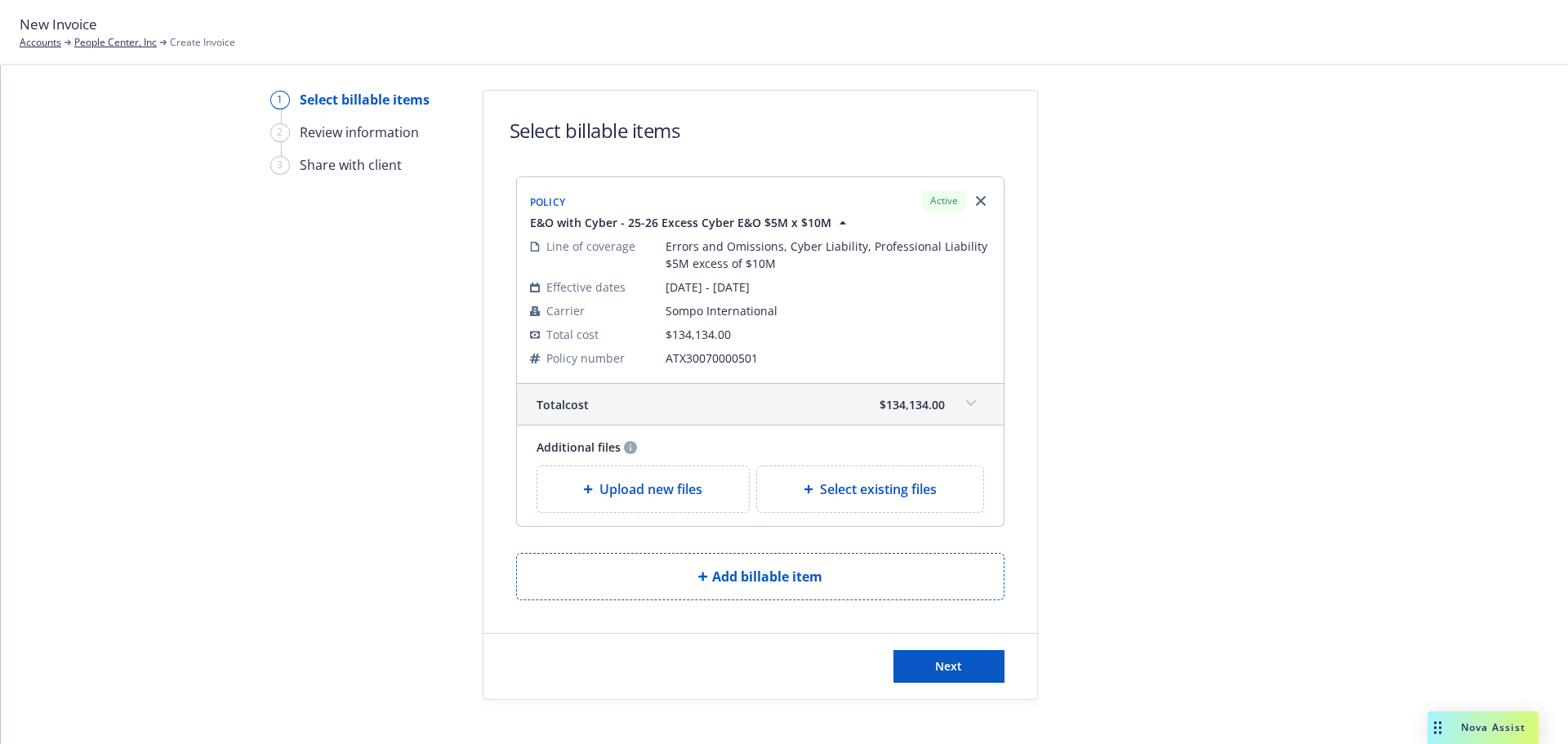
scroll to position [62, 0]
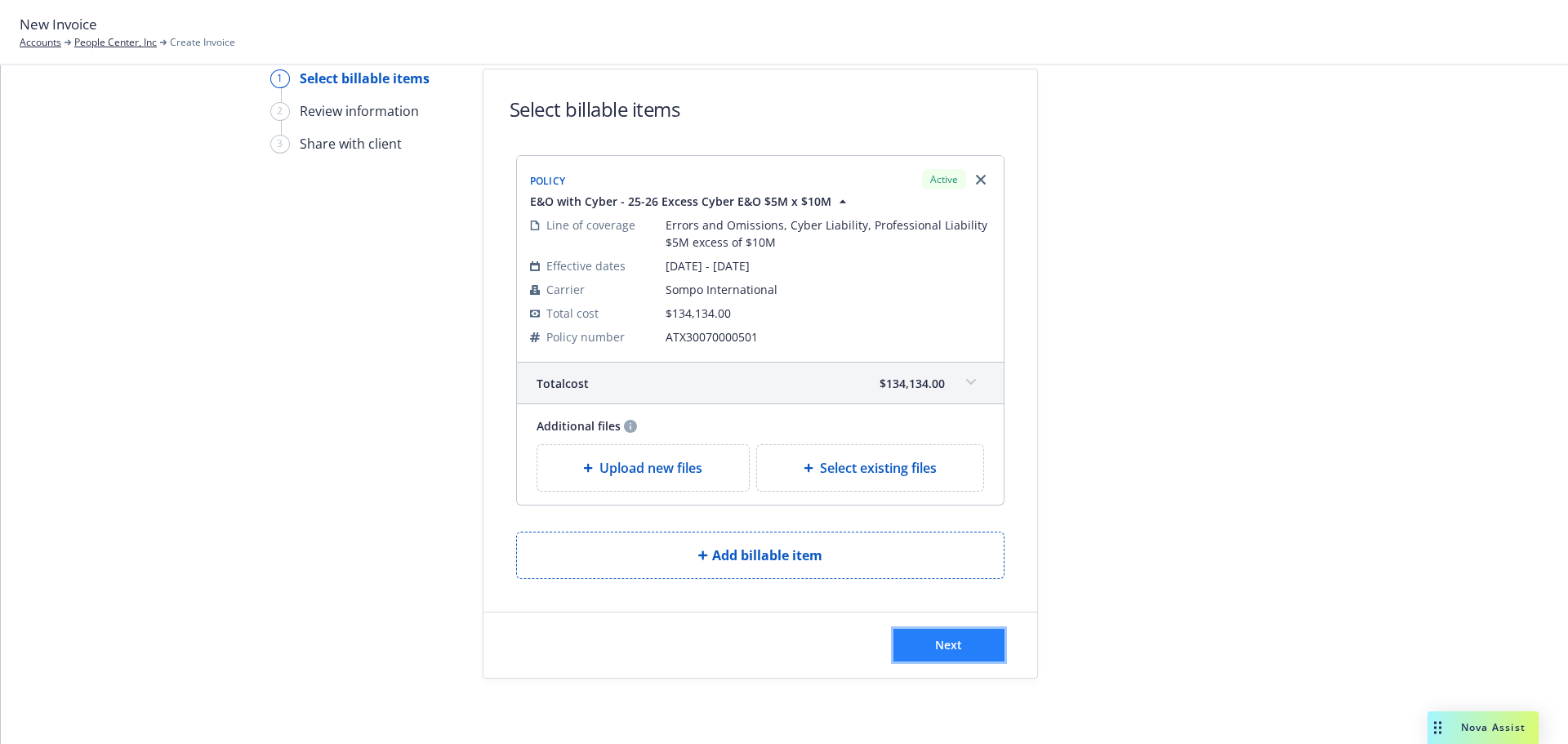
click at [980, 647] on button "Next" at bounding box center [949, 645] width 111 height 33
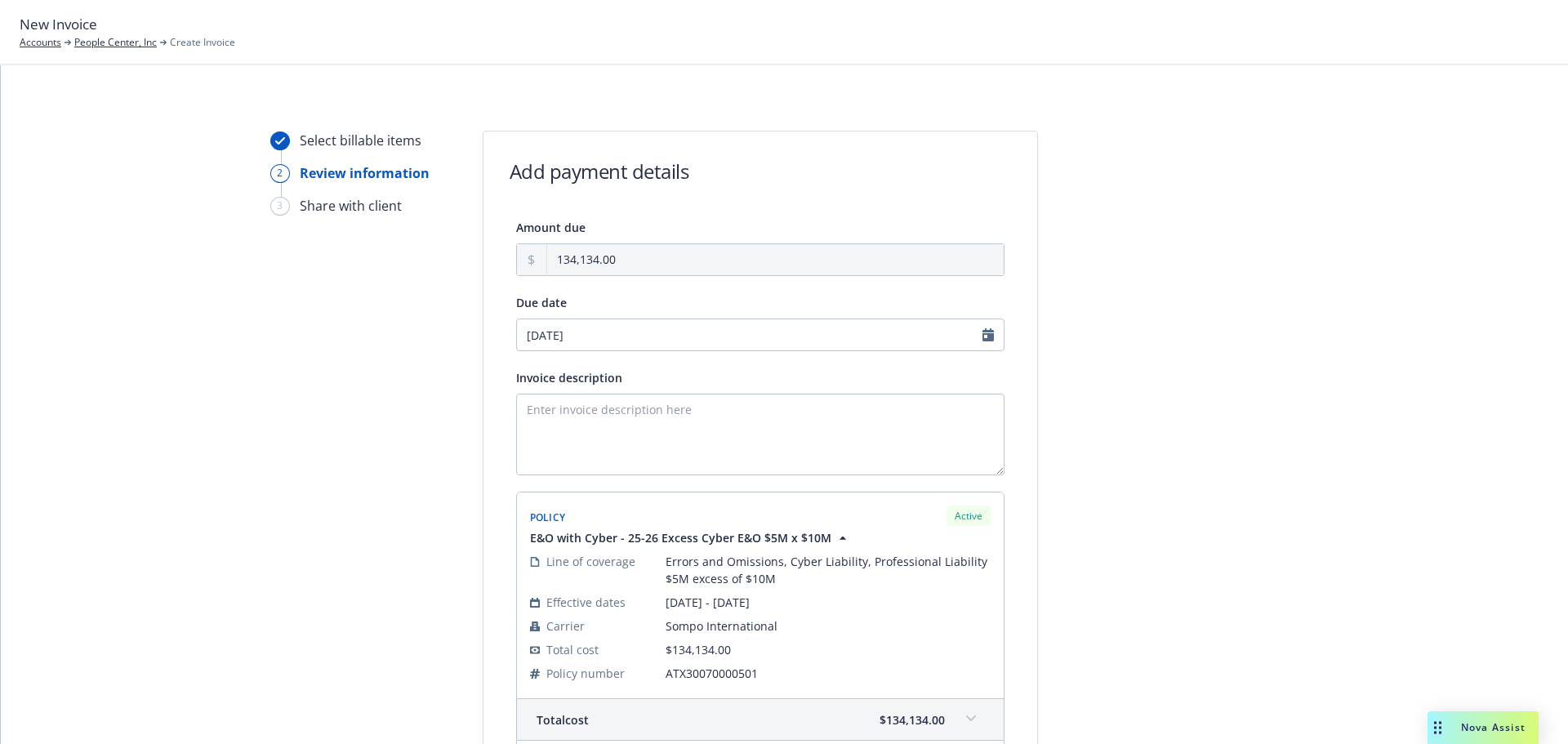
scroll to position [262, 0]
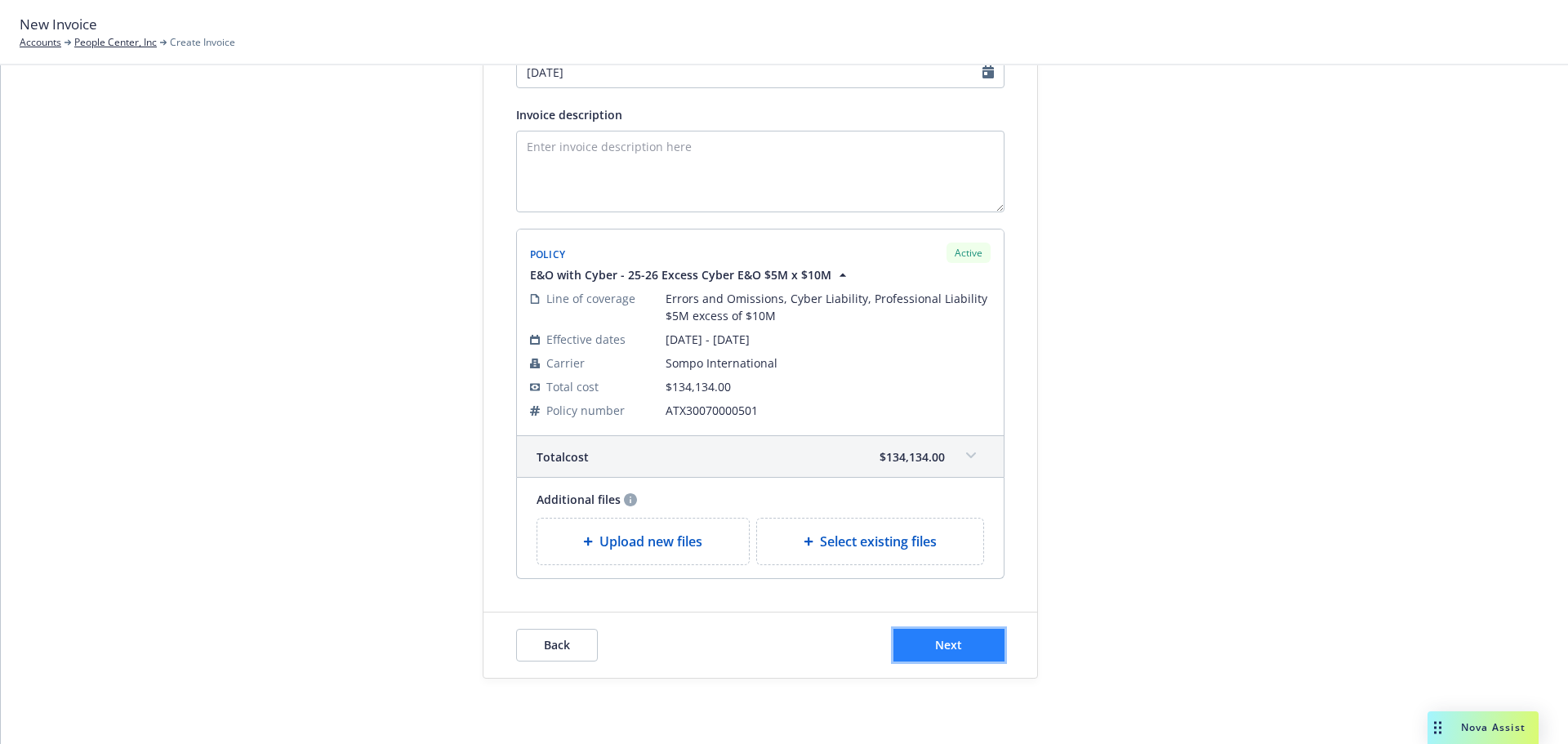
click at [959, 642] on button "Next" at bounding box center [949, 645] width 111 height 33
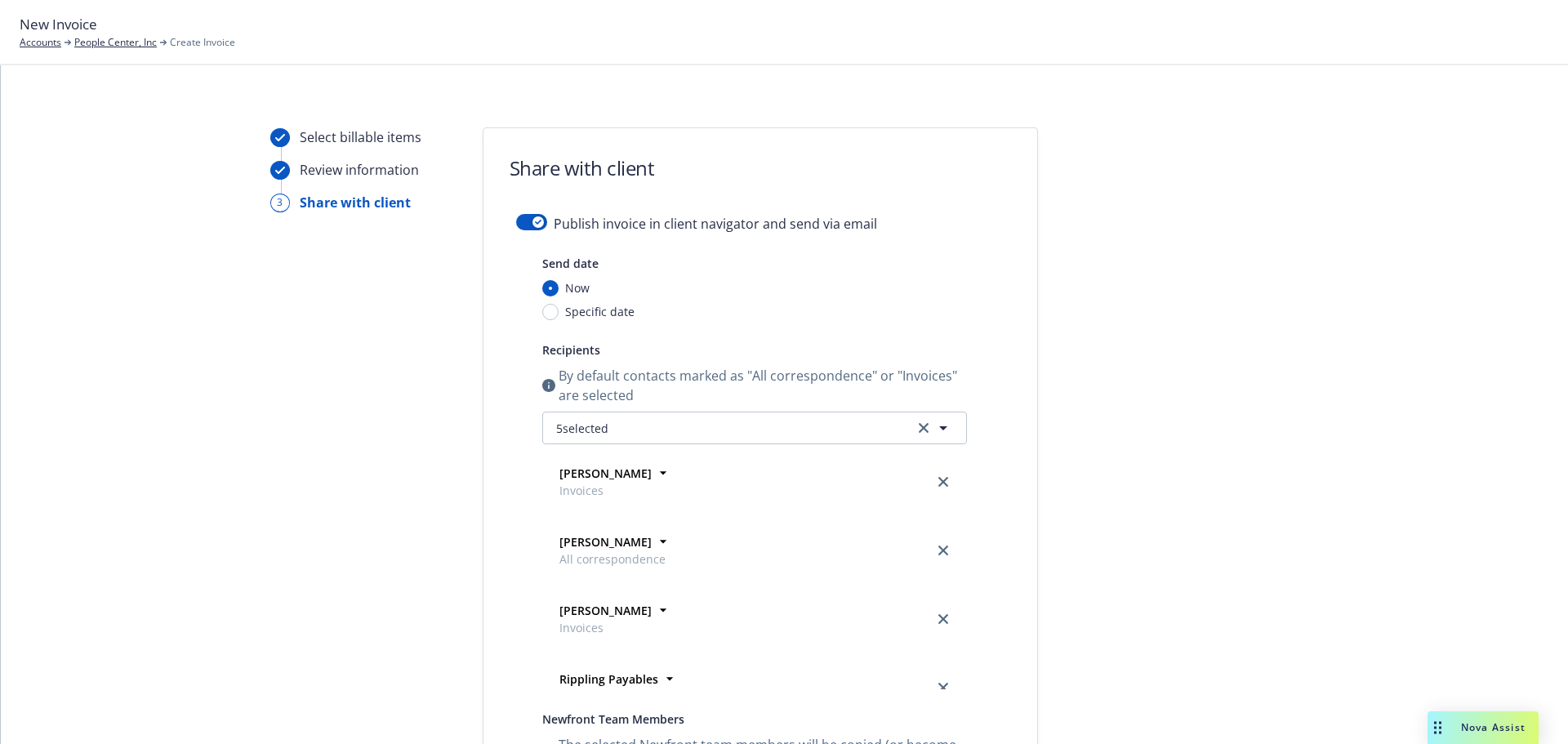
scroll to position [0, 0]
click at [519, 224] on button "button" at bounding box center [532, 226] width 31 height 16
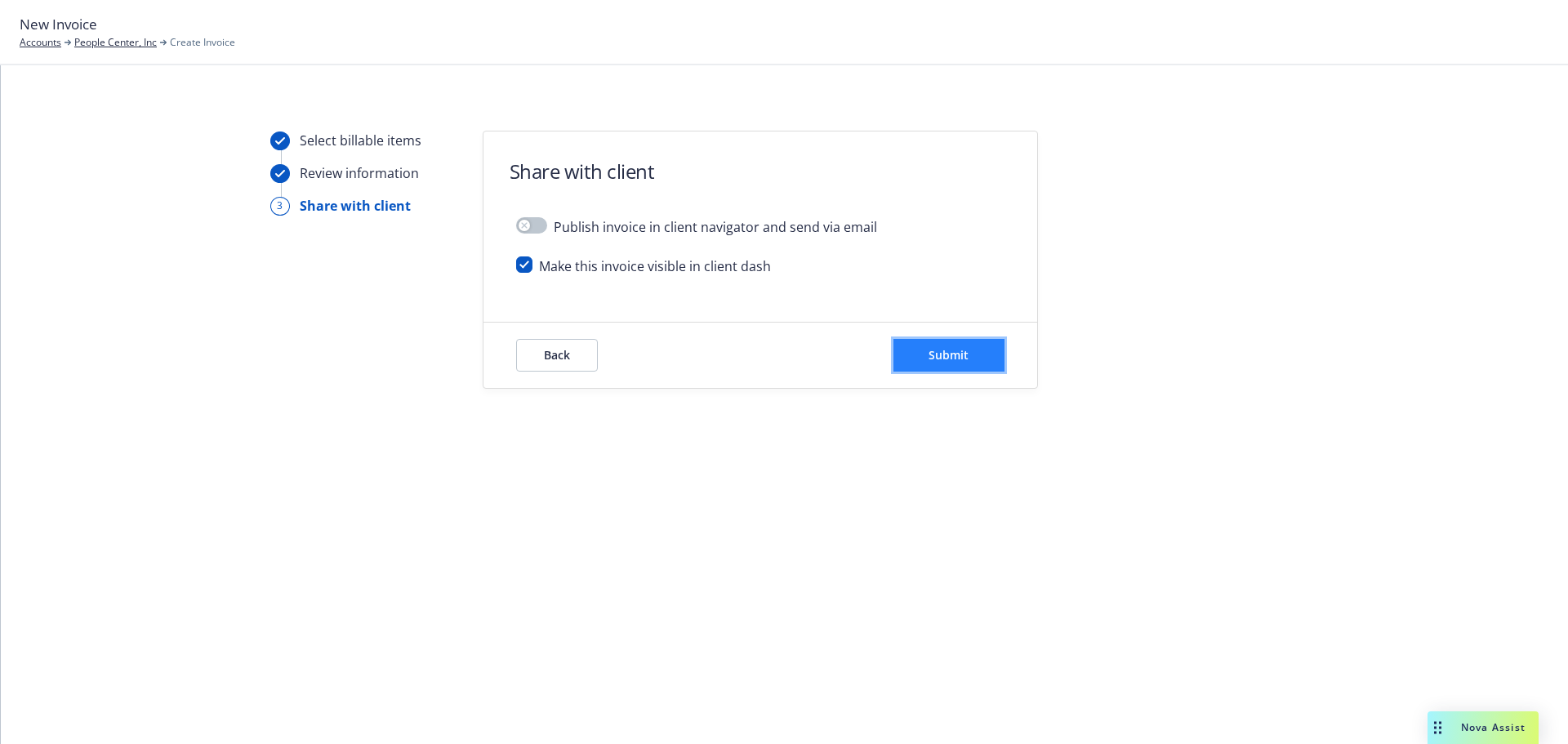
click at [962, 363] on button "Submit" at bounding box center [949, 355] width 111 height 33
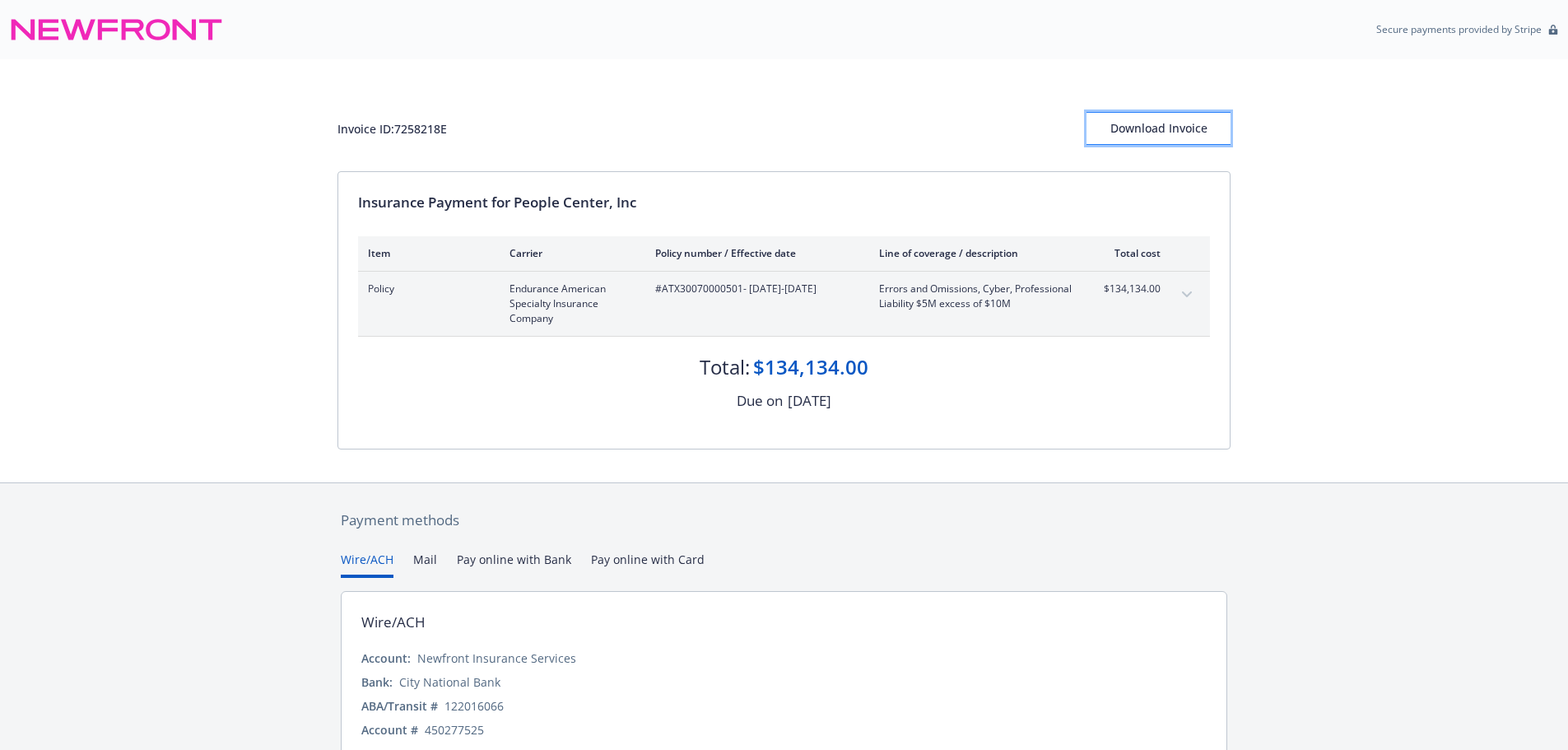
click at [1161, 128] on div "Download Invoice" at bounding box center [1159, 128] width 144 height 31
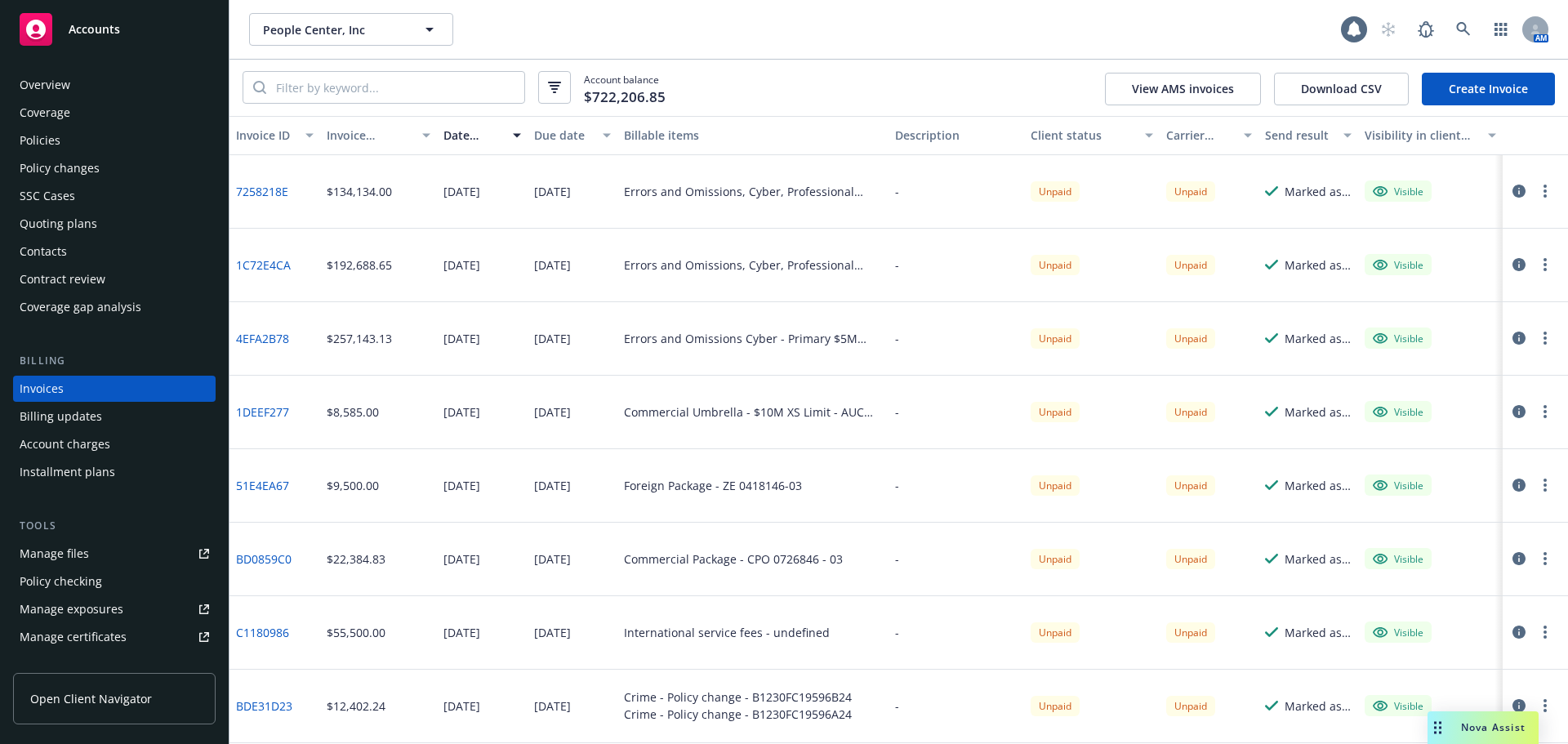
click at [79, 128] on div "Policies" at bounding box center [114, 140] width 190 height 26
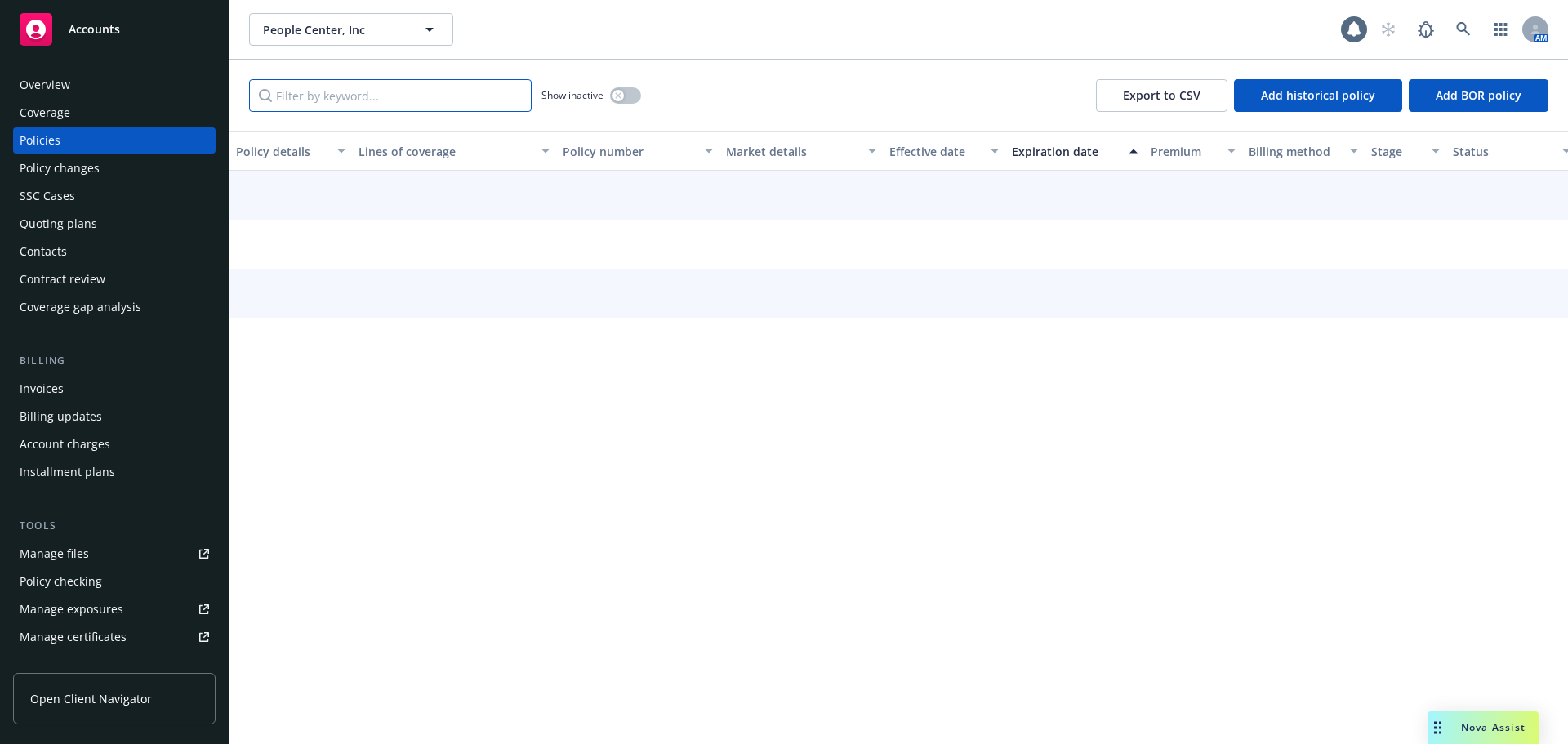
click at [435, 94] on input "Filter by keyword..." at bounding box center [391, 96] width 282 height 33
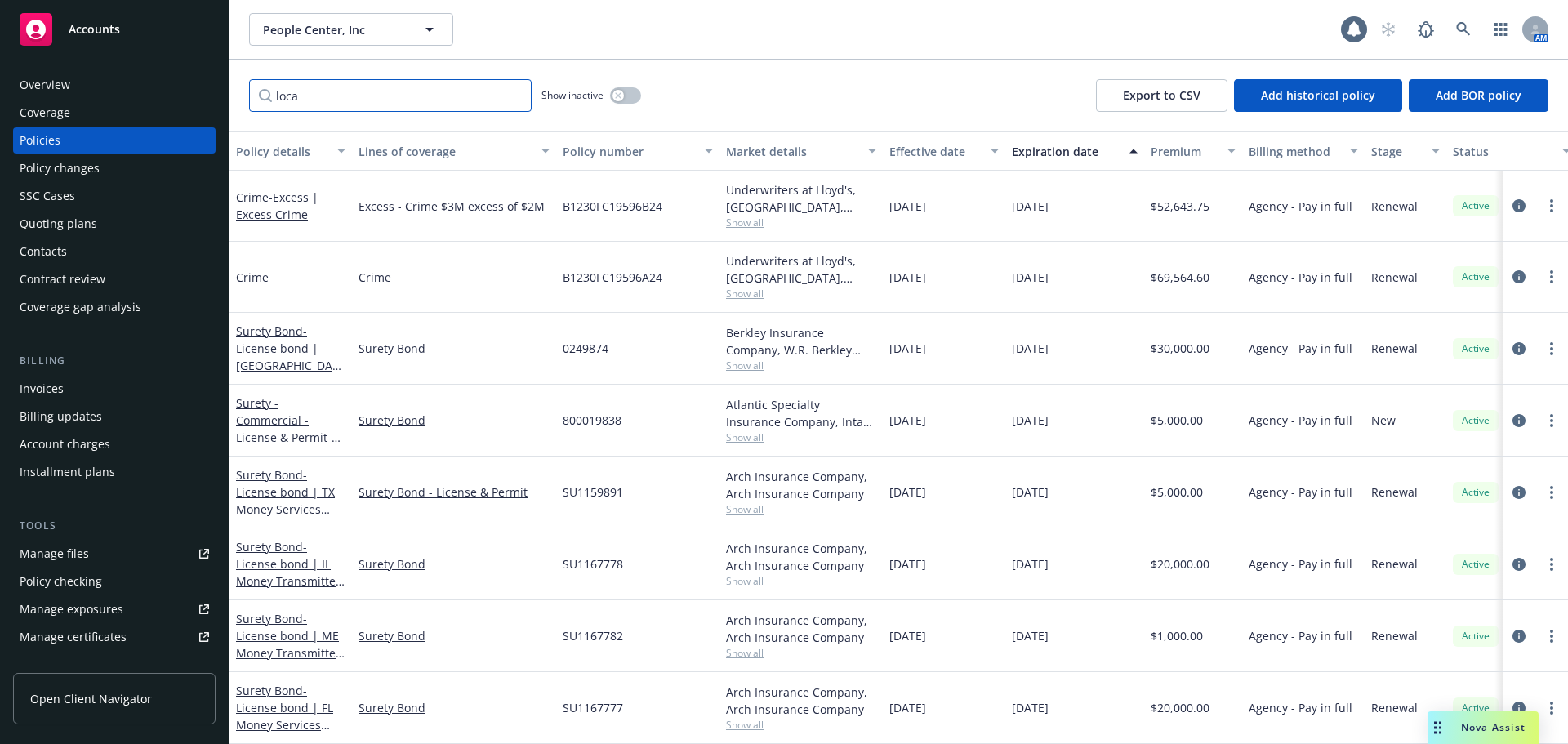
type input "local"
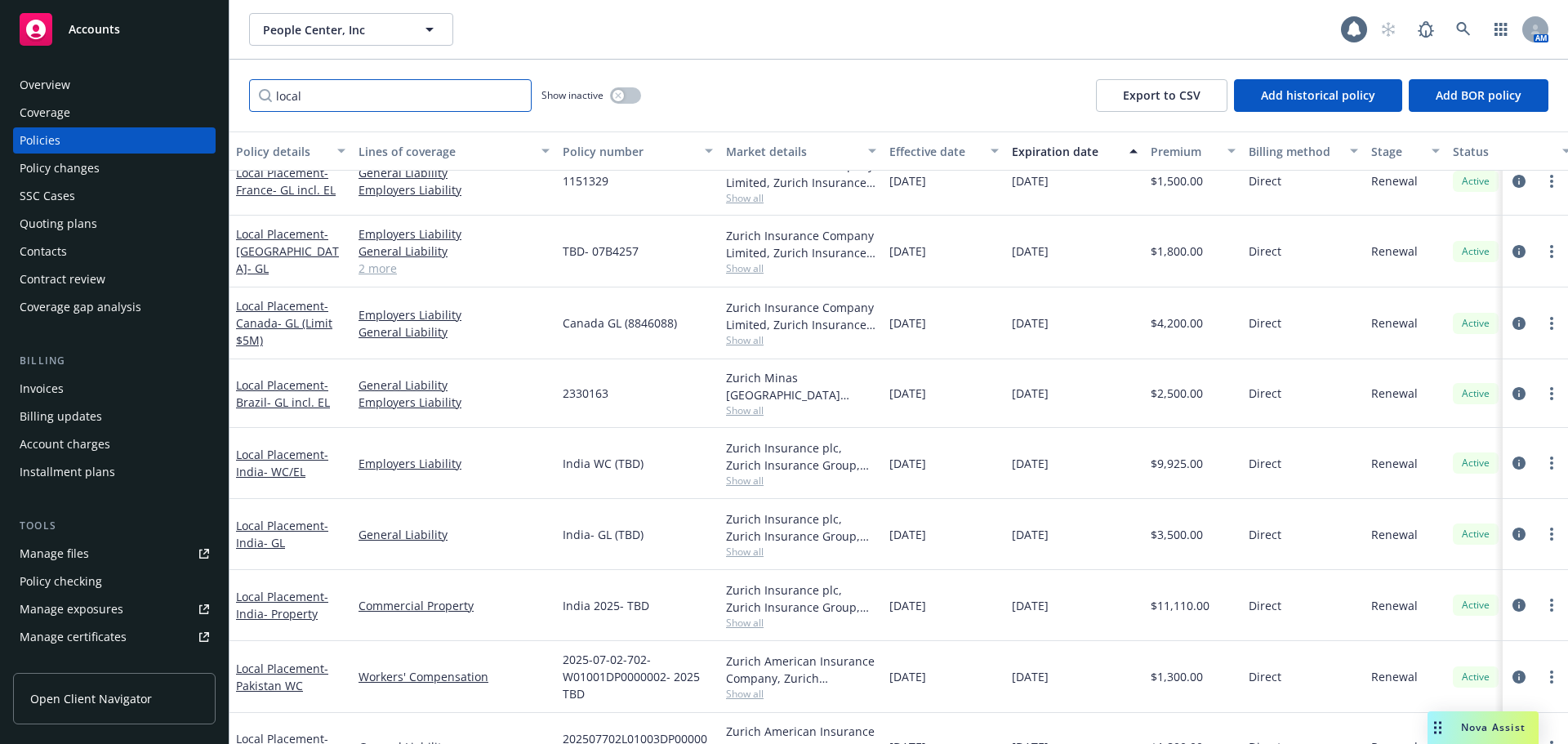
scroll to position [1184, 0]
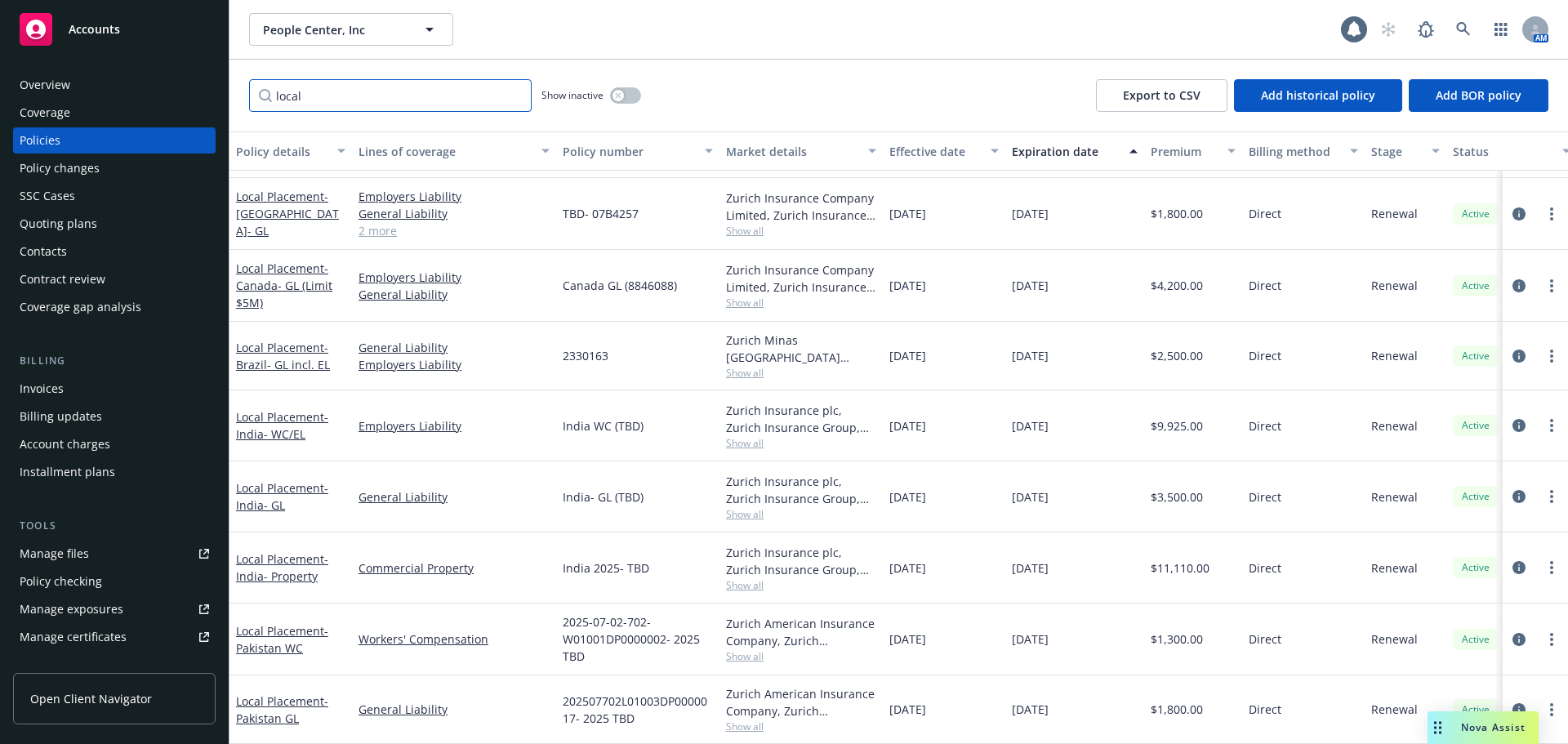
click at [514, 94] on input "local" at bounding box center [391, 96] width 282 height 33
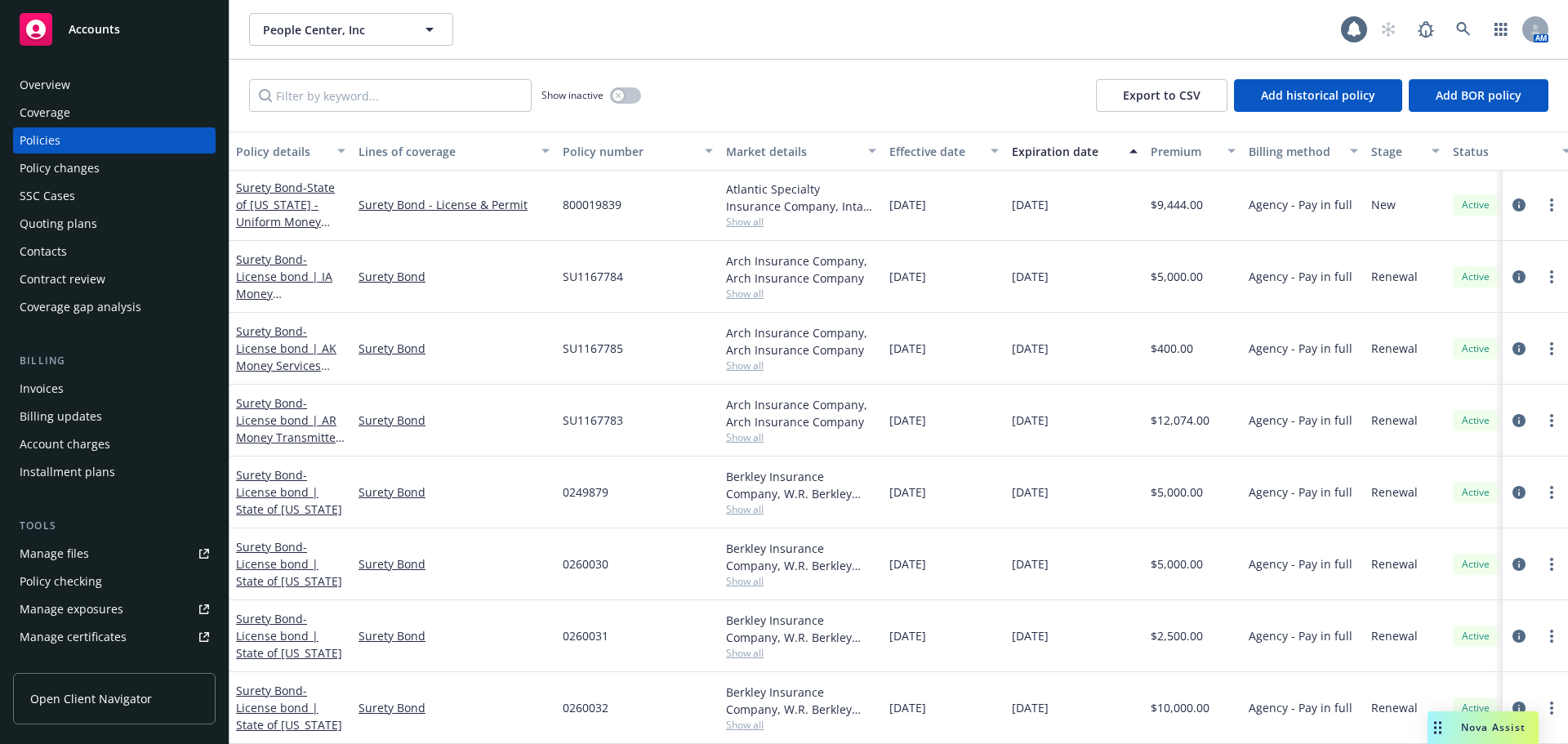
click at [790, 92] on div "Show inactive Export to CSV Add historical policy Add BOR policy" at bounding box center [898, 96] width 1338 height 72
click at [43, 261] on div "Contacts" at bounding box center [43, 252] width 48 height 26
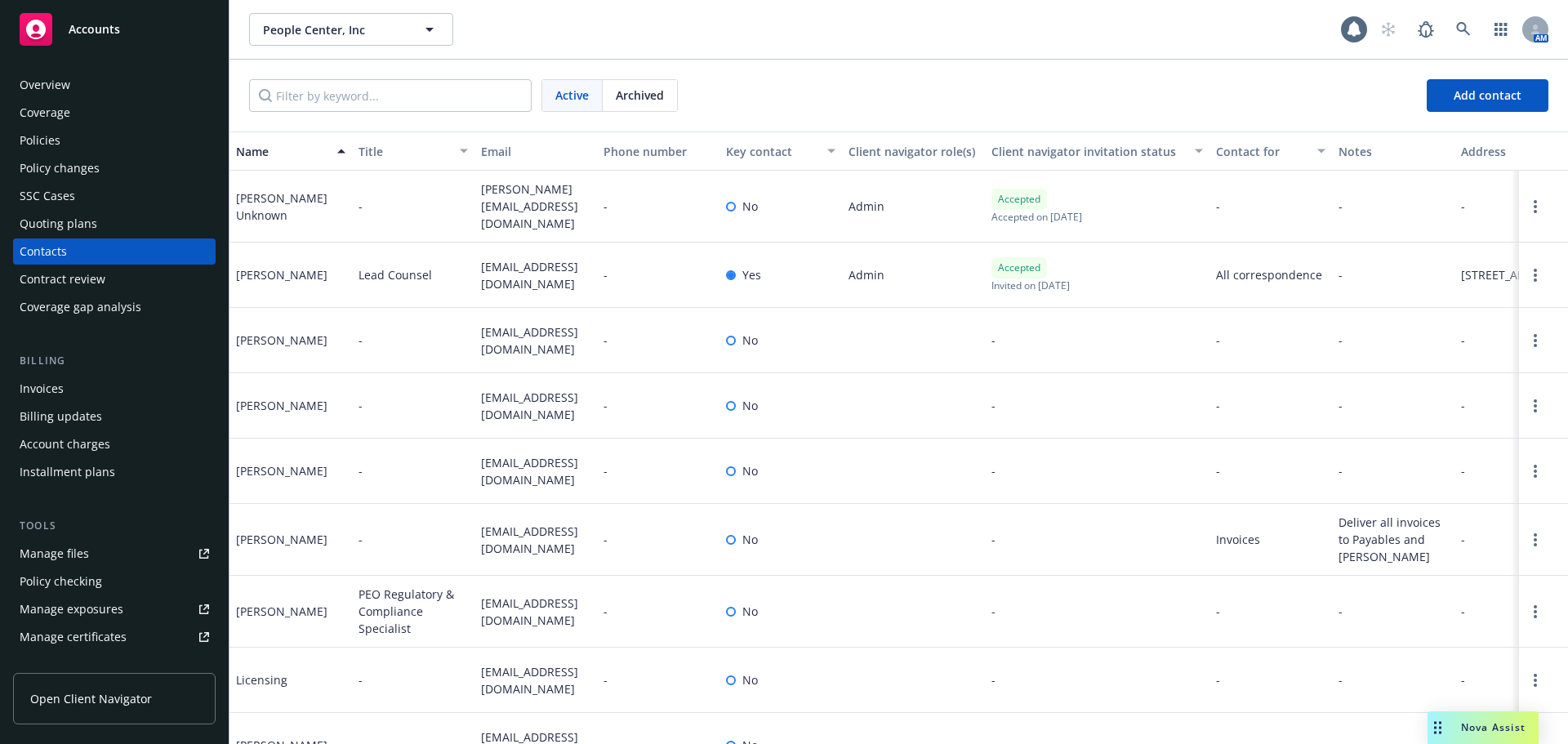
click at [131, 128] on div "Policies" at bounding box center [114, 140] width 190 height 26
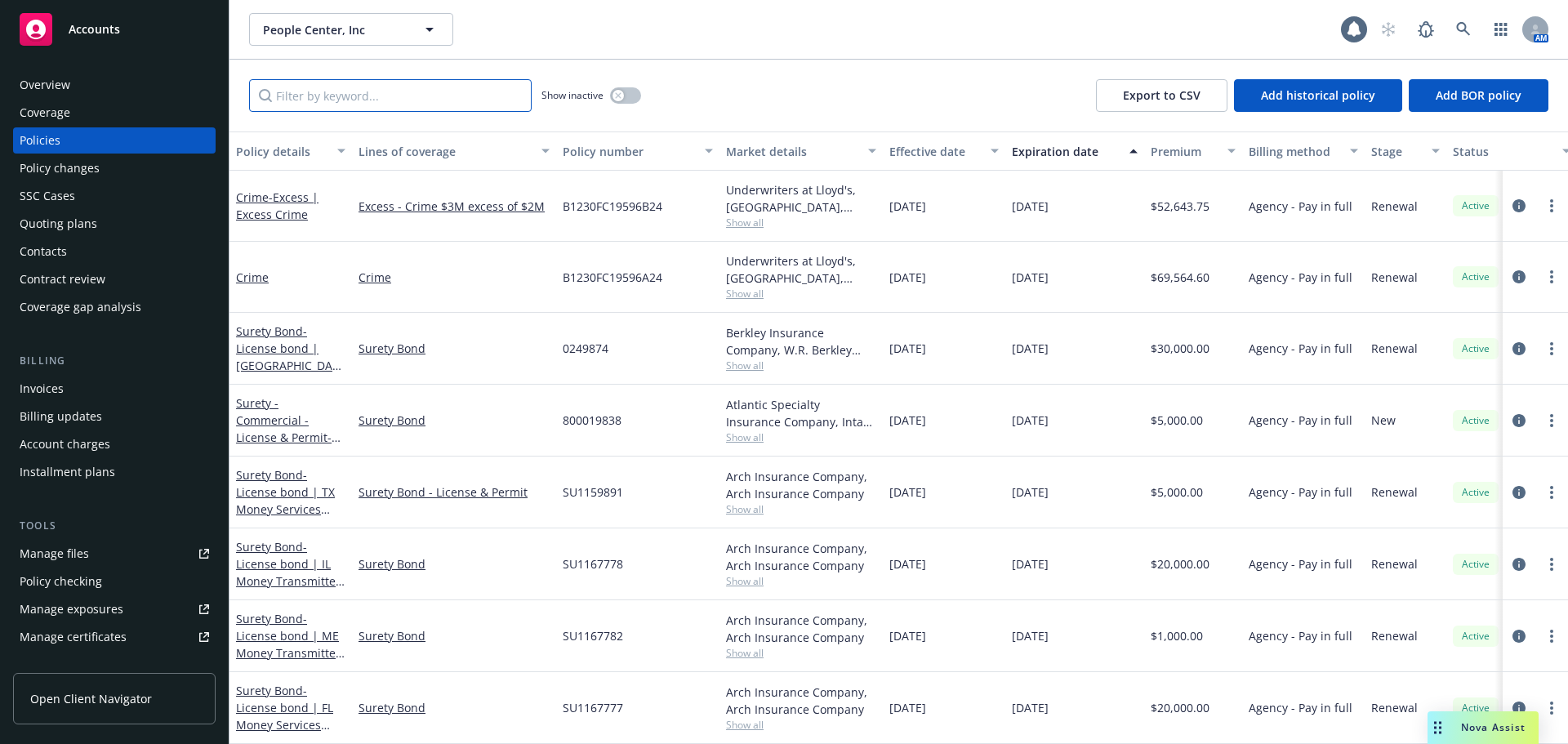
click at [391, 96] on input "Filter by keyword..." at bounding box center [391, 96] width 282 height 33
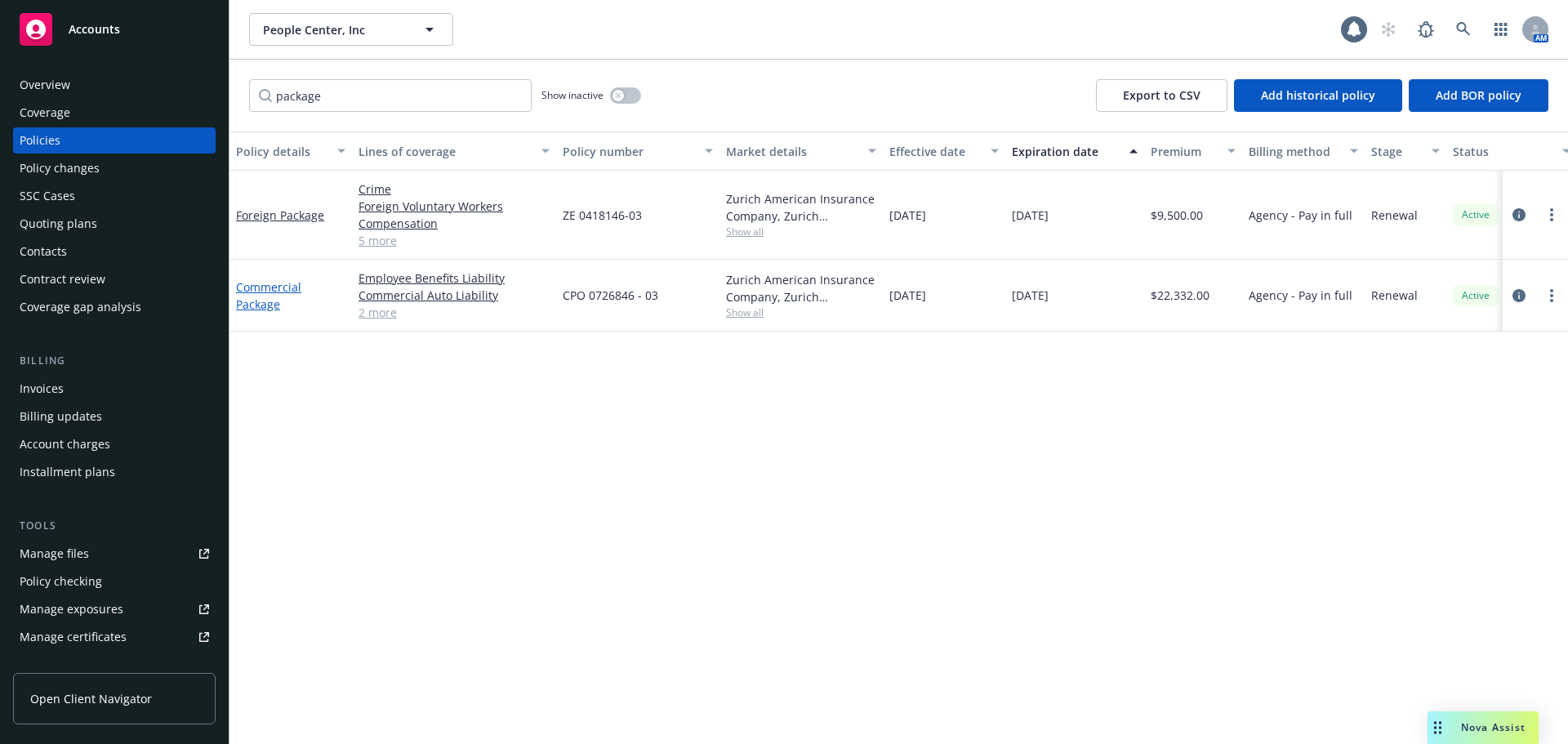
click at [274, 296] on link "Commercial Package" at bounding box center [269, 295] width 66 height 33
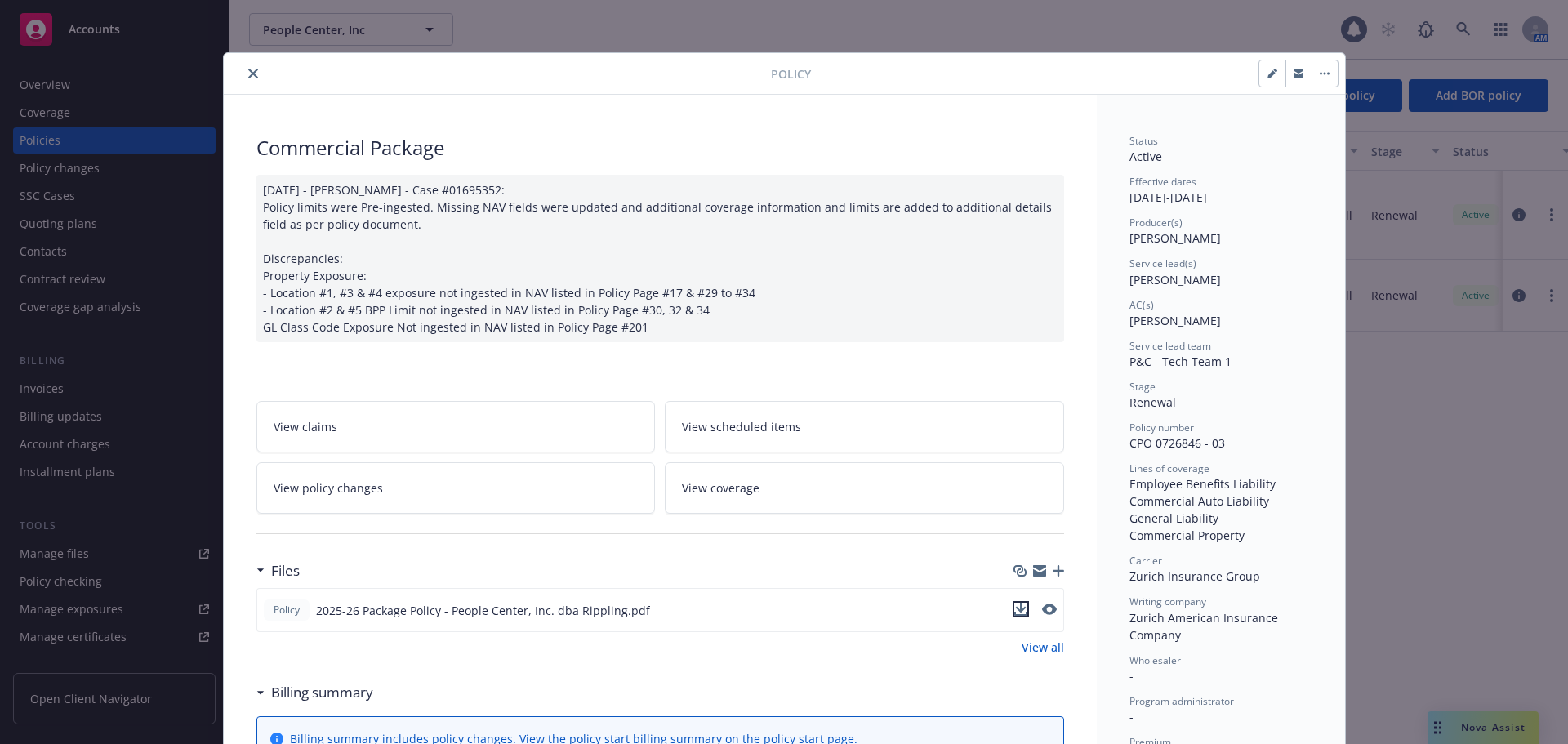
click at [1020, 609] on icon "download file" at bounding box center [1021, 609] width 13 height 13
click at [249, 72] on icon "close" at bounding box center [254, 74] width 10 height 10
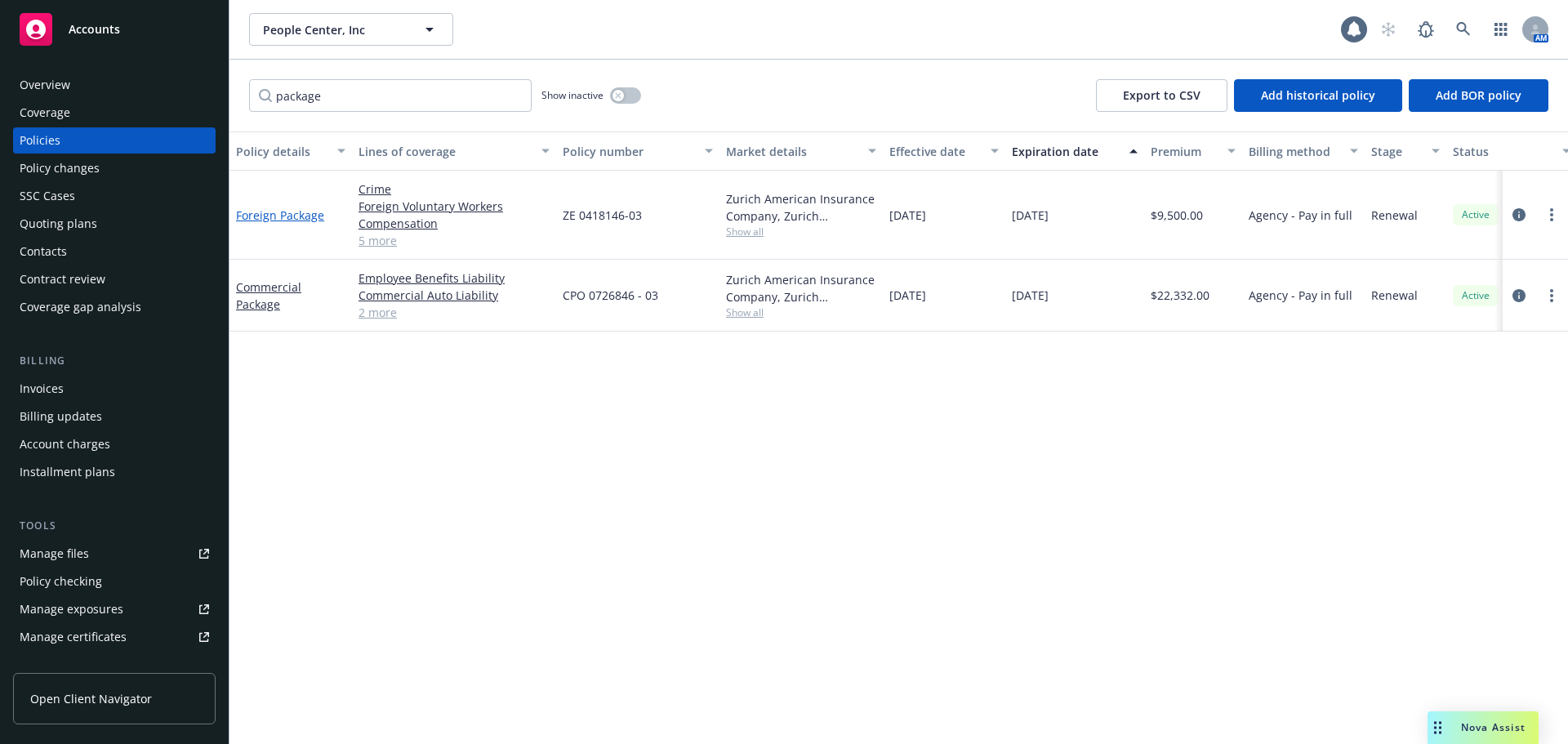
click at [271, 209] on link "Foreign Package" at bounding box center [280, 215] width 88 height 16
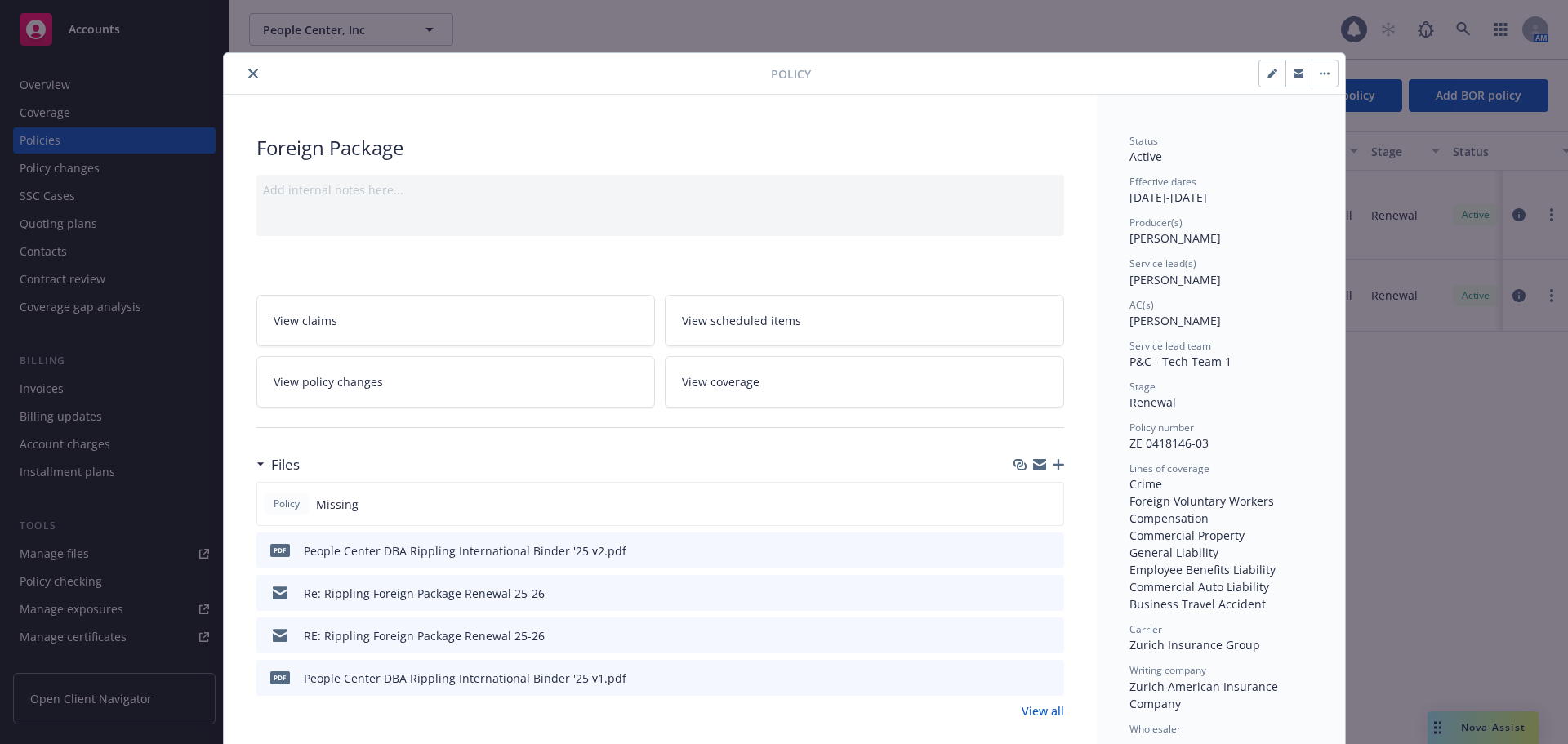
click at [1015, 550] on icon "download file" at bounding box center [1022, 550] width 13 height 13
click at [249, 71] on icon "close" at bounding box center [254, 74] width 10 height 10
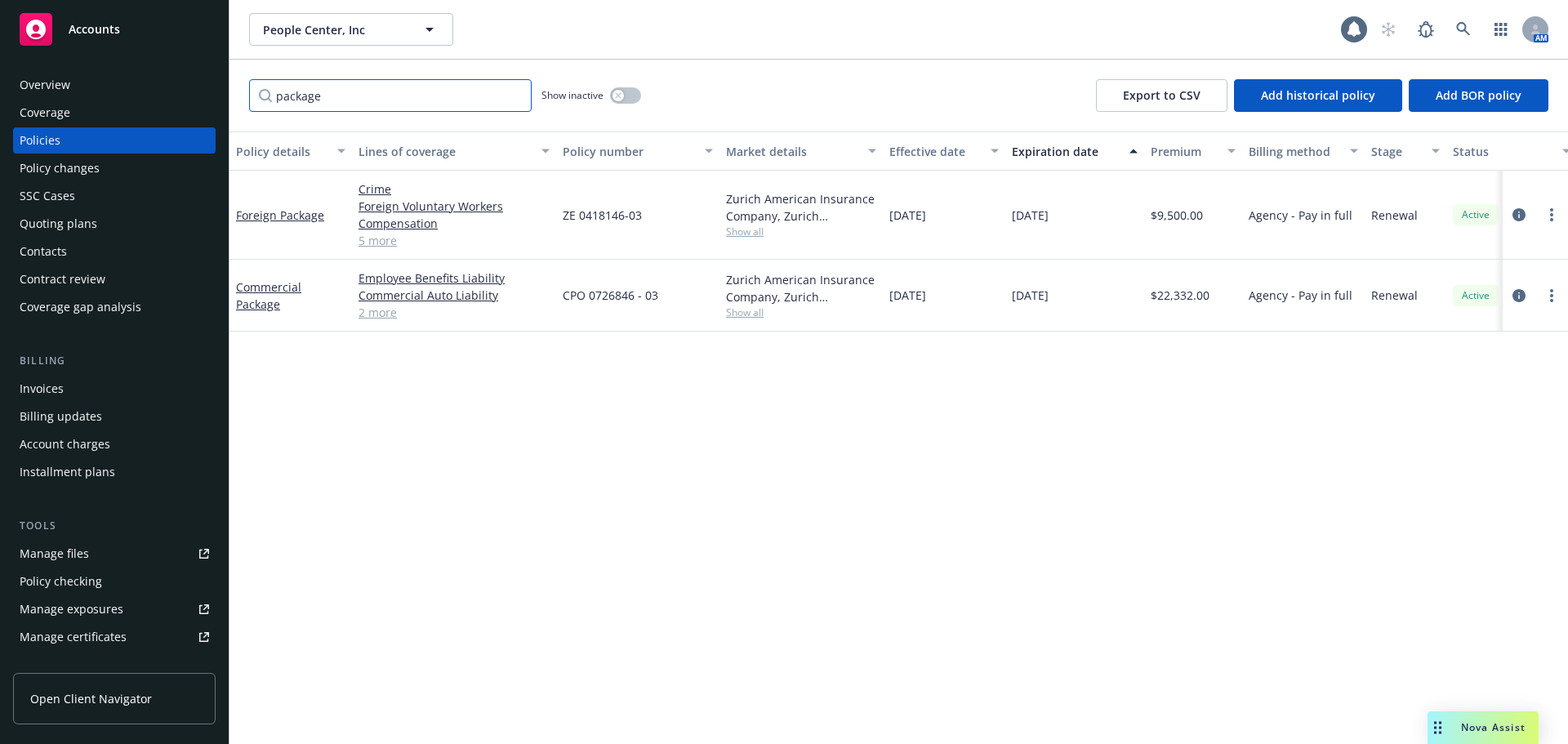
drag, startPoint x: 341, startPoint y: 89, endPoint x: 257, endPoint y: 95, distance: 84.2
click at [257, 95] on input "package" at bounding box center [391, 96] width 282 height 33
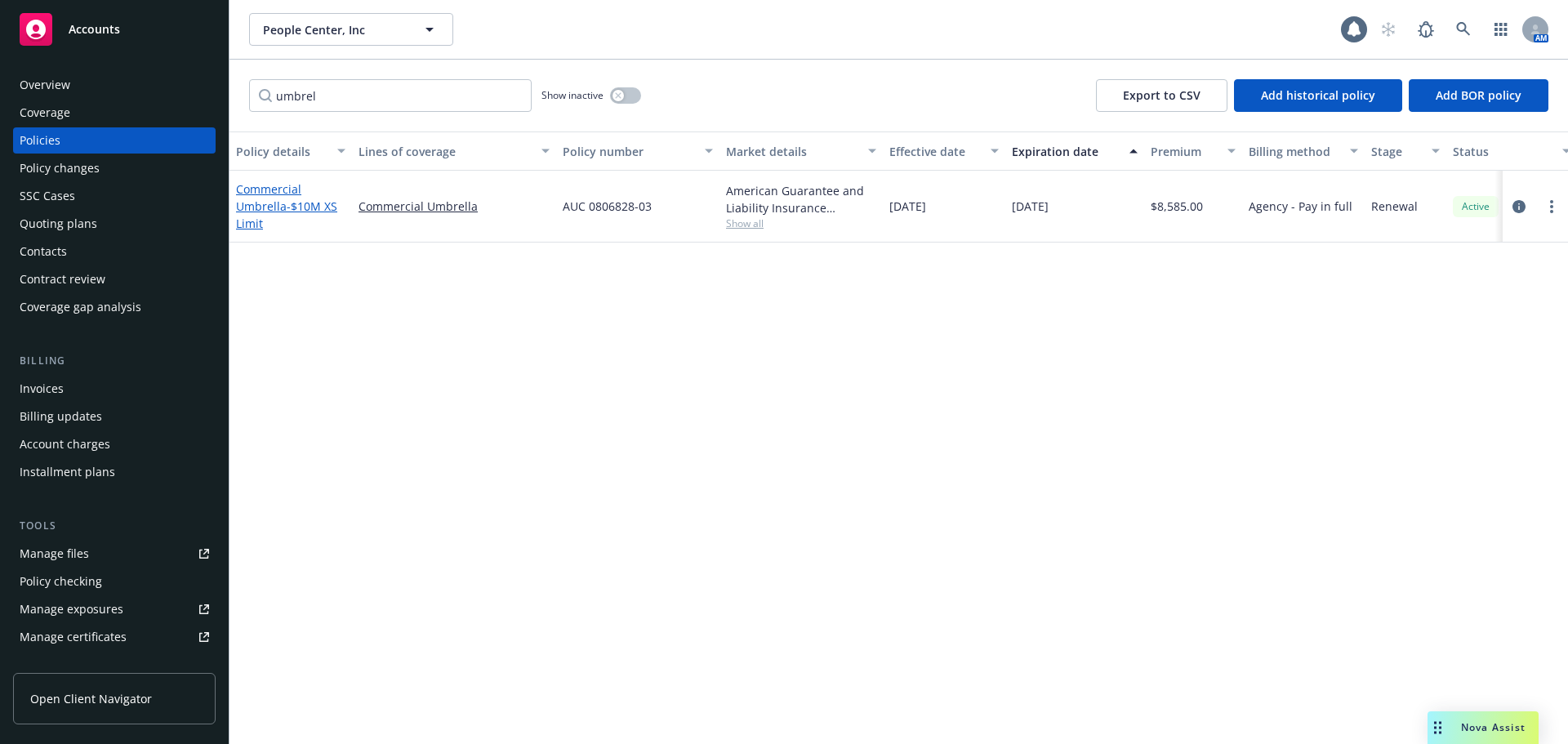
click at [298, 203] on span "- $10M XS Limit" at bounding box center [286, 215] width 101 height 33
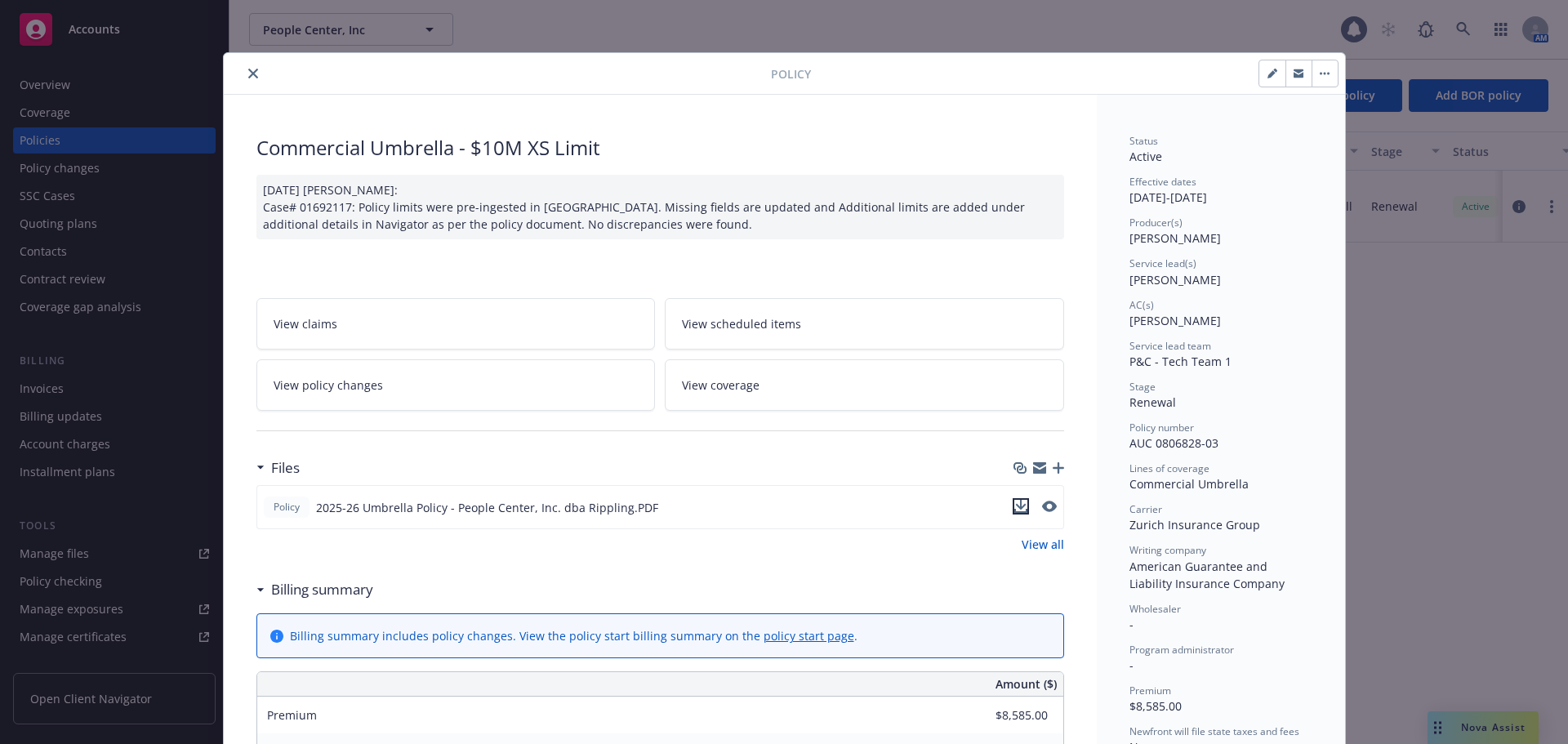
click at [1014, 508] on icon "download file" at bounding box center [1021, 506] width 13 height 13
click at [249, 72] on icon "close" at bounding box center [254, 74] width 10 height 10
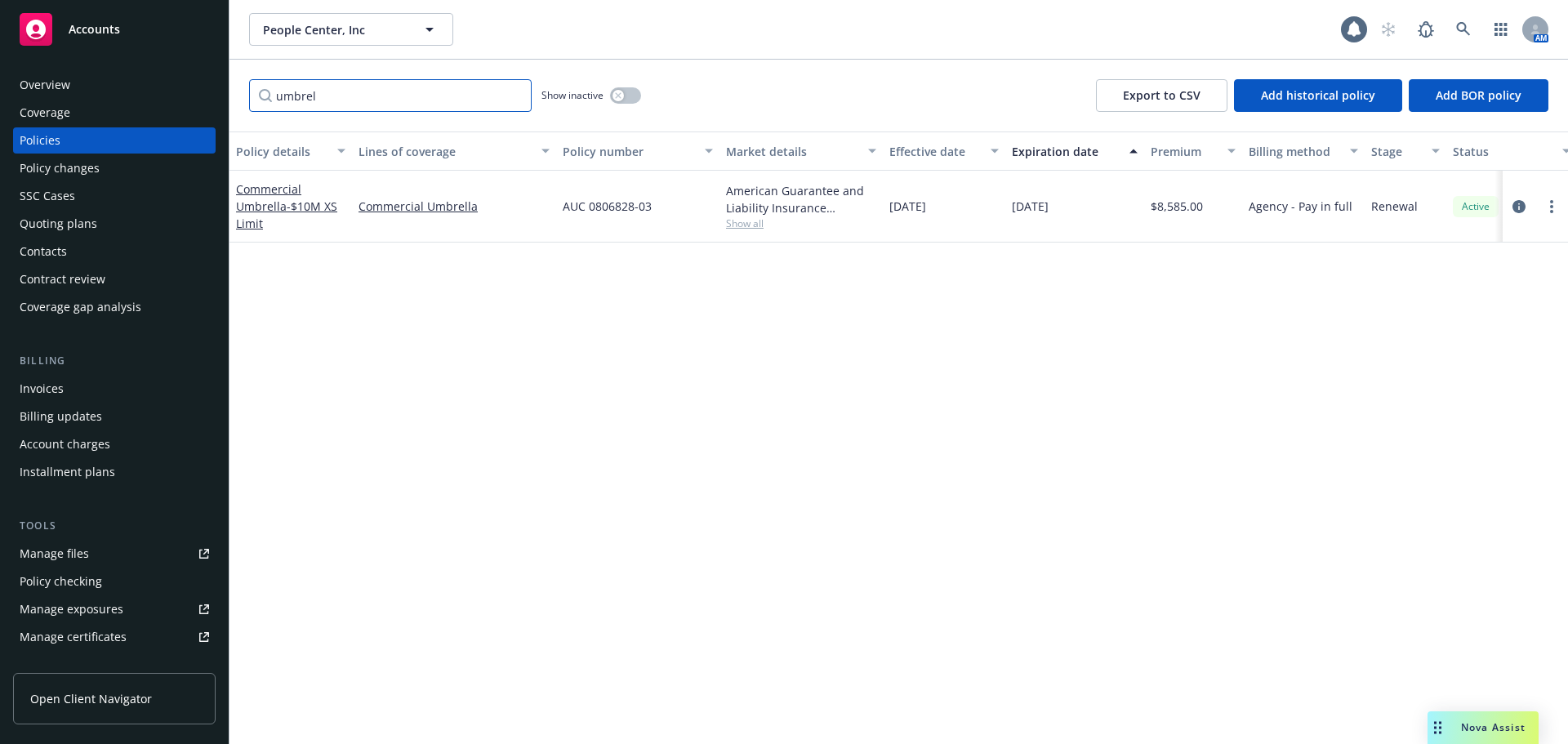
drag, startPoint x: 356, startPoint y: 96, endPoint x: 222, endPoint y: 98, distance: 134.0
click at [222, 98] on div "Accounts Overview Coverage Policies Policy changes SSC Cases Quoting plans Cont…" at bounding box center [784, 372] width 1568 height 744
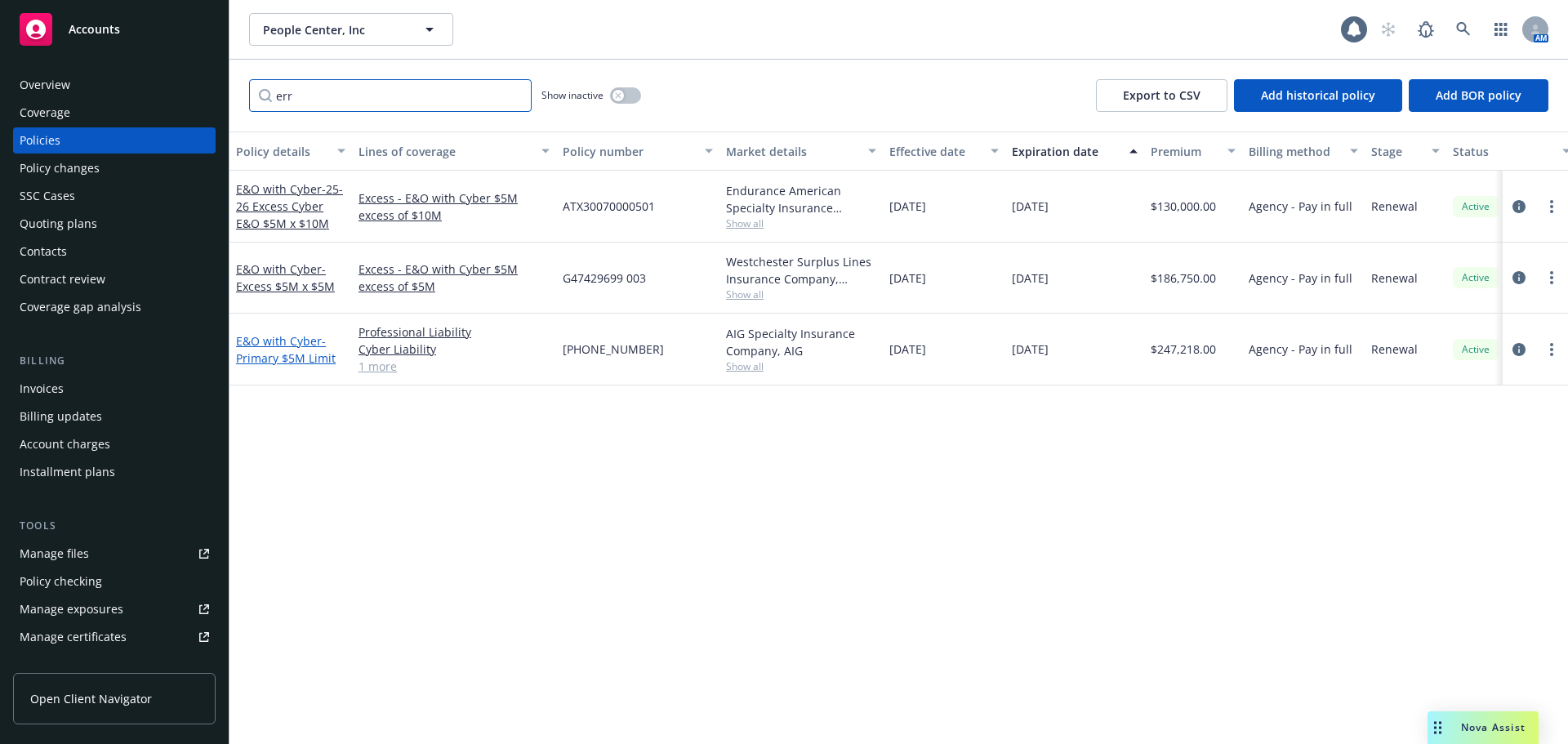
type input "err"
click at [311, 350] on span "- Primary $5M Limit" at bounding box center [286, 349] width 99 height 33
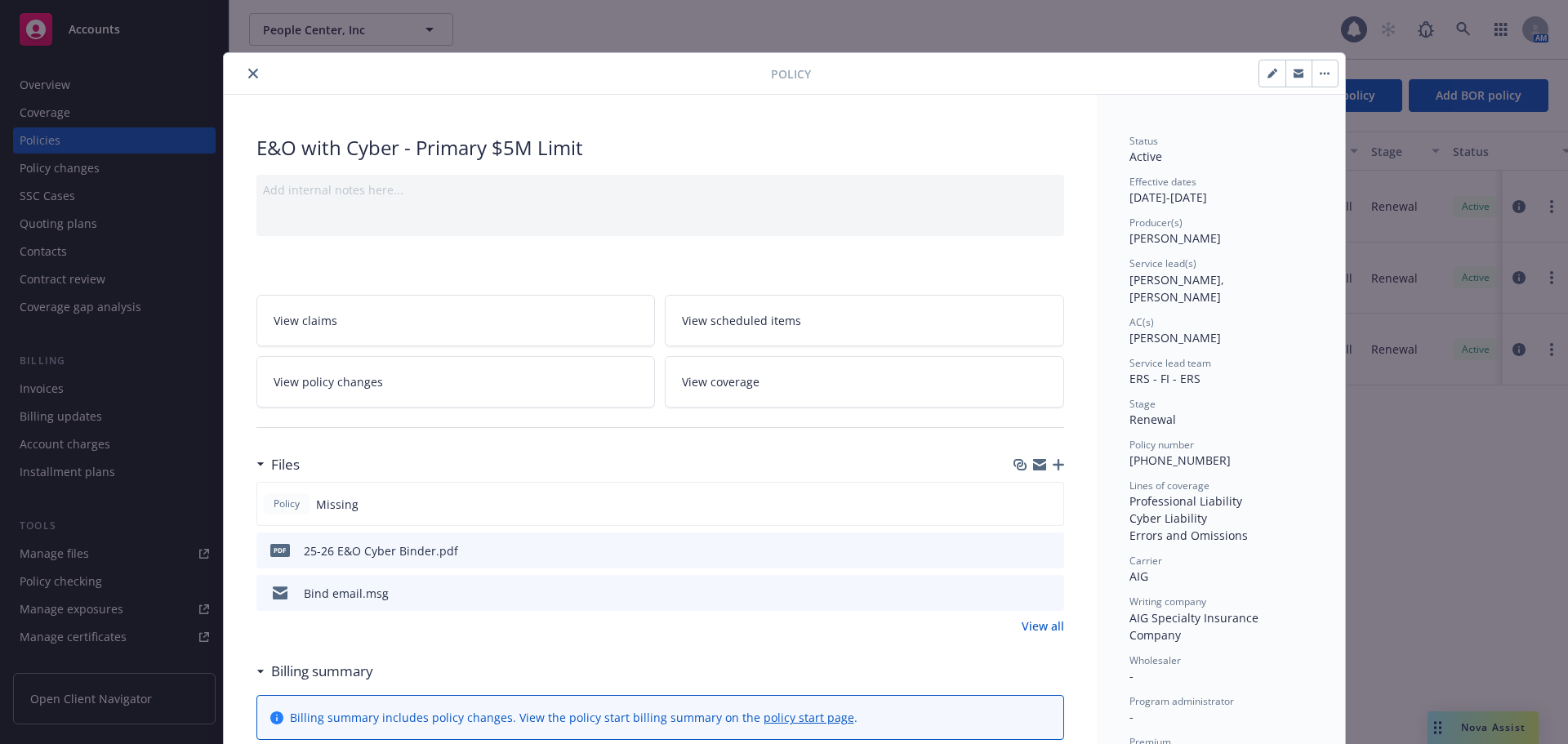
click at [1018, 551] on icon "download file" at bounding box center [1022, 550] width 13 height 13
click at [249, 70] on icon "close" at bounding box center [254, 74] width 10 height 10
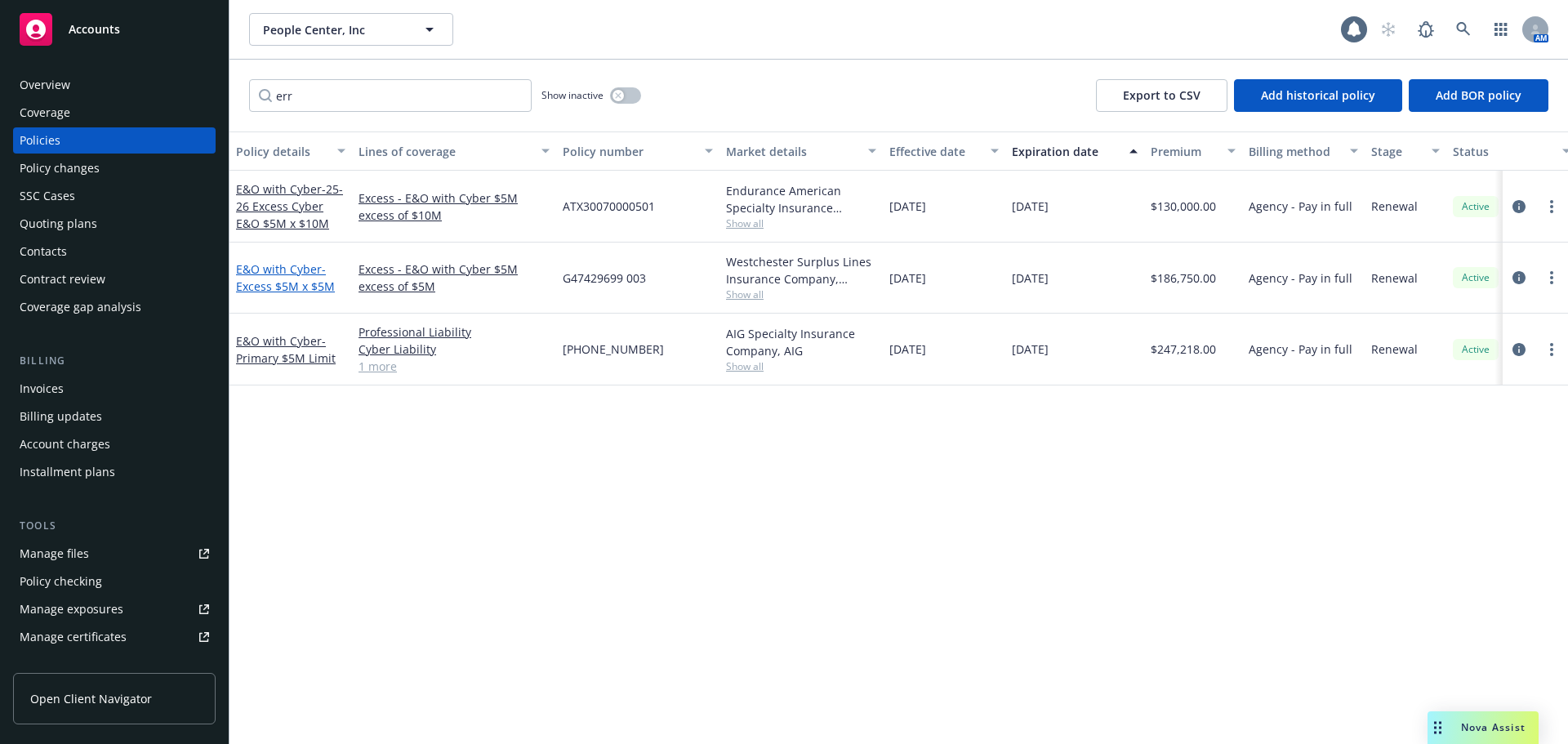
click at [280, 283] on span "- Excess $5M x $5M" at bounding box center [286, 278] width 98 height 33
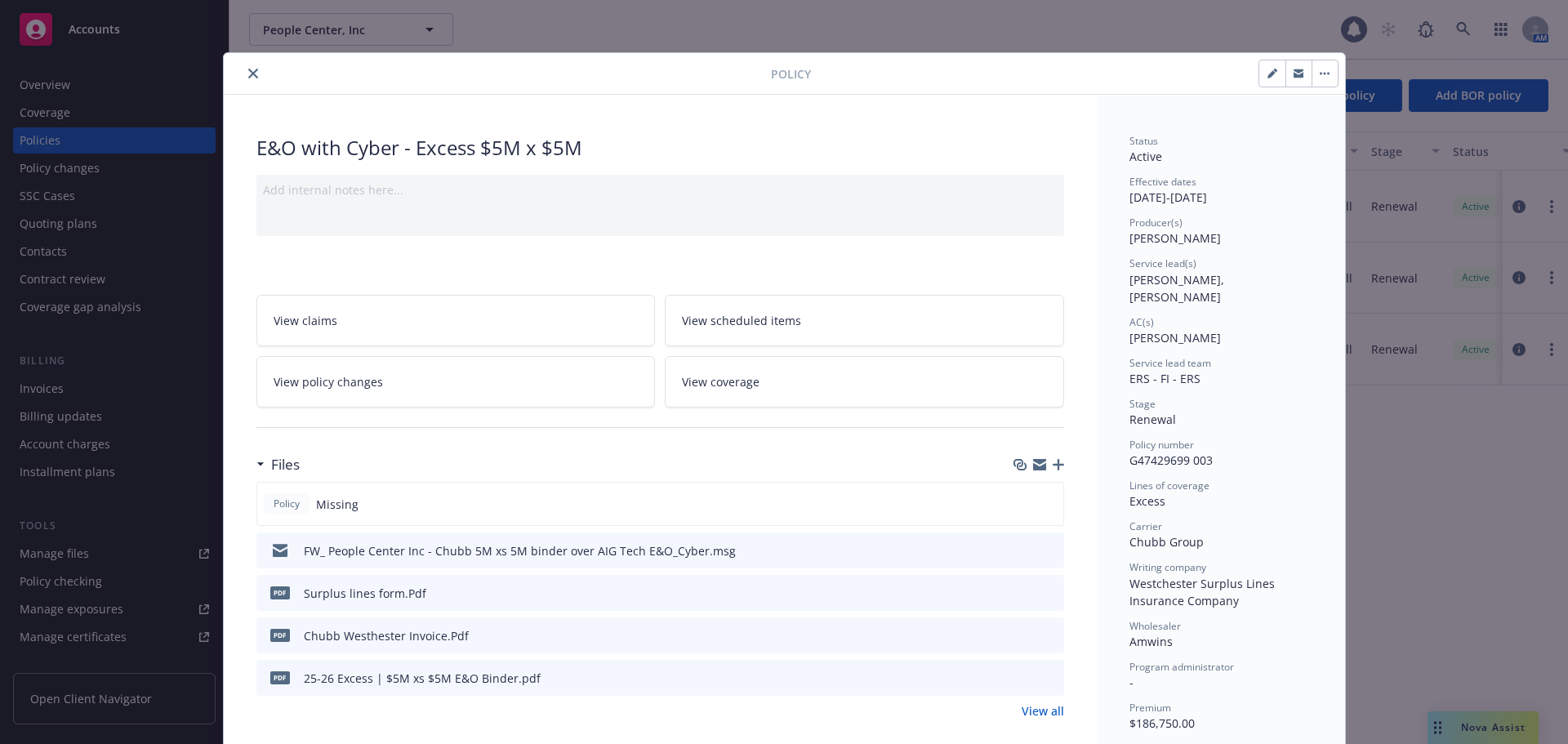
click at [1016, 676] on icon "download file" at bounding box center [1021, 675] width 11 height 10
click at [249, 71] on icon "close" at bounding box center [254, 74] width 10 height 10
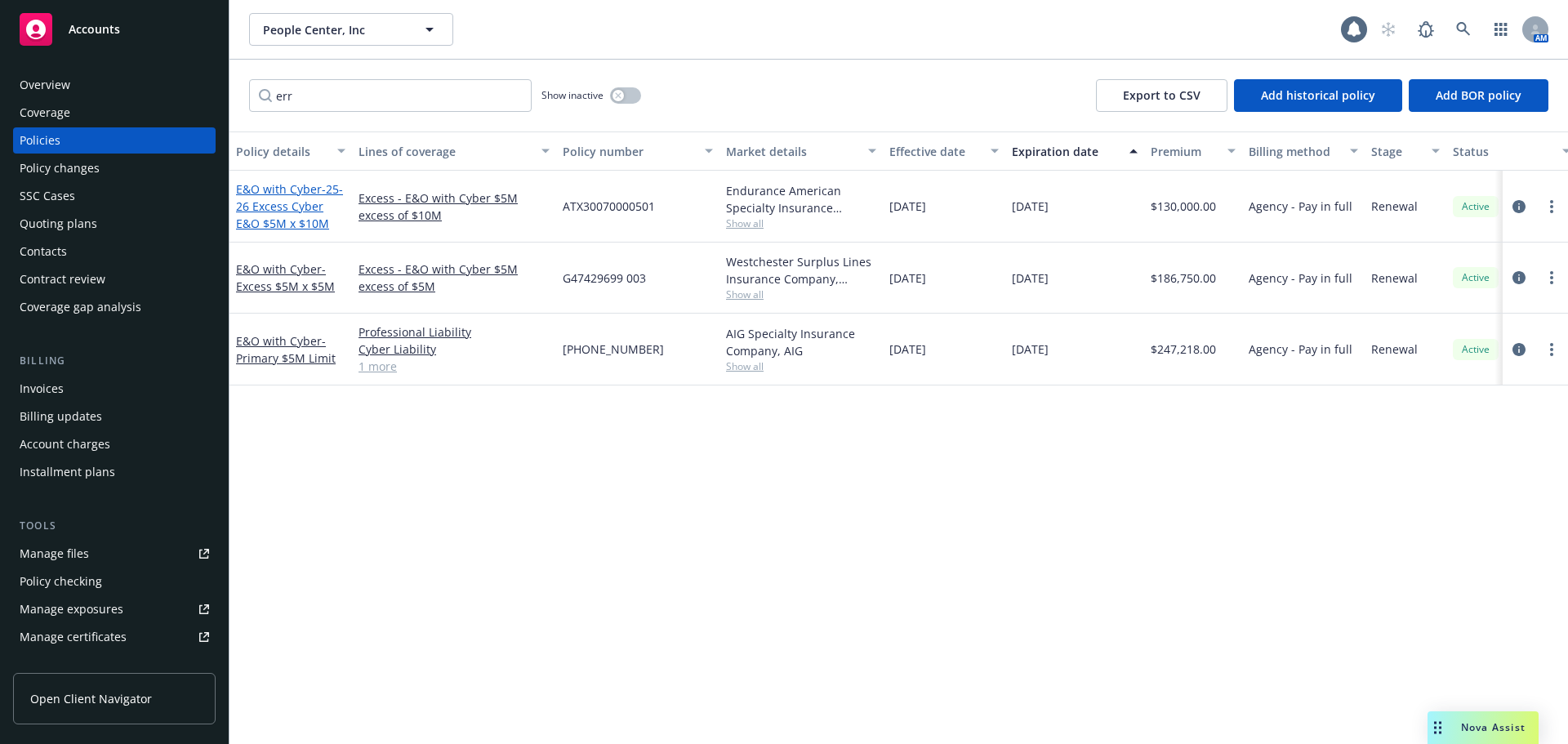
click at [307, 211] on span "- 25-26 Excess Cyber E&O $5M x $10M" at bounding box center [290, 206] width 107 height 50
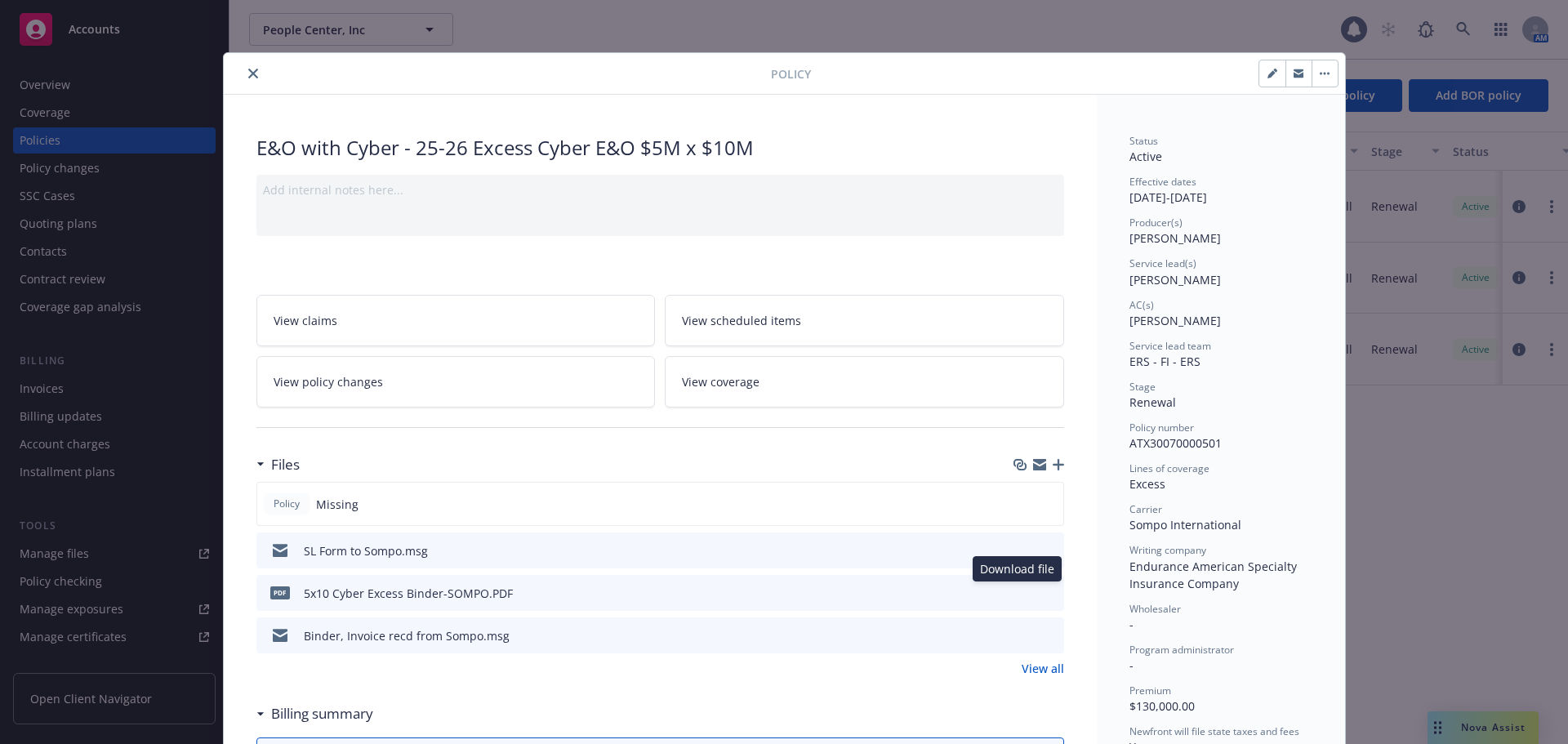
click at [1020, 587] on div "Download file Download file" at bounding box center [1037, 593] width 41 height 17
click at [1017, 593] on icon "download file" at bounding box center [1021, 591] width 11 height 10
click at [245, 67] on button "close" at bounding box center [254, 74] width 20 height 20
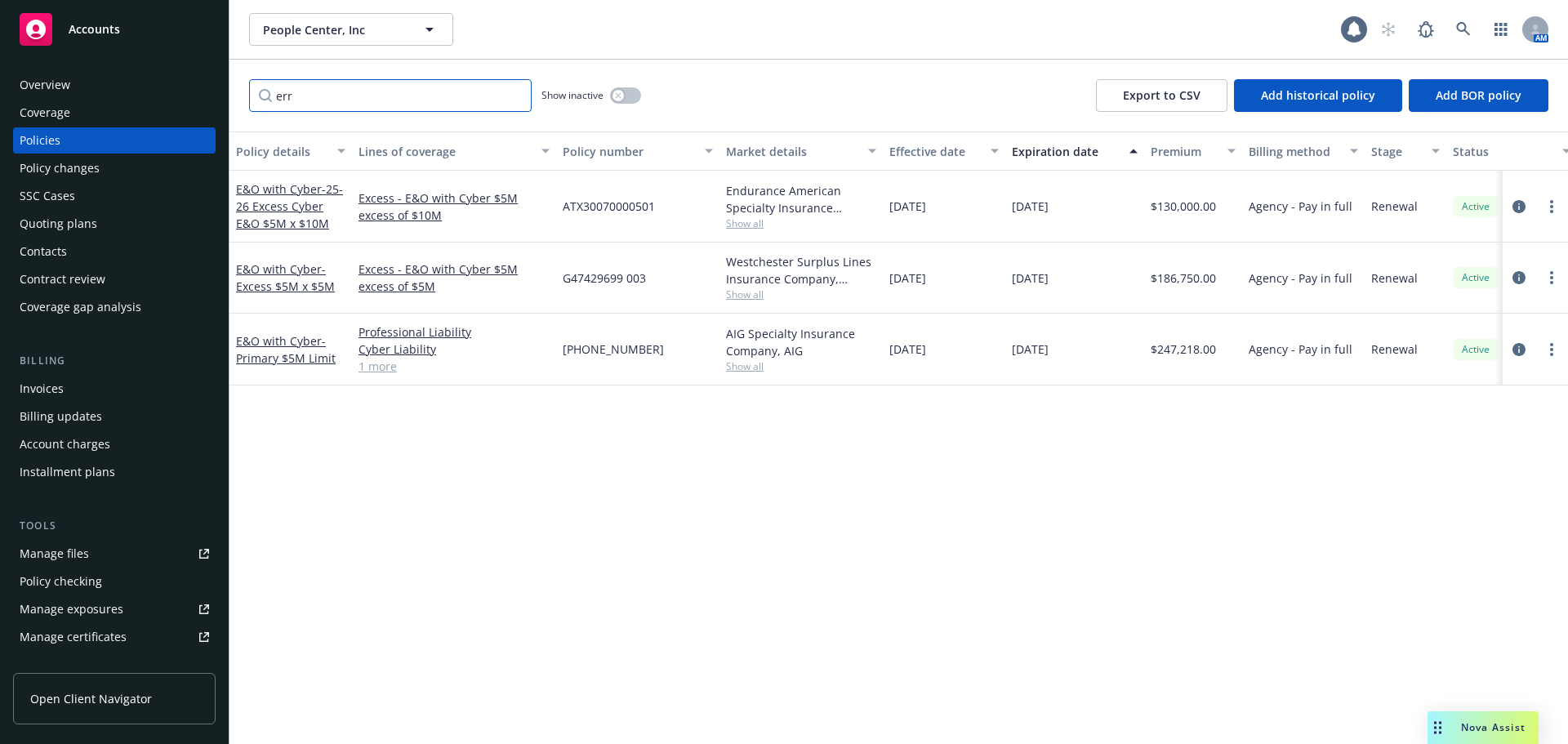
click at [514, 95] on input "err" at bounding box center [391, 96] width 282 height 33
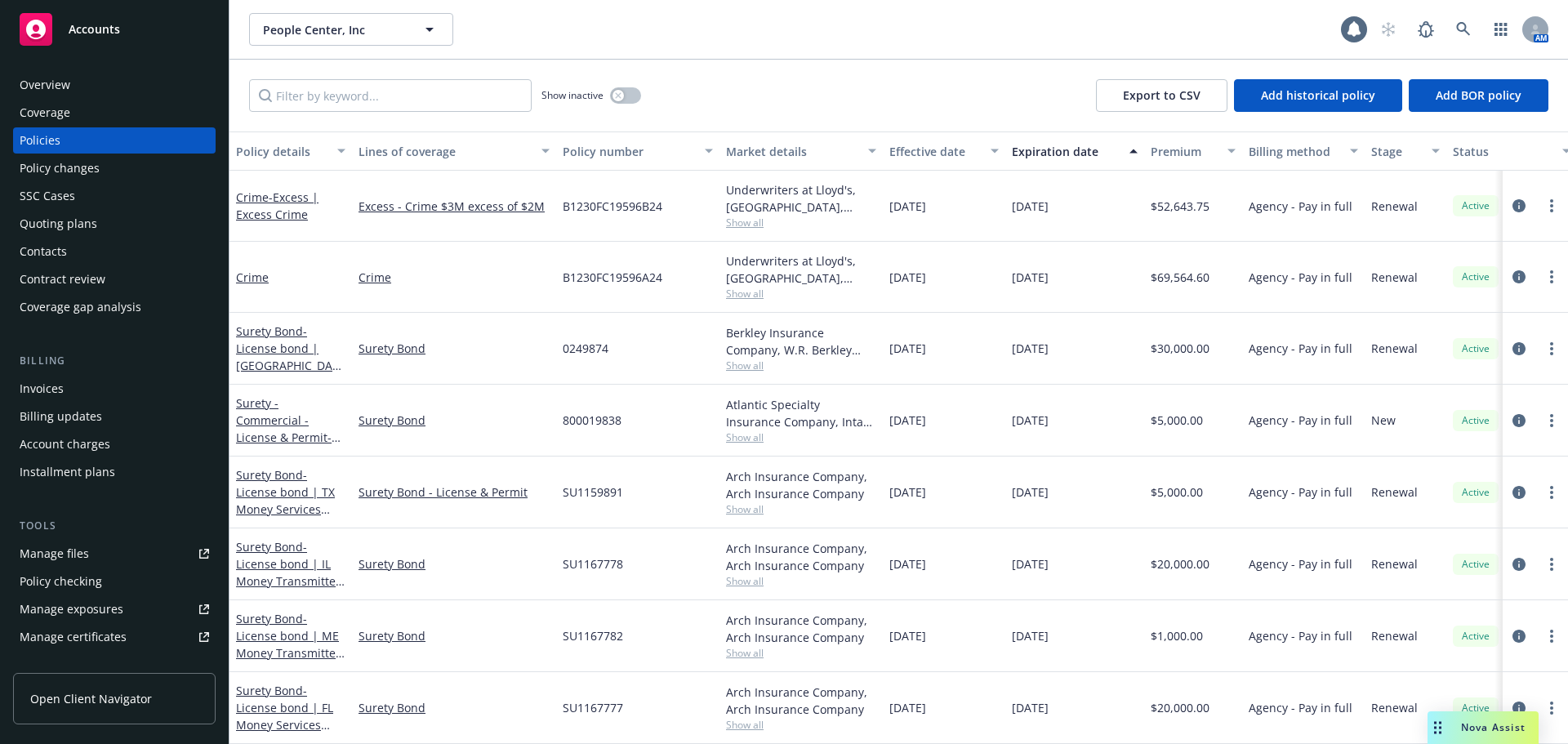
click at [115, 254] on div "Contacts" at bounding box center [114, 252] width 190 height 26
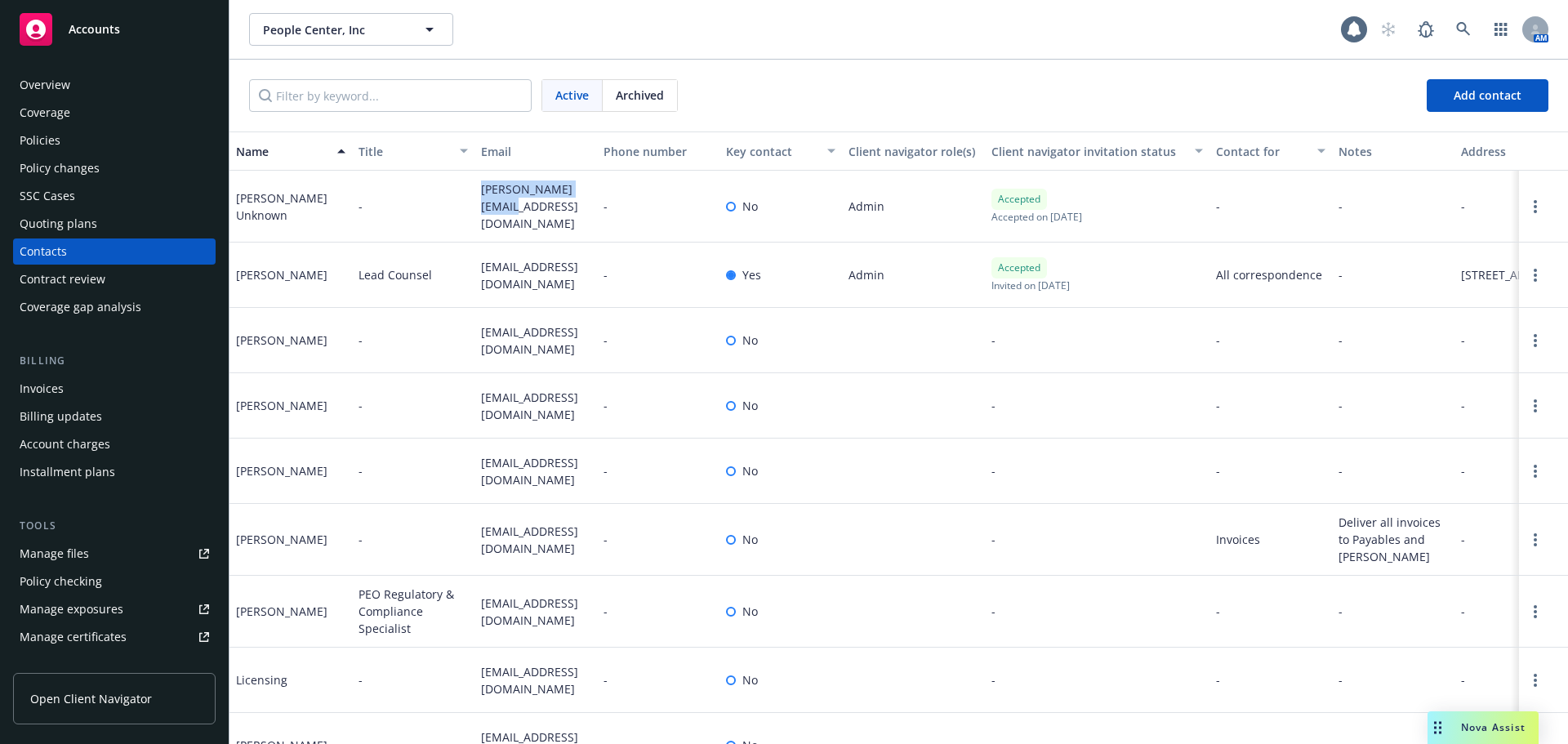
drag, startPoint x: 475, startPoint y: 191, endPoint x: 502, endPoint y: 221, distance: 40.4
click at [502, 221] on div "[PERSON_NAME][EMAIL_ADDRESS][DOMAIN_NAME]" at bounding box center [535, 207] width 122 height 72
copy span "[PERSON_NAME][EMAIL_ADDRESS][DOMAIN_NAME]"
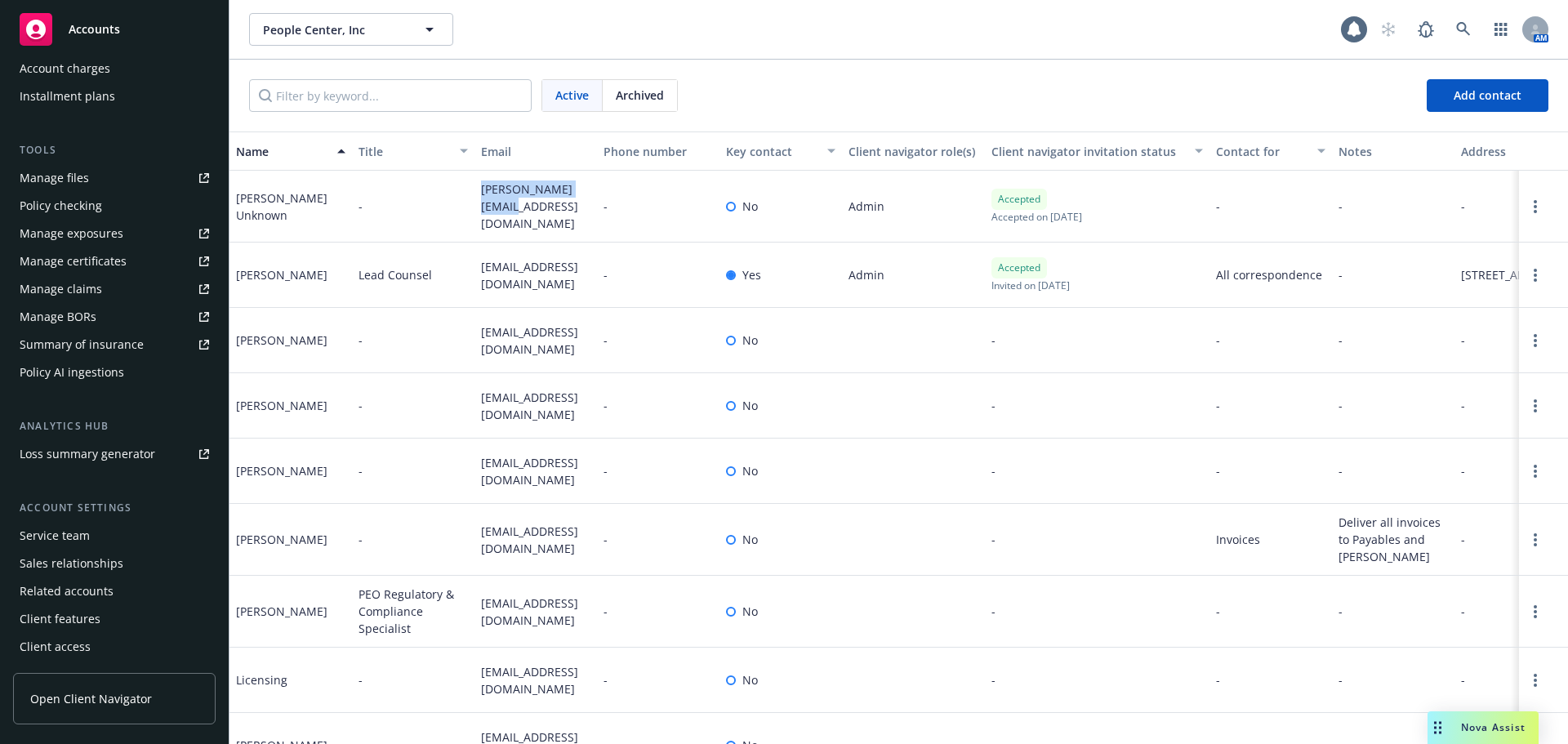
click at [85, 526] on div "Service team" at bounding box center [55, 536] width 71 height 26
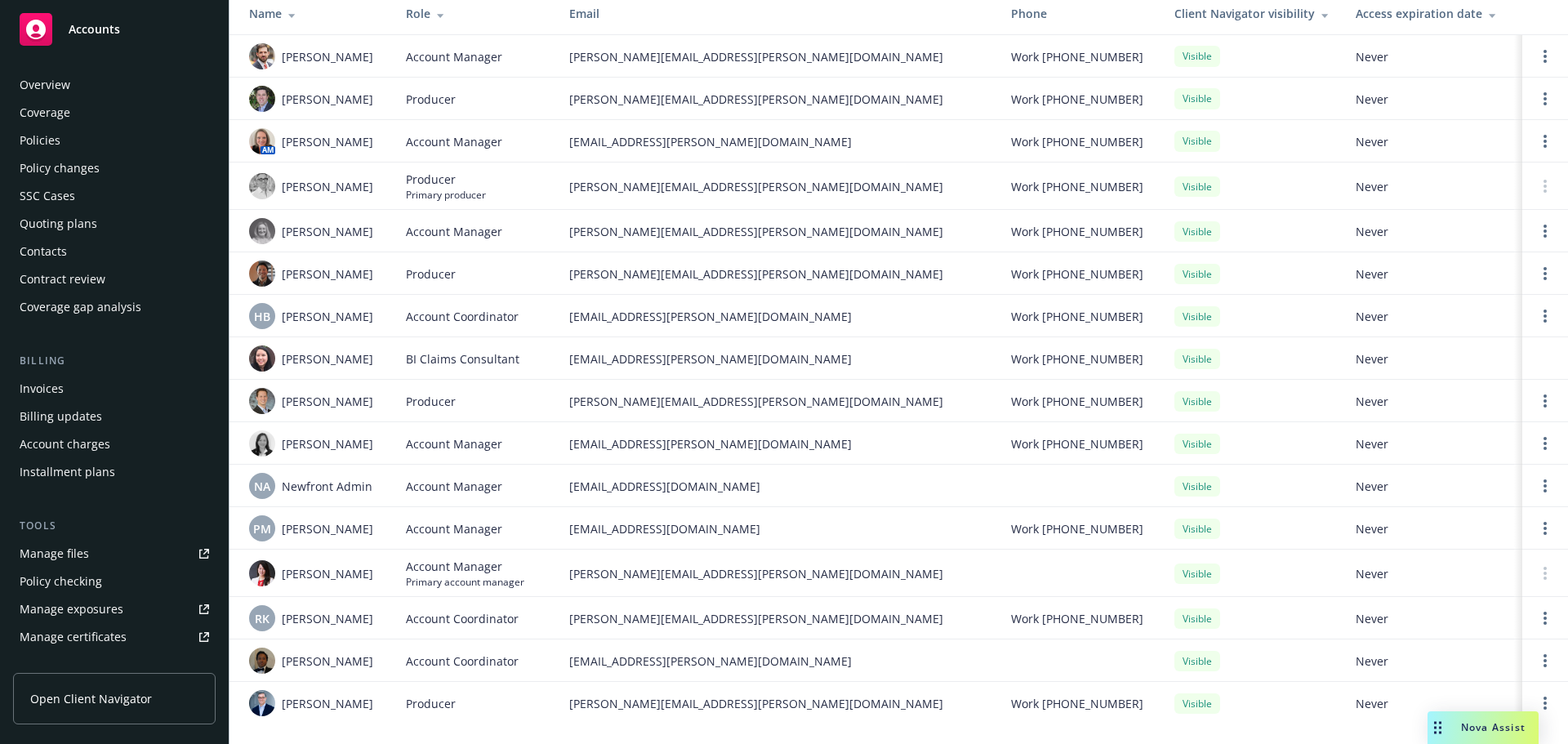
click at [118, 148] on div "Policies" at bounding box center [114, 140] width 190 height 26
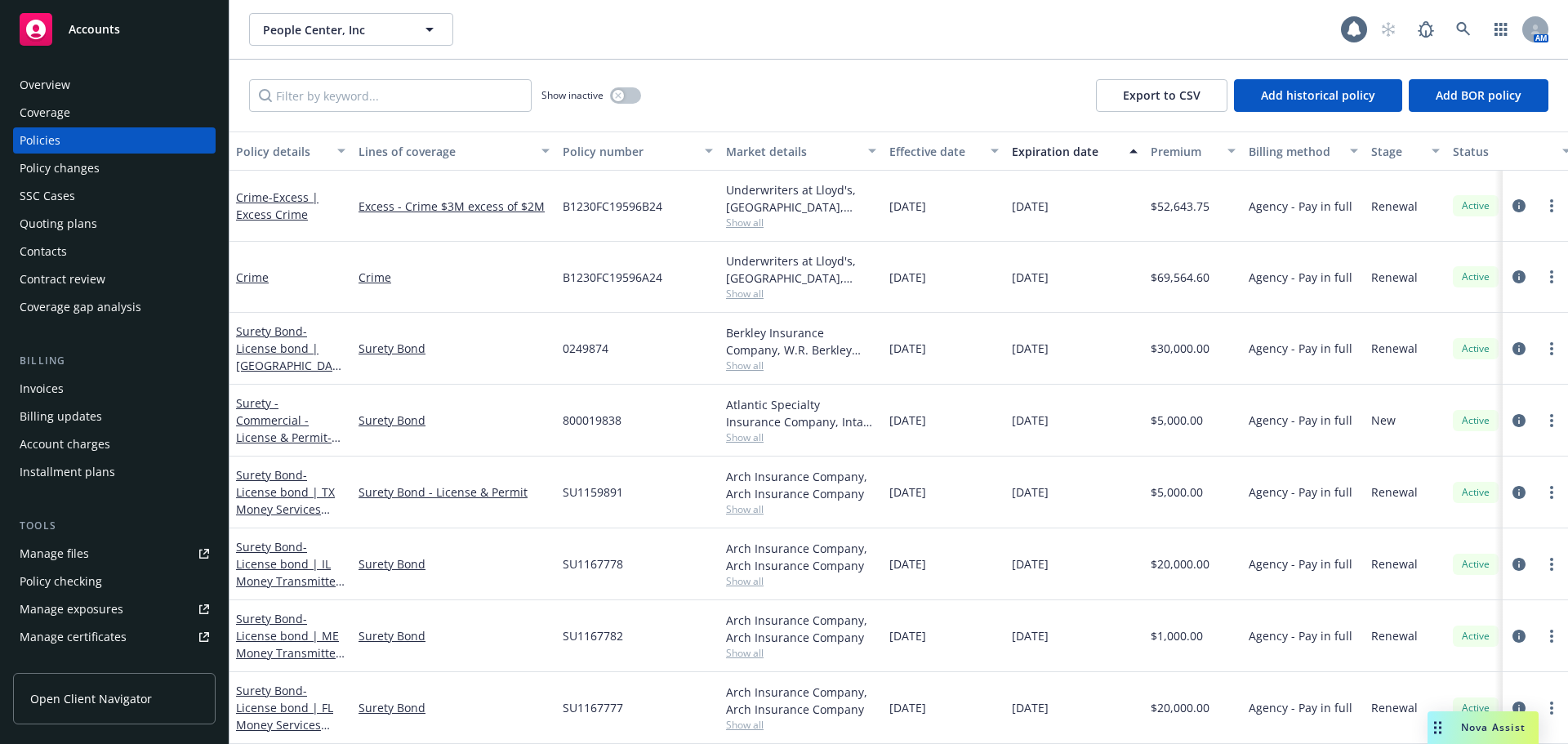
click at [142, 42] on div "Accounts" at bounding box center [114, 30] width 190 height 33
